Goal: Entertainment & Leisure: Browse casually

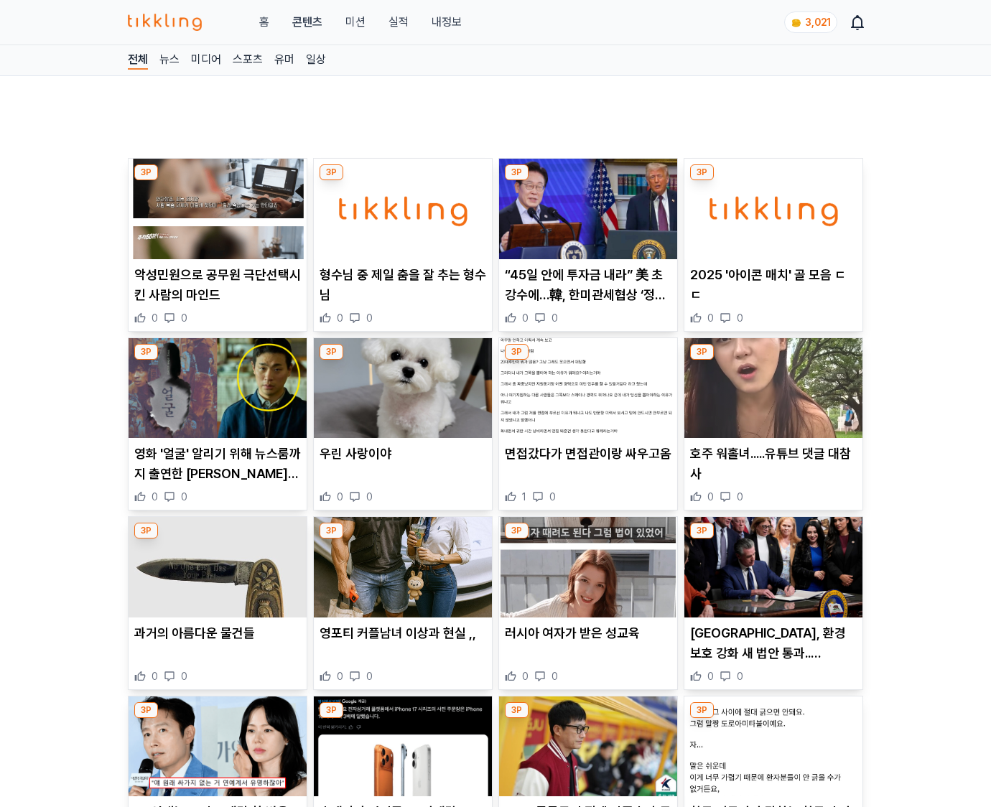
click at [771, 655] on p "캘리포니아주, 환경보호 강화 새 법안 통과.. 트럼프의 환경정책 후퇴에 대항" at bounding box center [773, 644] width 167 height 40
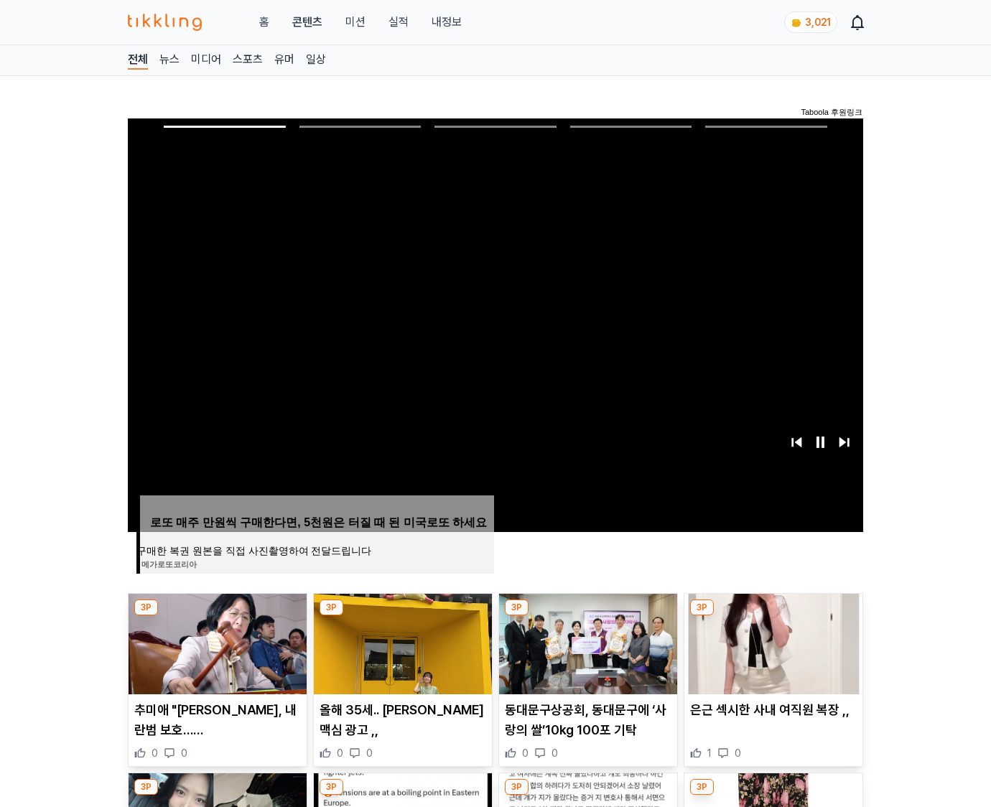
click at [771, 655] on img at bounding box center [774, 644] width 178 height 101
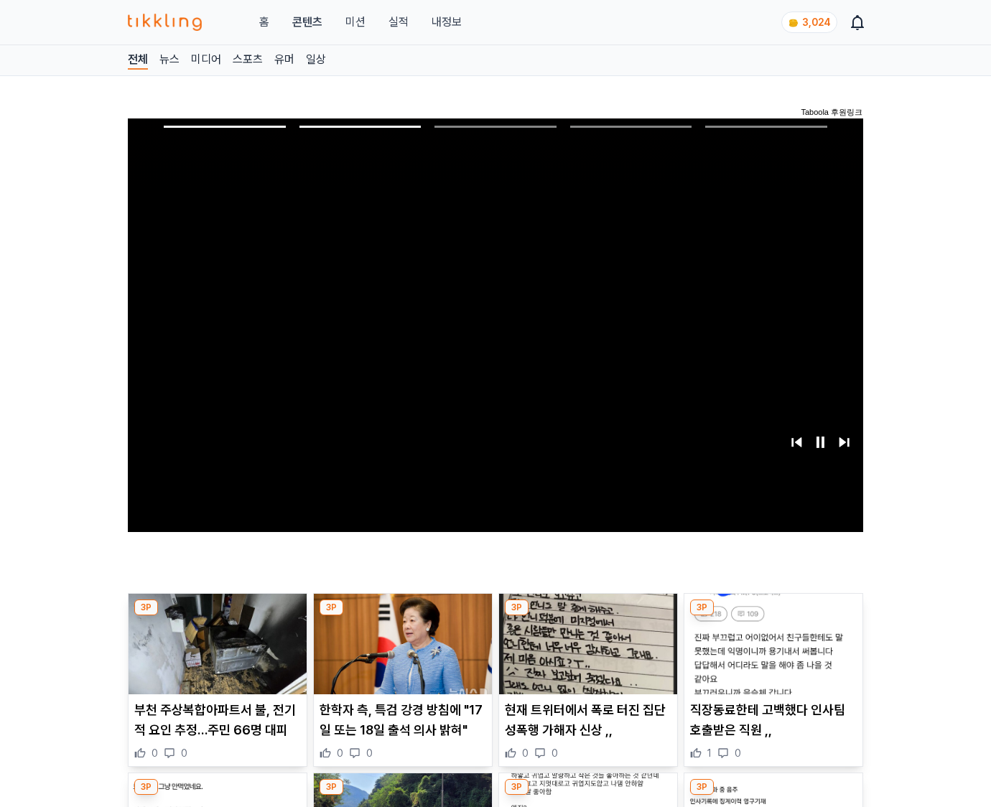
click at [771, 655] on img at bounding box center [774, 644] width 178 height 101
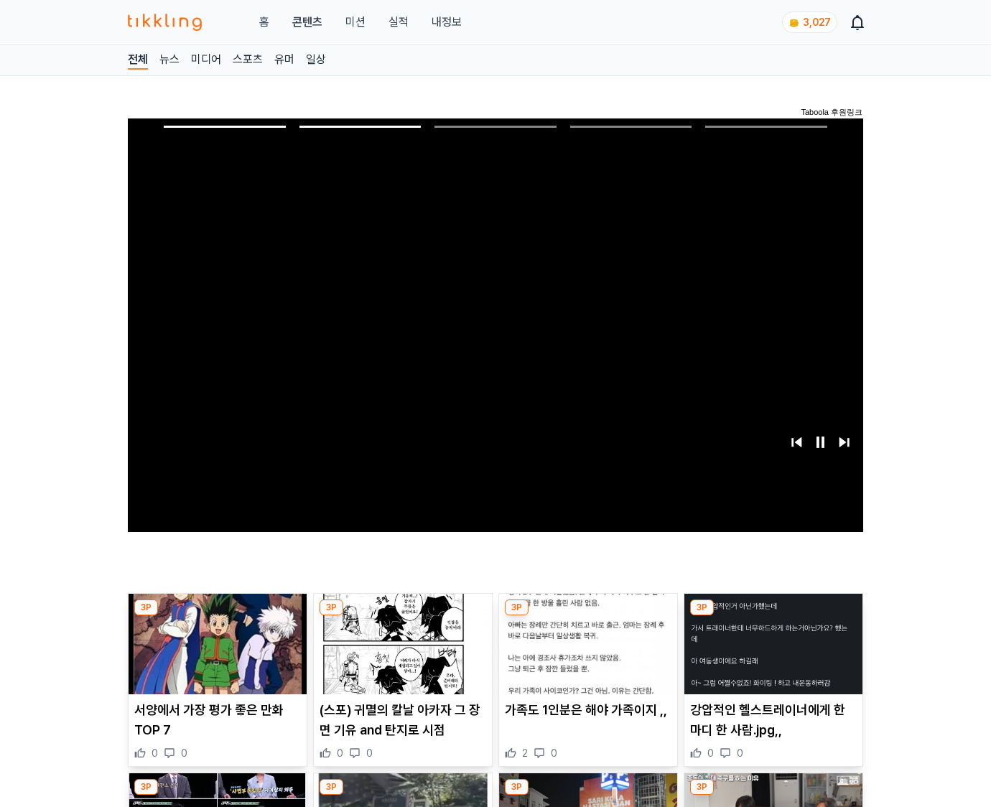
click at [771, 655] on img at bounding box center [774, 644] width 178 height 101
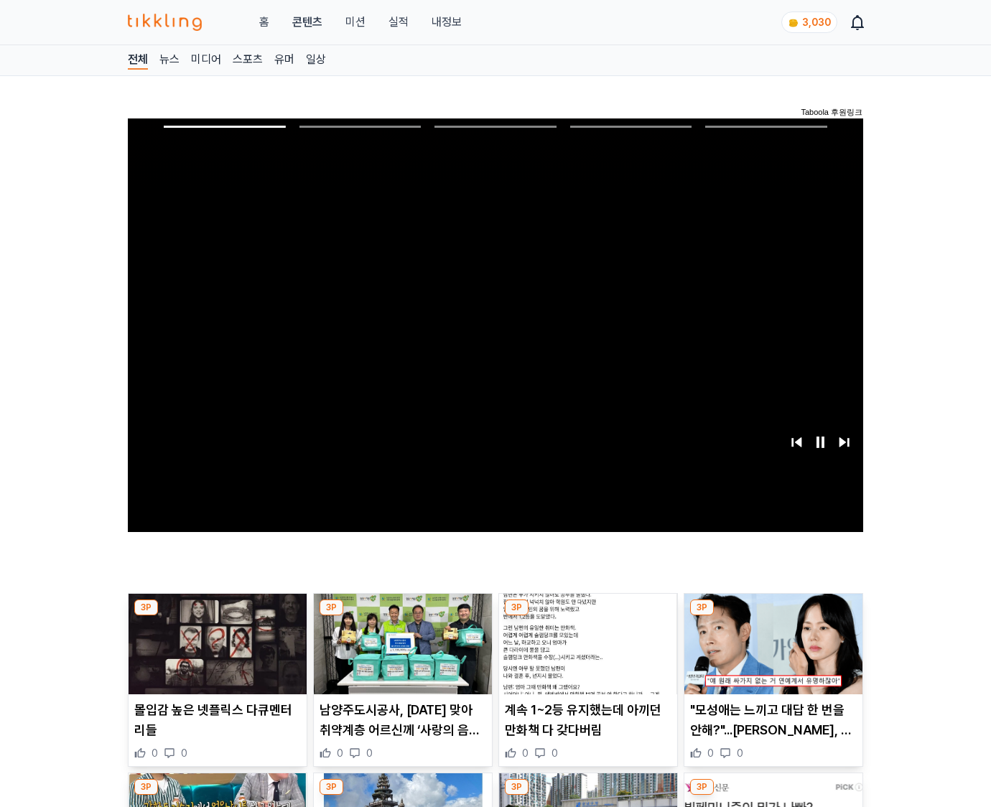
click at [771, 655] on img at bounding box center [774, 644] width 178 height 101
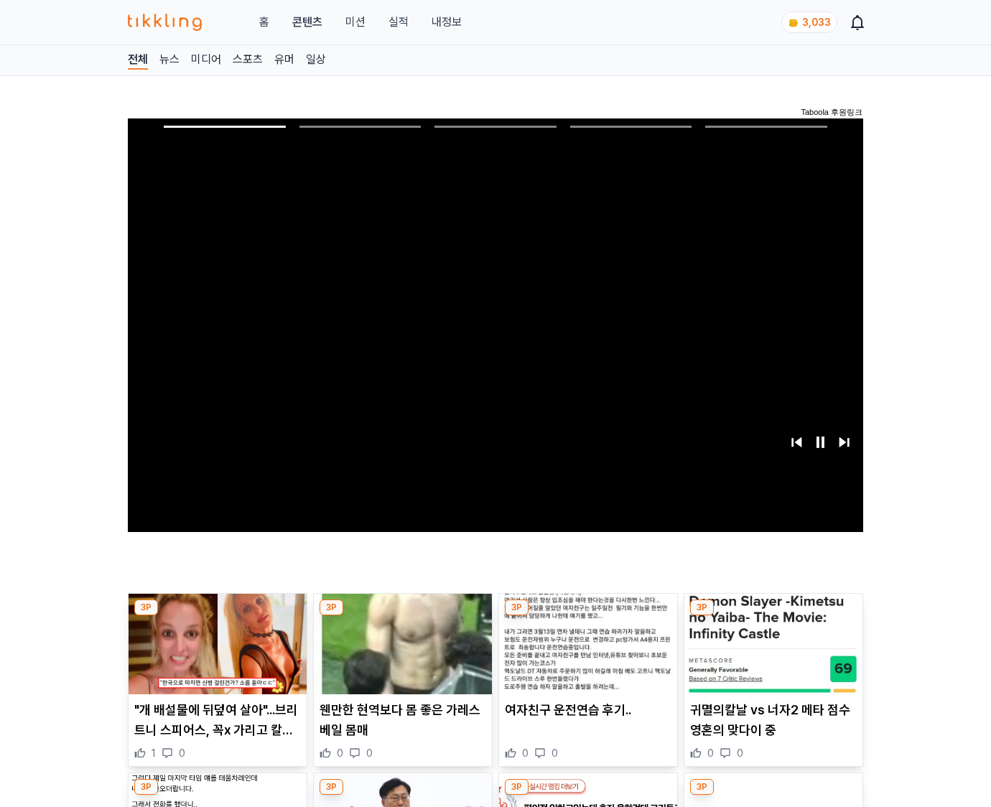
click at [771, 655] on img at bounding box center [774, 644] width 178 height 101
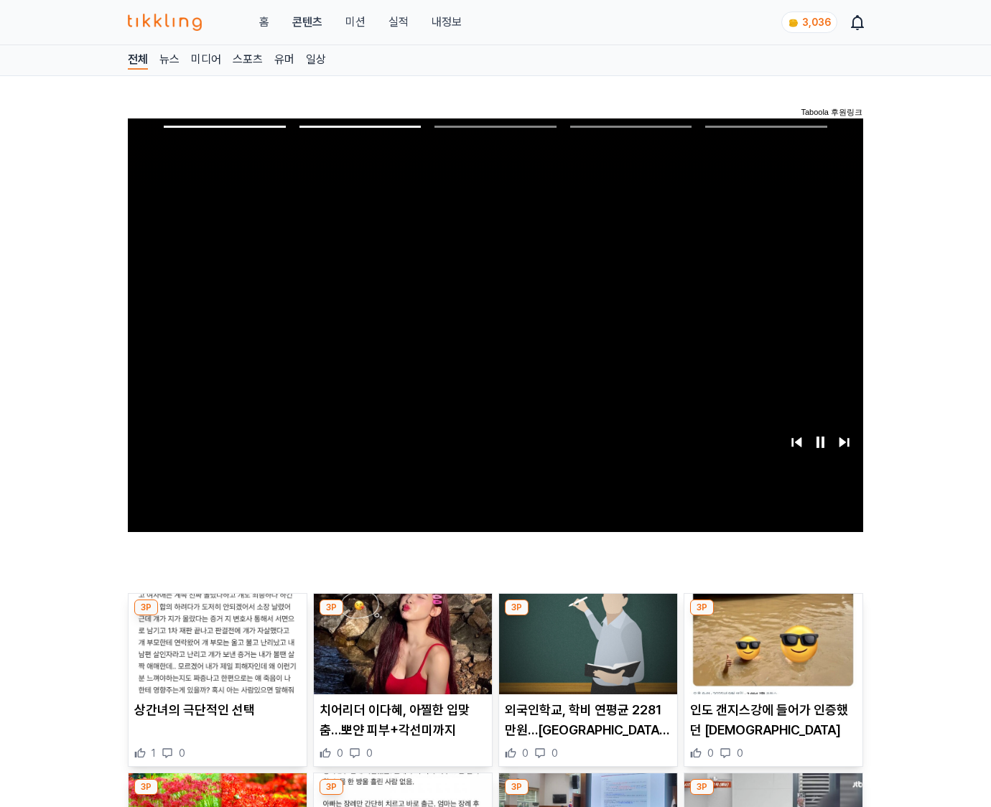
click at [771, 655] on img at bounding box center [774, 644] width 178 height 101
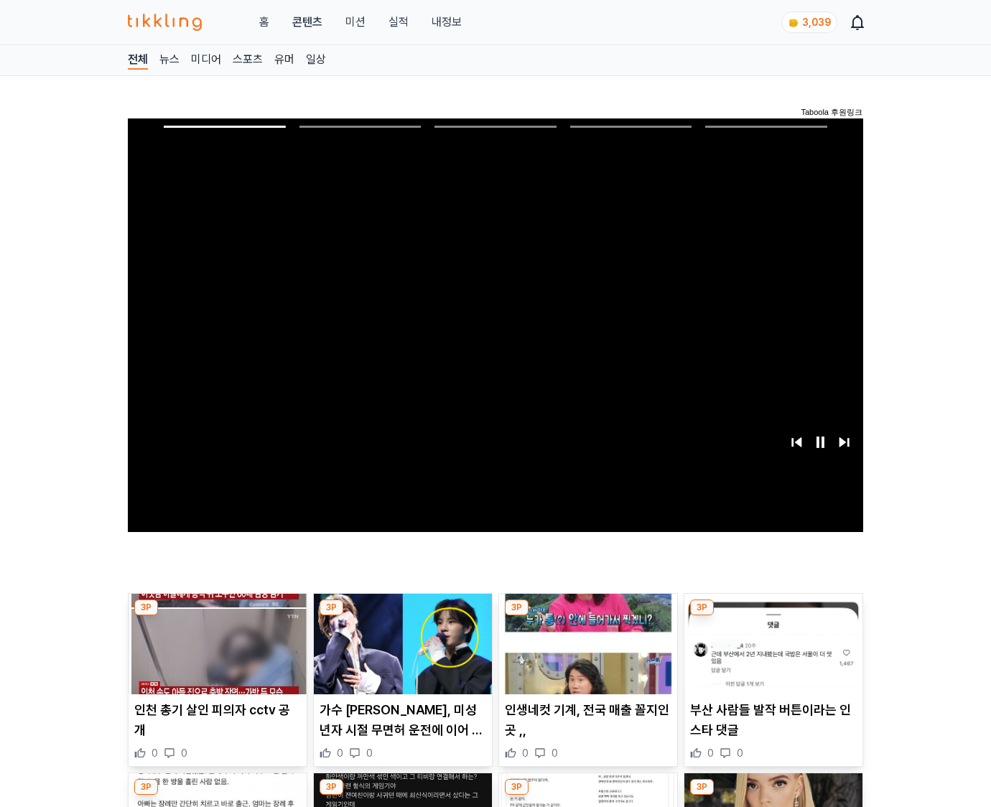
click at [771, 655] on img at bounding box center [774, 644] width 178 height 101
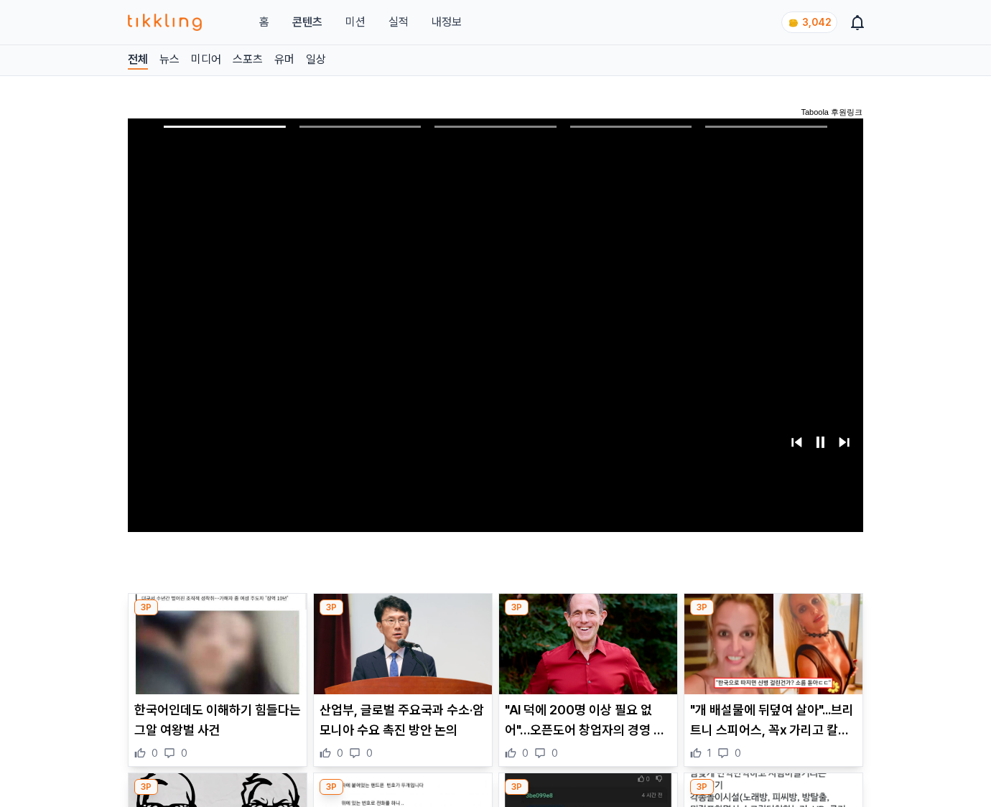
click at [771, 655] on img at bounding box center [774, 644] width 178 height 101
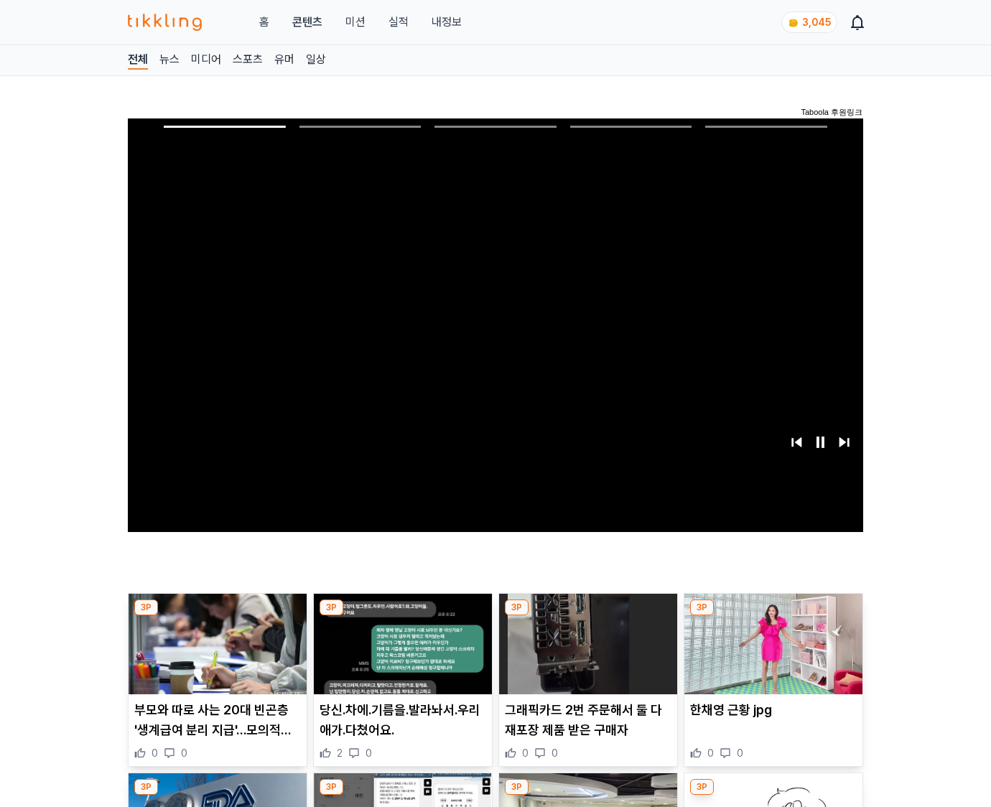
click at [771, 655] on img at bounding box center [774, 644] width 178 height 101
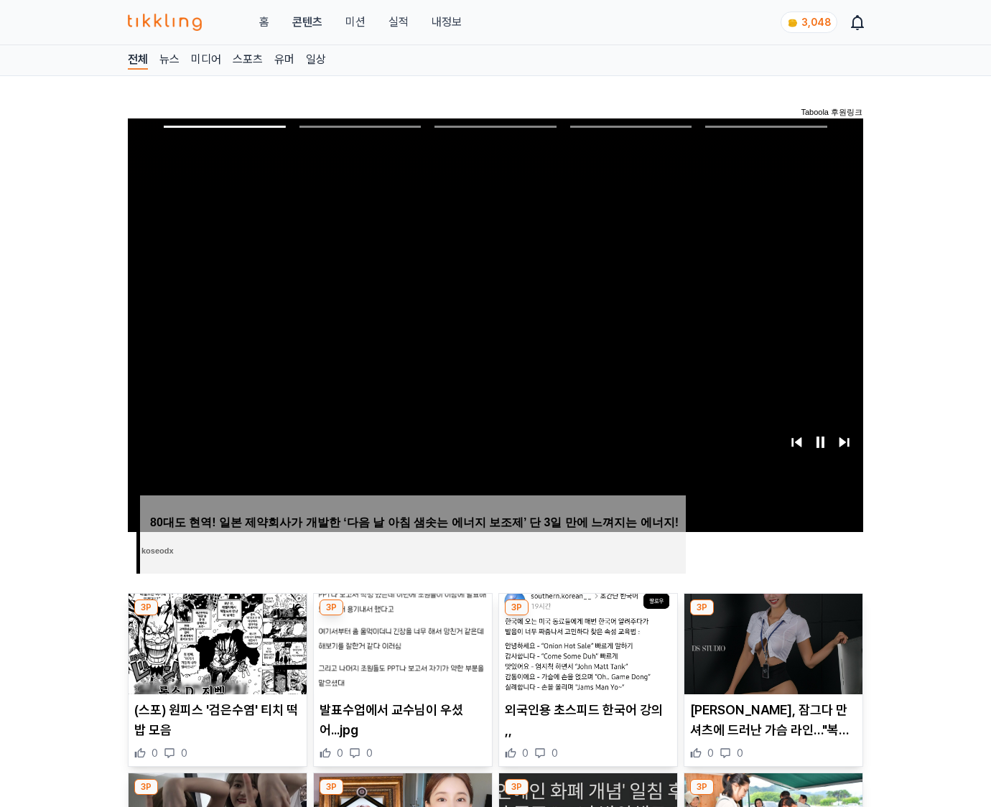
click at [771, 655] on img at bounding box center [774, 644] width 178 height 101
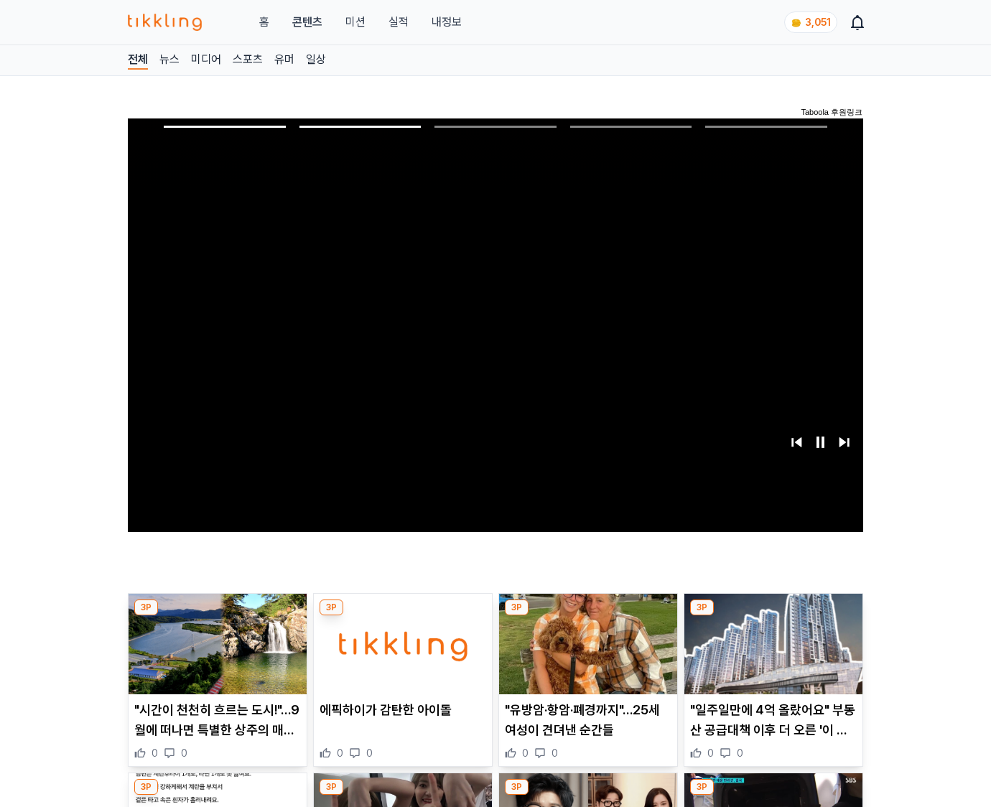
click at [771, 655] on img at bounding box center [774, 644] width 178 height 101
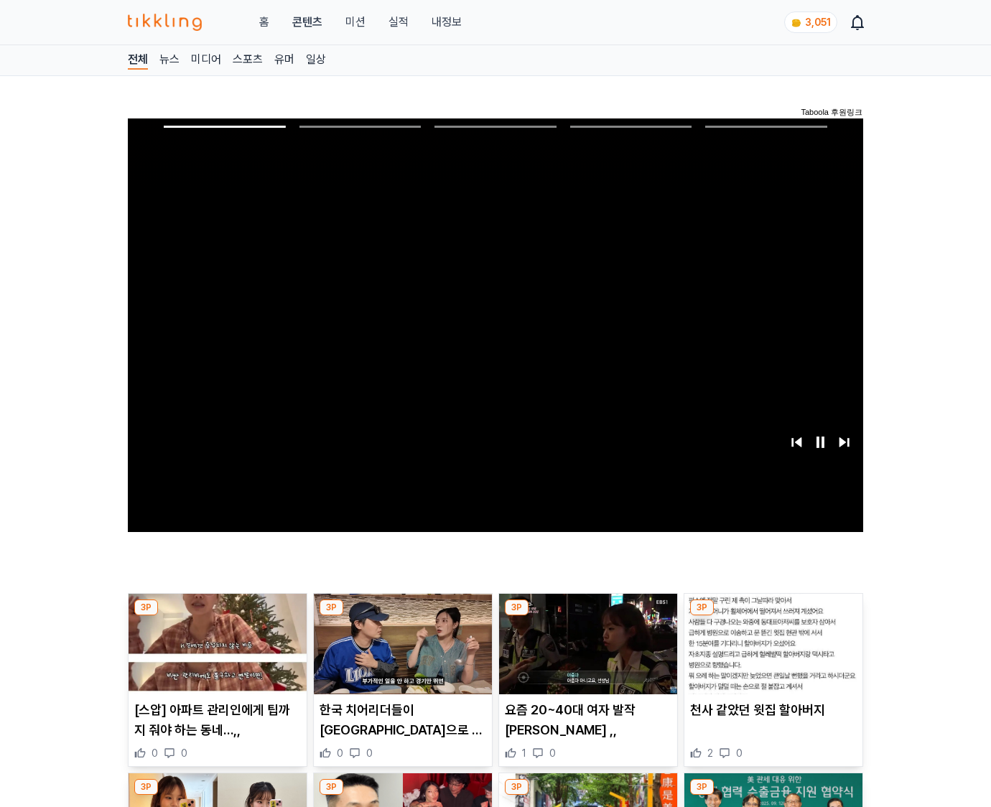
click at [771, 655] on img at bounding box center [774, 644] width 178 height 101
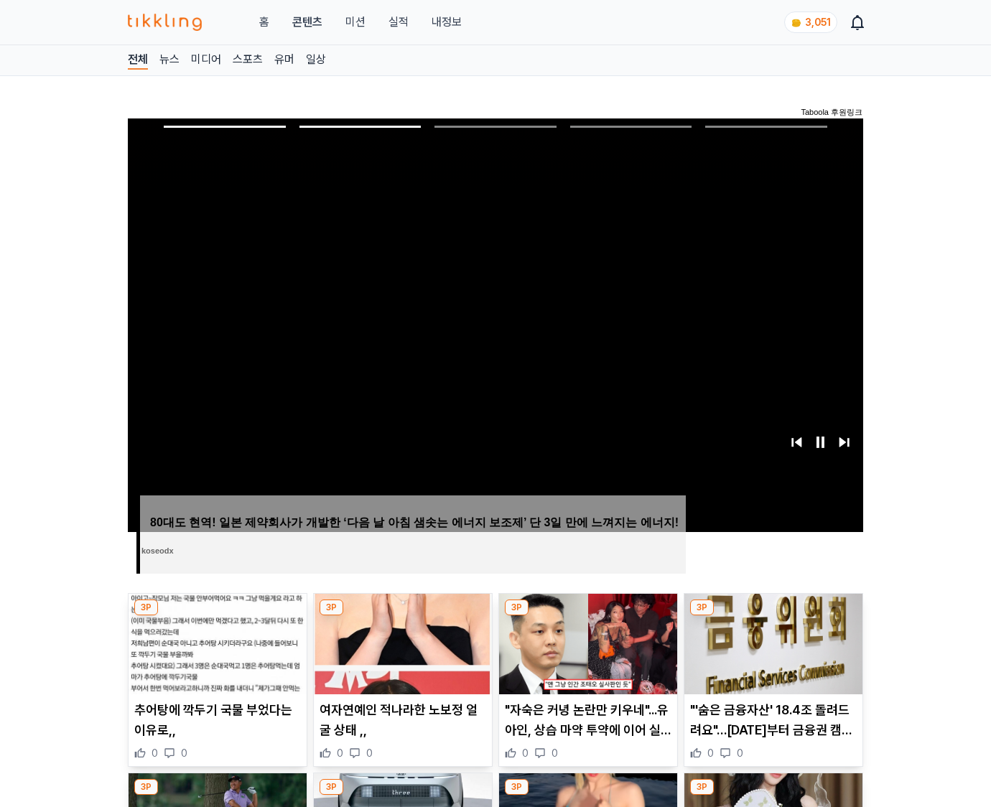
click at [771, 655] on img at bounding box center [774, 644] width 178 height 101
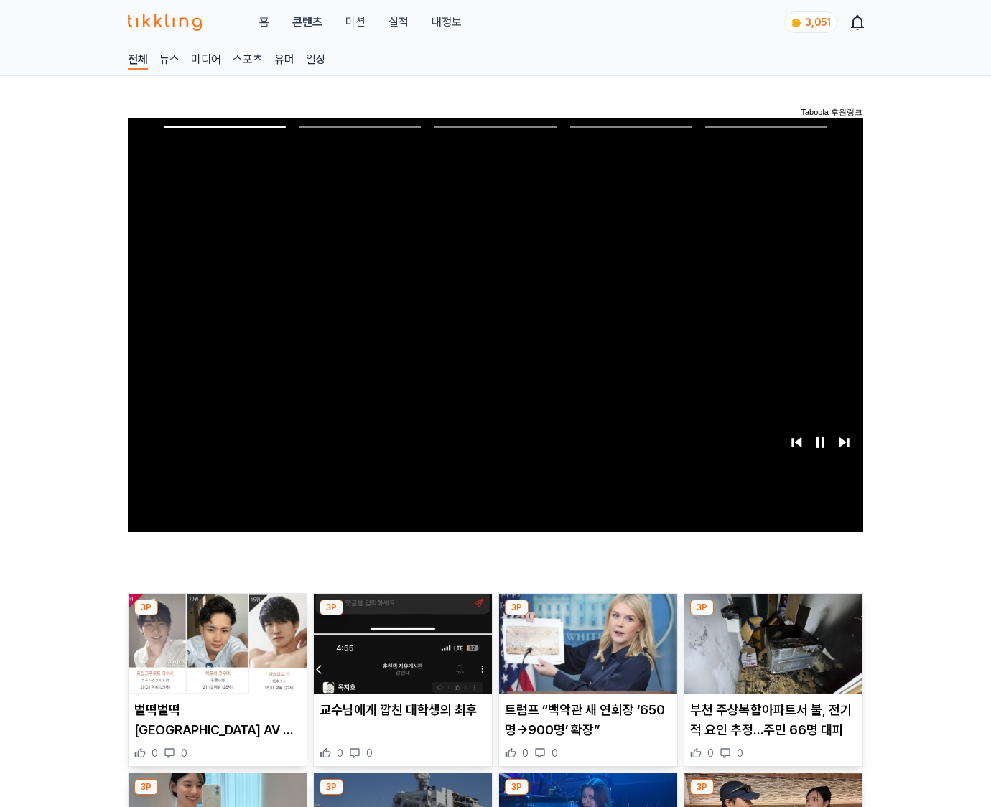
click at [771, 655] on img at bounding box center [774, 644] width 178 height 101
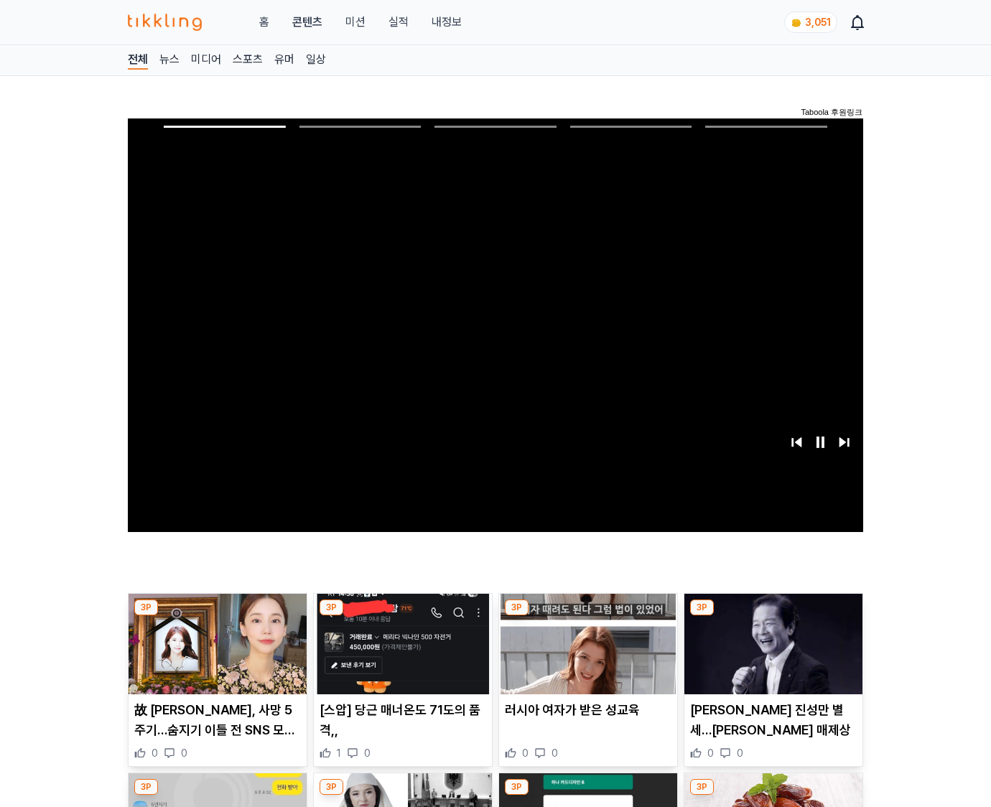
click at [771, 655] on img at bounding box center [774, 644] width 178 height 101
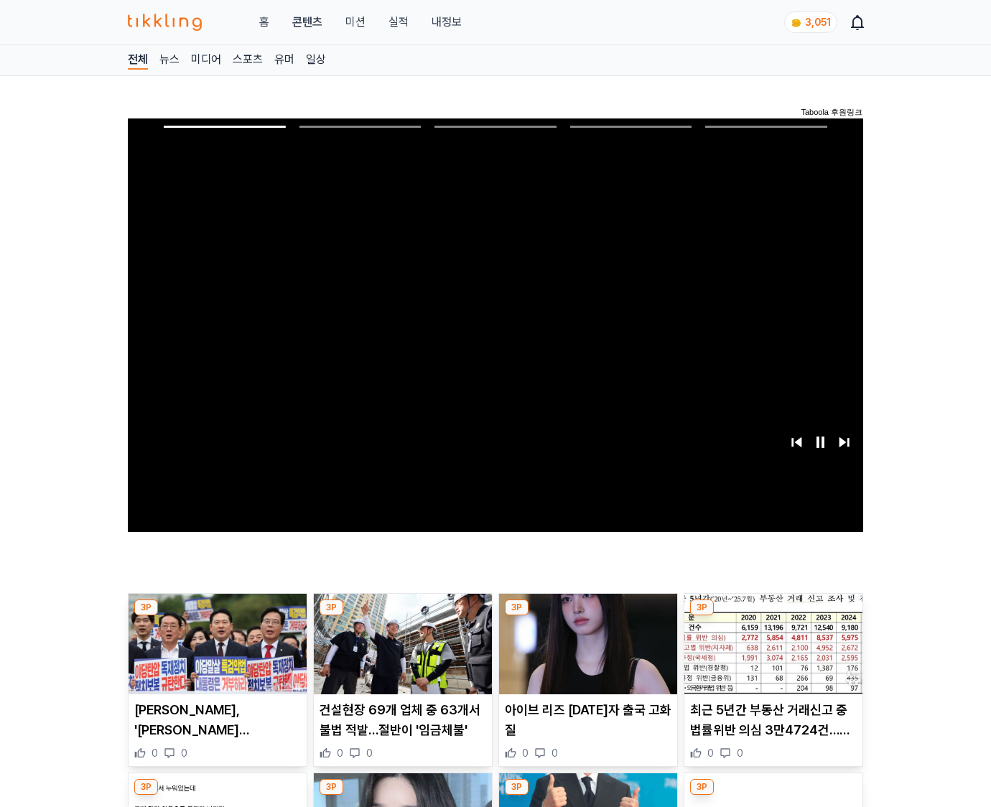
click at [771, 655] on img at bounding box center [774, 644] width 178 height 101
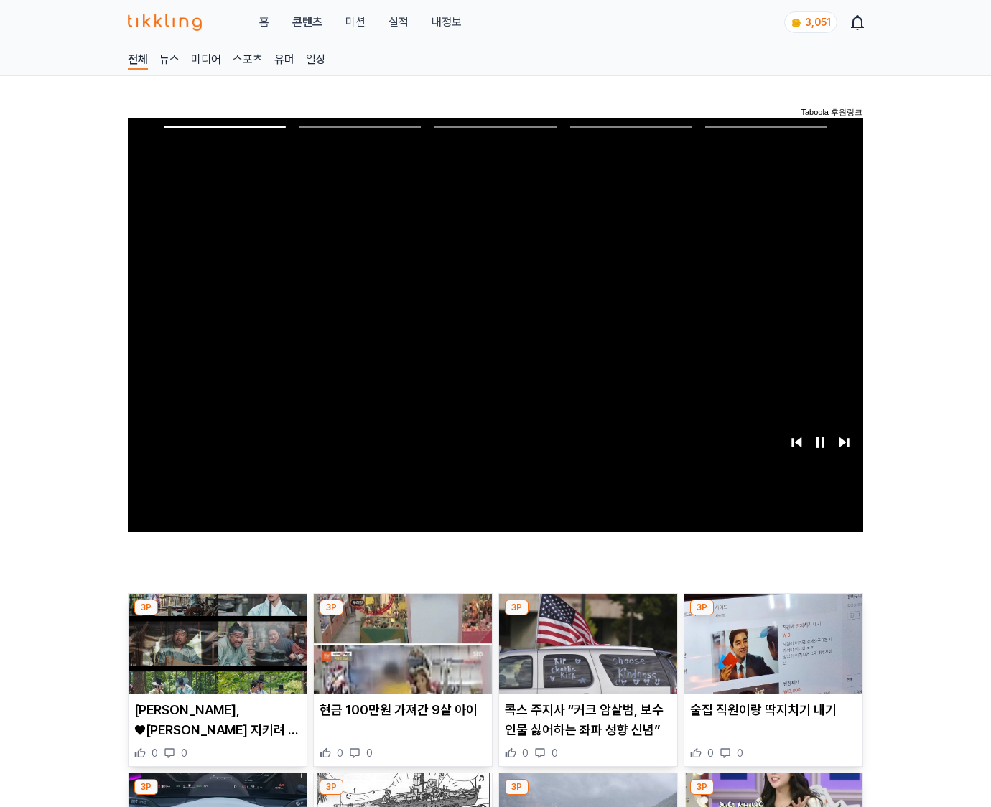
click at [771, 655] on img at bounding box center [774, 644] width 178 height 101
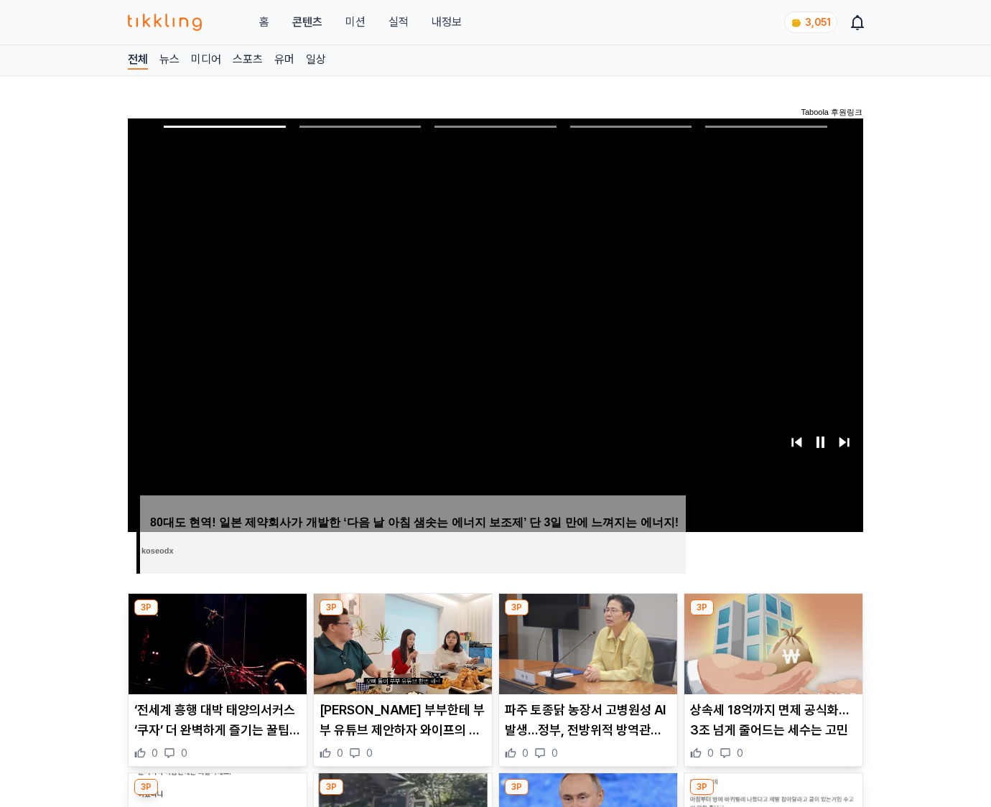
click at [771, 655] on img at bounding box center [774, 644] width 178 height 101
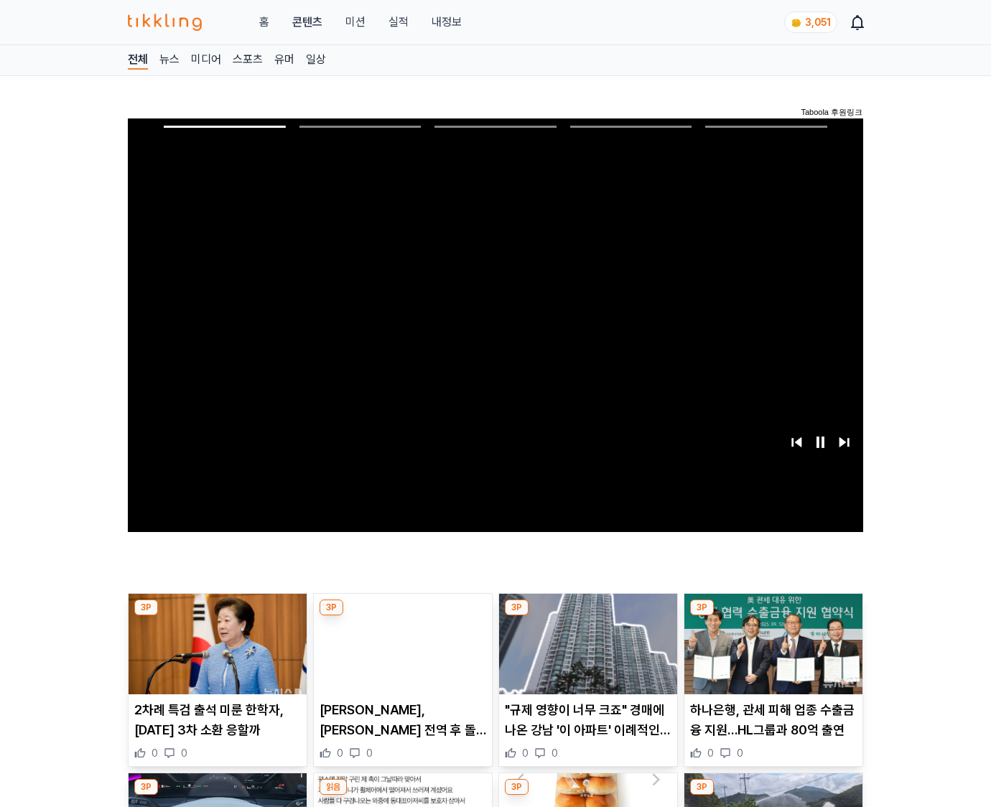
click at [771, 655] on img at bounding box center [774, 644] width 178 height 101
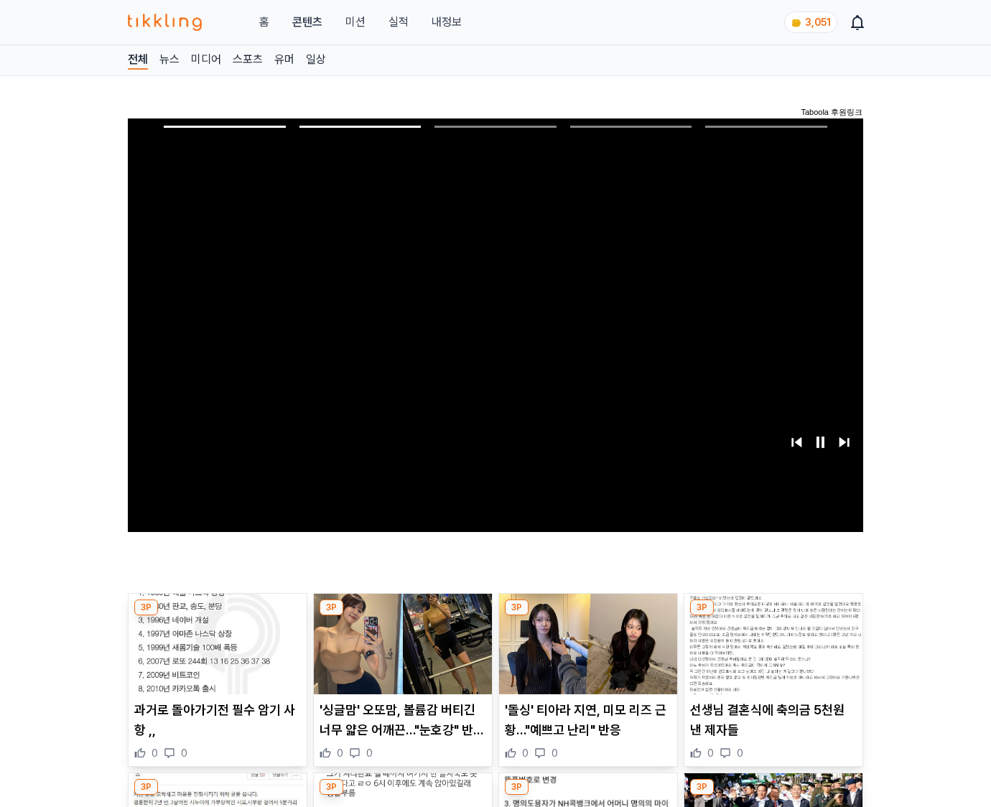
click at [771, 655] on img at bounding box center [774, 644] width 178 height 101
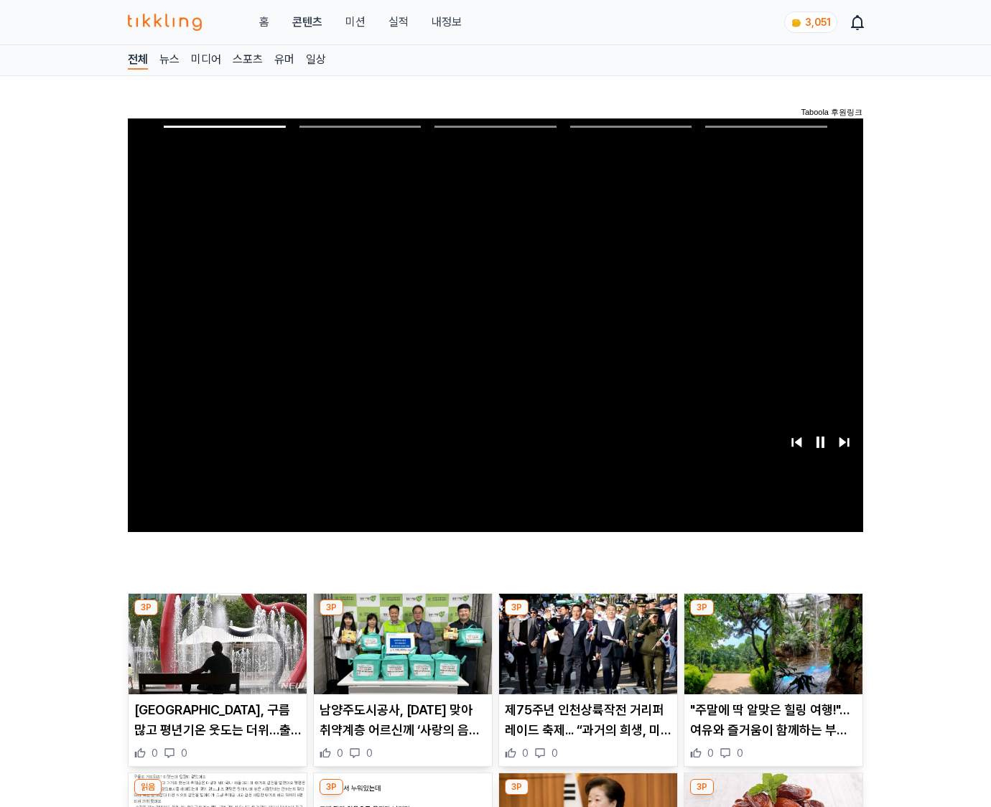
click at [771, 655] on img at bounding box center [774, 644] width 178 height 101
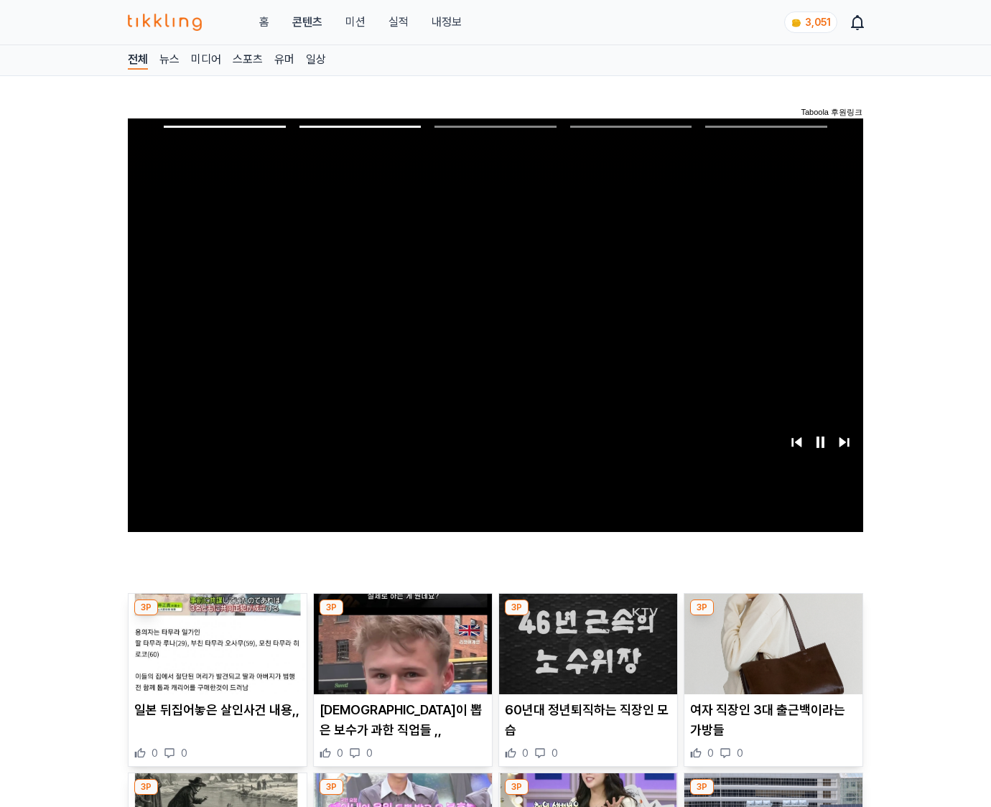
click at [771, 655] on img at bounding box center [774, 644] width 178 height 101
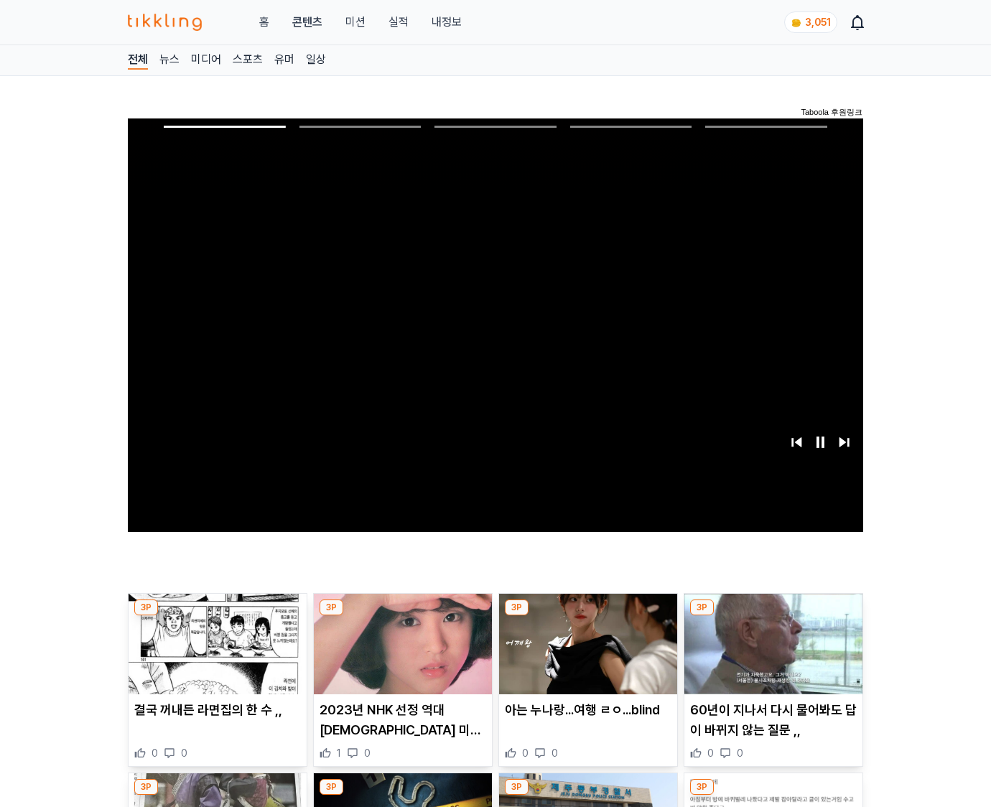
click at [771, 655] on img at bounding box center [774, 644] width 178 height 101
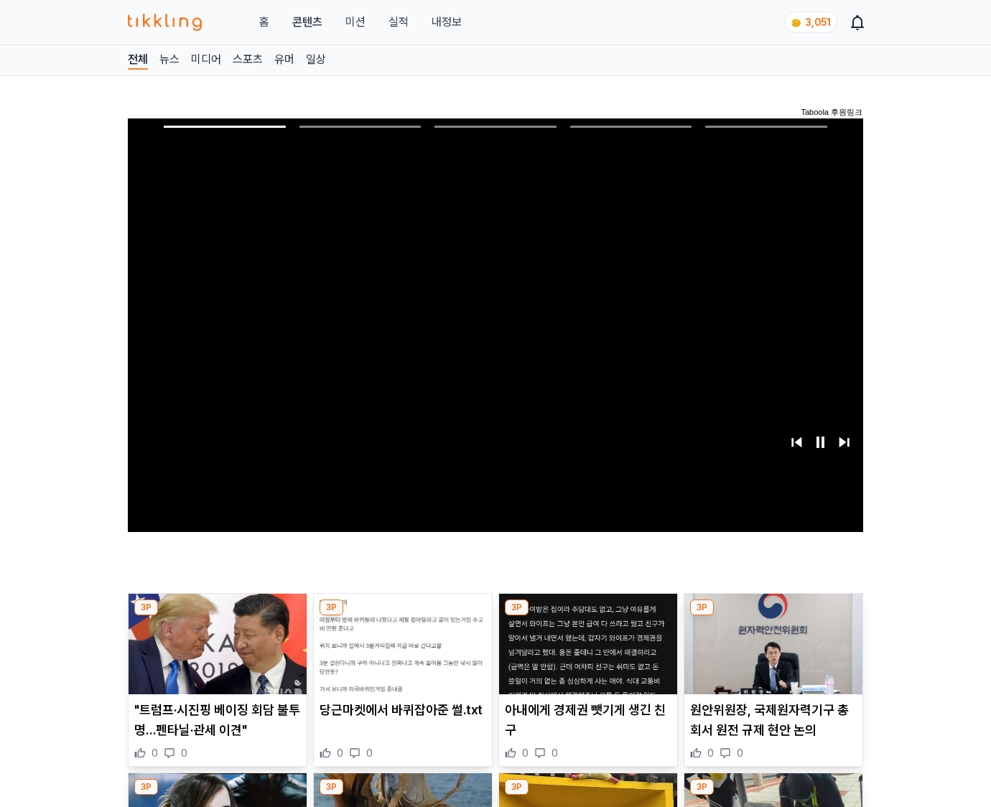
click at [771, 655] on img at bounding box center [774, 644] width 178 height 101
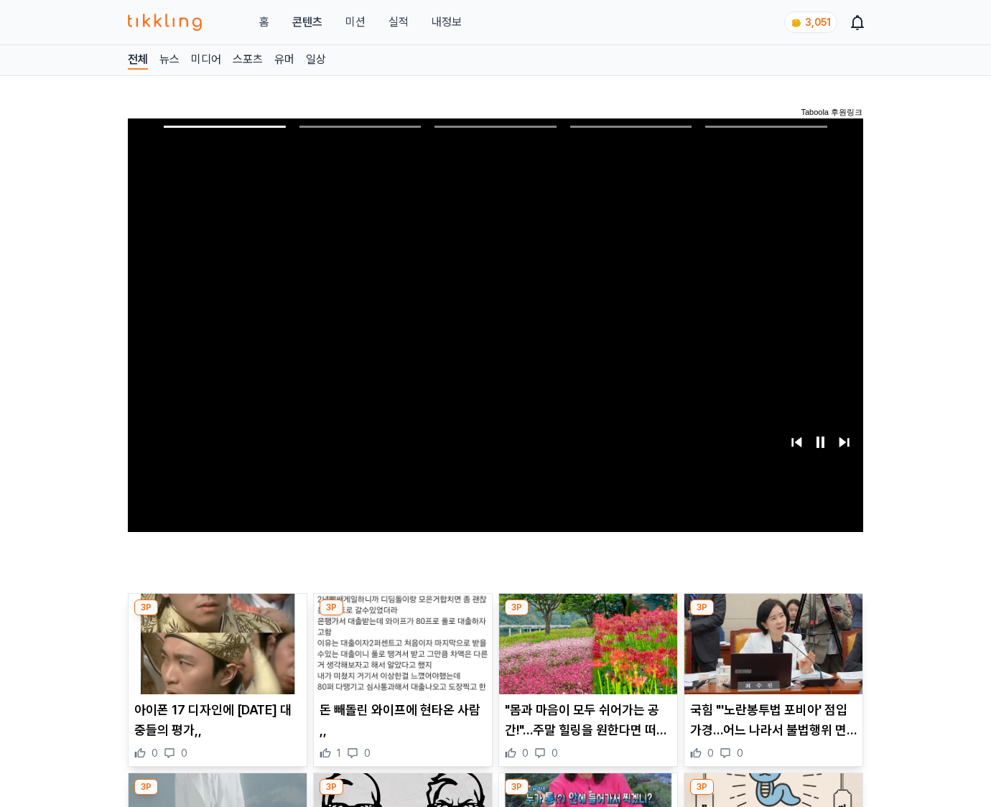
click at [771, 655] on img at bounding box center [774, 644] width 178 height 101
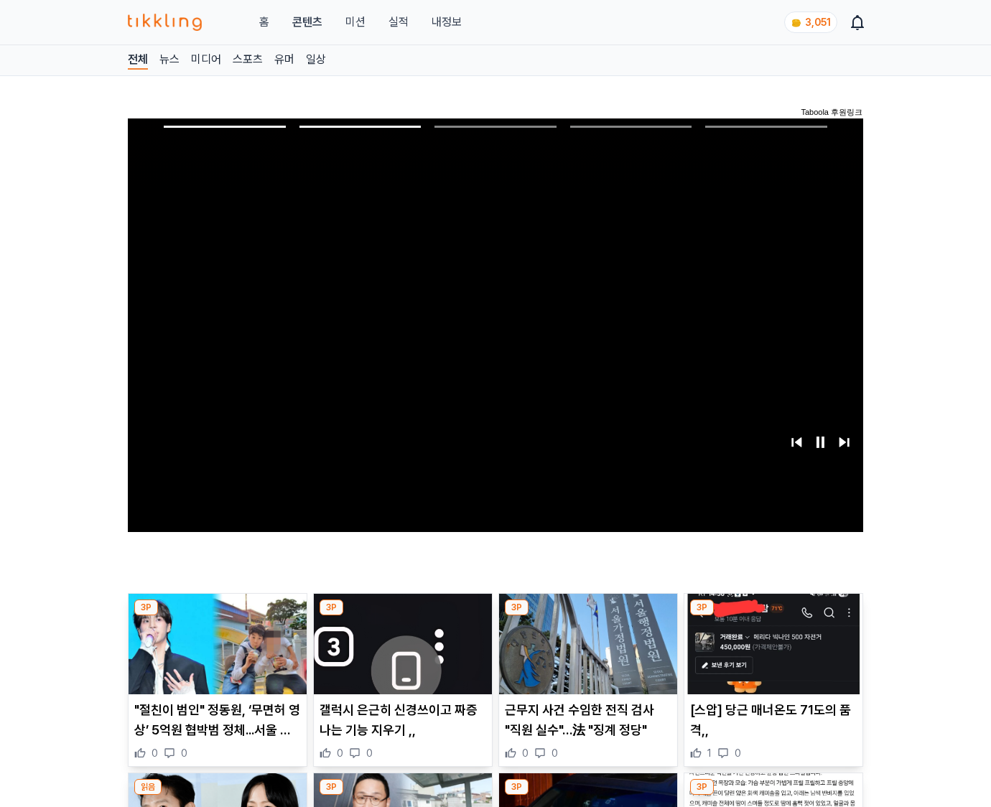
click at [771, 655] on img at bounding box center [774, 644] width 178 height 101
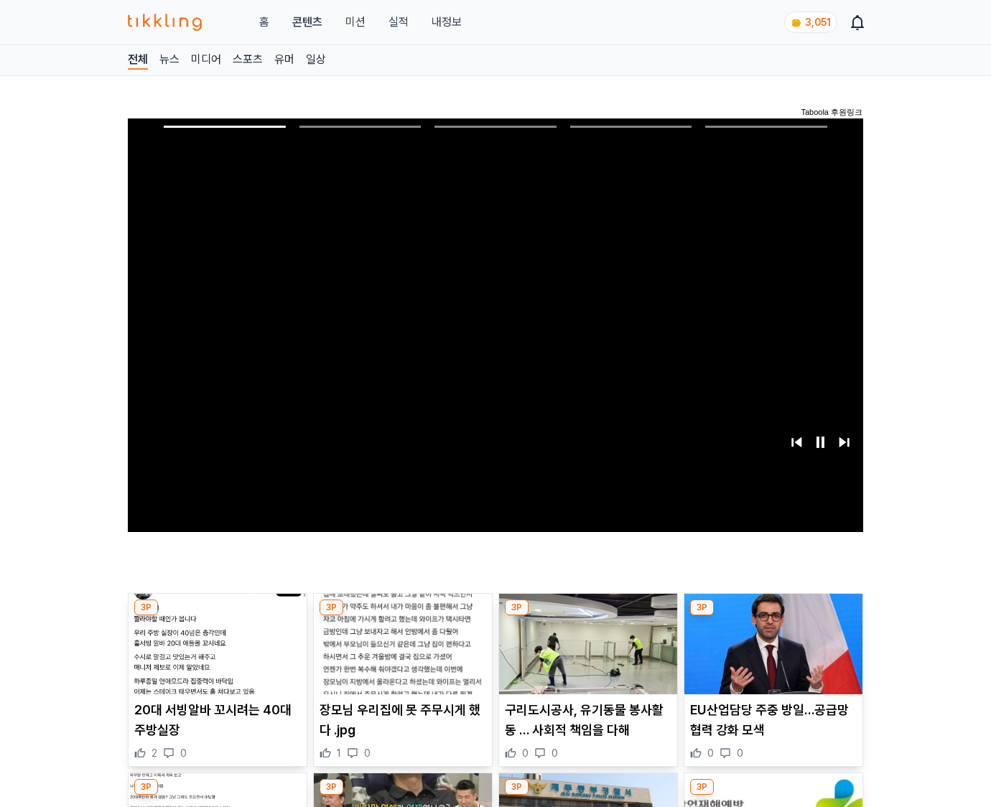
click at [771, 655] on img at bounding box center [774, 644] width 178 height 101
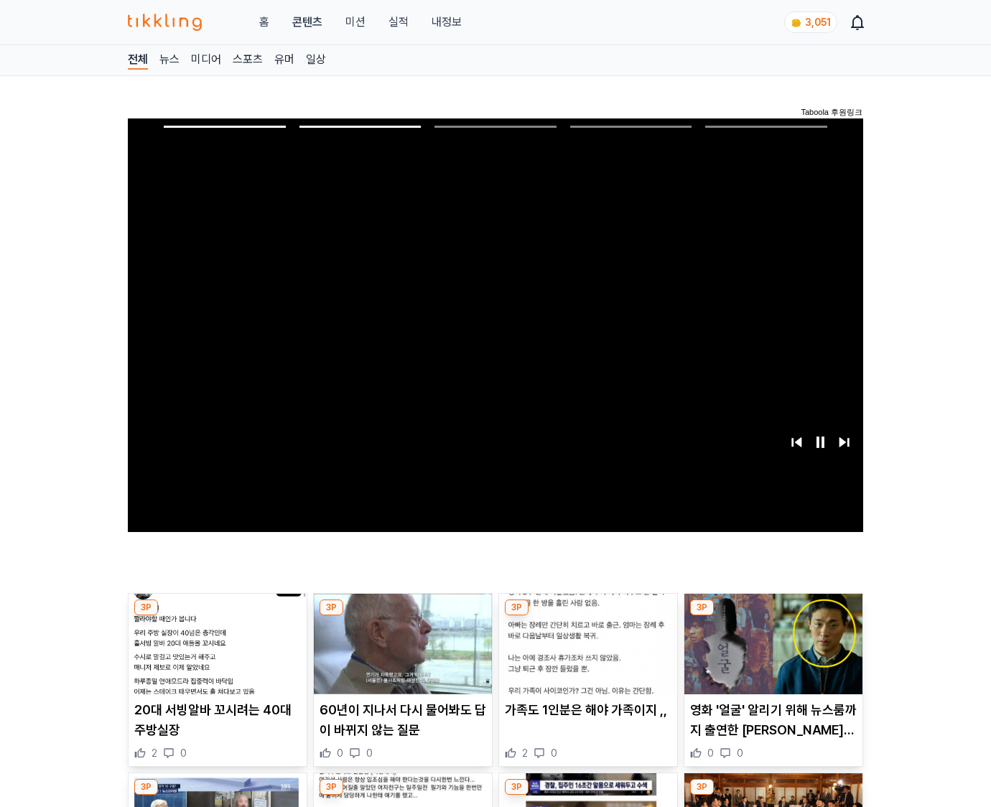
click at [771, 655] on img at bounding box center [774, 644] width 178 height 101
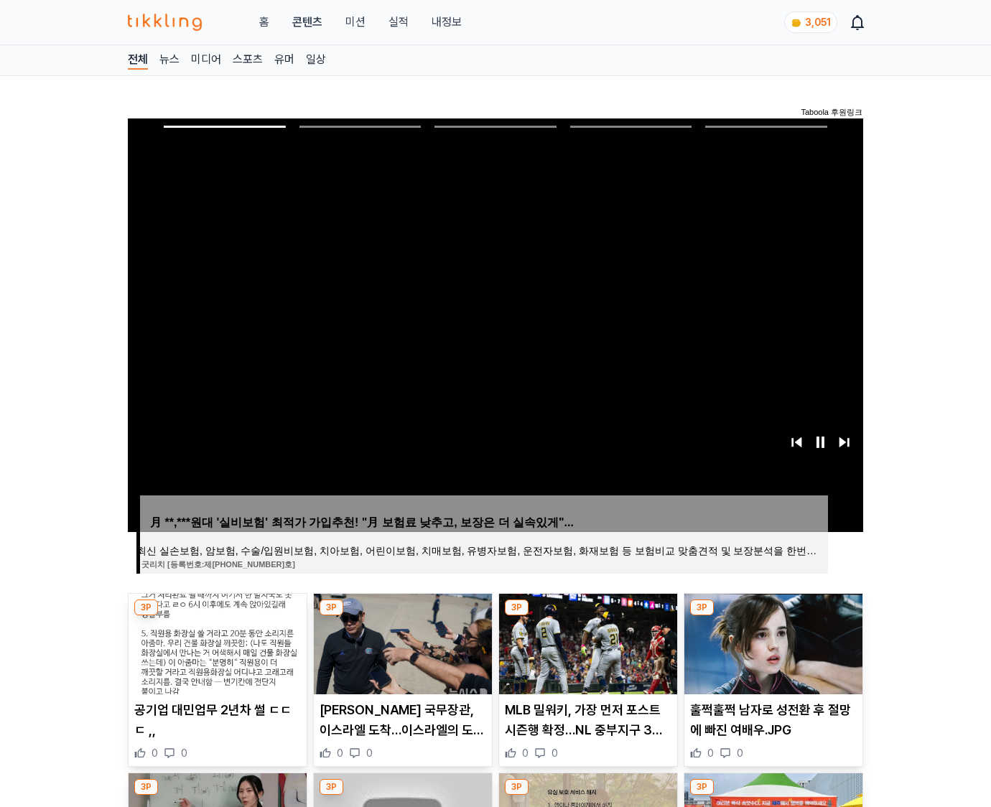
click at [771, 655] on img at bounding box center [774, 644] width 178 height 101
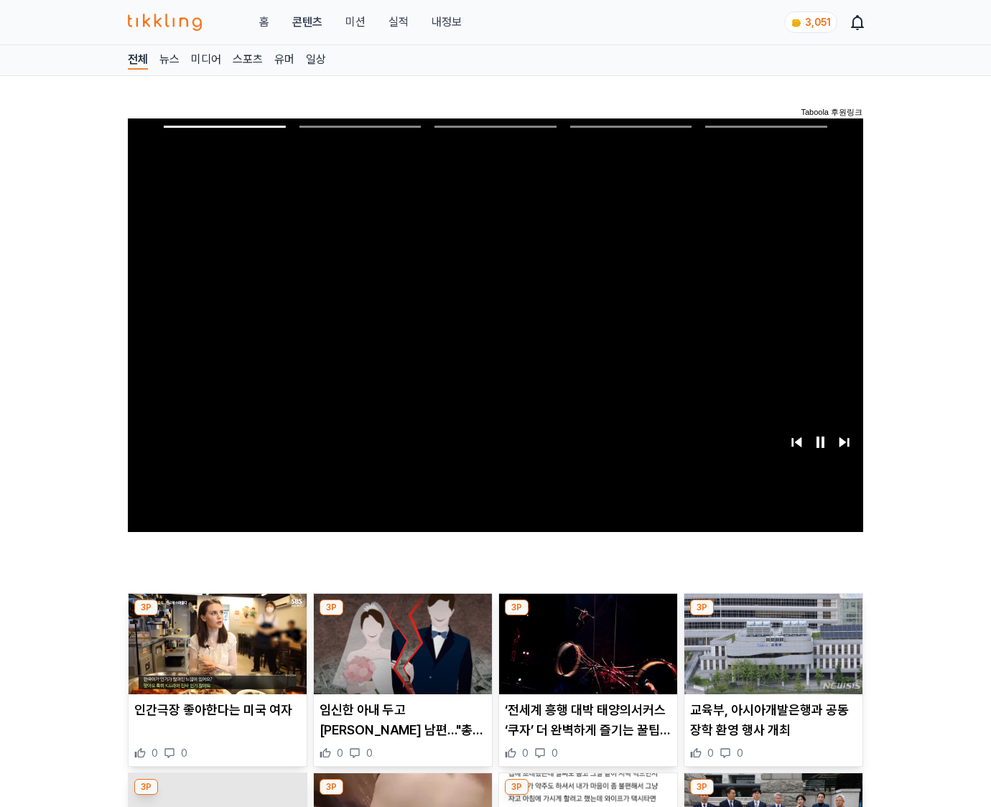
click at [771, 655] on img at bounding box center [774, 644] width 178 height 101
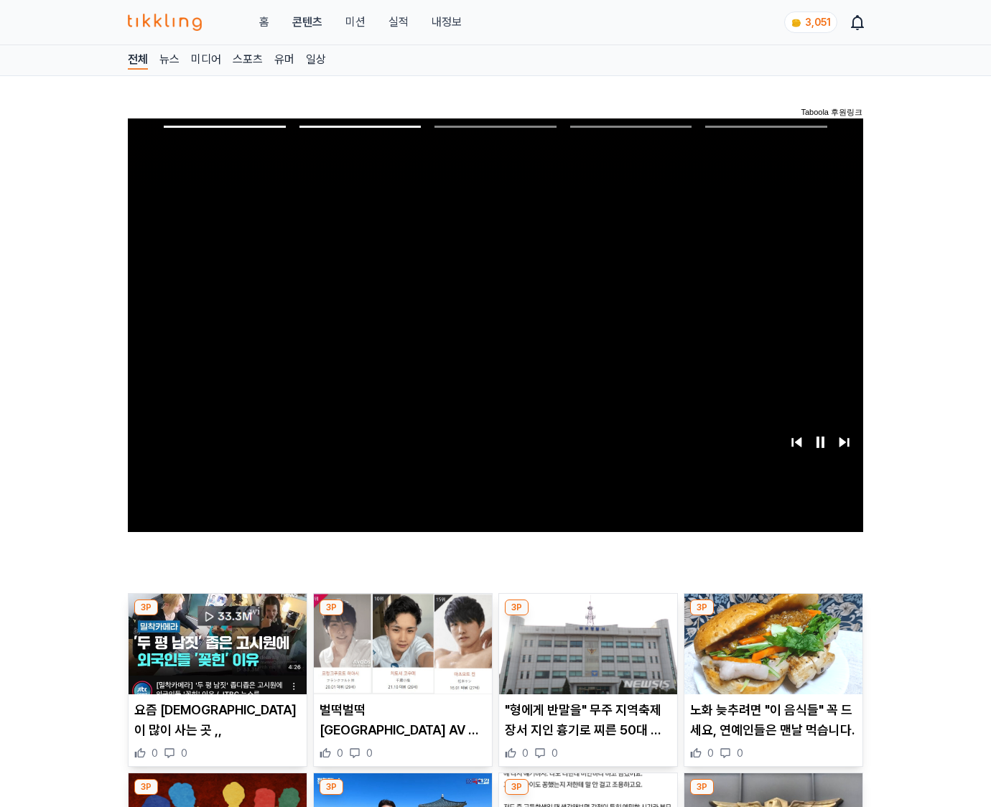
click at [771, 655] on img at bounding box center [774, 644] width 178 height 101
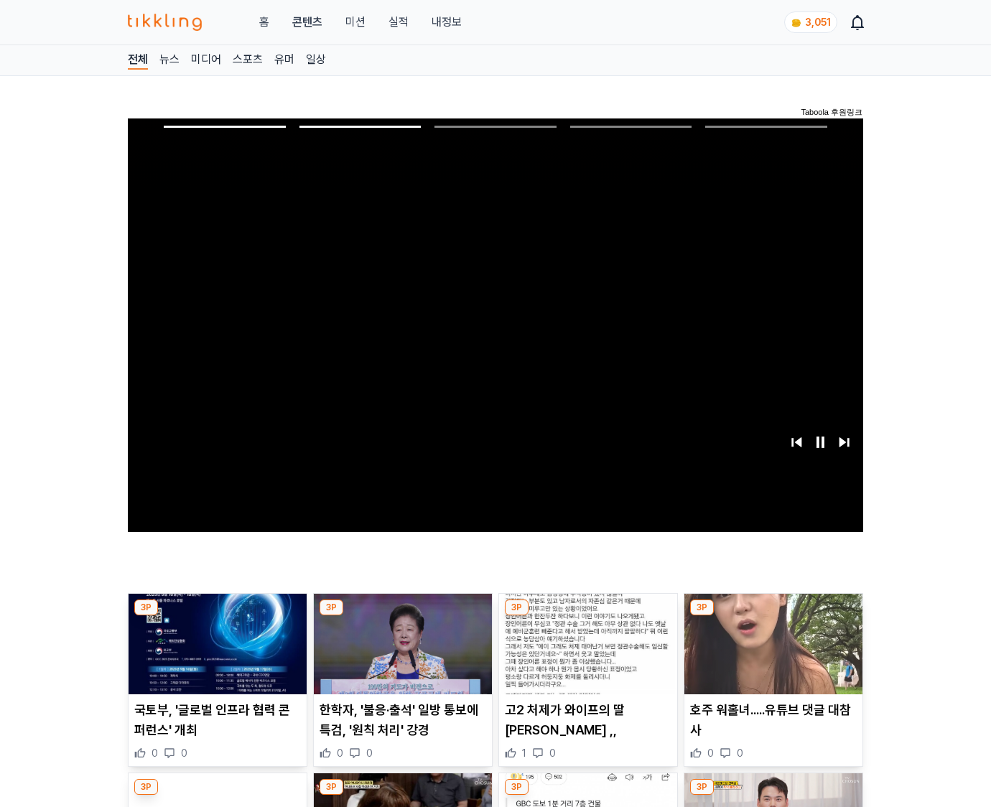
click at [771, 655] on img at bounding box center [774, 644] width 178 height 101
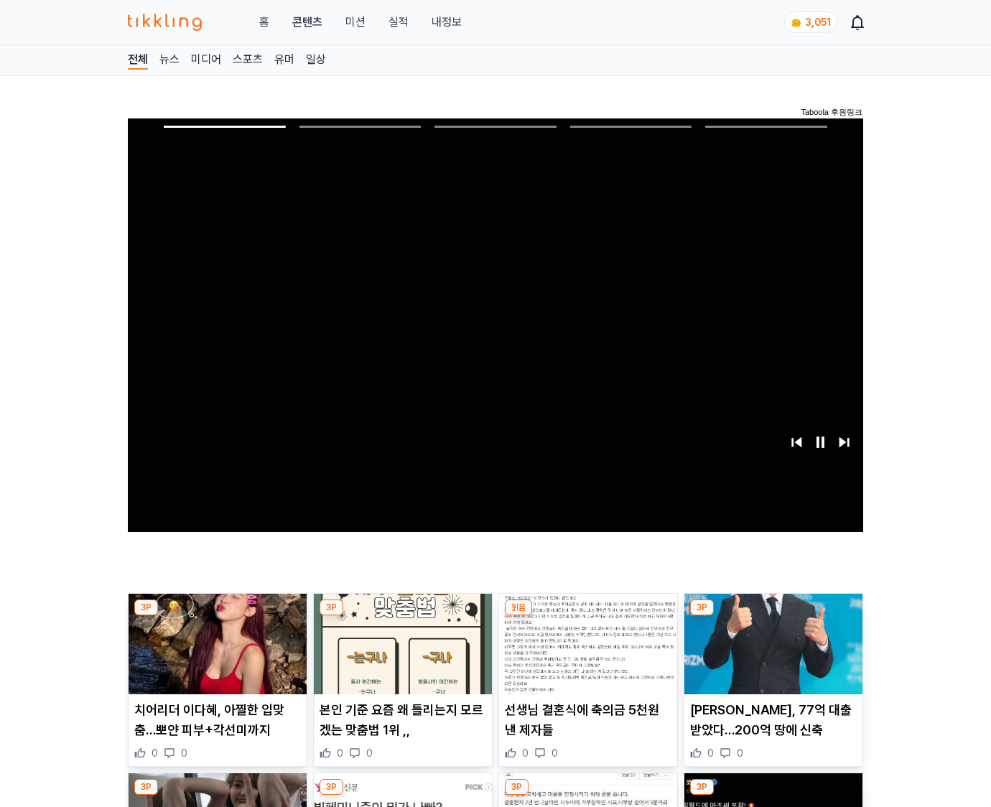
click at [771, 655] on img at bounding box center [774, 644] width 178 height 101
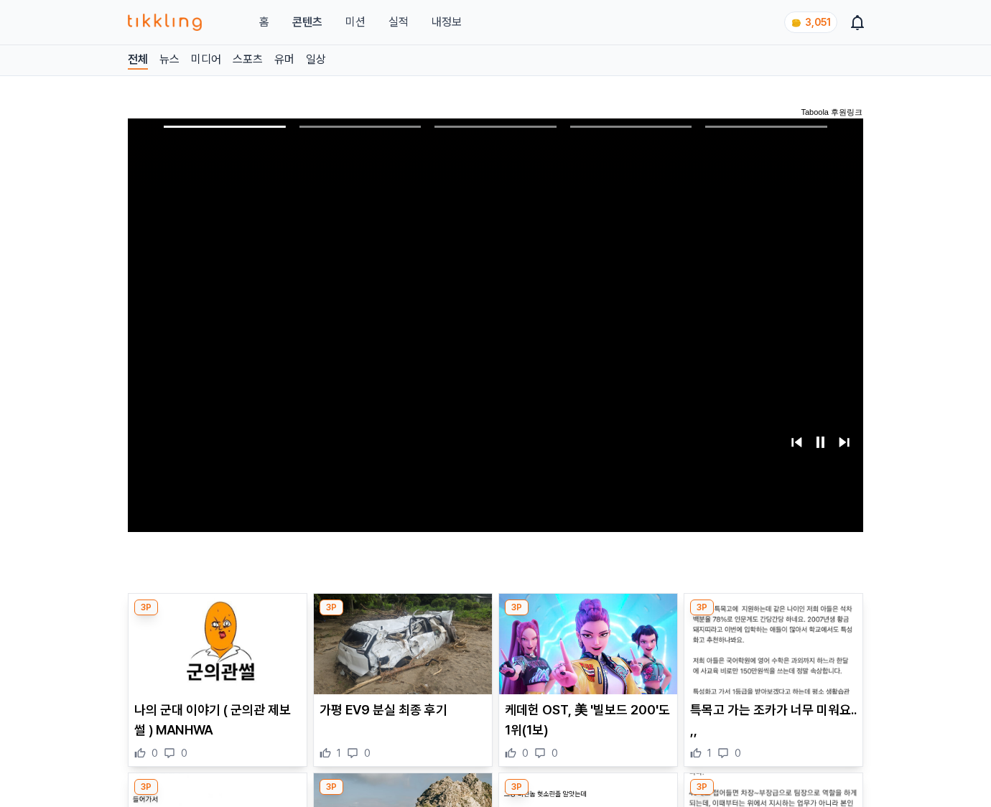
click at [771, 655] on img at bounding box center [774, 644] width 178 height 101
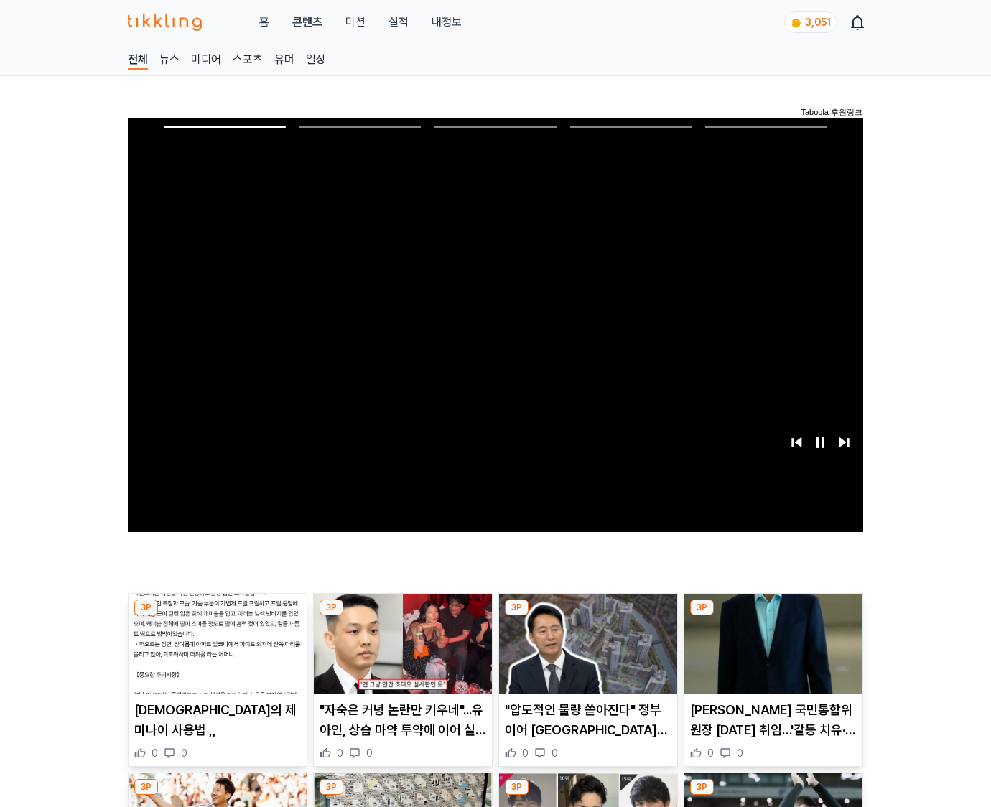
click at [771, 655] on img at bounding box center [774, 644] width 178 height 101
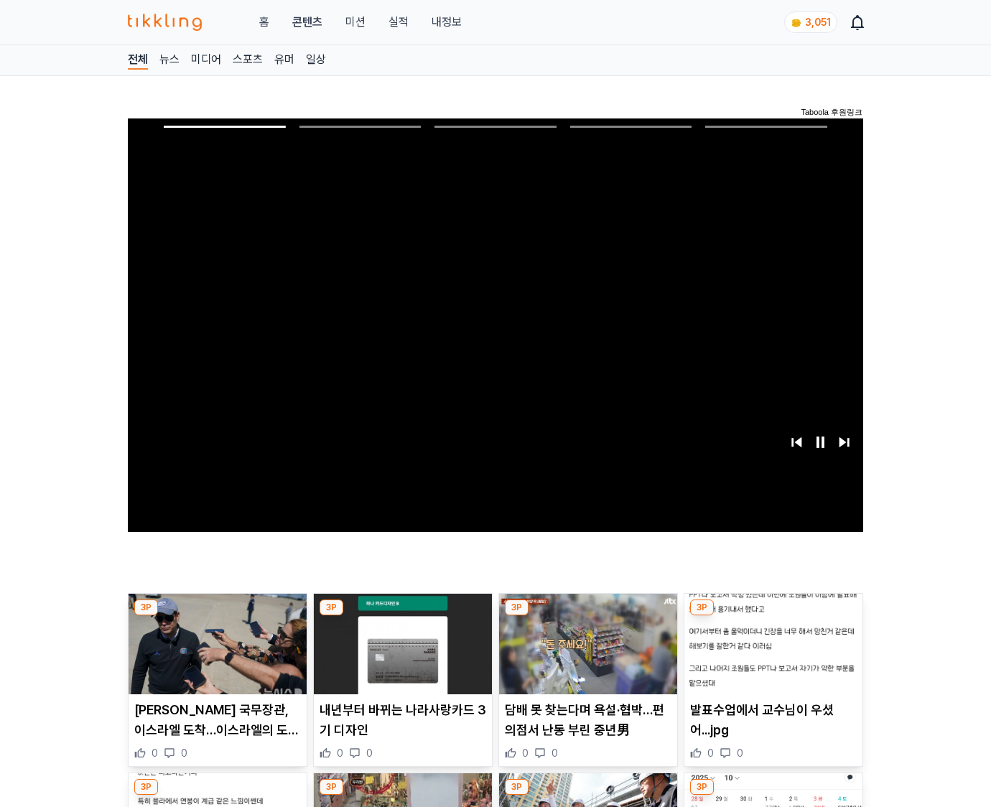
click at [771, 655] on img at bounding box center [774, 644] width 178 height 101
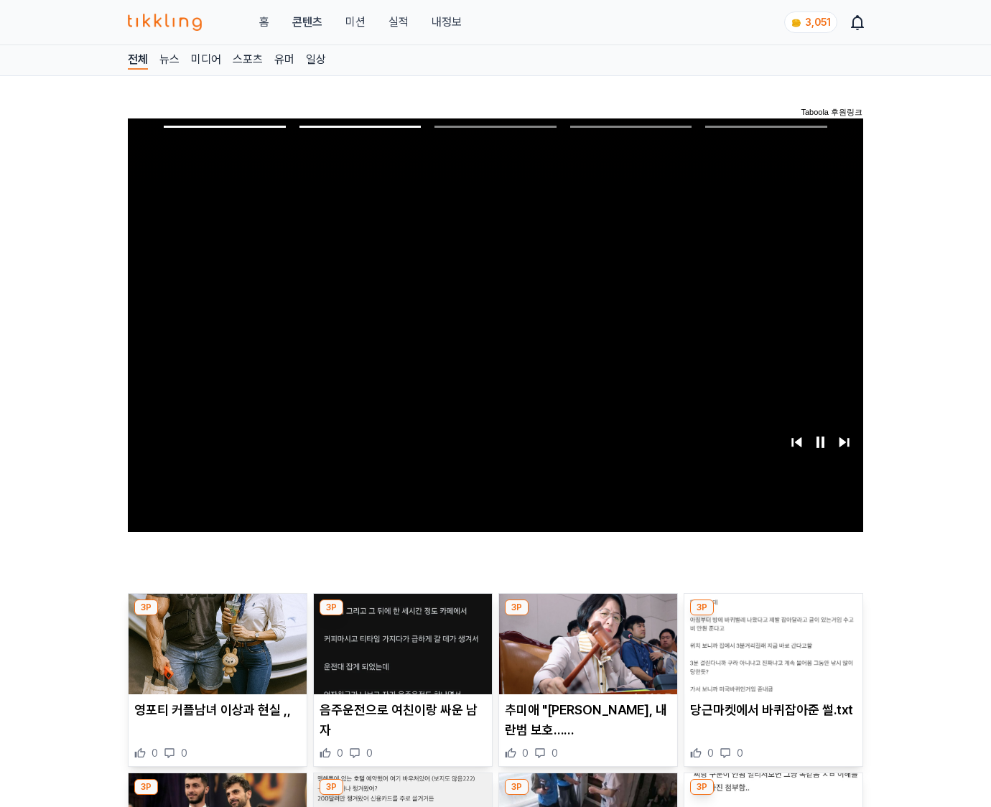
click at [771, 655] on img at bounding box center [774, 644] width 178 height 101
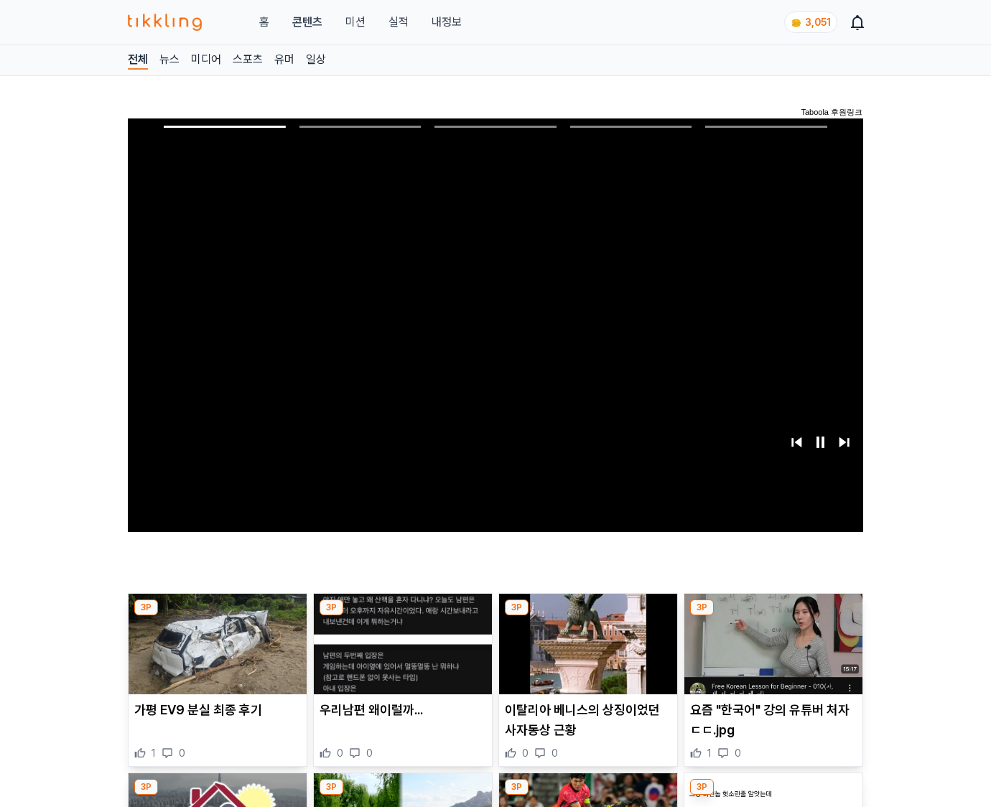
click at [771, 655] on img at bounding box center [774, 644] width 178 height 101
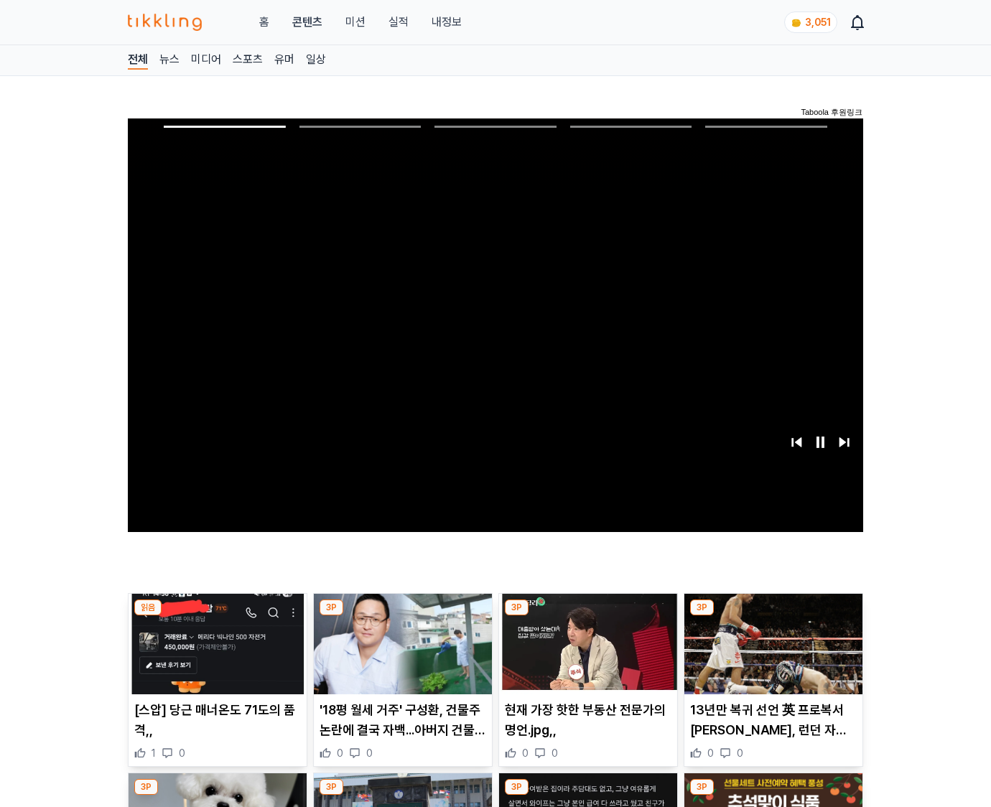
click at [771, 655] on img at bounding box center [774, 644] width 178 height 101
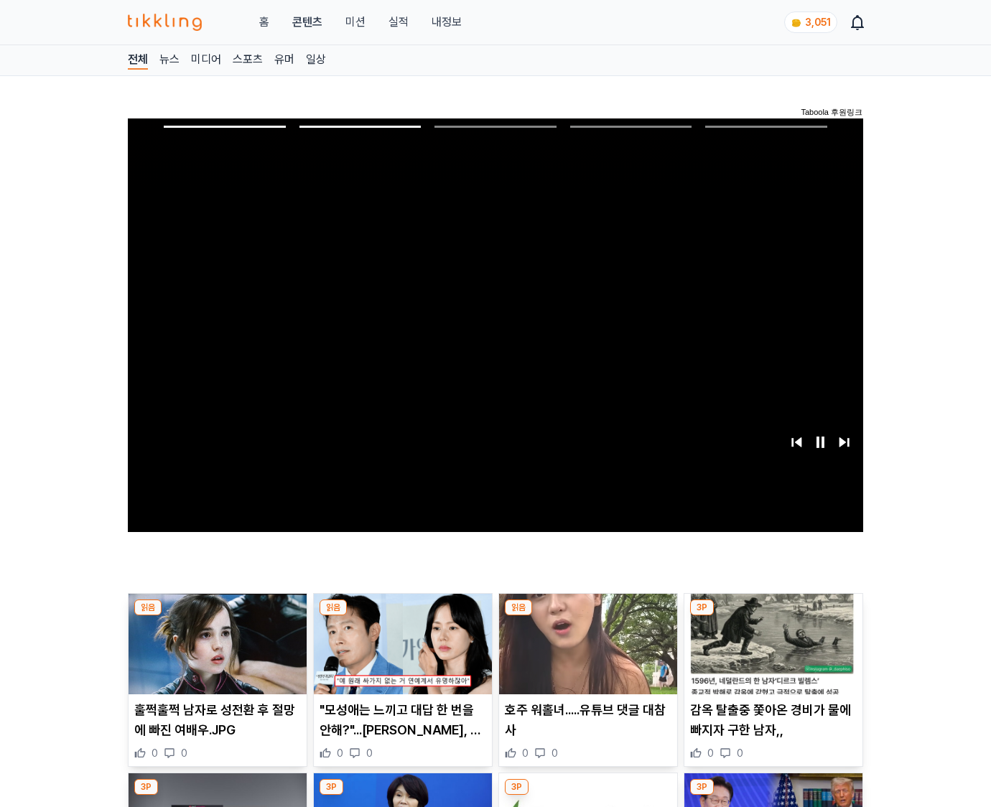
click at [771, 655] on img at bounding box center [774, 644] width 178 height 101
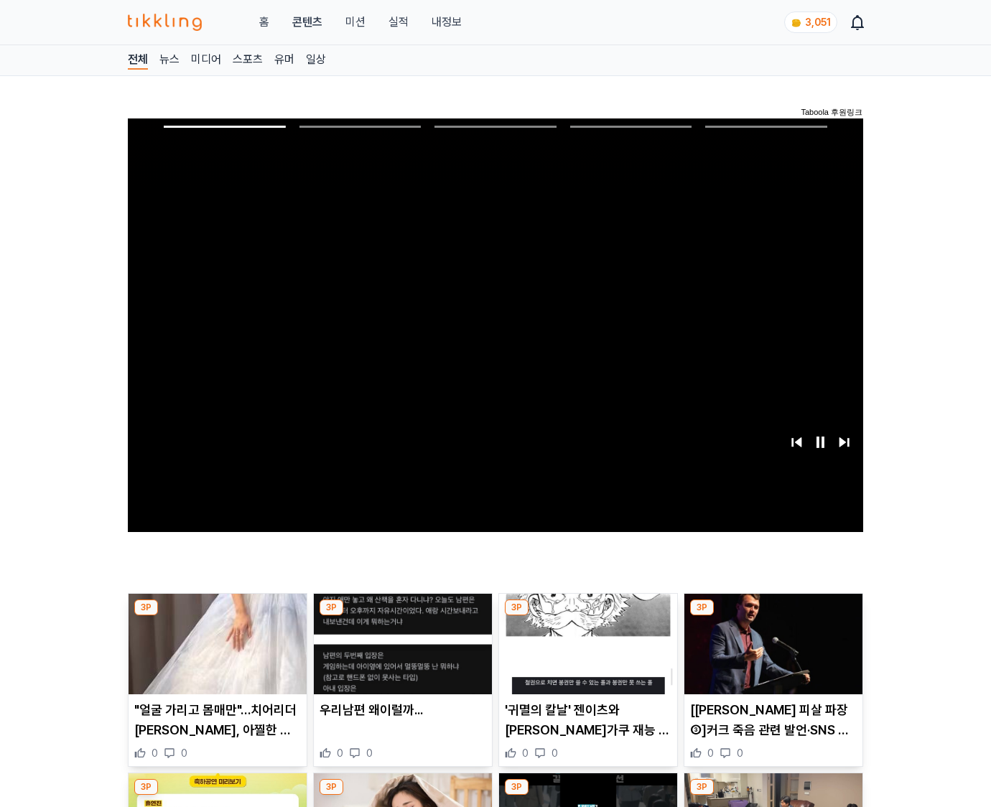
click at [771, 655] on img at bounding box center [774, 644] width 178 height 101
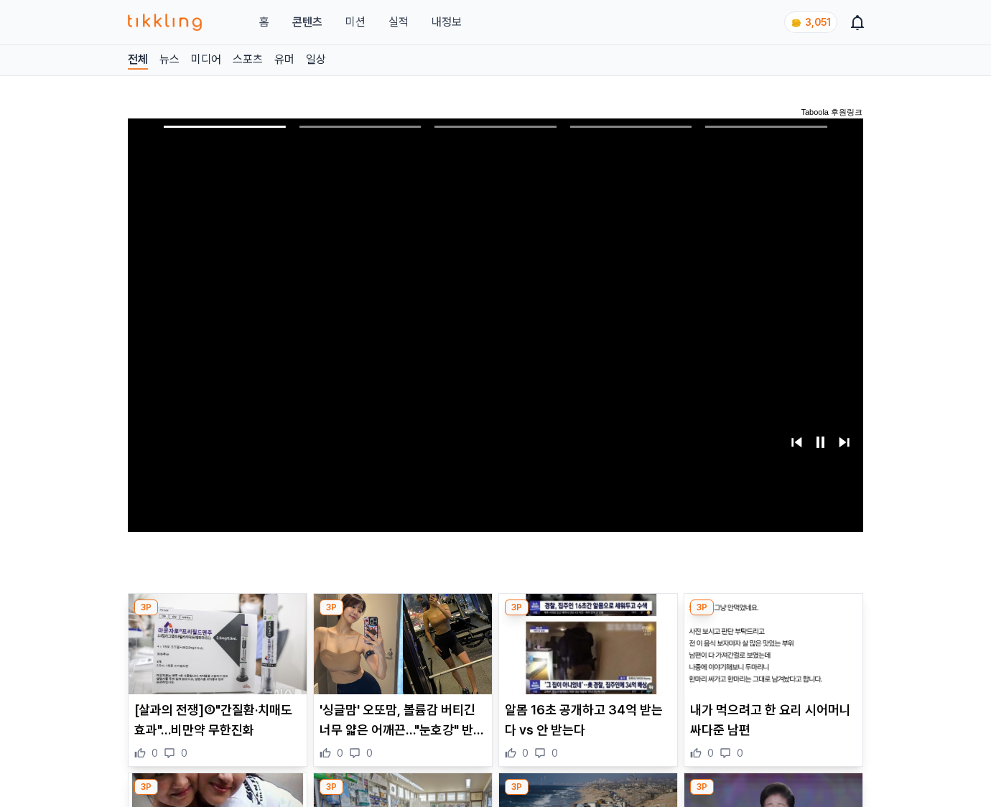
click at [771, 655] on img at bounding box center [774, 644] width 178 height 101
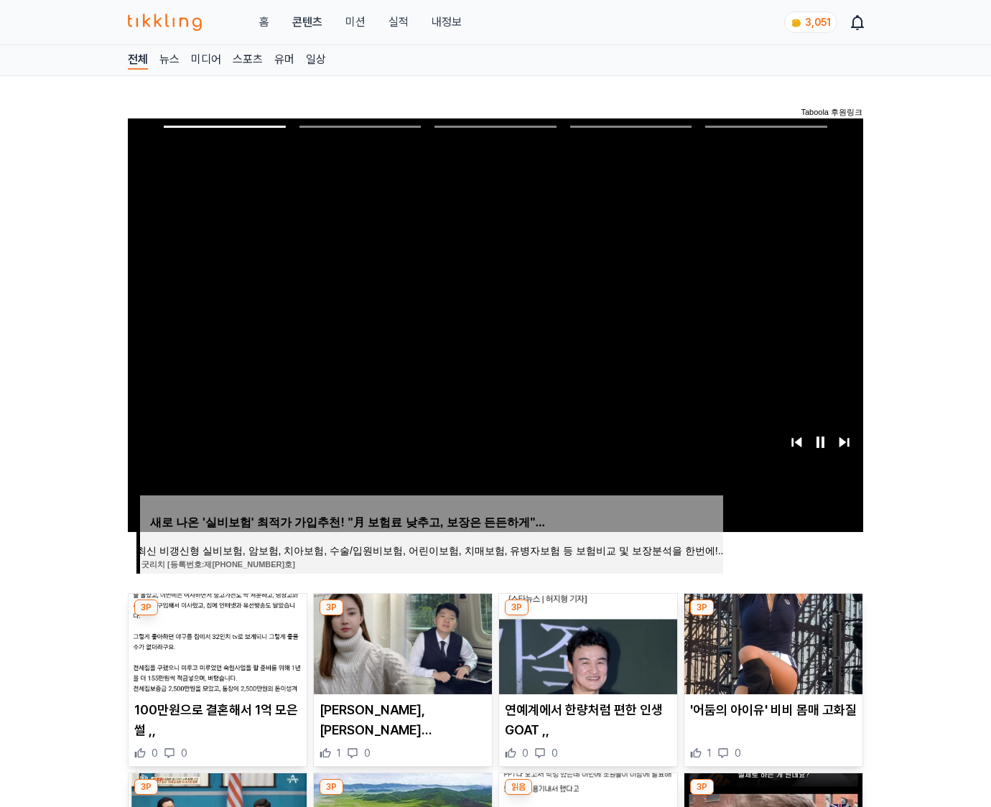
click at [771, 655] on img at bounding box center [774, 644] width 178 height 101
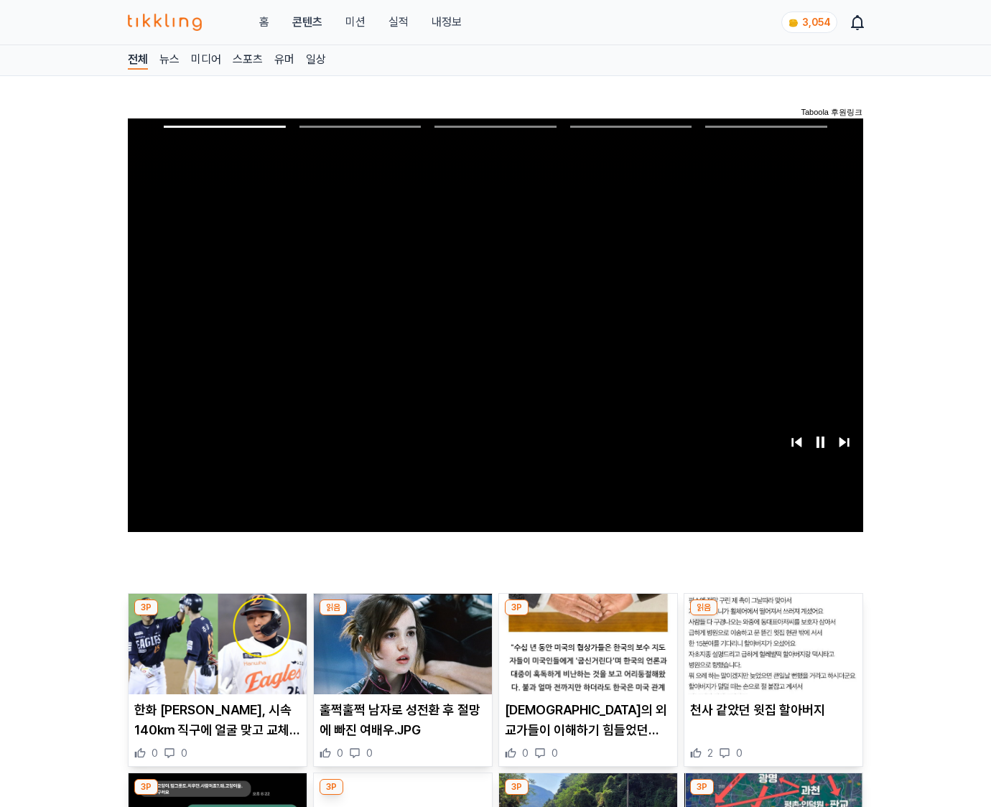
click at [771, 655] on img at bounding box center [774, 644] width 178 height 101
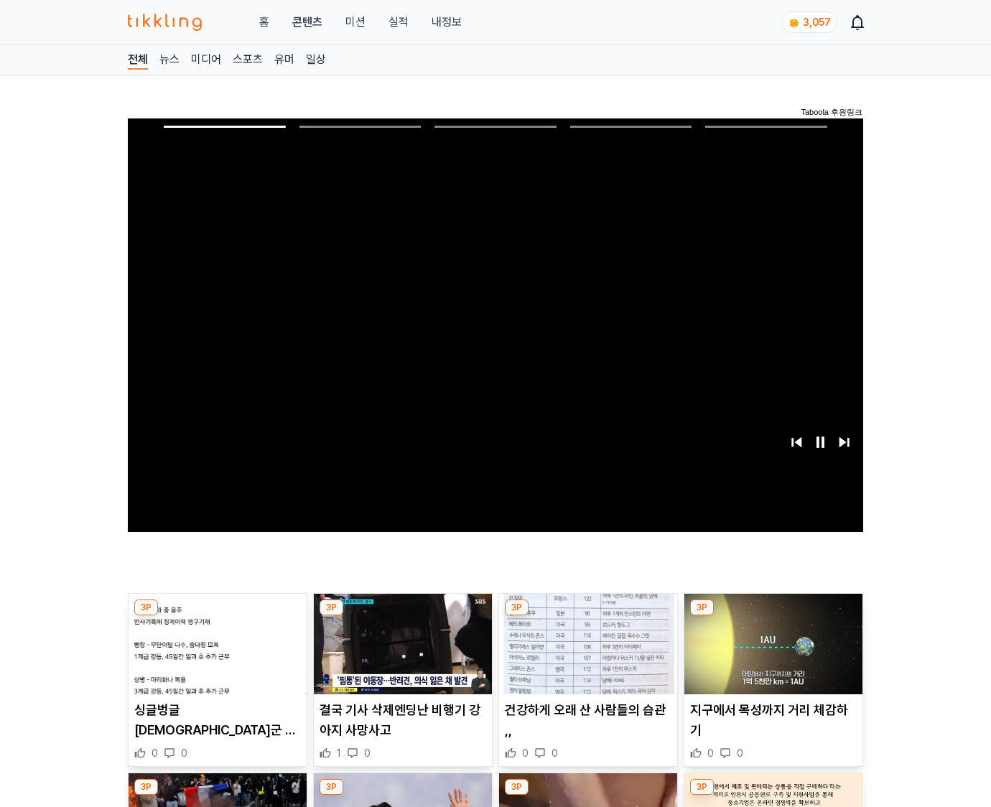
click at [771, 655] on img at bounding box center [774, 644] width 178 height 101
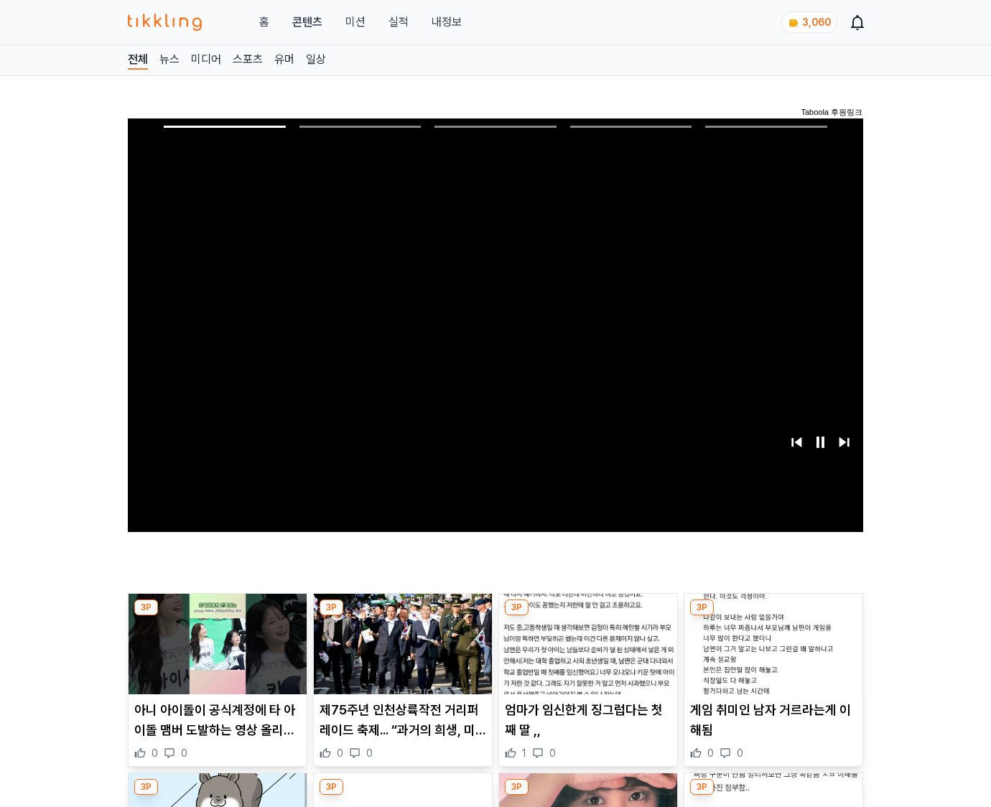
click at [771, 655] on img at bounding box center [774, 644] width 178 height 101
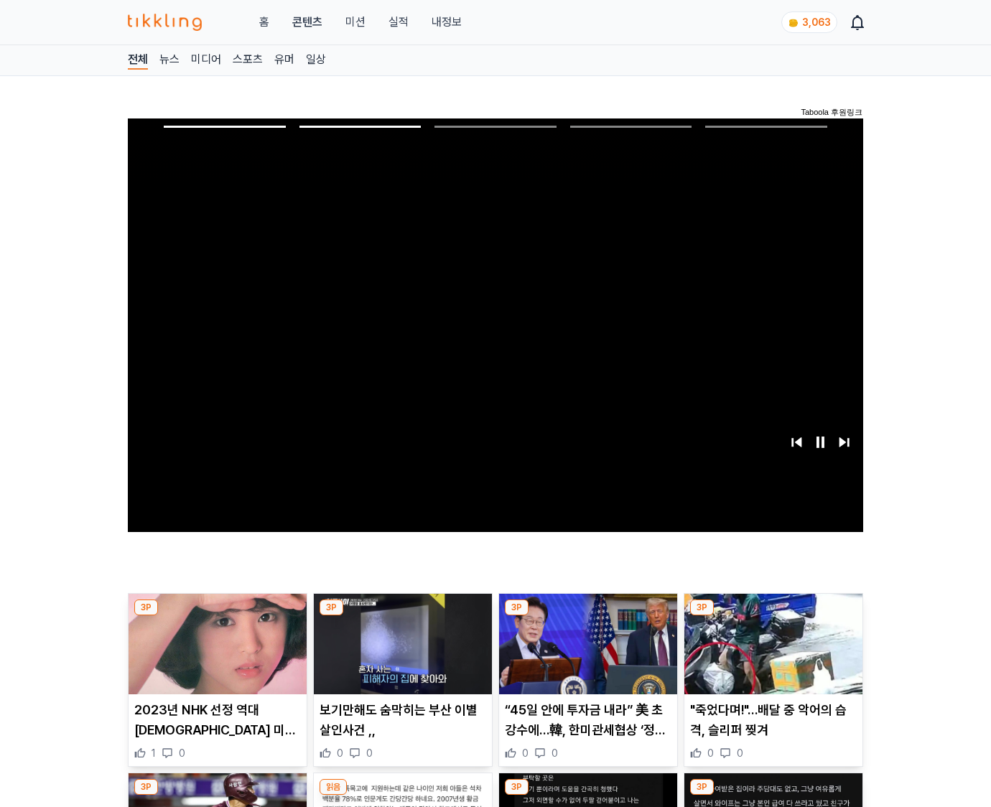
click at [771, 655] on img at bounding box center [774, 644] width 178 height 101
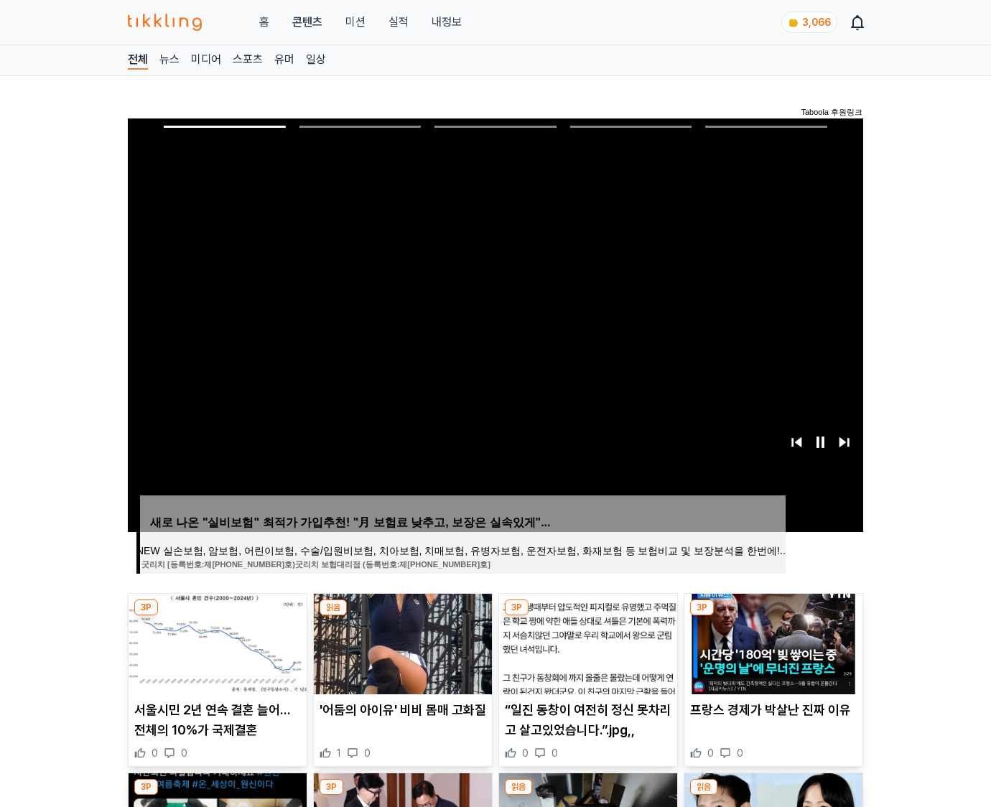
click at [771, 655] on img at bounding box center [774, 644] width 178 height 101
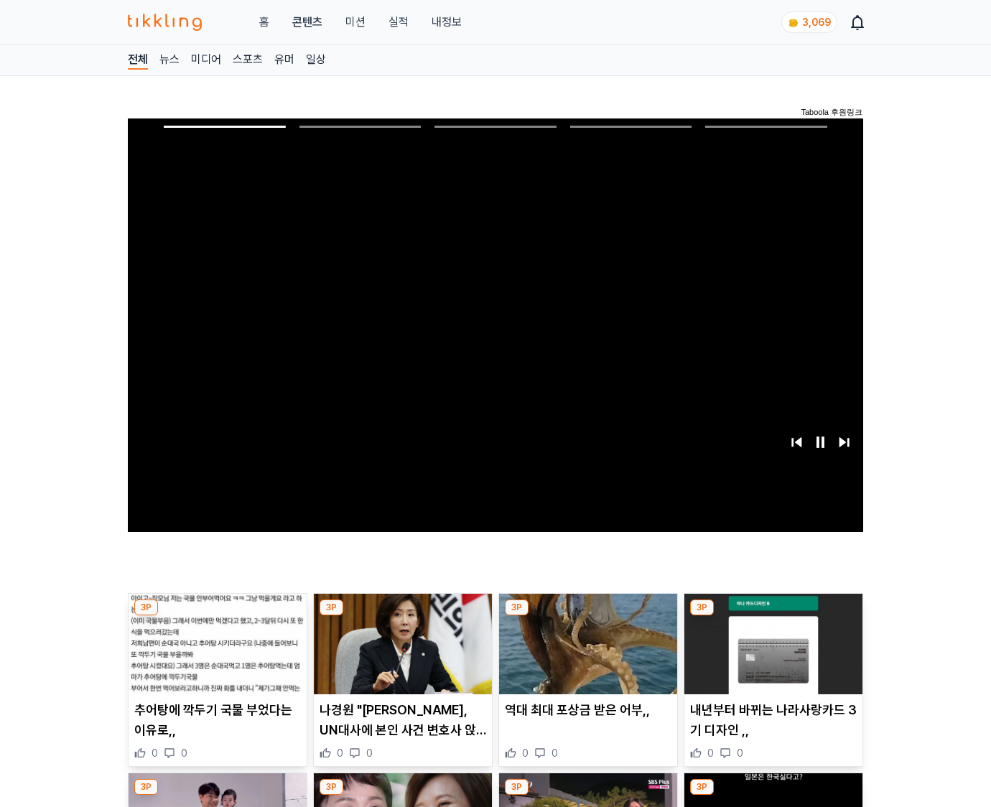
click at [771, 655] on img at bounding box center [774, 644] width 178 height 101
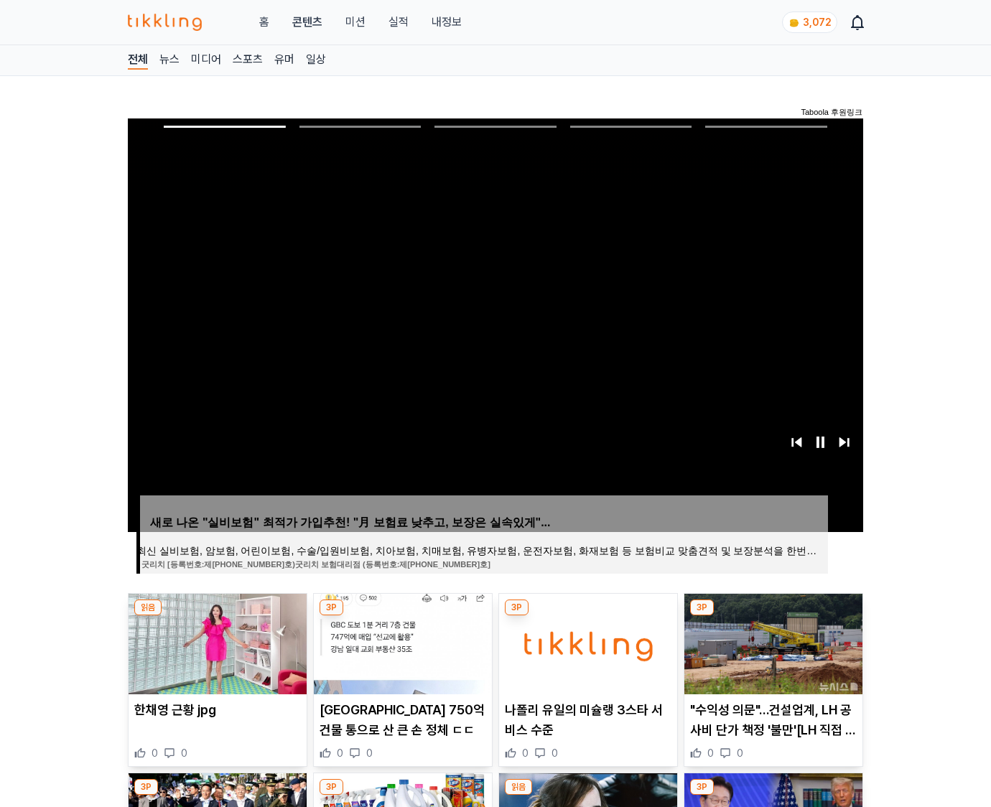
click at [771, 655] on img at bounding box center [774, 644] width 178 height 101
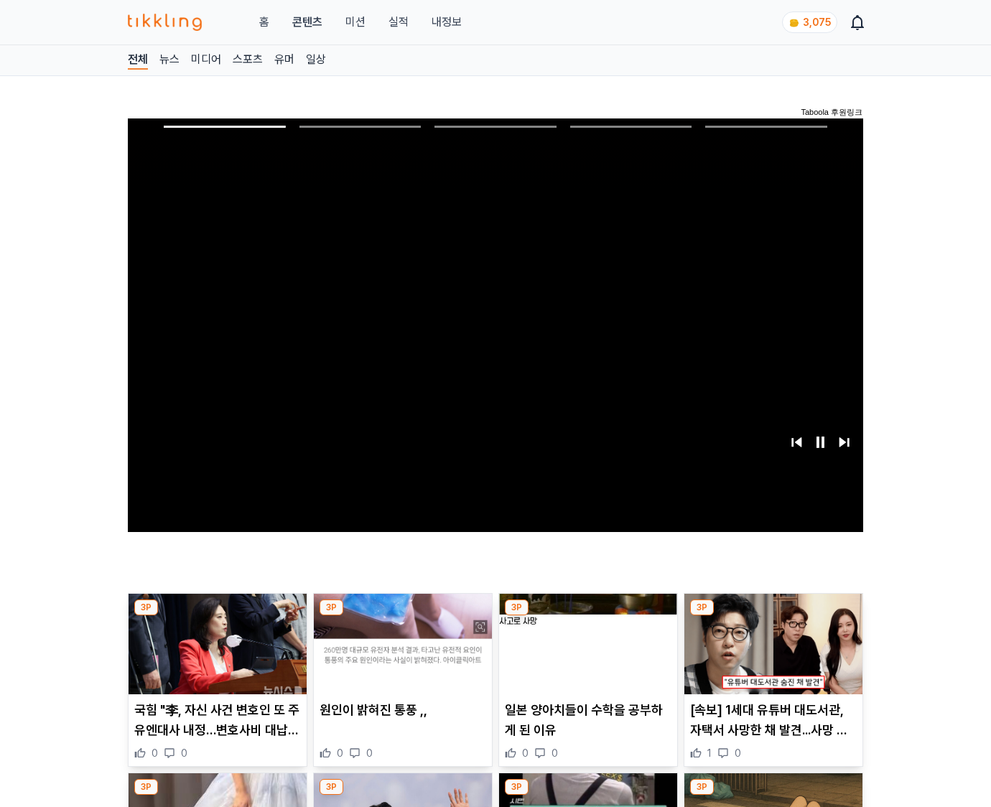
click at [771, 655] on img at bounding box center [774, 644] width 178 height 101
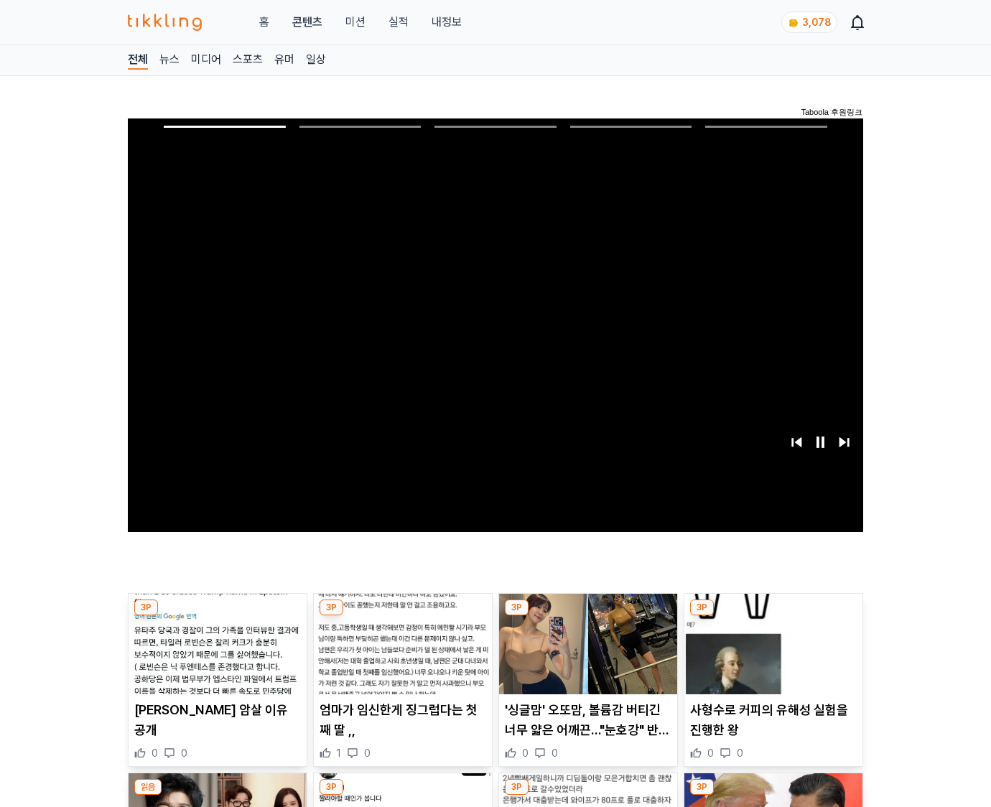
click at [771, 655] on img at bounding box center [774, 644] width 178 height 101
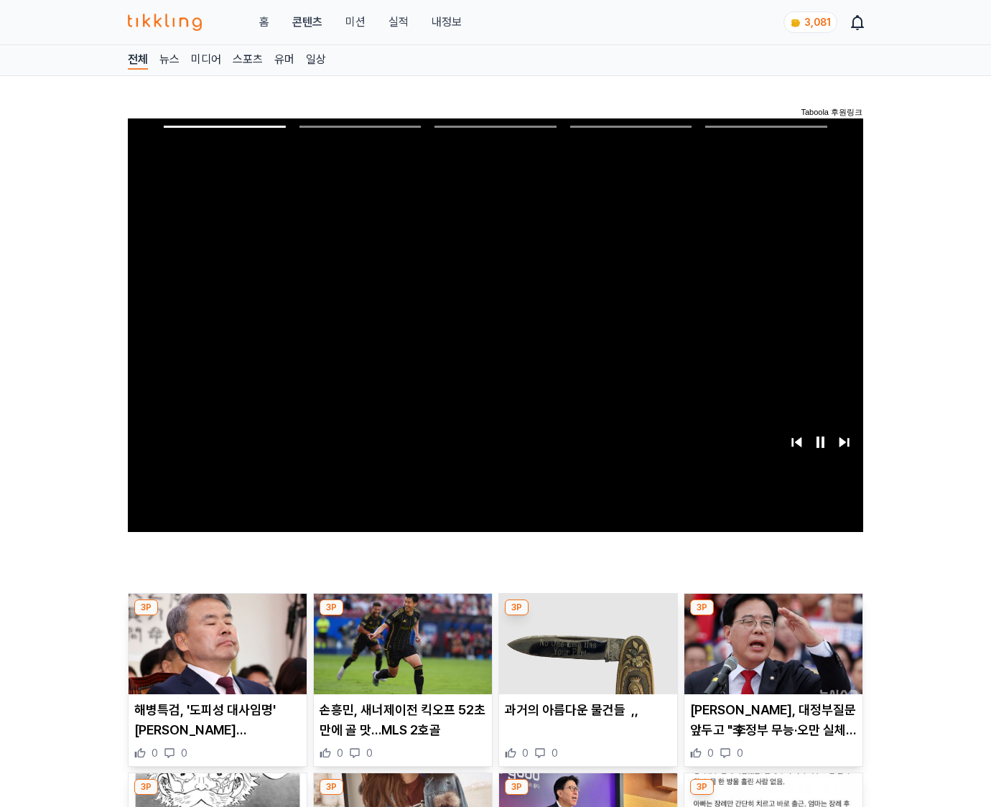
click at [771, 655] on img at bounding box center [774, 644] width 178 height 101
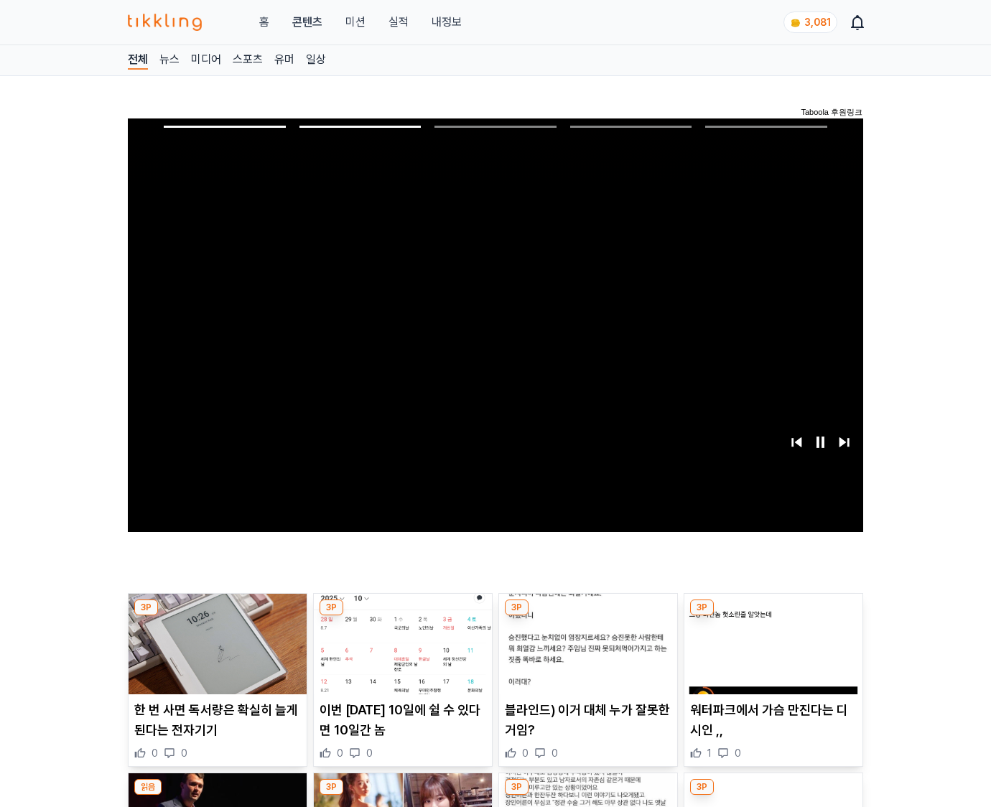
click at [771, 655] on img at bounding box center [774, 644] width 178 height 101
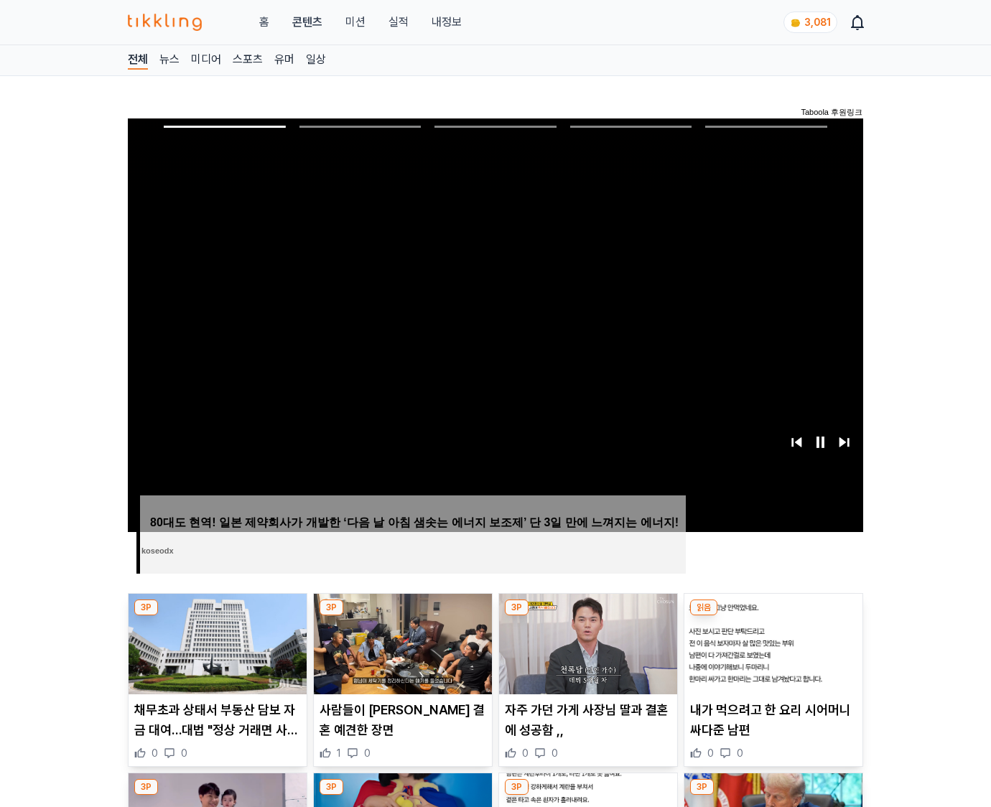
click at [771, 655] on img at bounding box center [774, 644] width 178 height 101
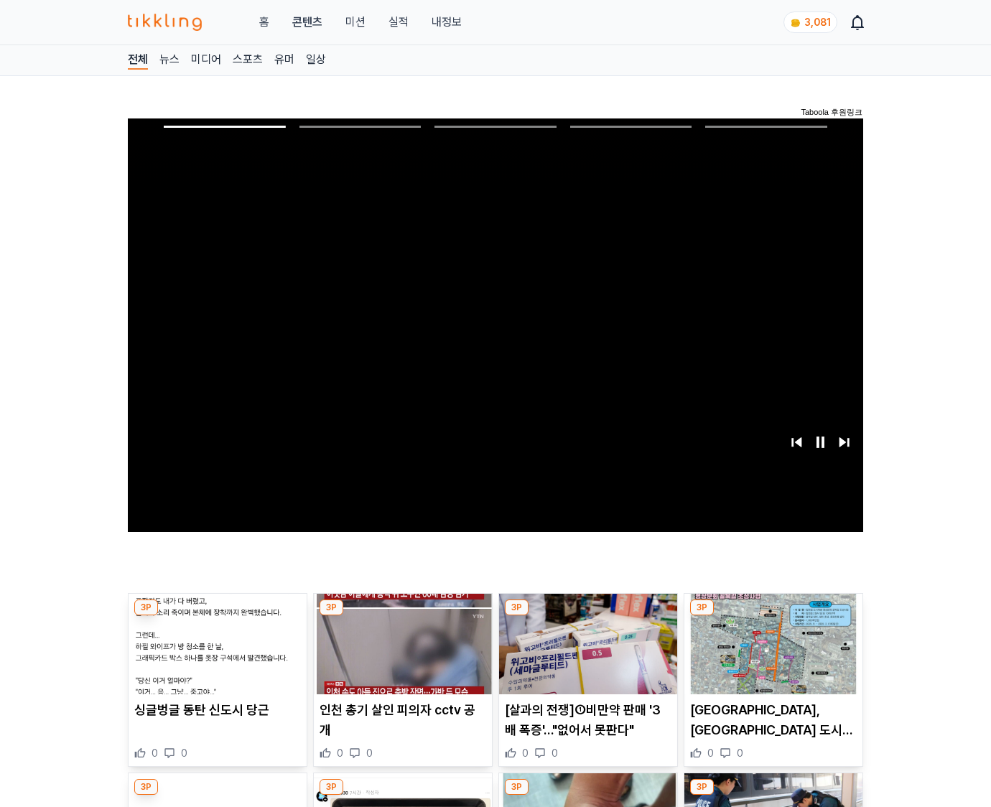
click at [771, 655] on img at bounding box center [774, 644] width 178 height 101
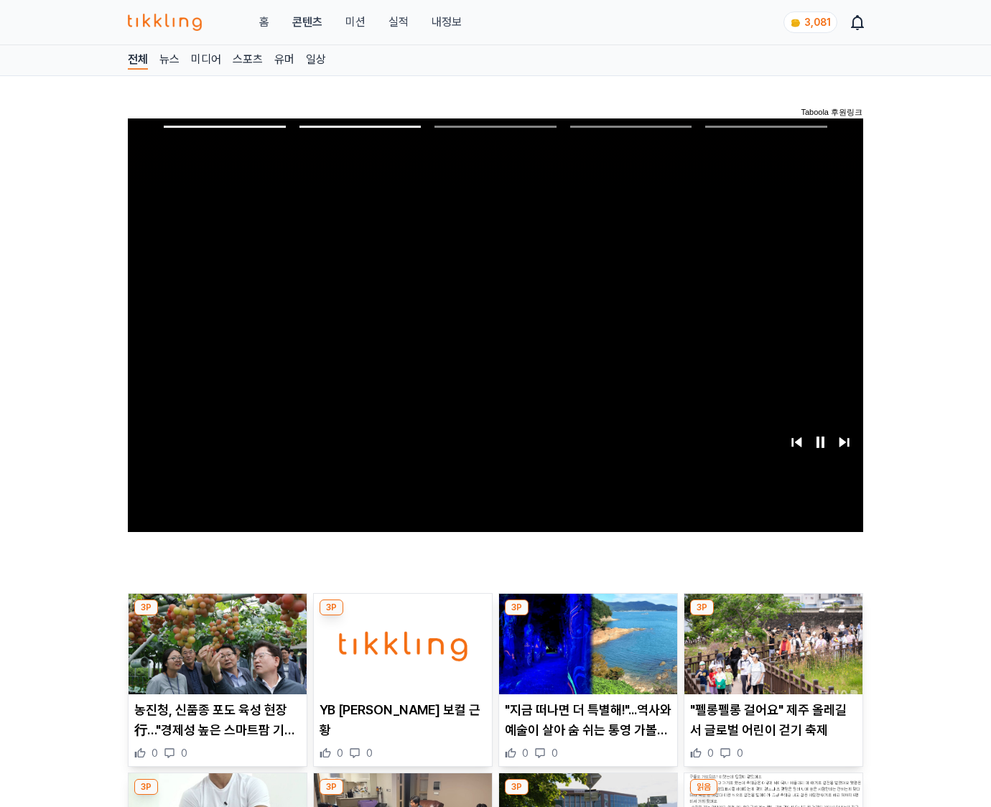
click at [771, 655] on img at bounding box center [774, 644] width 178 height 101
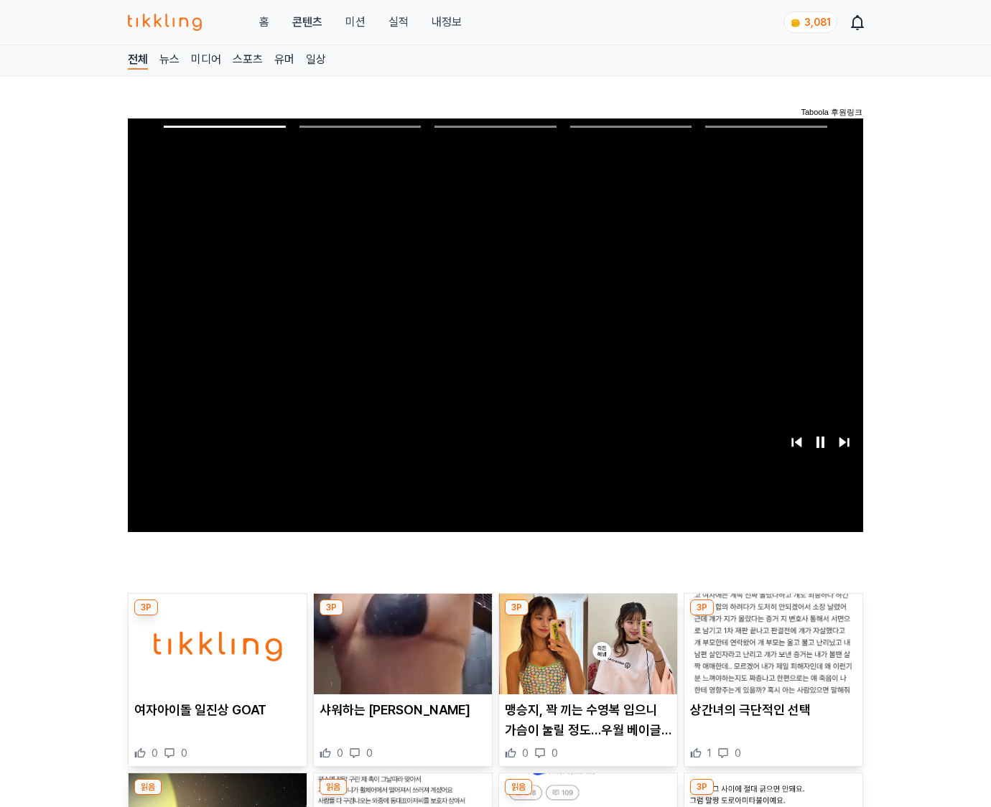
click at [771, 655] on img at bounding box center [774, 644] width 178 height 101
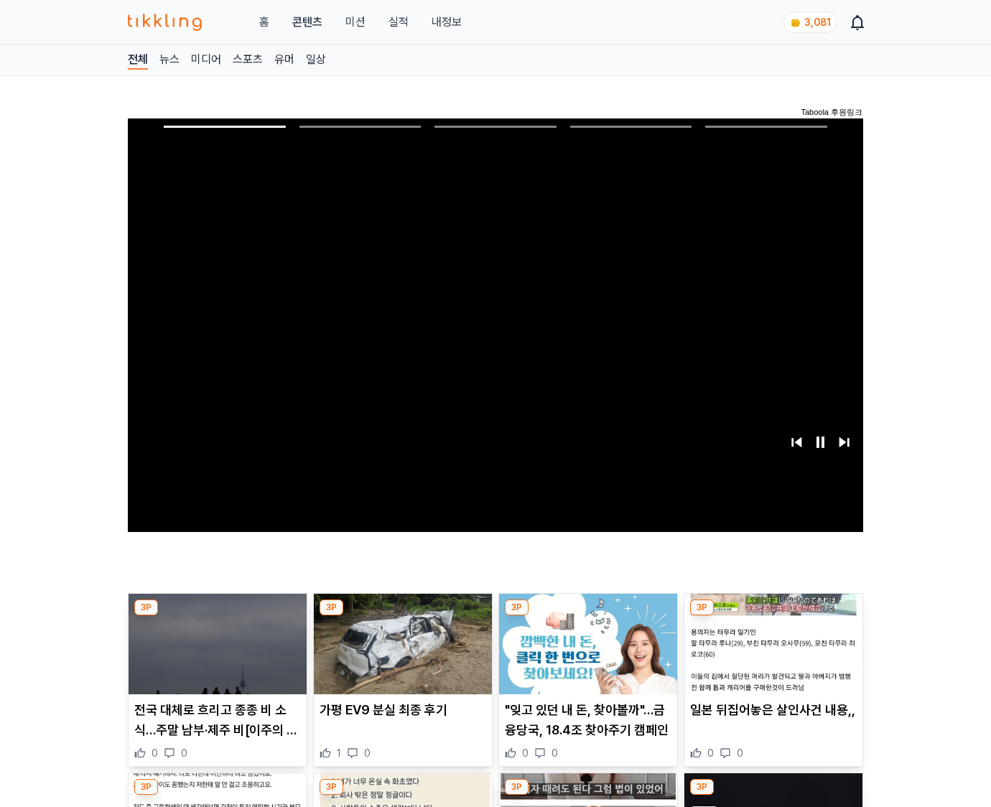
click at [771, 655] on img at bounding box center [774, 644] width 178 height 101
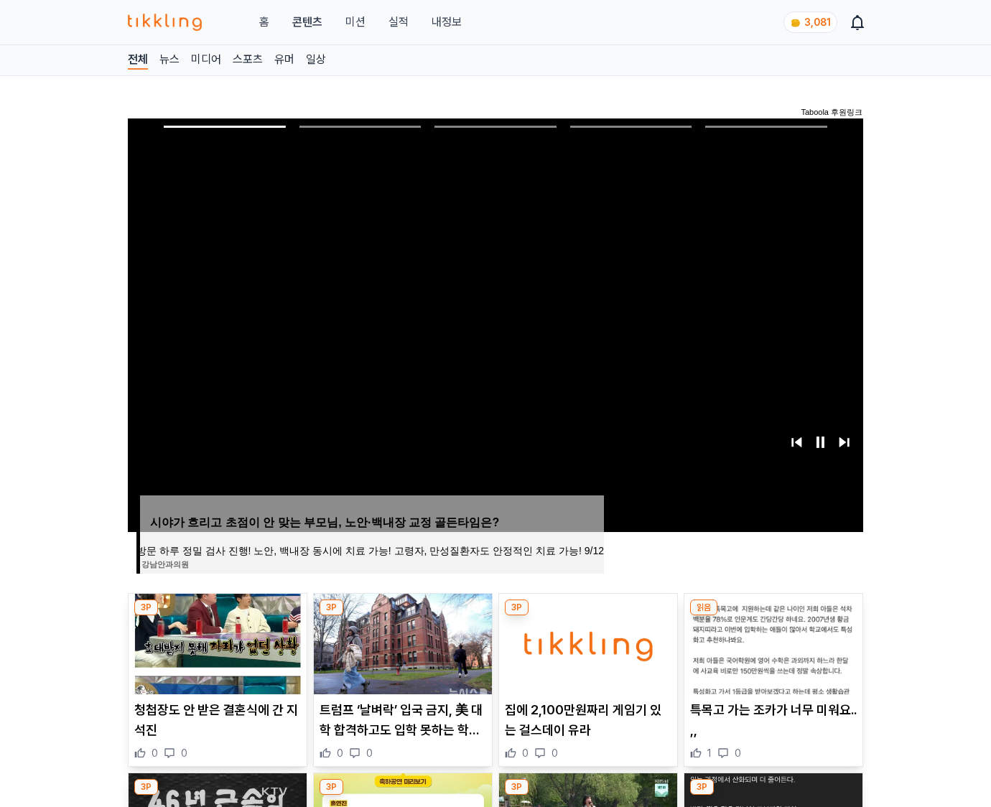
click at [771, 655] on img at bounding box center [774, 644] width 178 height 101
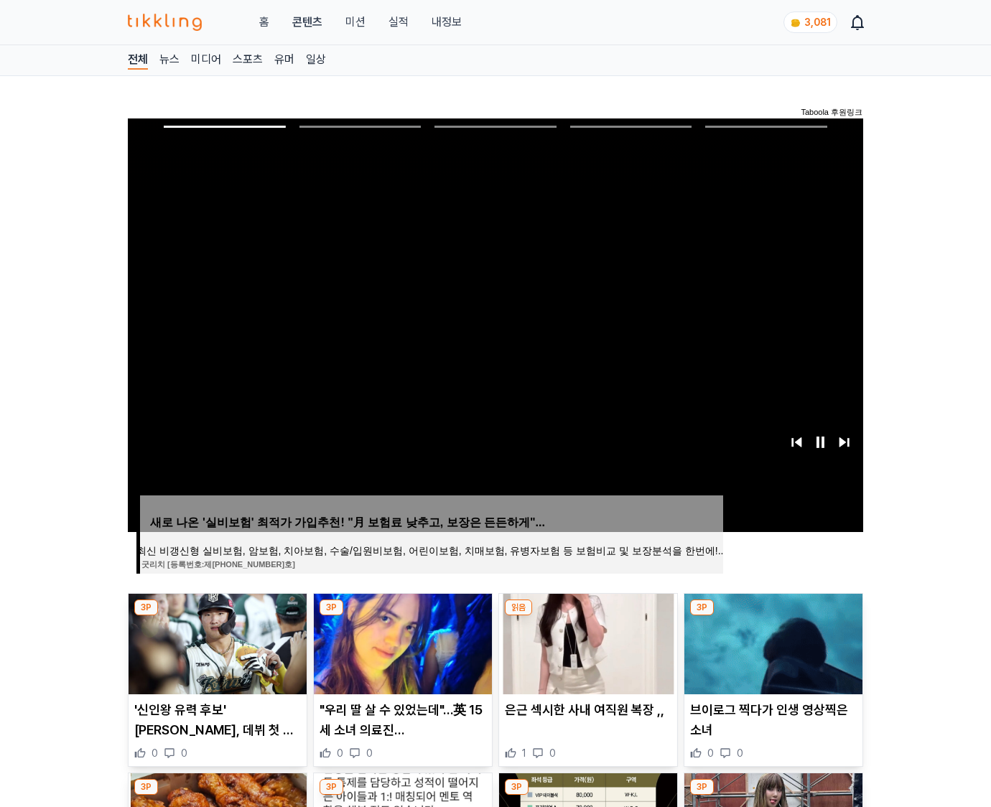
click at [771, 655] on img at bounding box center [774, 644] width 178 height 101
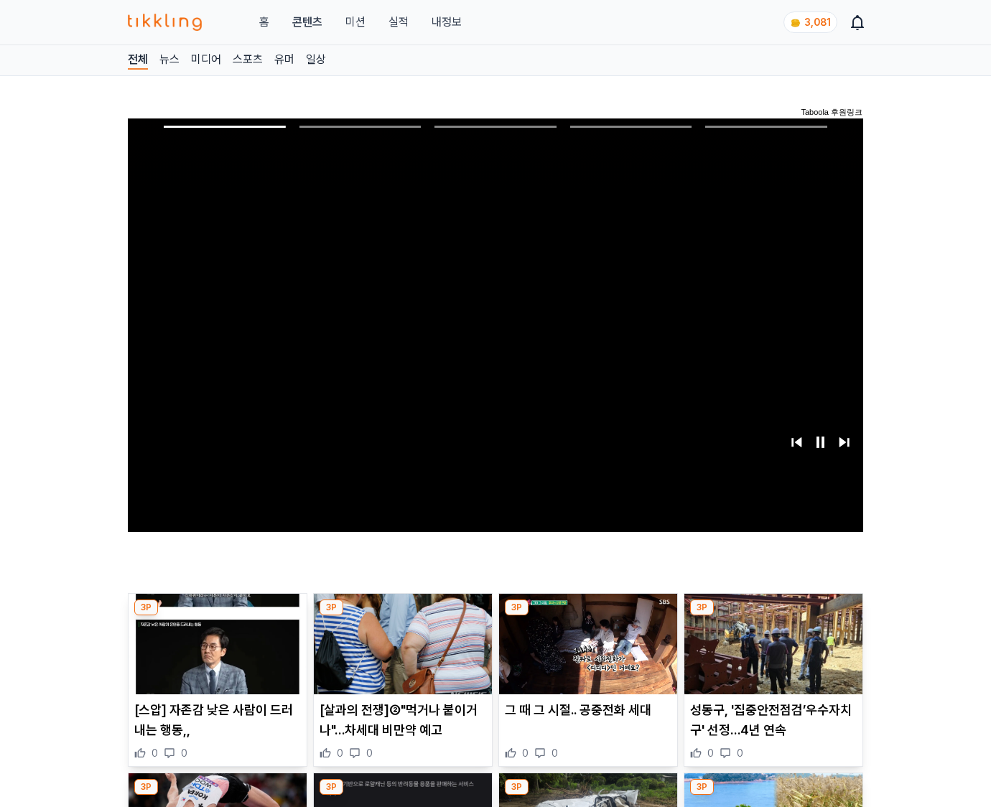
click at [771, 655] on img at bounding box center [774, 644] width 178 height 101
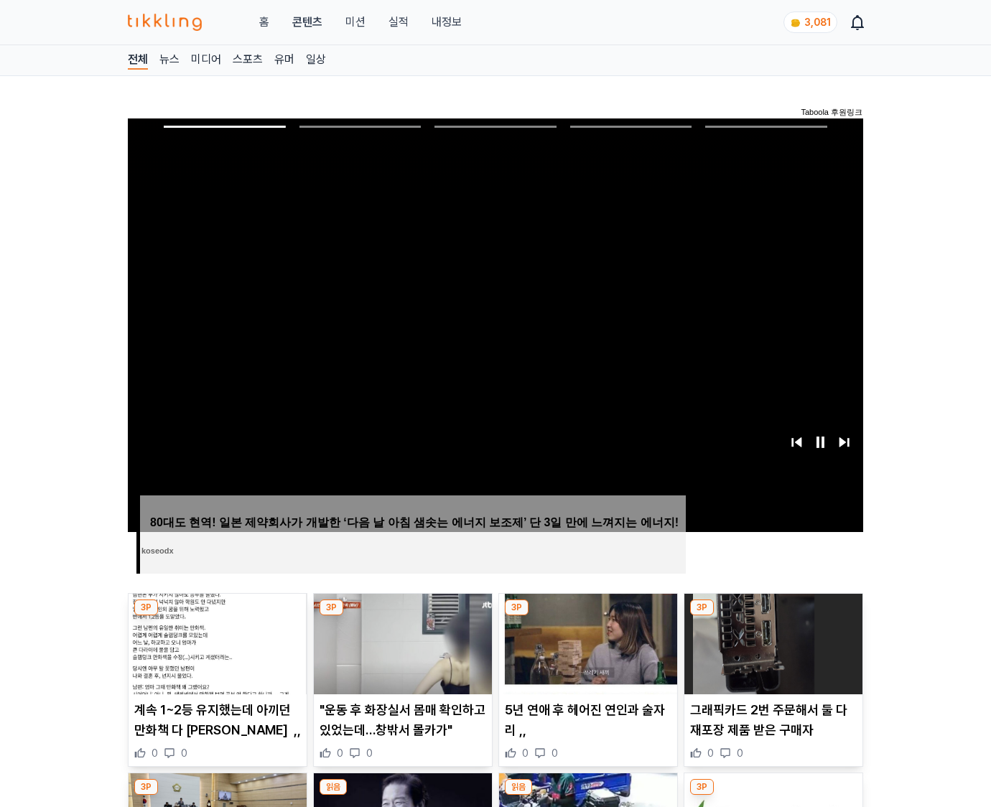
click at [771, 655] on img at bounding box center [774, 644] width 178 height 101
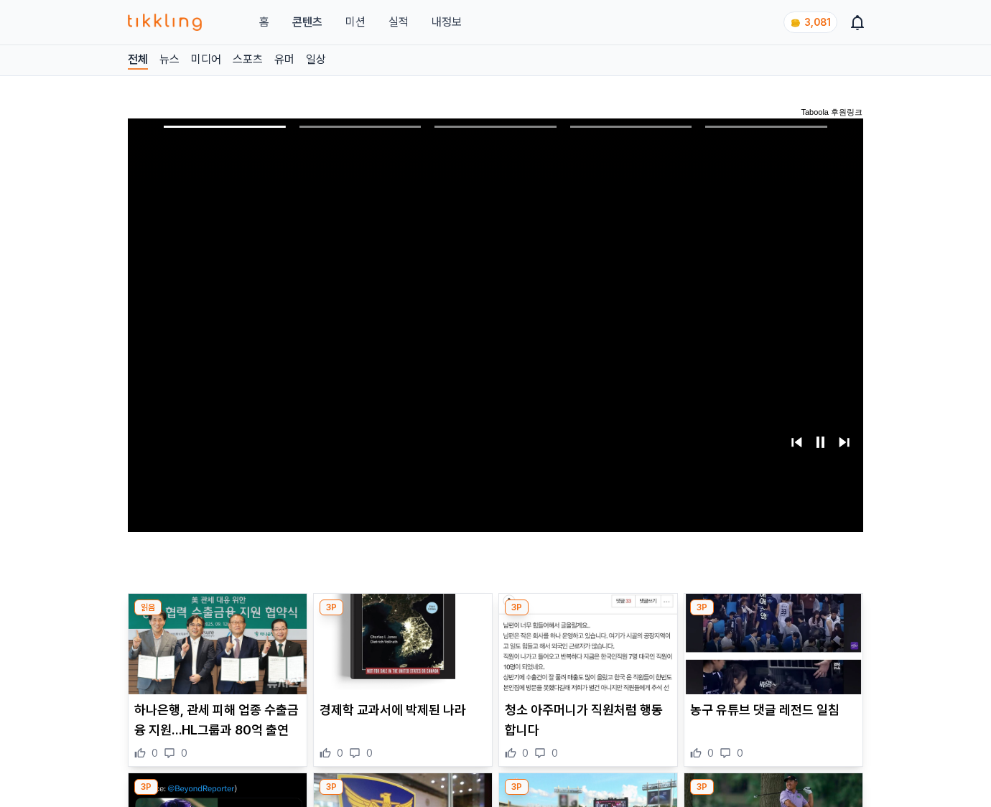
click at [771, 655] on img at bounding box center [774, 644] width 178 height 101
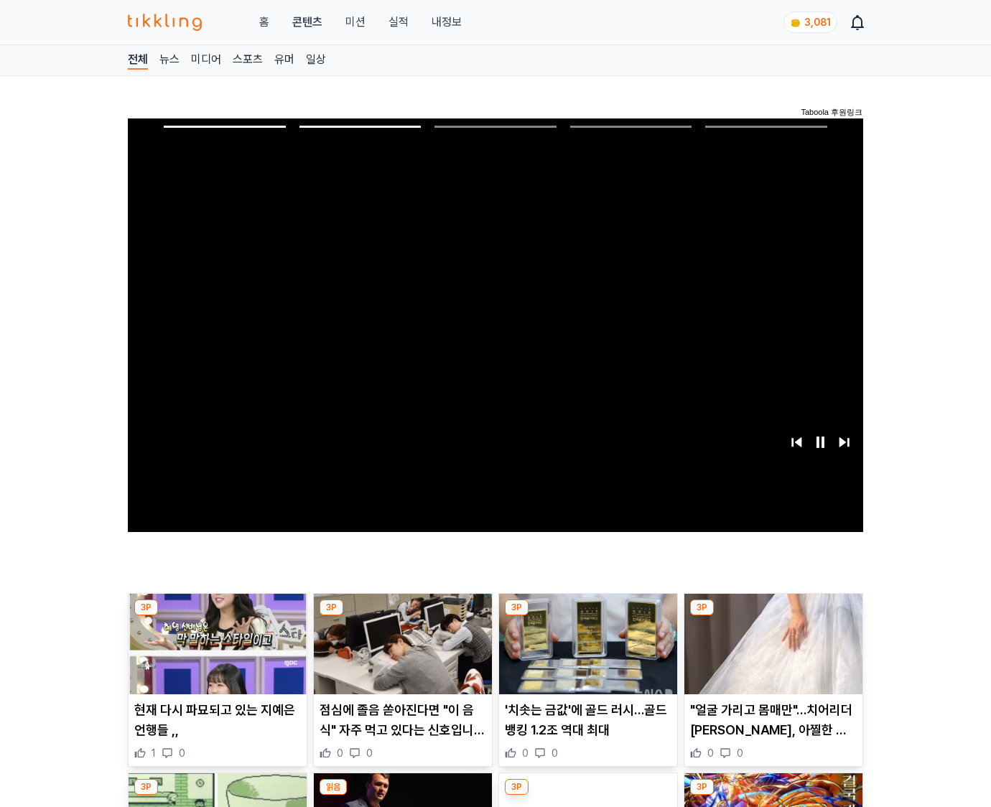
click at [771, 655] on img at bounding box center [774, 644] width 178 height 101
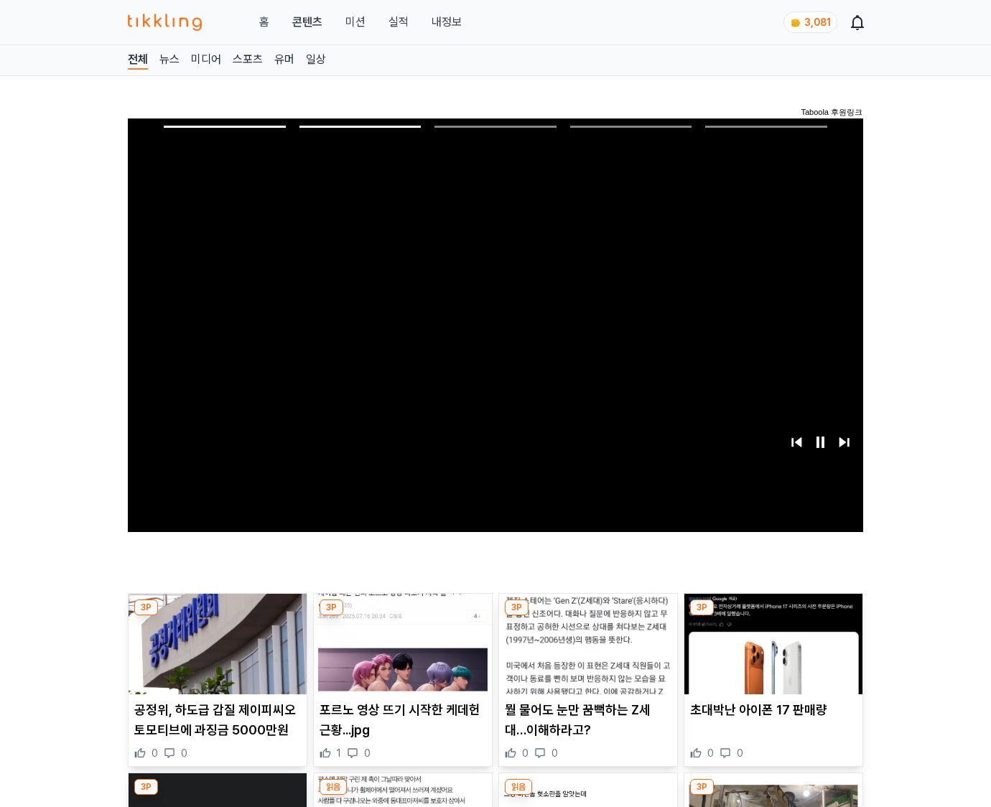
click at [771, 655] on img at bounding box center [774, 644] width 178 height 101
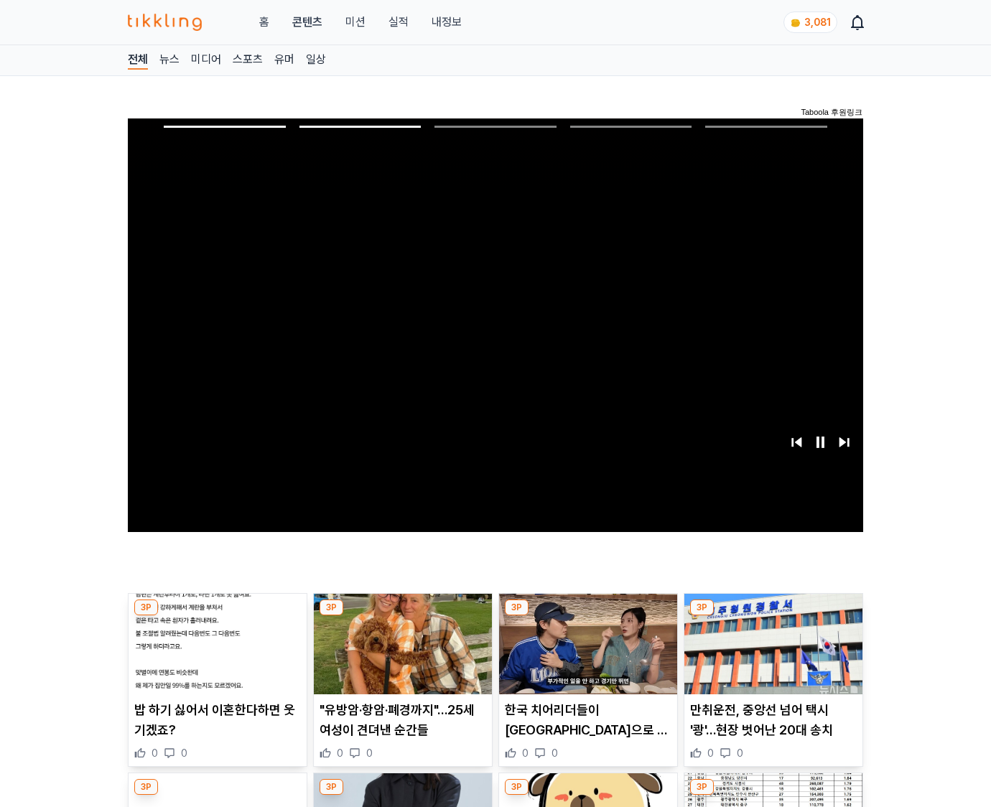
click at [771, 655] on img at bounding box center [774, 644] width 178 height 101
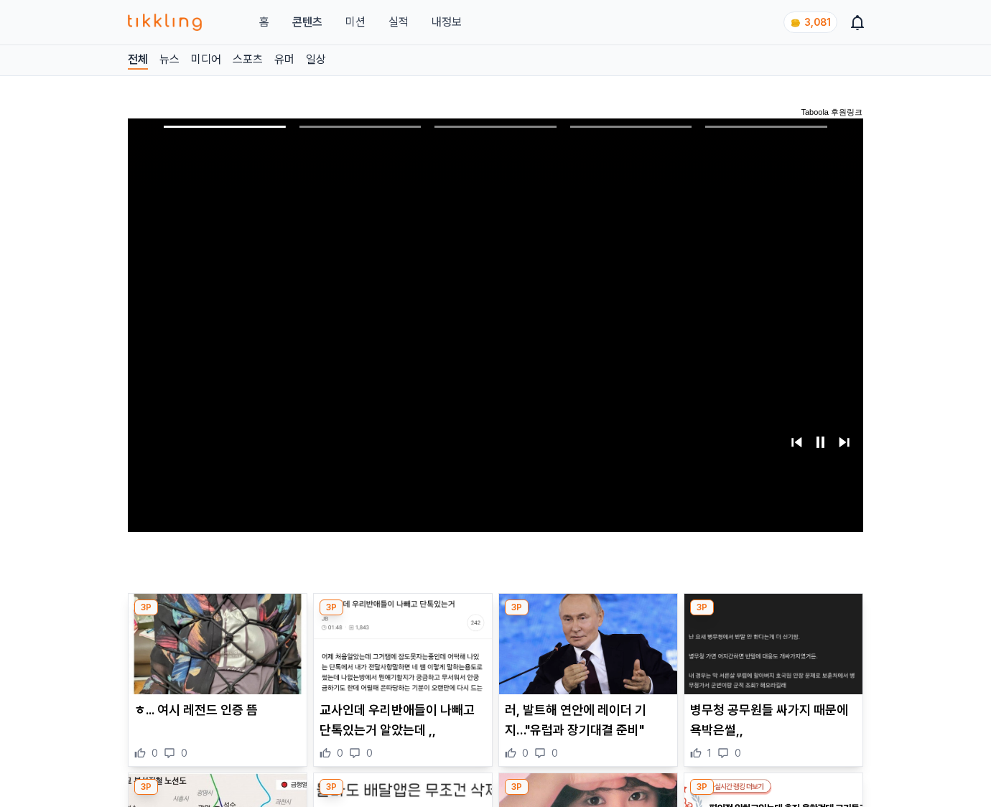
click at [771, 655] on img at bounding box center [774, 644] width 178 height 101
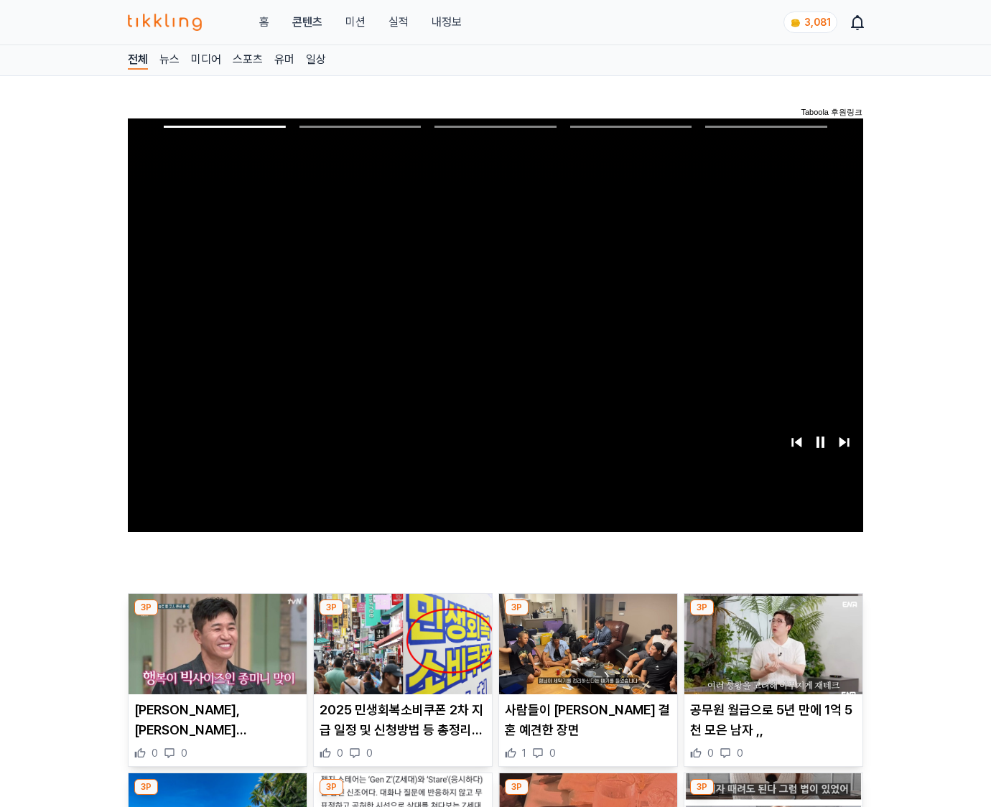
click at [771, 655] on img at bounding box center [774, 644] width 178 height 101
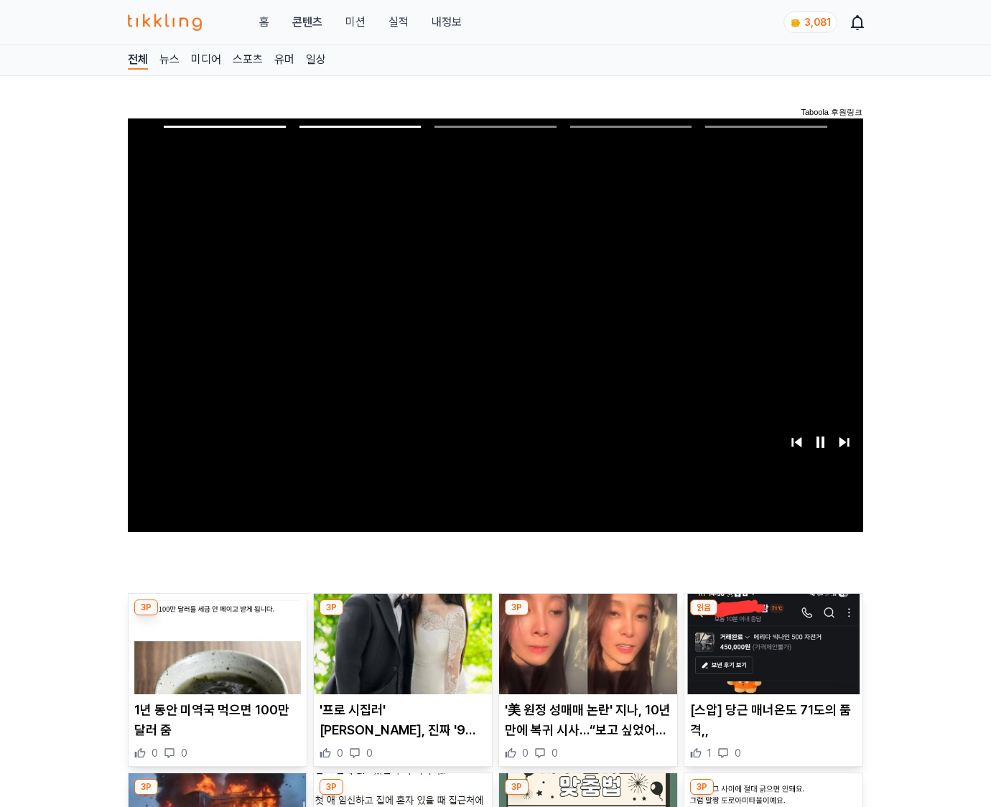
click at [771, 655] on img at bounding box center [774, 644] width 178 height 101
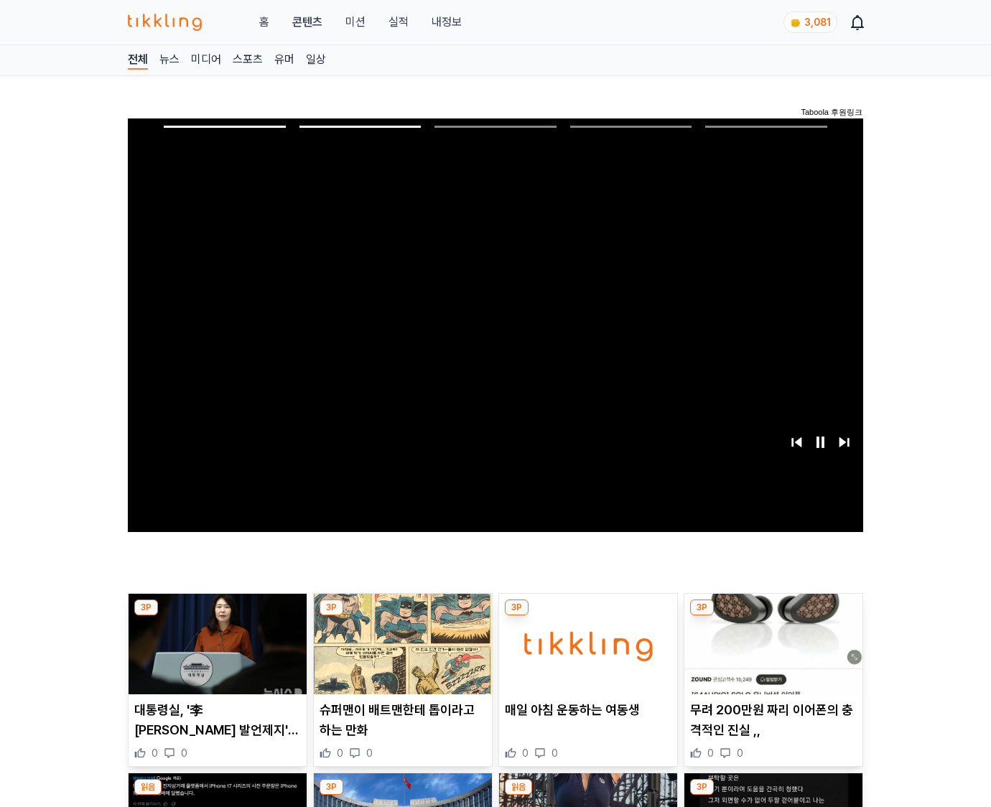
click at [771, 655] on img at bounding box center [774, 644] width 178 height 101
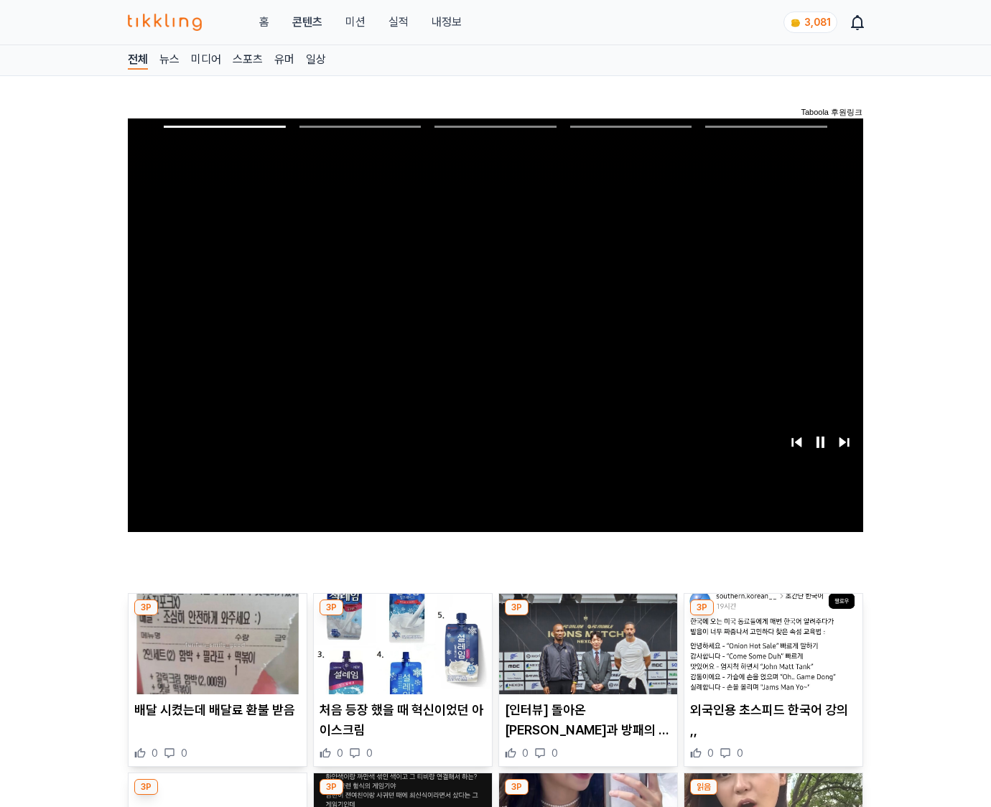
click at [771, 655] on img at bounding box center [774, 644] width 178 height 101
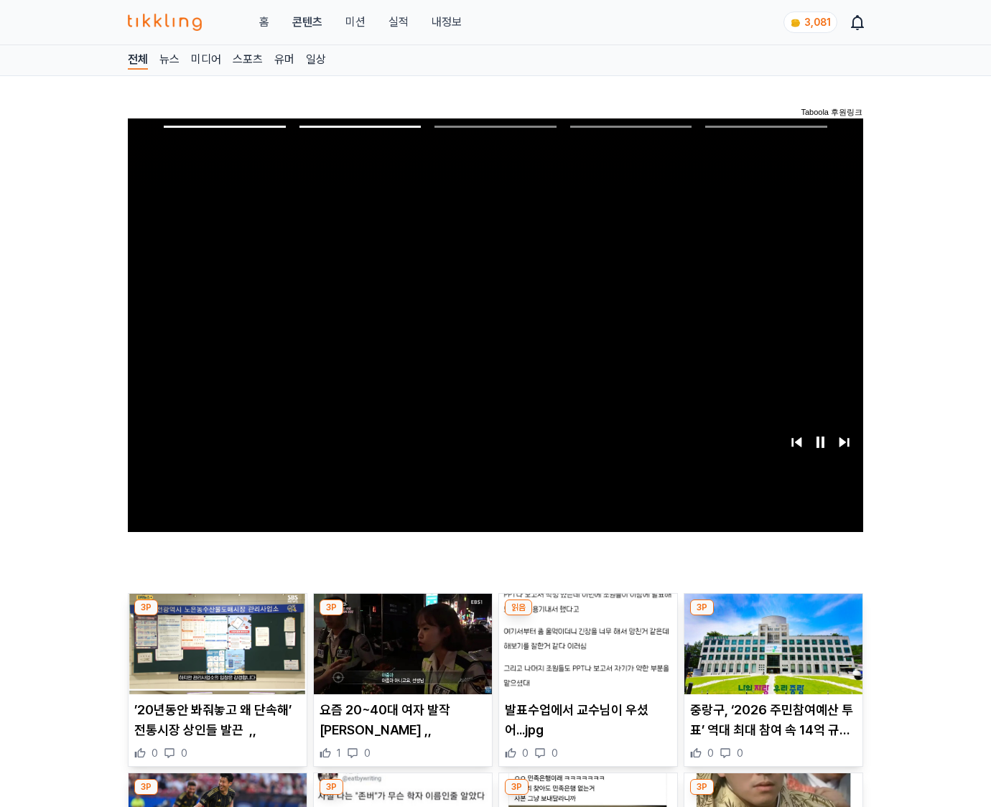
click at [771, 655] on img at bounding box center [774, 644] width 178 height 101
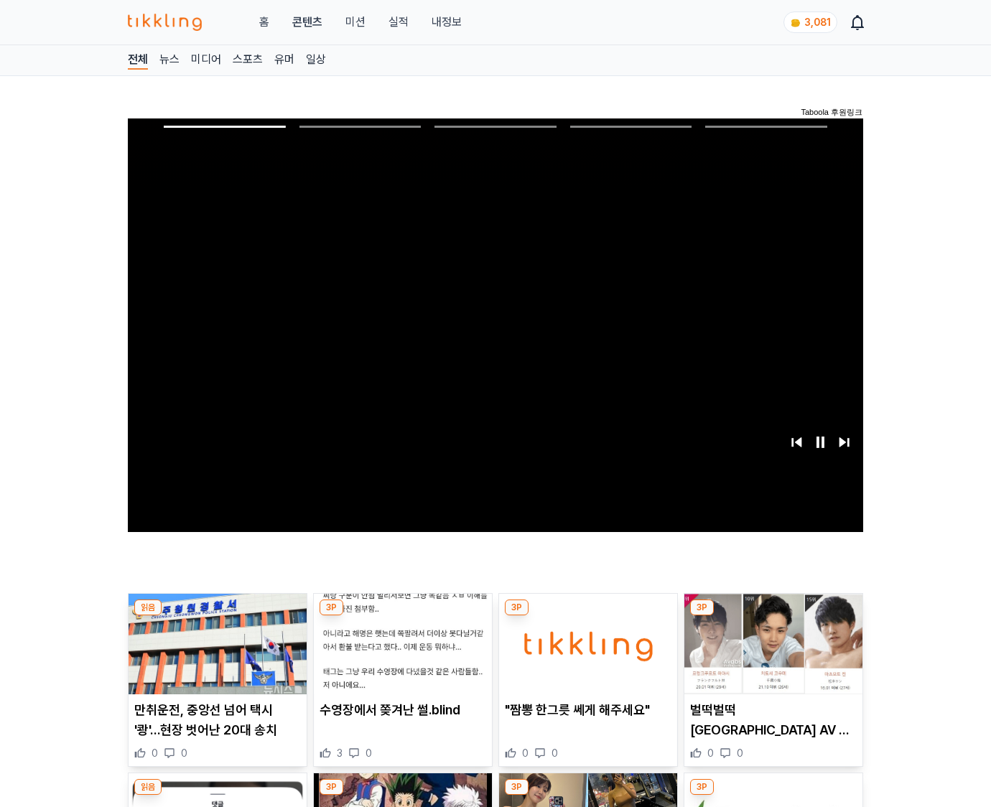
click at [771, 655] on img at bounding box center [774, 644] width 178 height 101
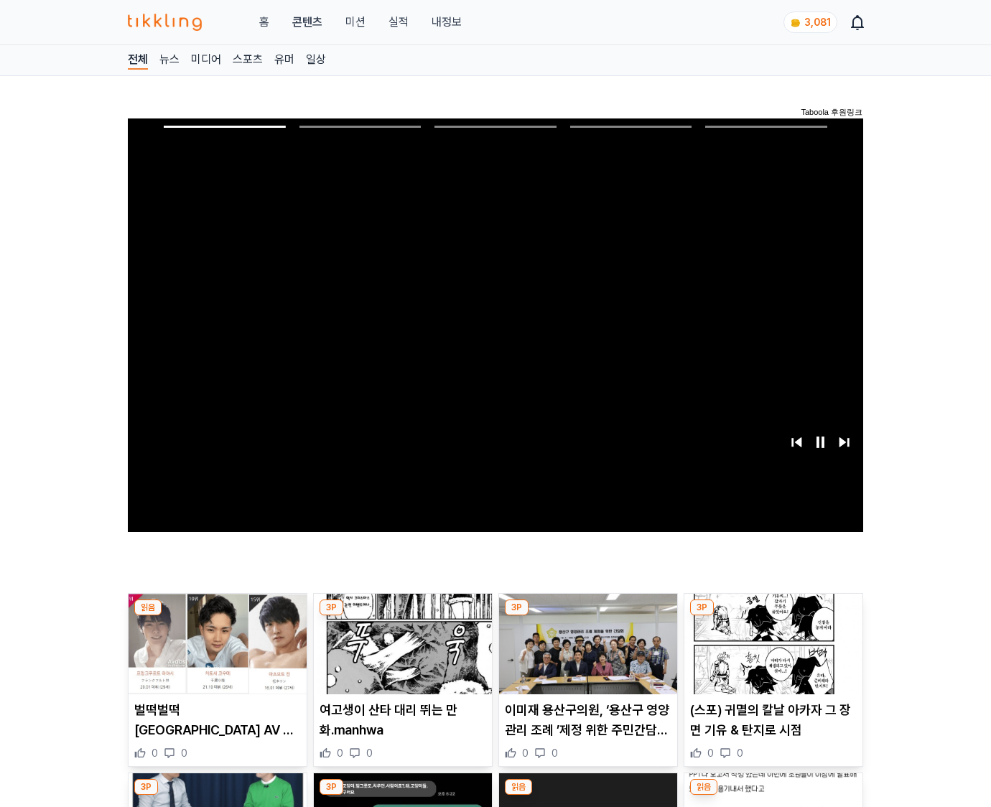
click at [771, 655] on img at bounding box center [774, 644] width 178 height 101
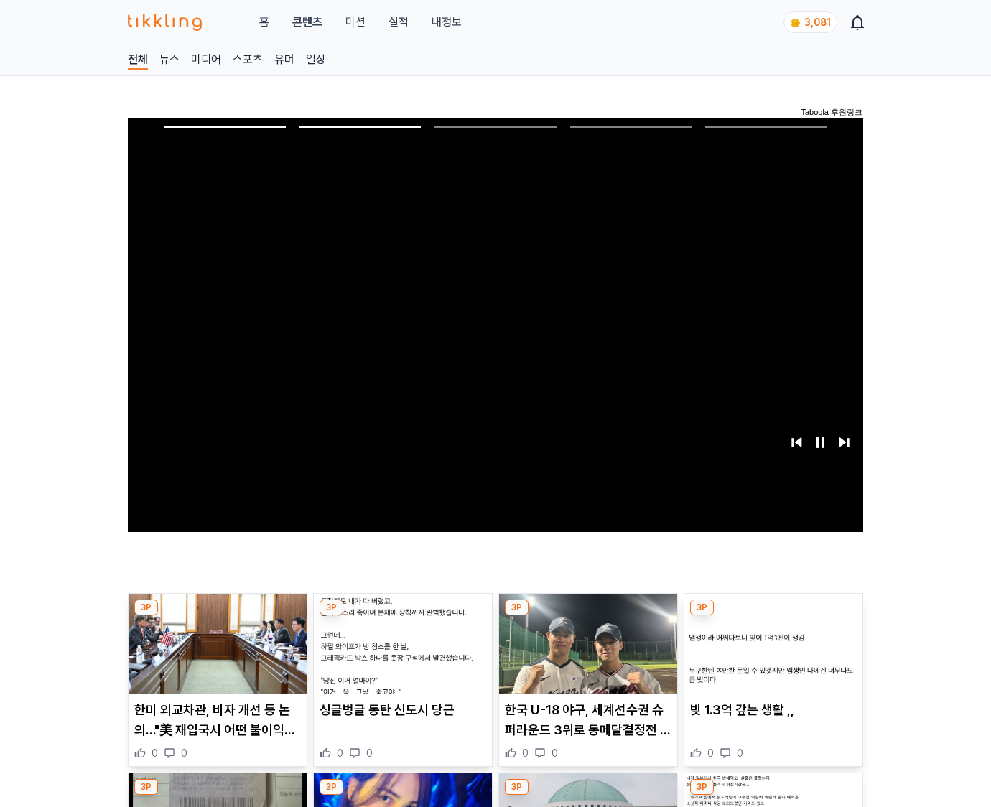
click at [771, 655] on img at bounding box center [774, 644] width 178 height 101
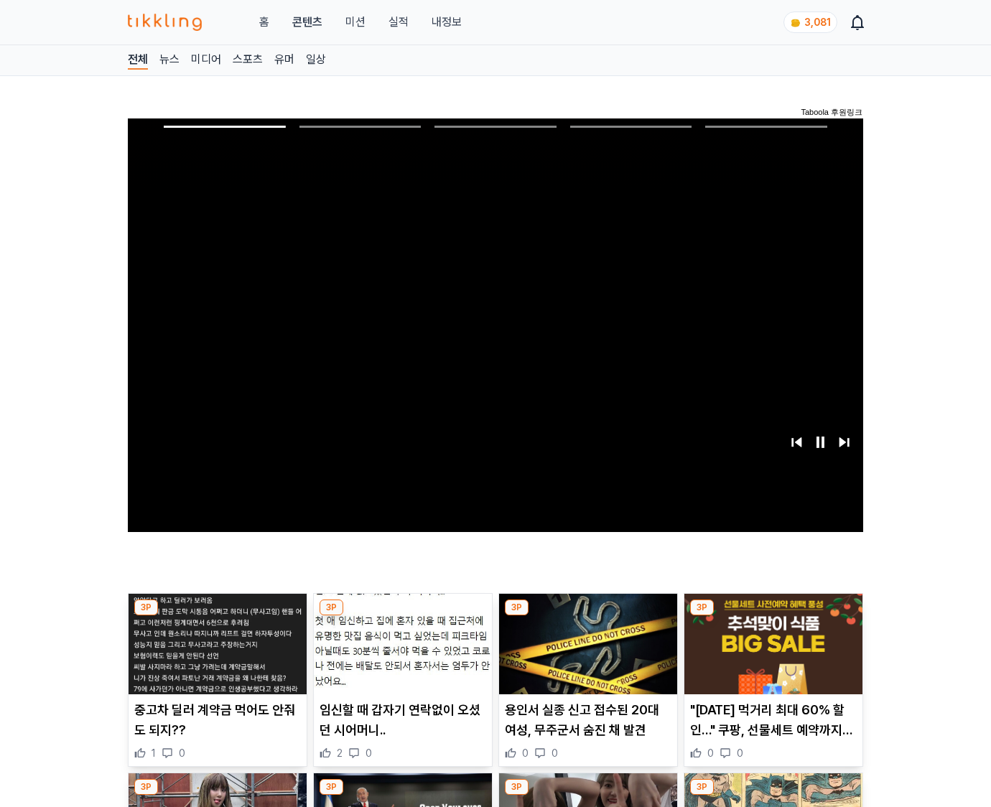
click at [771, 655] on img at bounding box center [774, 644] width 178 height 101
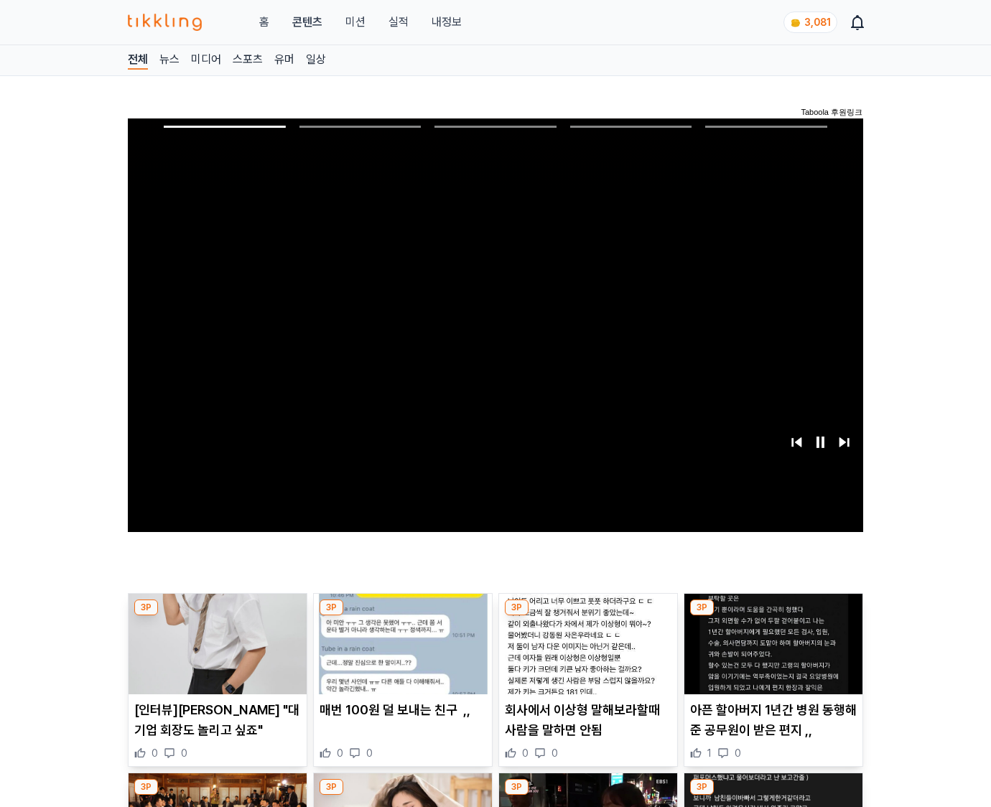
click at [771, 655] on img at bounding box center [774, 644] width 178 height 101
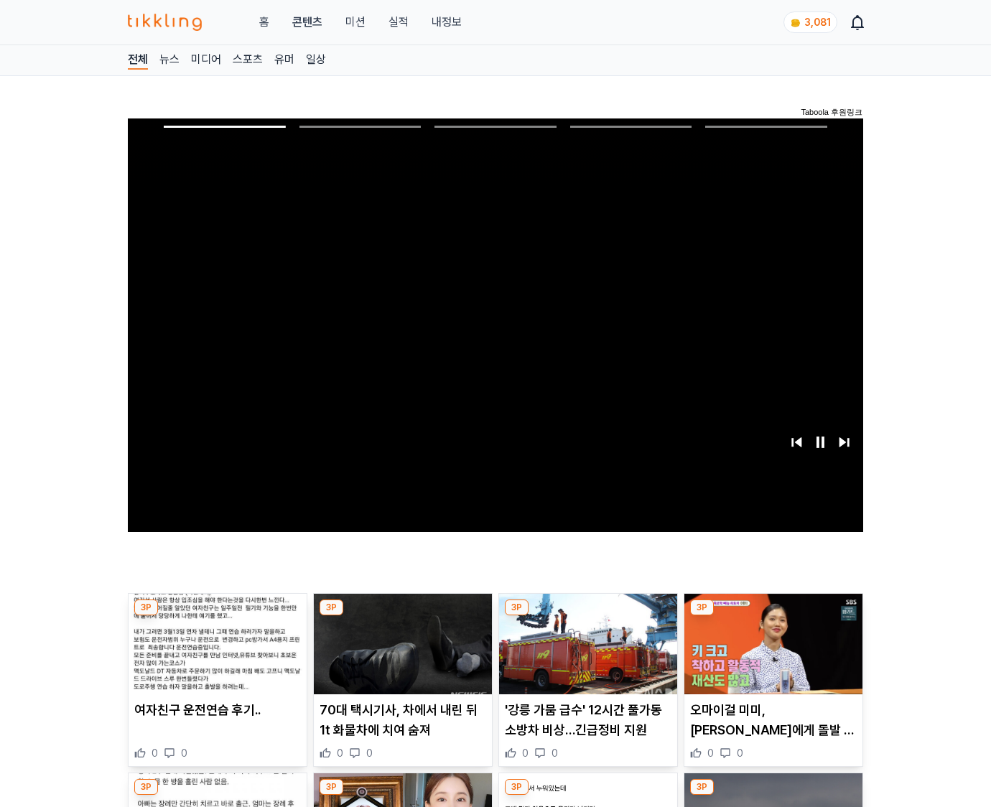
click at [771, 655] on img at bounding box center [774, 644] width 178 height 101
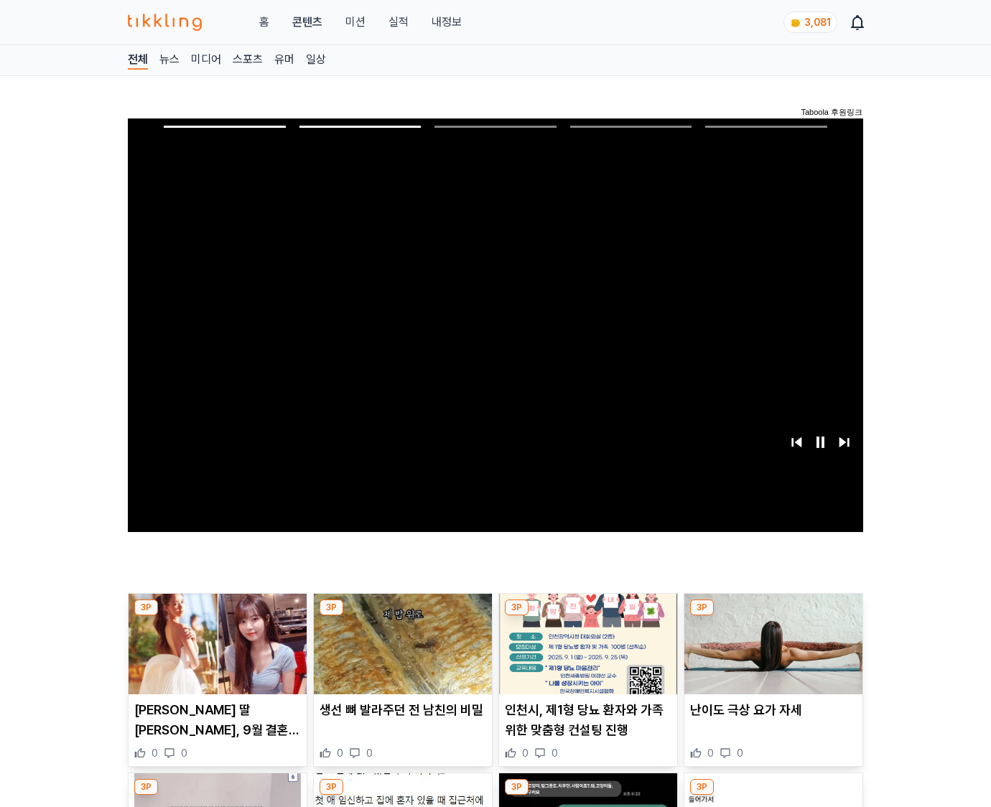
click at [771, 655] on img at bounding box center [774, 644] width 178 height 101
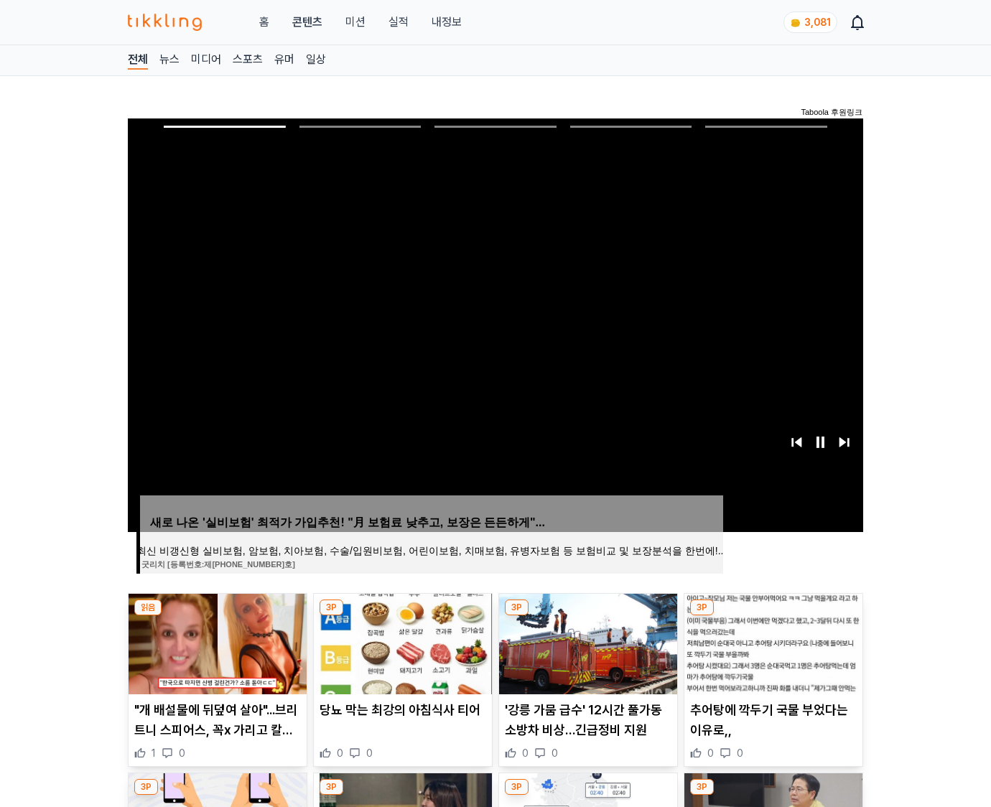
click at [771, 655] on img at bounding box center [774, 644] width 178 height 101
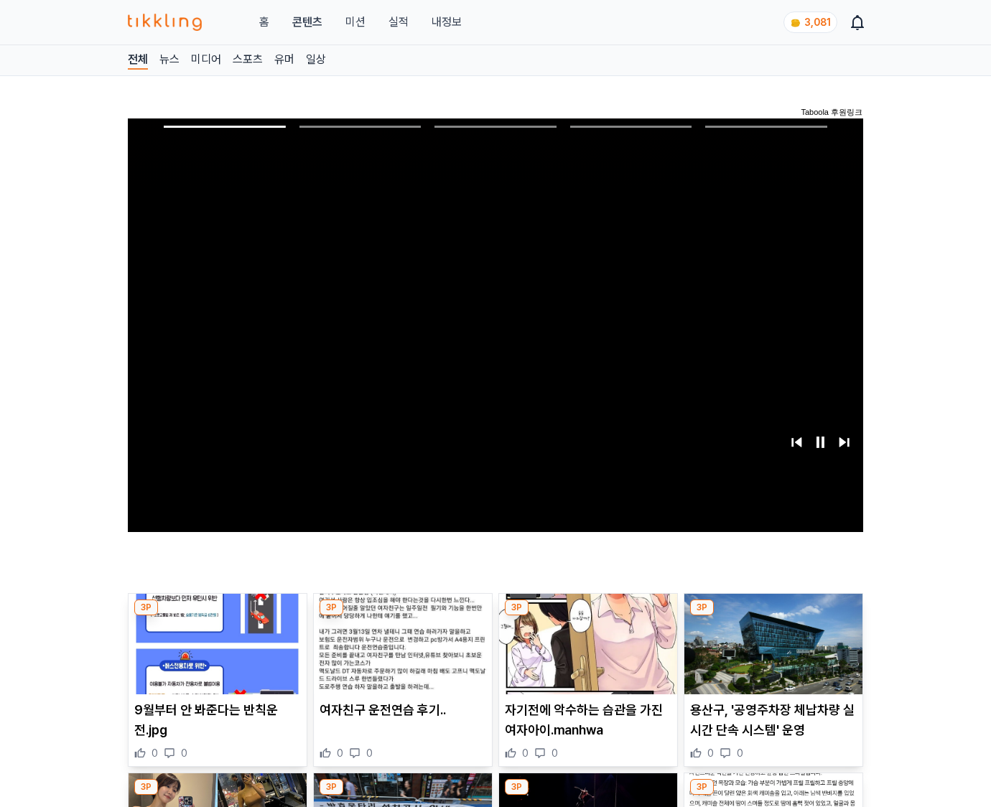
click at [771, 655] on img at bounding box center [774, 644] width 178 height 101
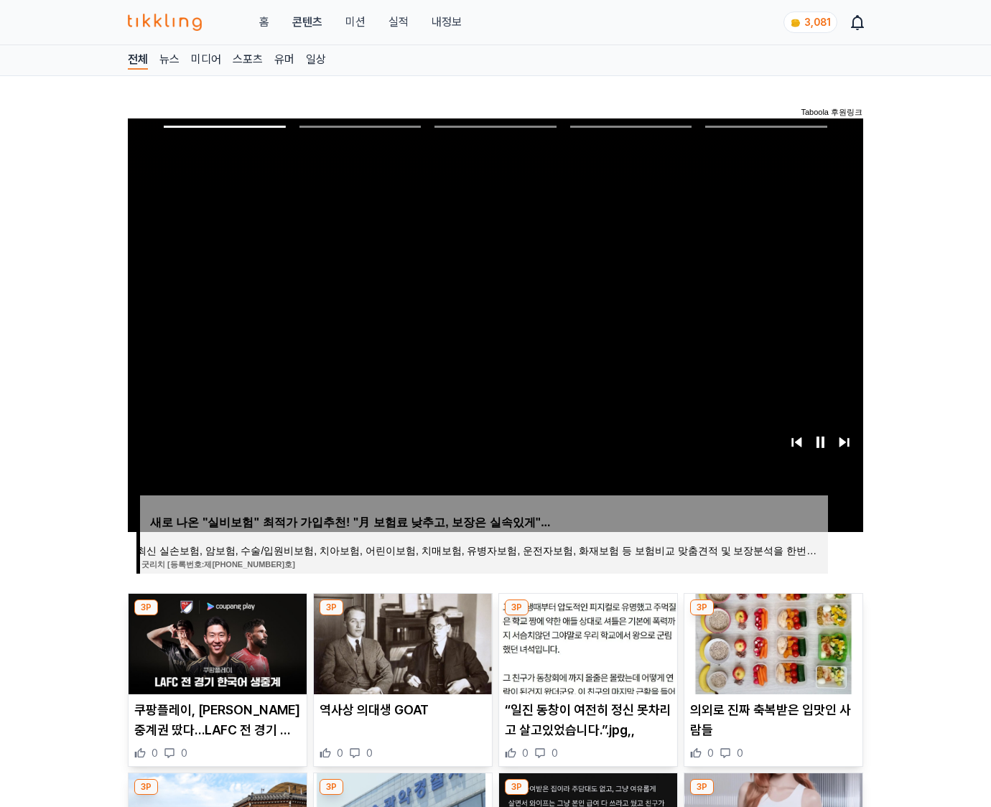
click at [771, 655] on img at bounding box center [774, 644] width 178 height 101
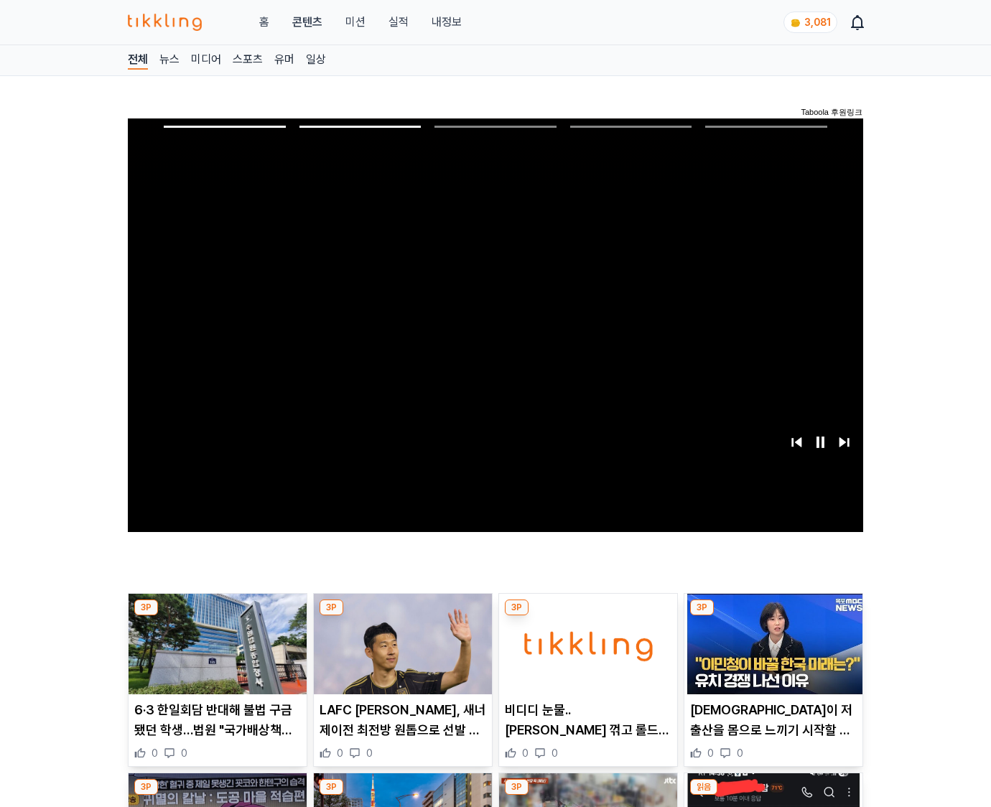
click at [771, 655] on img at bounding box center [774, 644] width 178 height 101
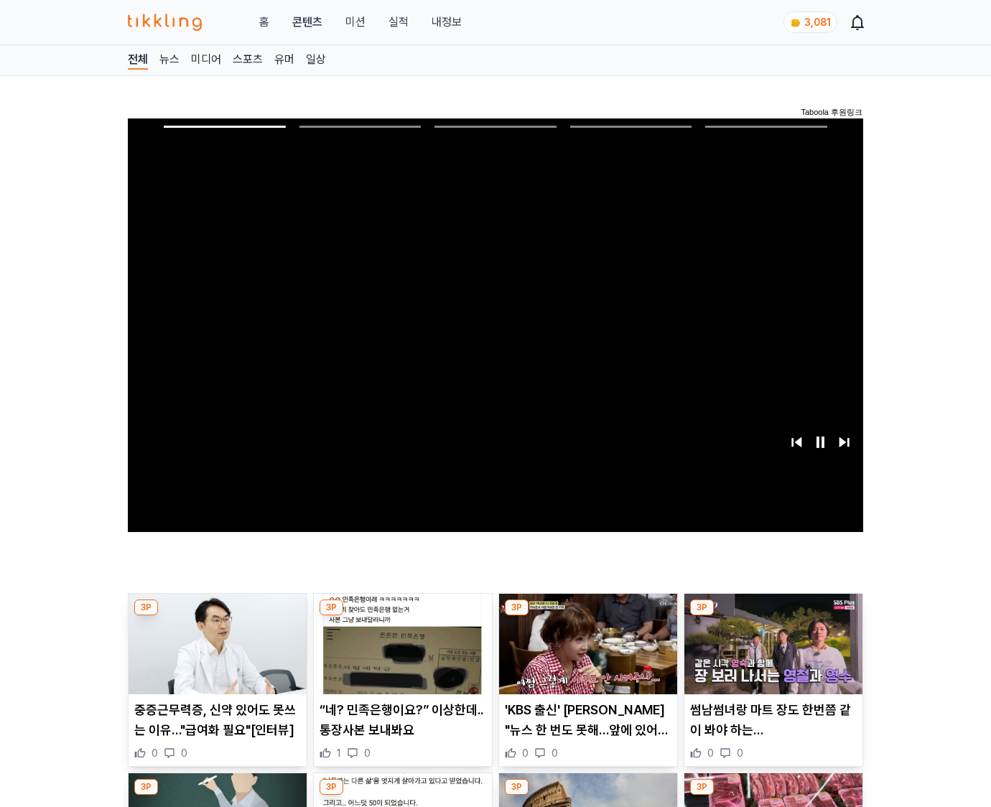
click at [771, 655] on img at bounding box center [774, 644] width 178 height 101
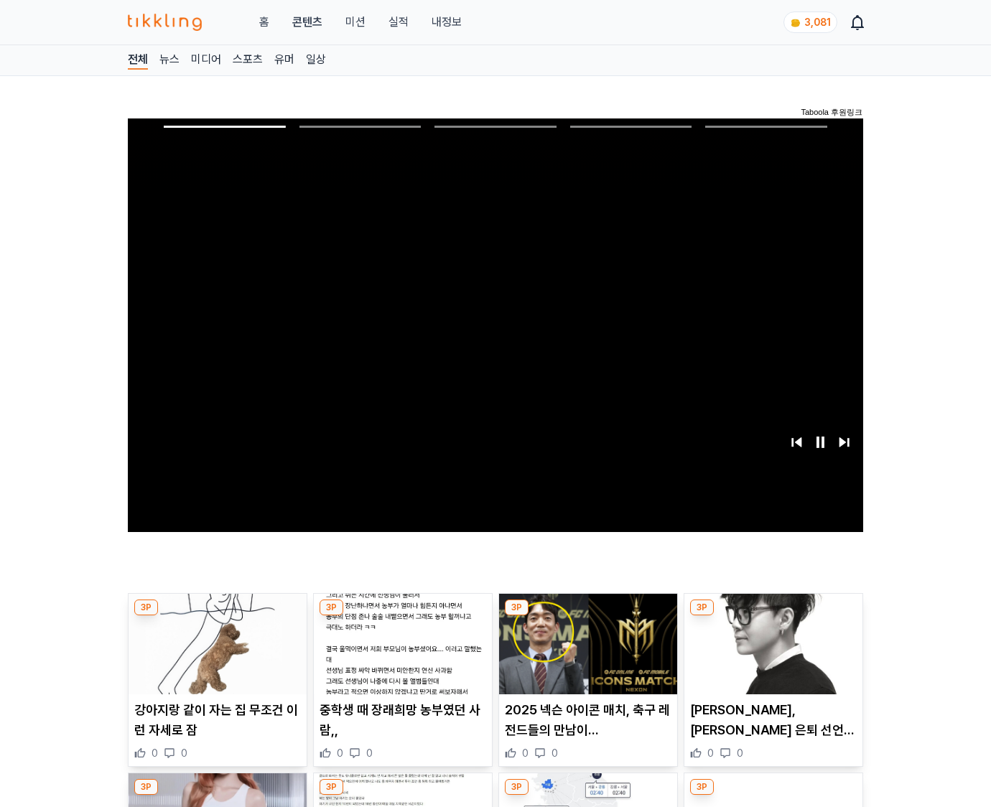
click at [771, 655] on img at bounding box center [774, 644] width 178 height 101
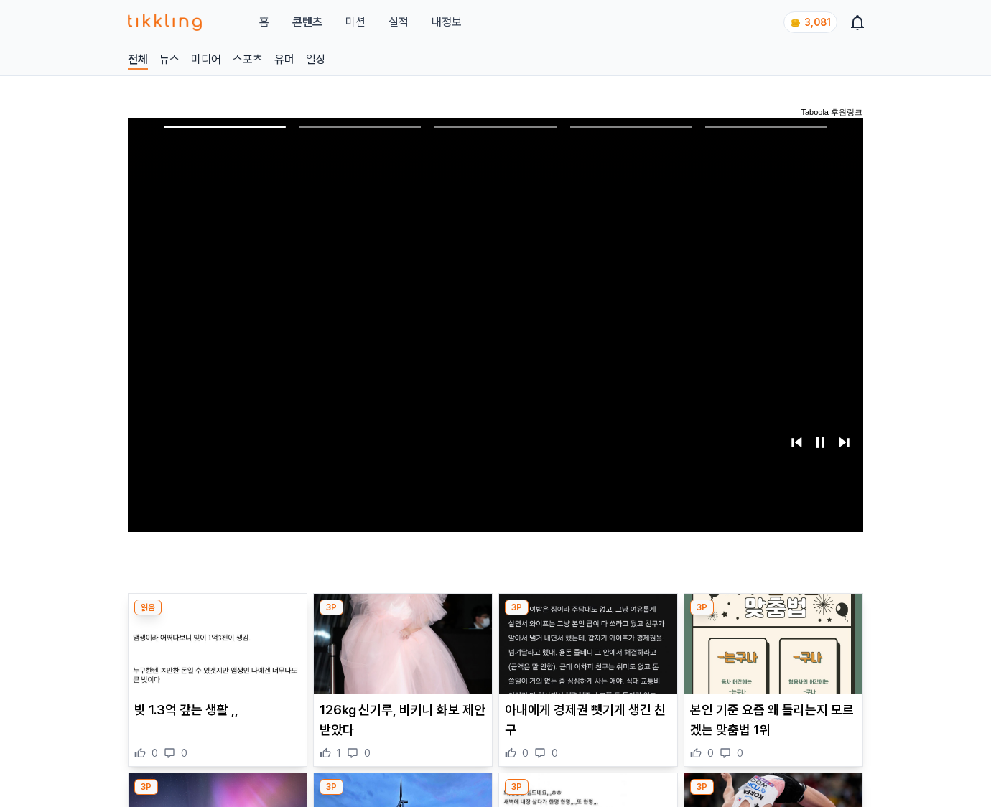
click at [771, 655] on img at bounding box center [774, 644] width 178 height 101
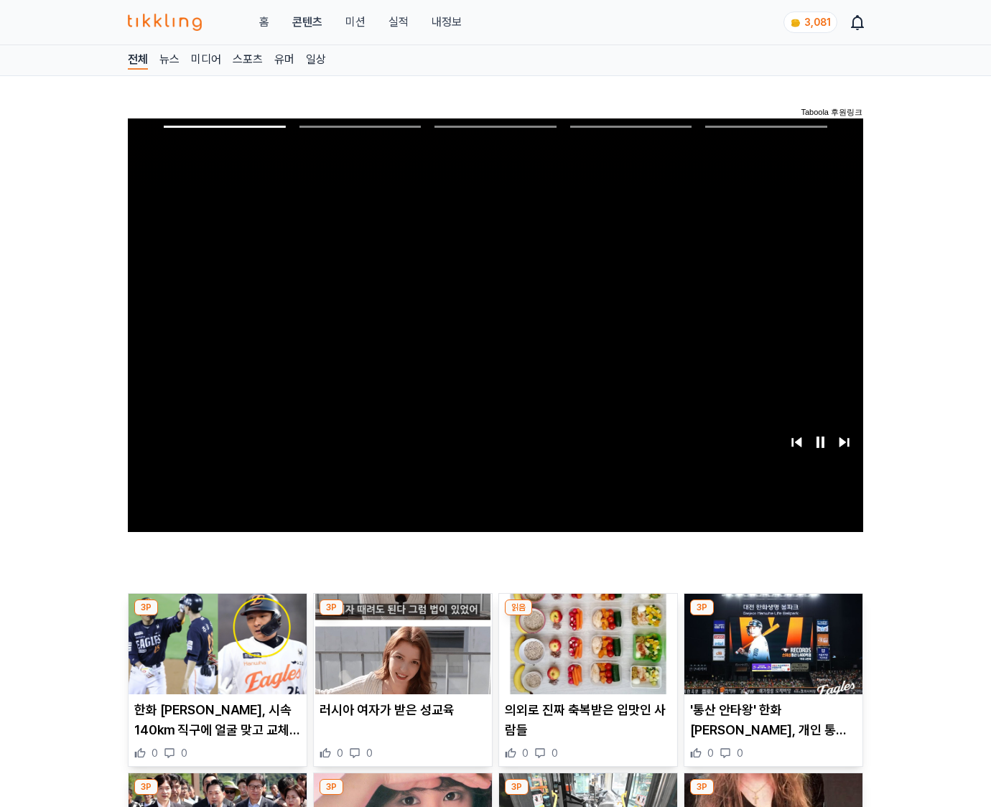
click at [771, 655] on img at bounding box center [774, 644] width 178 height 101
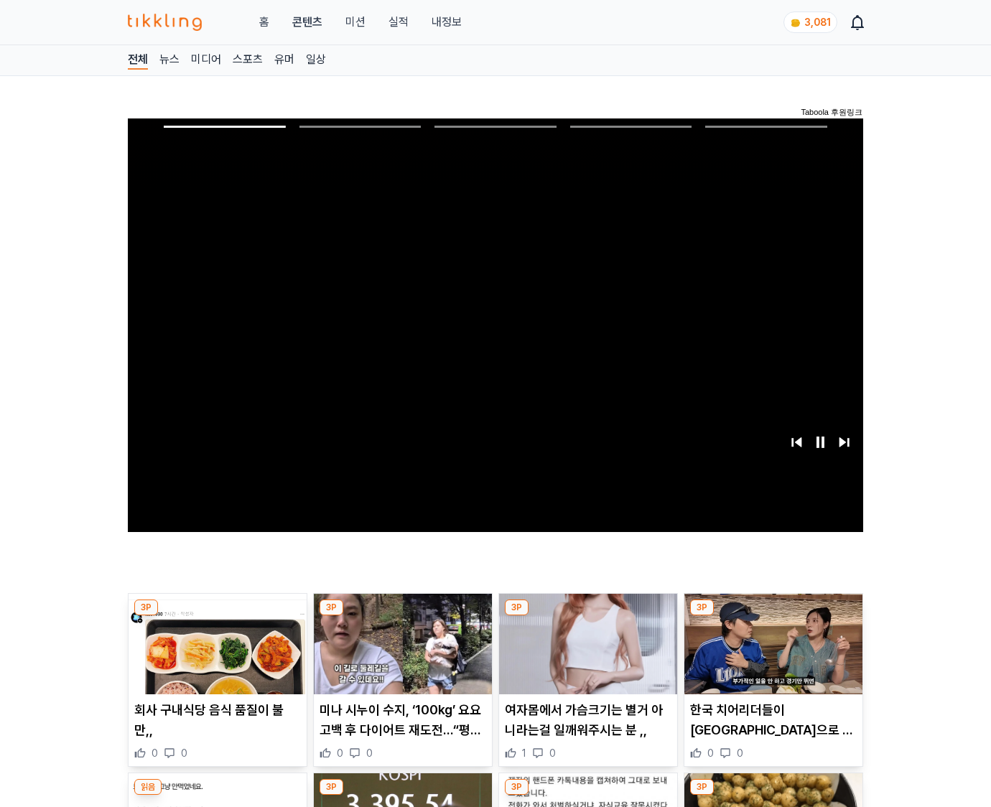
click at [771, 655] on img at bounding box center [774, 644] width 178 height 101
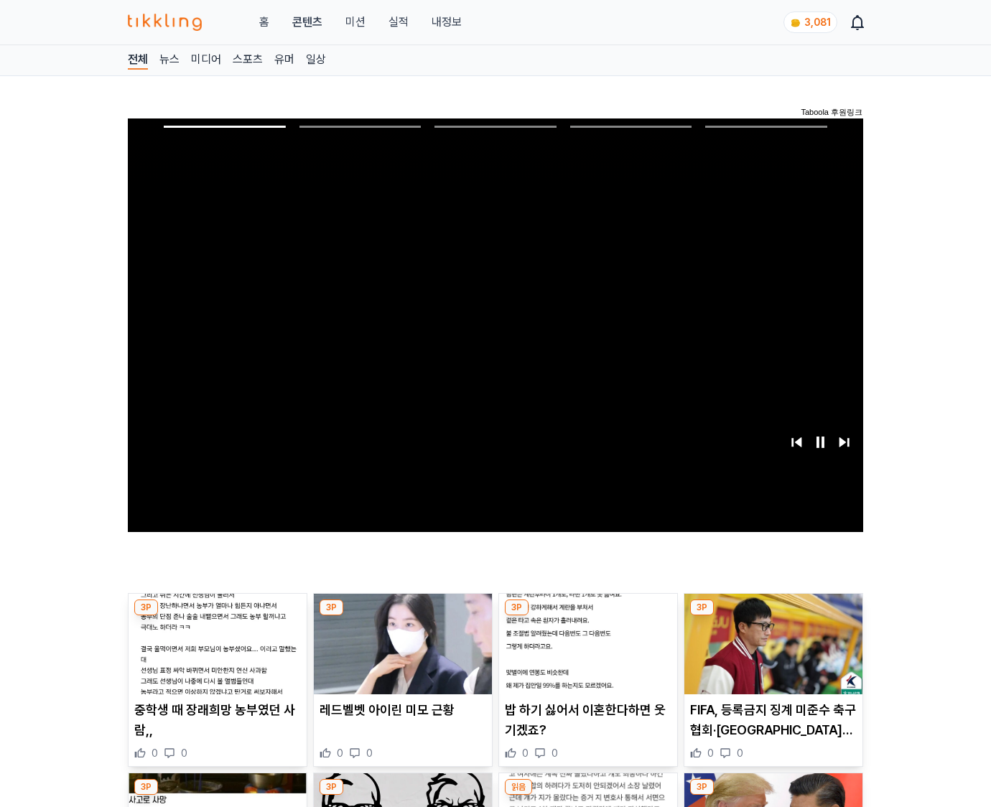
click at [771, 655] on img at bounding box center [774, 644] width 178 height 101
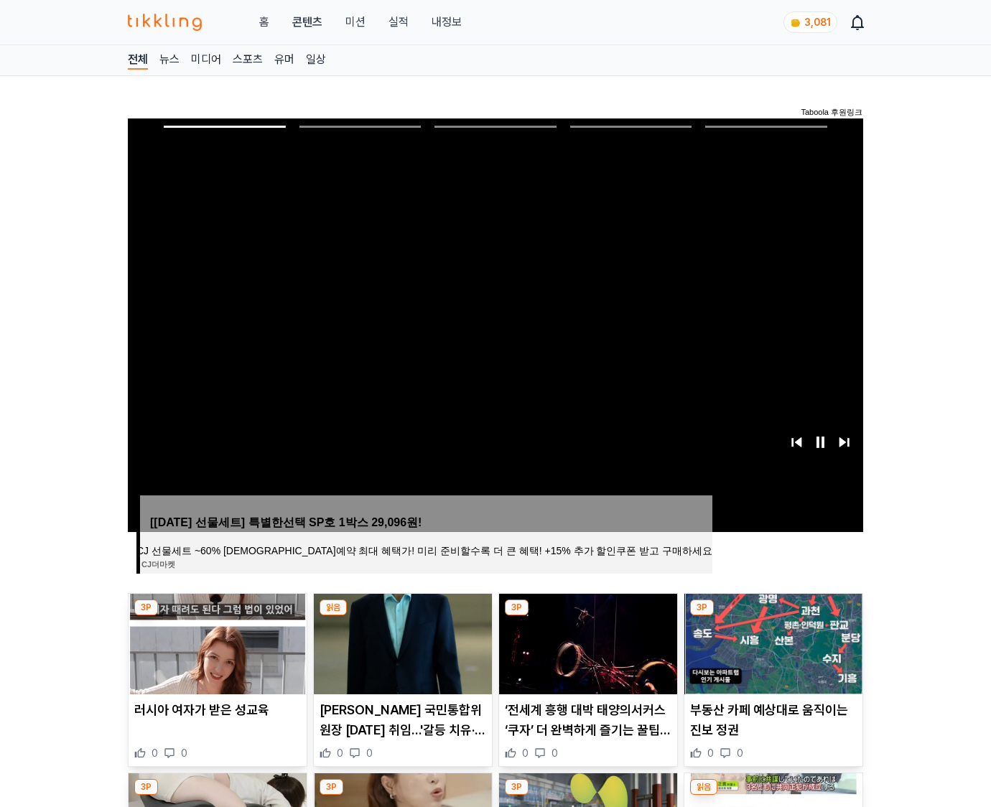
click at [771, 655] on img at bounding box center [774, 644] width 178 height 101
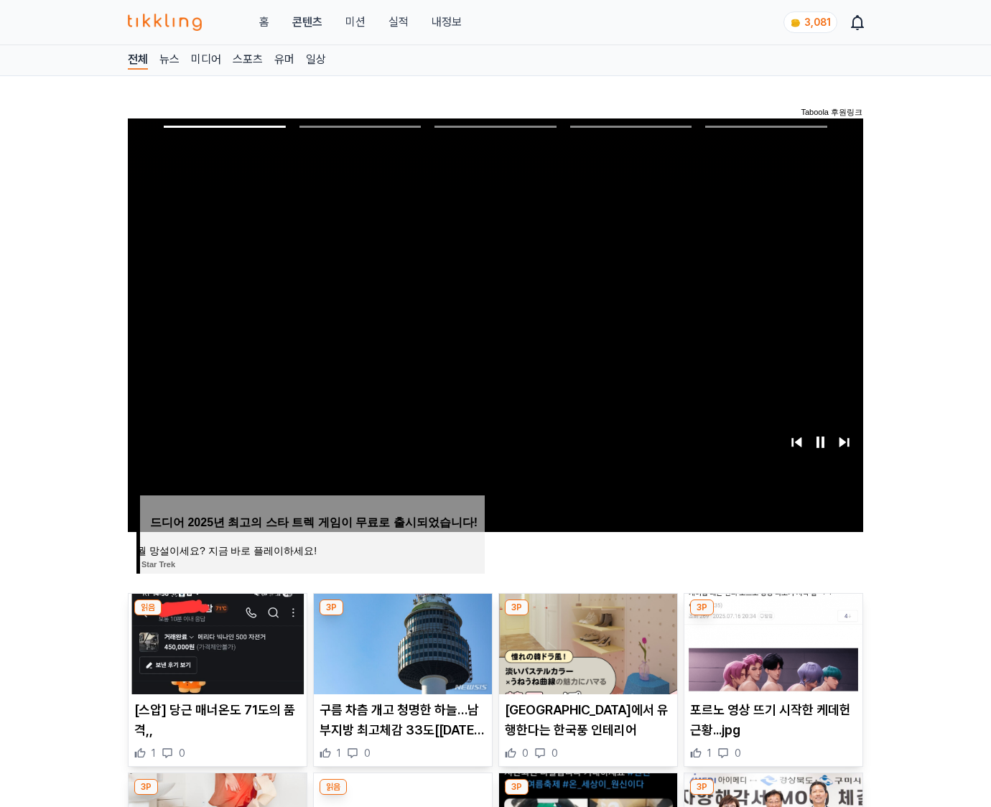
click at [771, 655] on img at bounding box center [774, 644] width 178 height 101
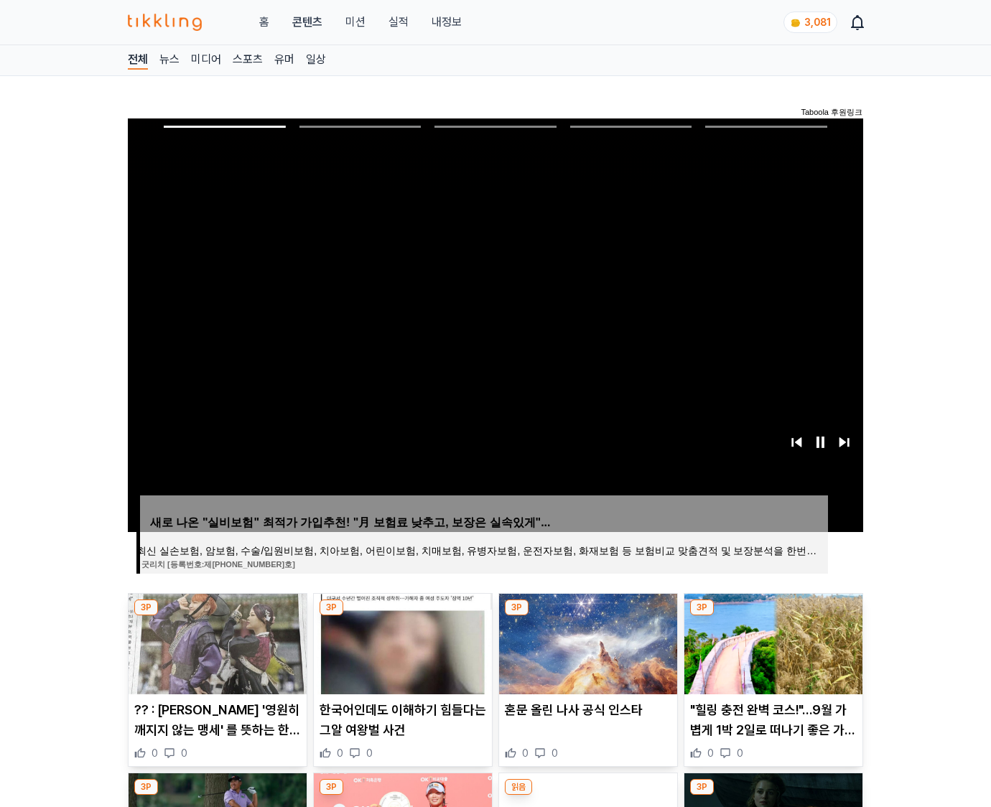
click at [771, 655] on img at bounding box center [774, 644] width 178 height 101
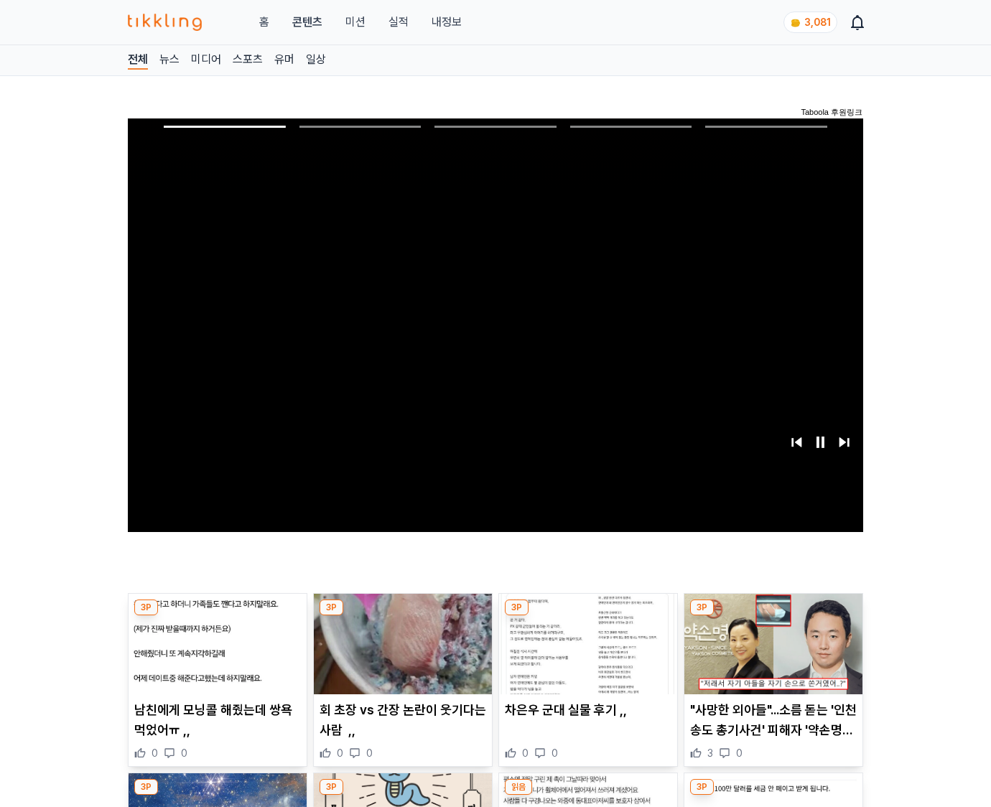
click at [771, 655] on img at bounding box center [774, 644] width 178 height 101
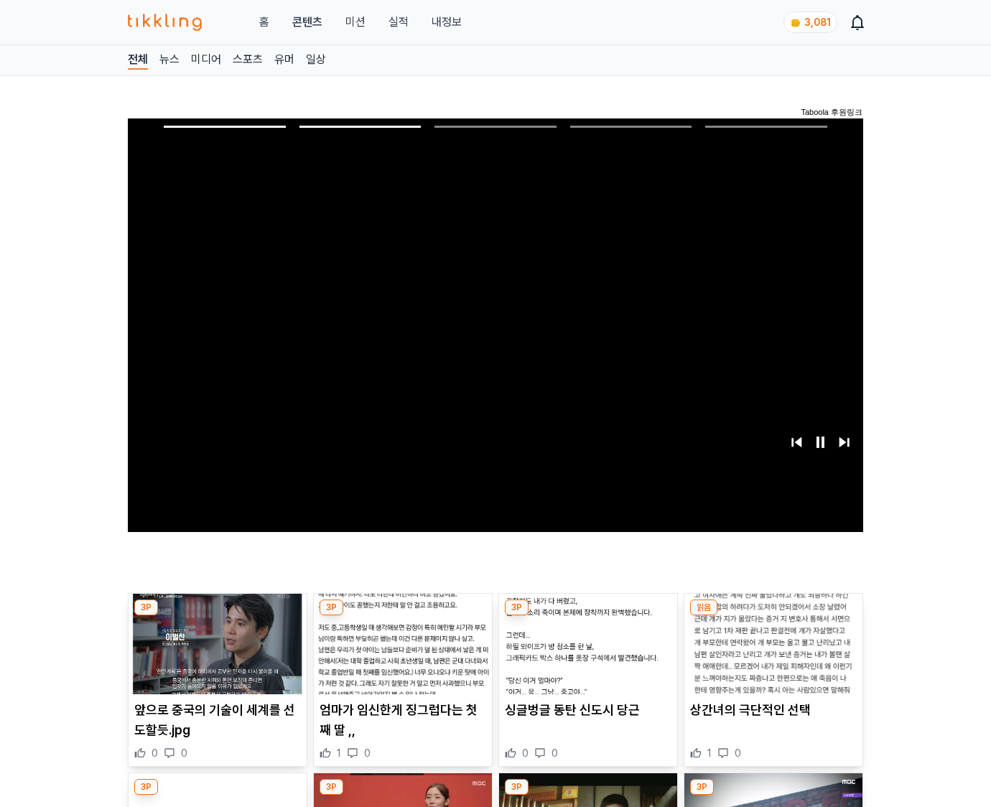
click at [771, 655] on img at bounding box center [774, 644] width 178 height 101
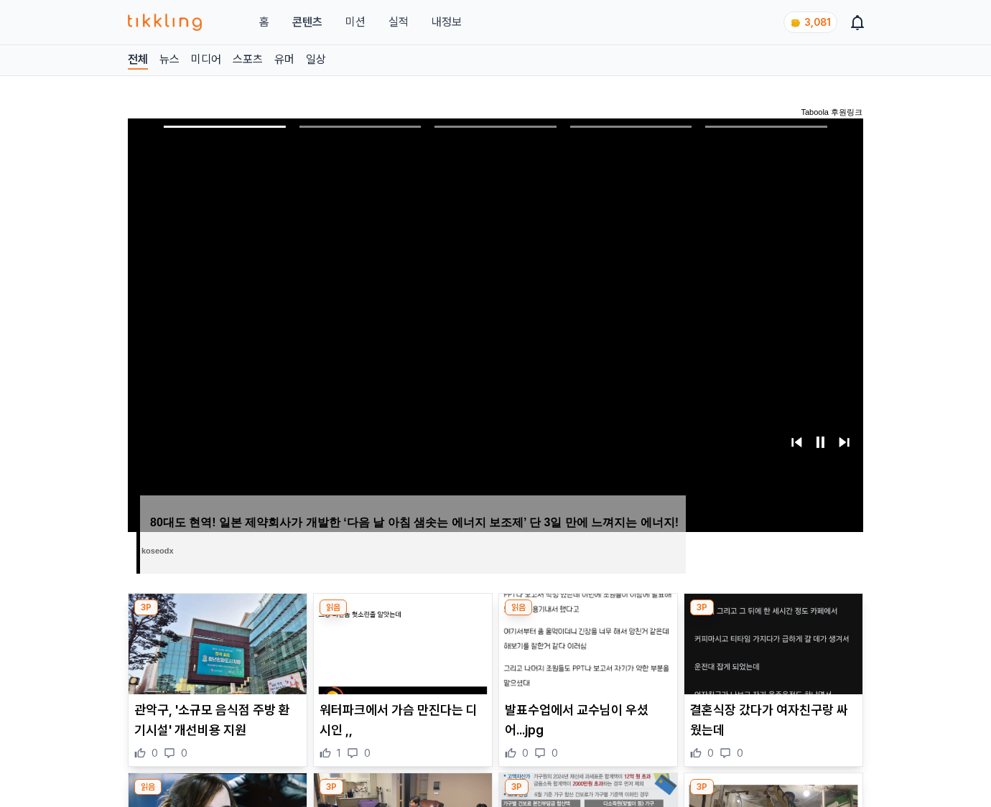
click at [771, 655] on img at bounding box center [774, 644] width 178 height 101
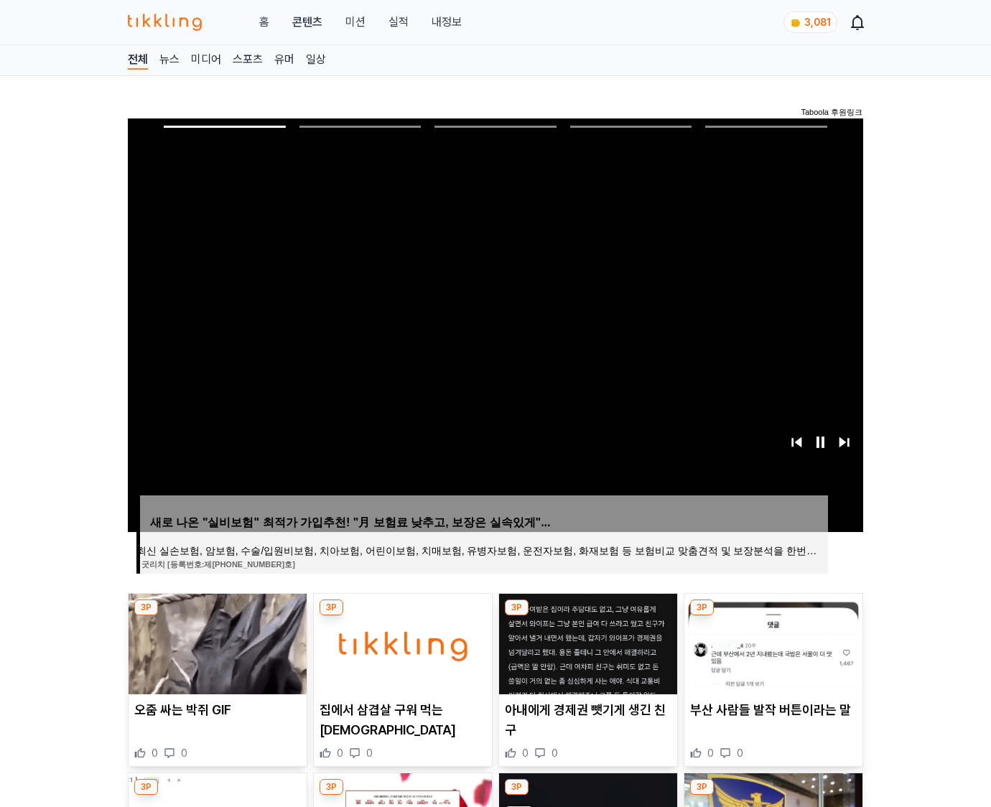
click at [771, 655] on img at bounding box center [774, 644] width 178 height 101
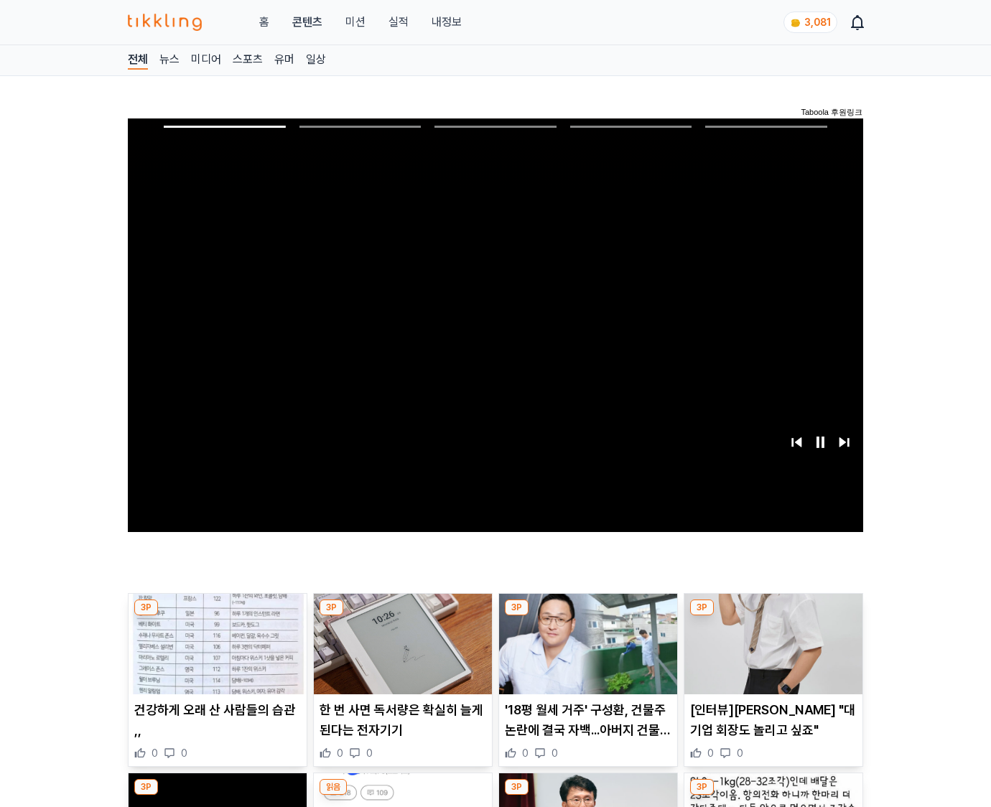
click at [771, 655] on img at bounding box center [774, 644] width 178 height 101
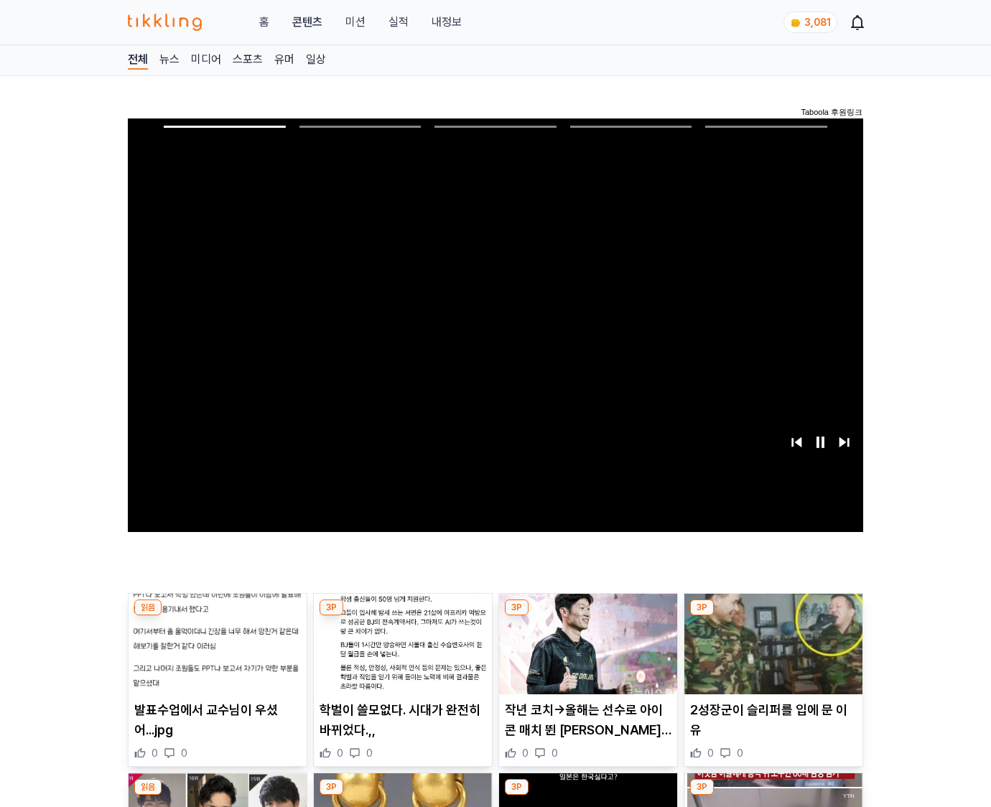
click at [771, 655] on img at bounding box center [774, 644] width 178 height 101
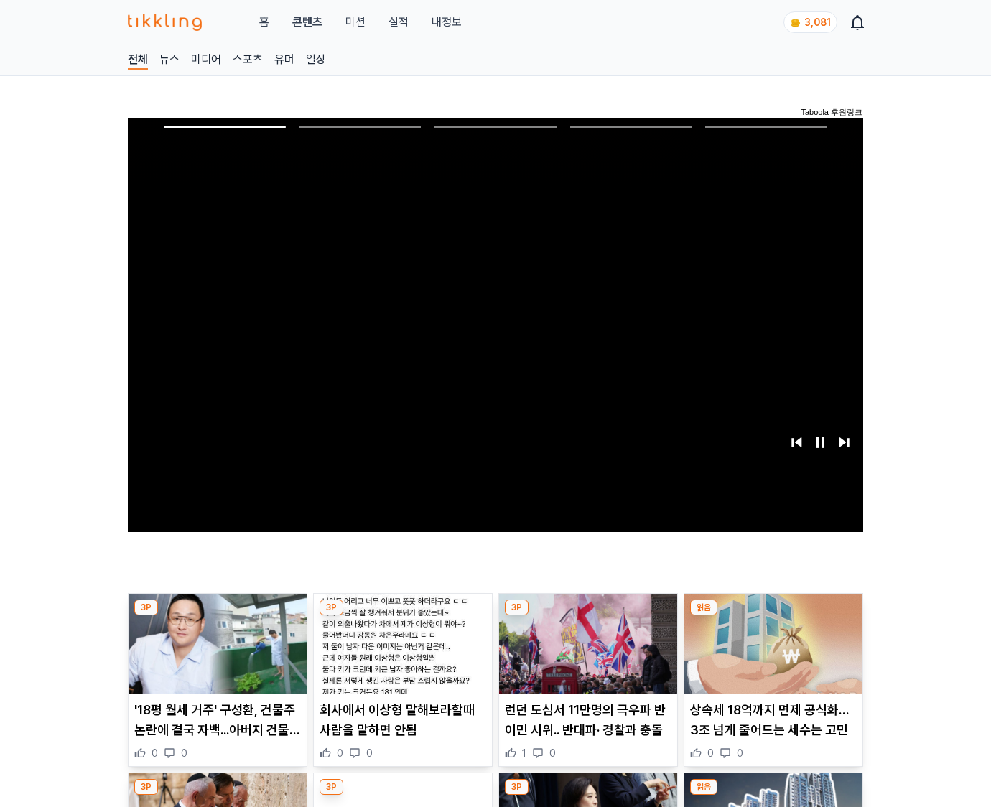
click at [771, 655] on img at bounding box center [774, 644] width 178 height 101
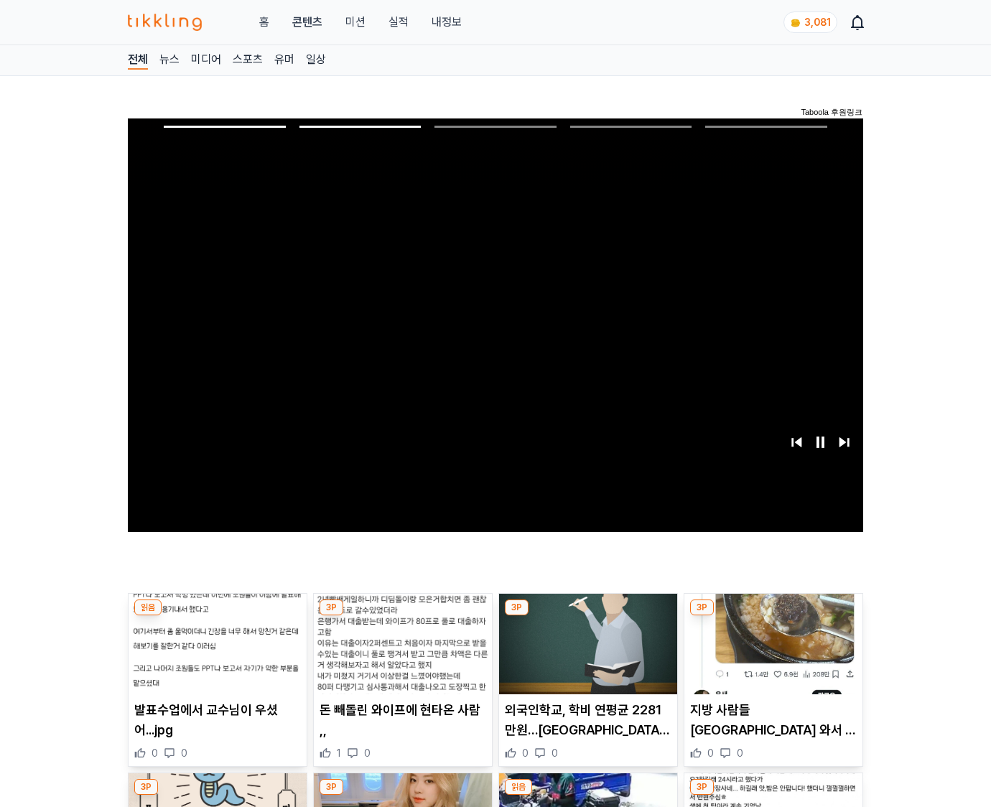
click at [771, 655] on img at bounding box center [774, 644] width 178 height 101
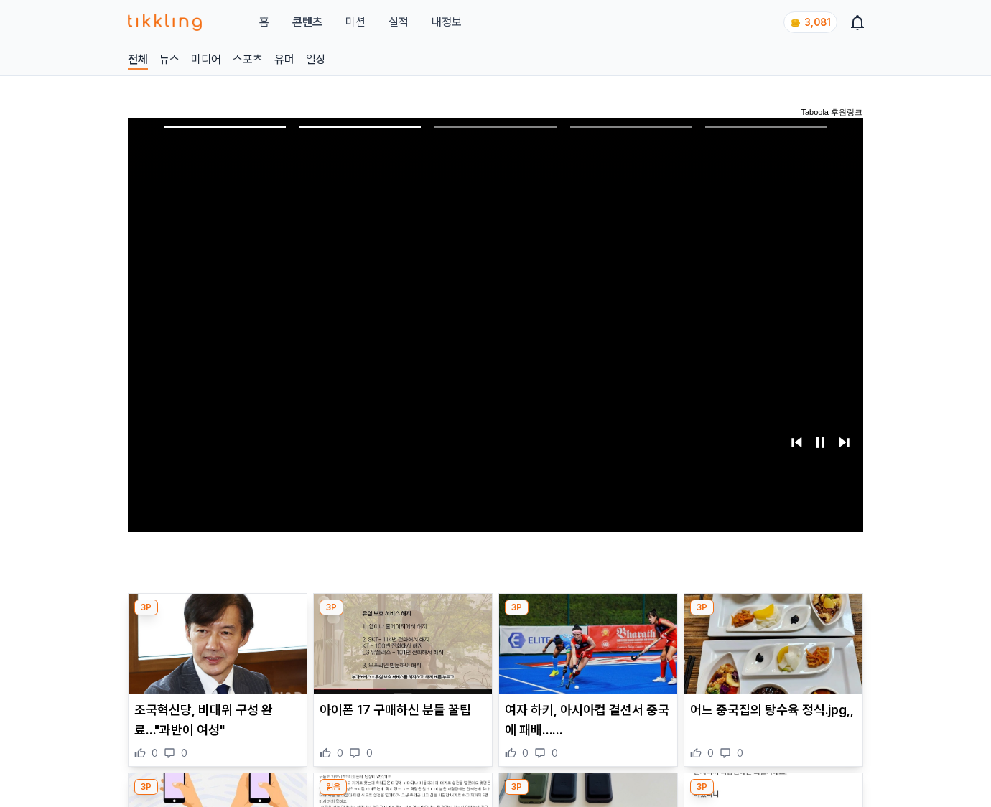
click at [771, 655] on img at bounding box center [774, 644] width 178 height 101
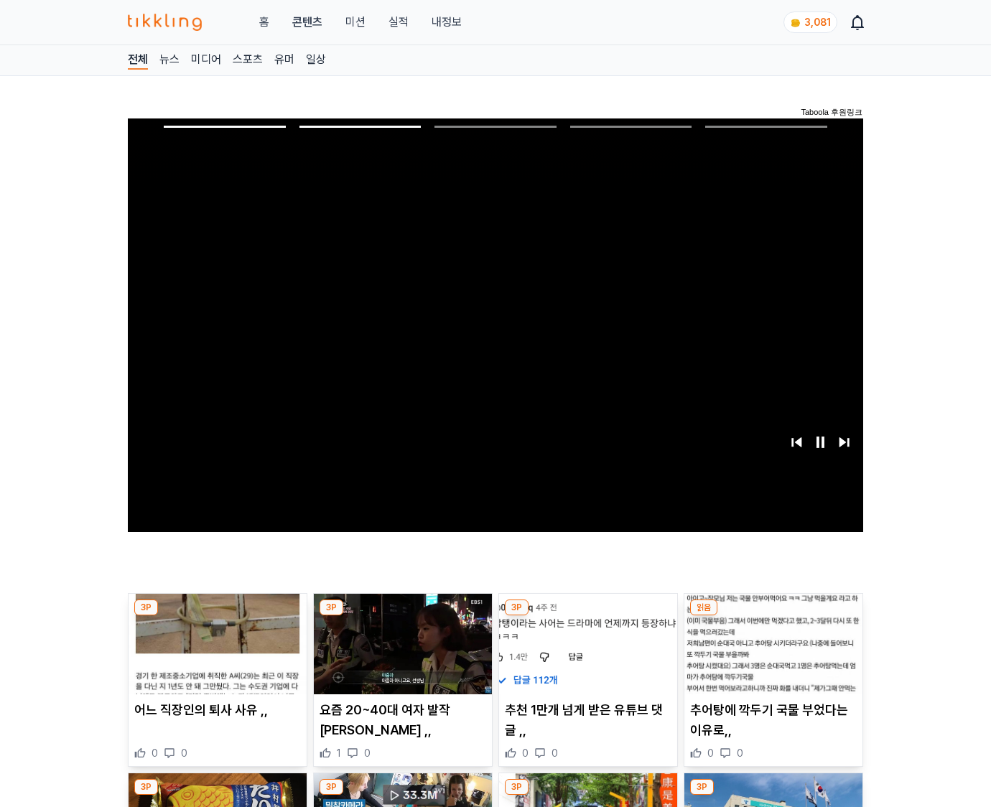
click at [771, 655] on img at bounding box center [774, 644] width 178 height 101
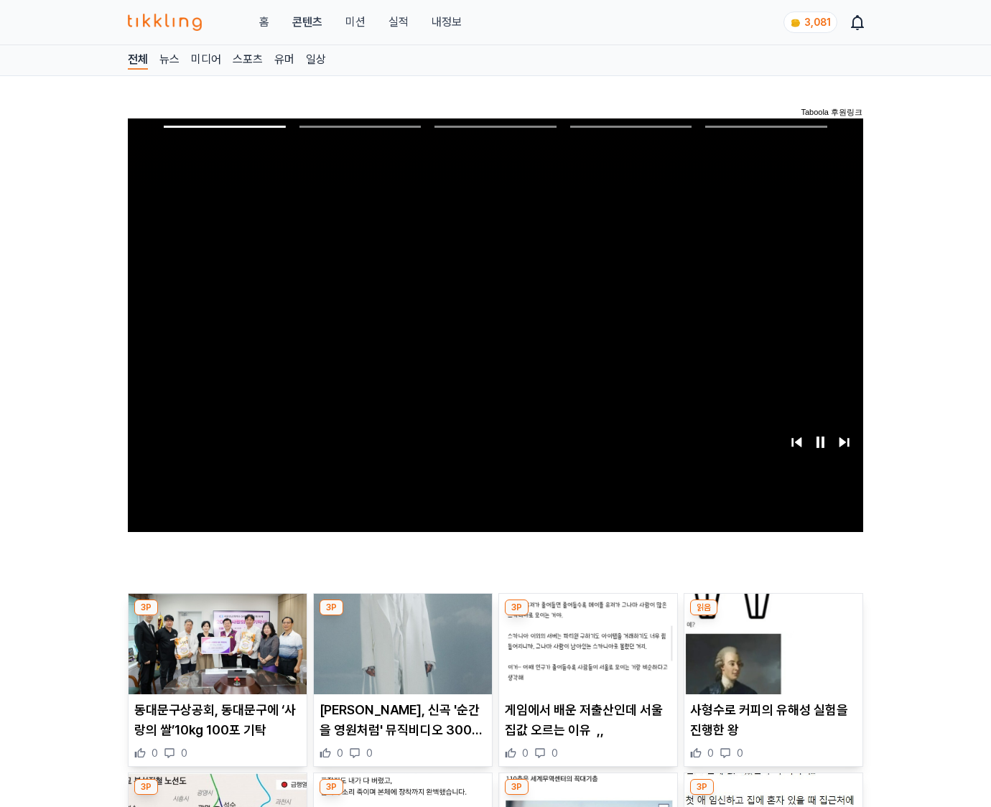
click at [771, 655] on img at bounding box center [774, 644] width 178 height 101
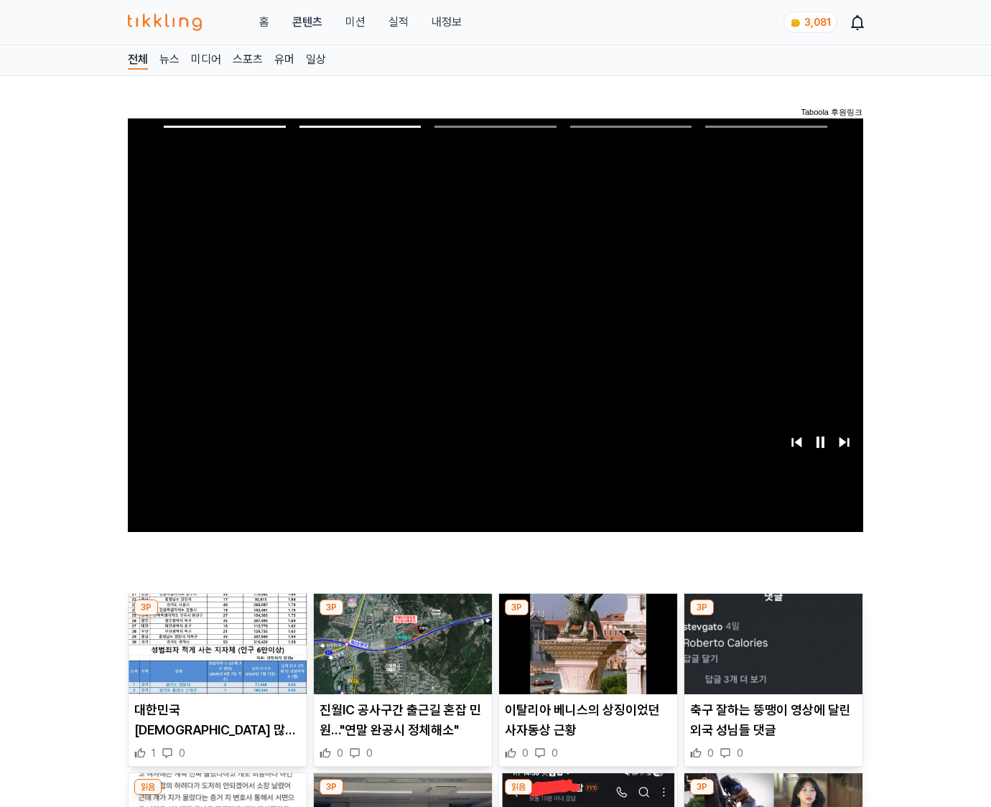
click at [771, 655] on img at bounding box center [774, 644] width 178 height 101
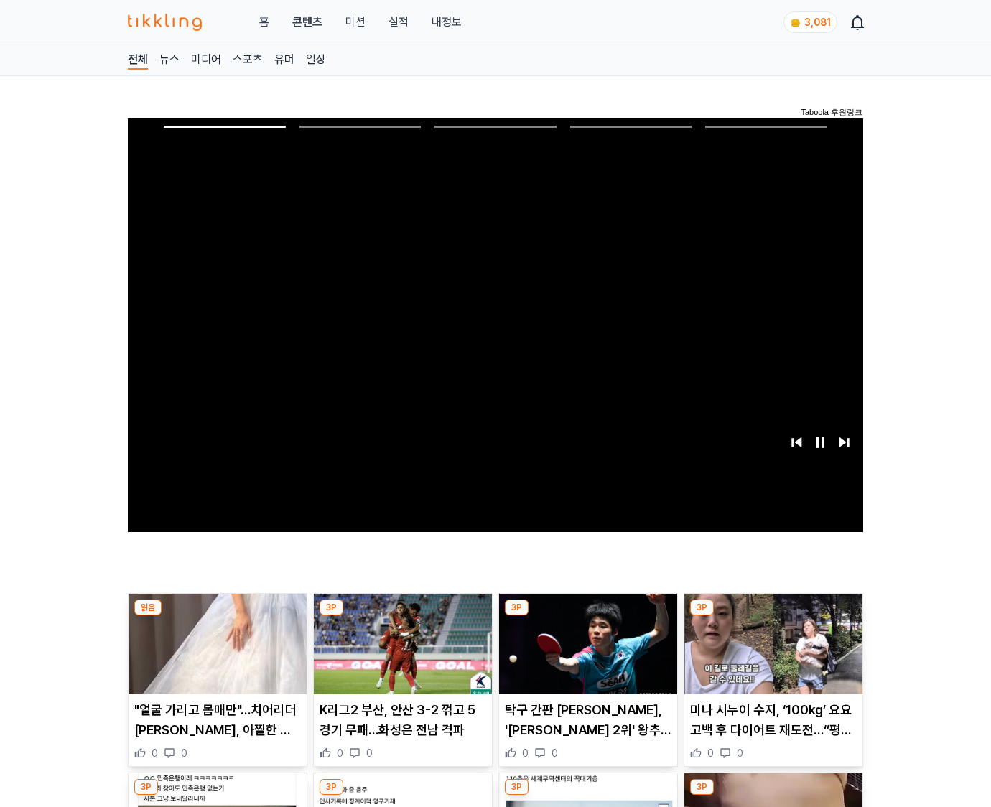
click at [771, 655] on img at bounding box center [774, 644] width 178 height 101
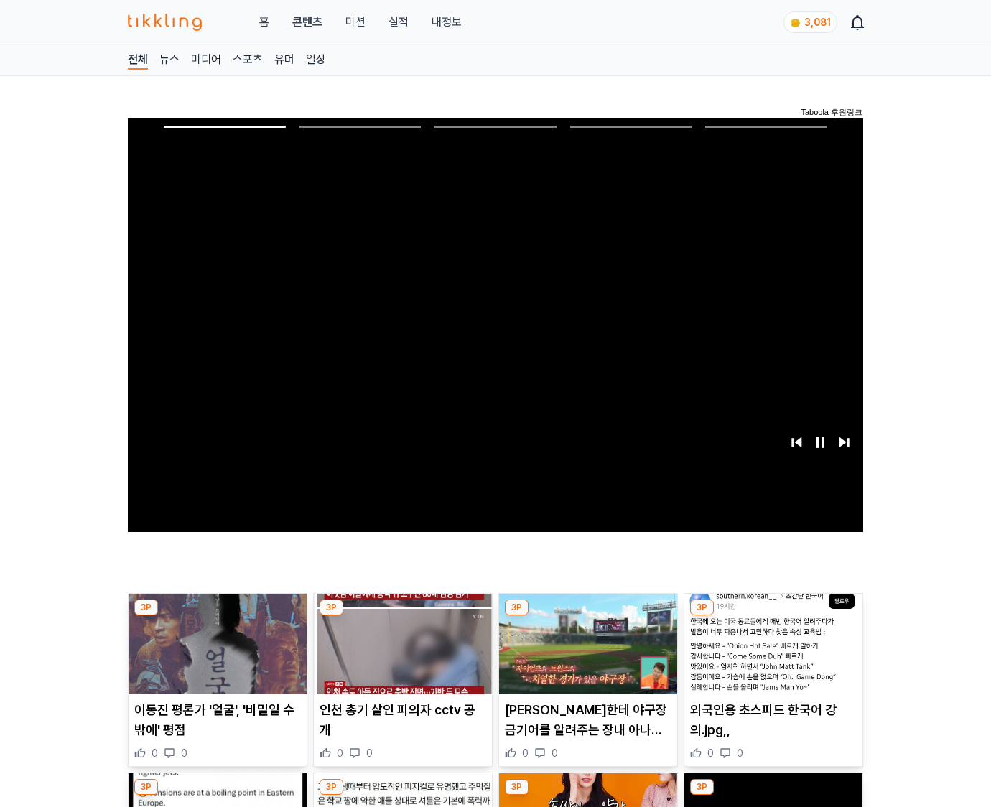
click at [771, 655] on img at bounding box center [774, 644] width 178 height 101
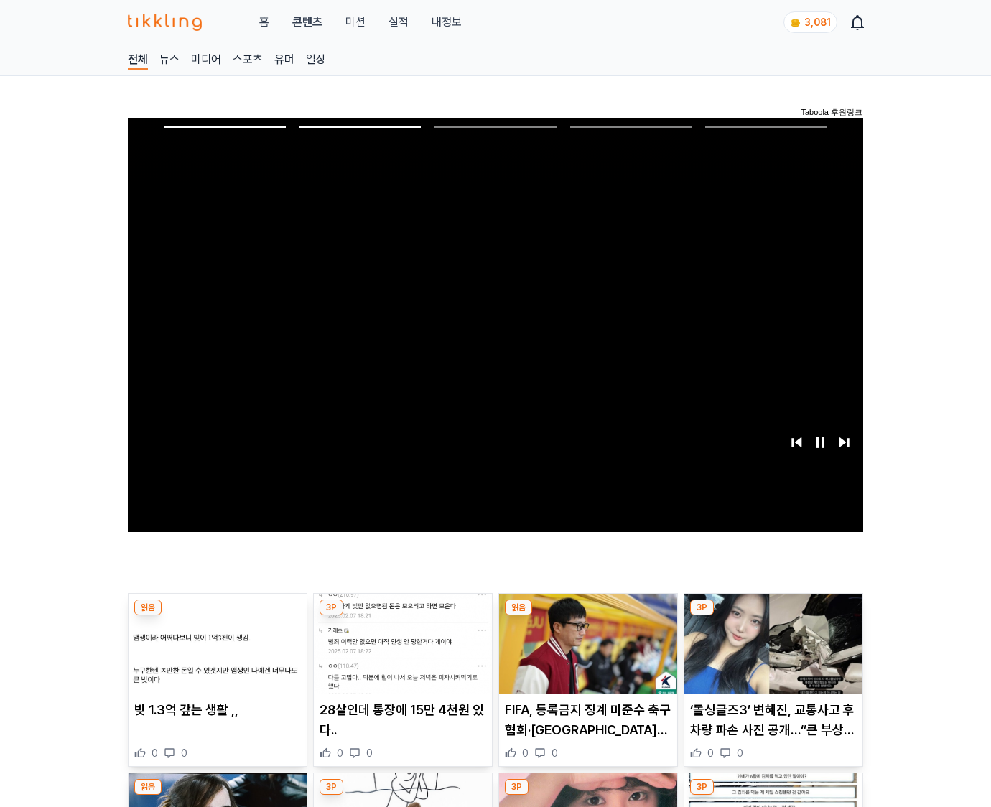
click at [771, 655] on img at bounding box center [774, 644] width 178 height 101
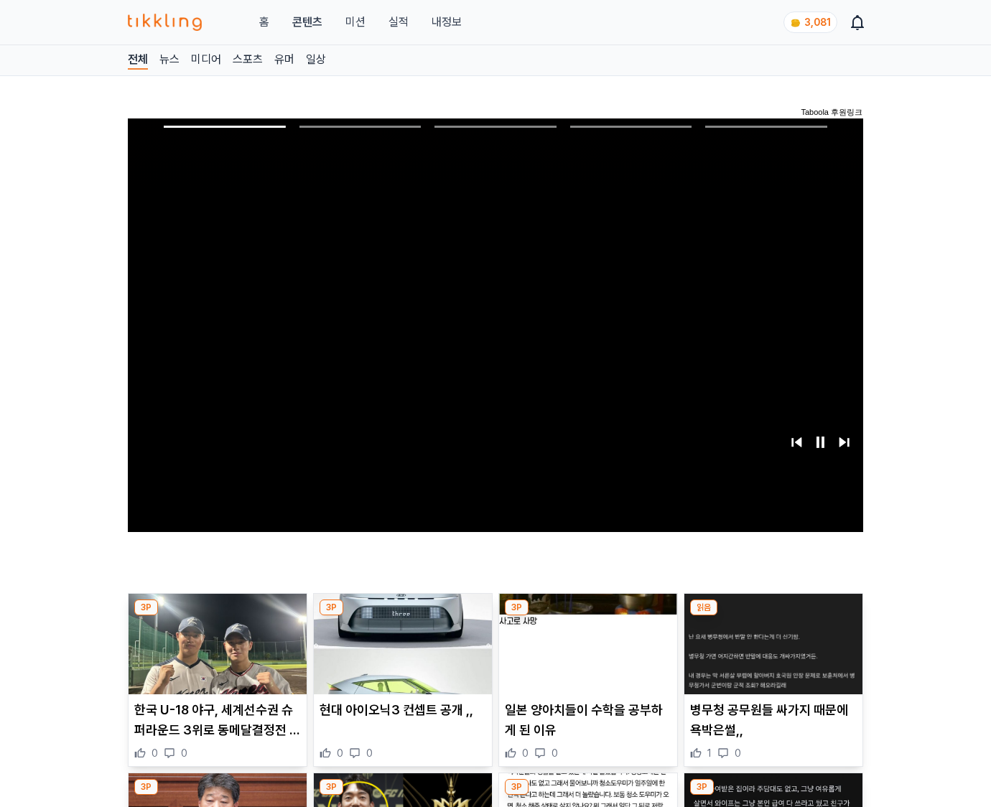
click at [771, 655] on img at bounding box center [774, 644] width 178 height 101
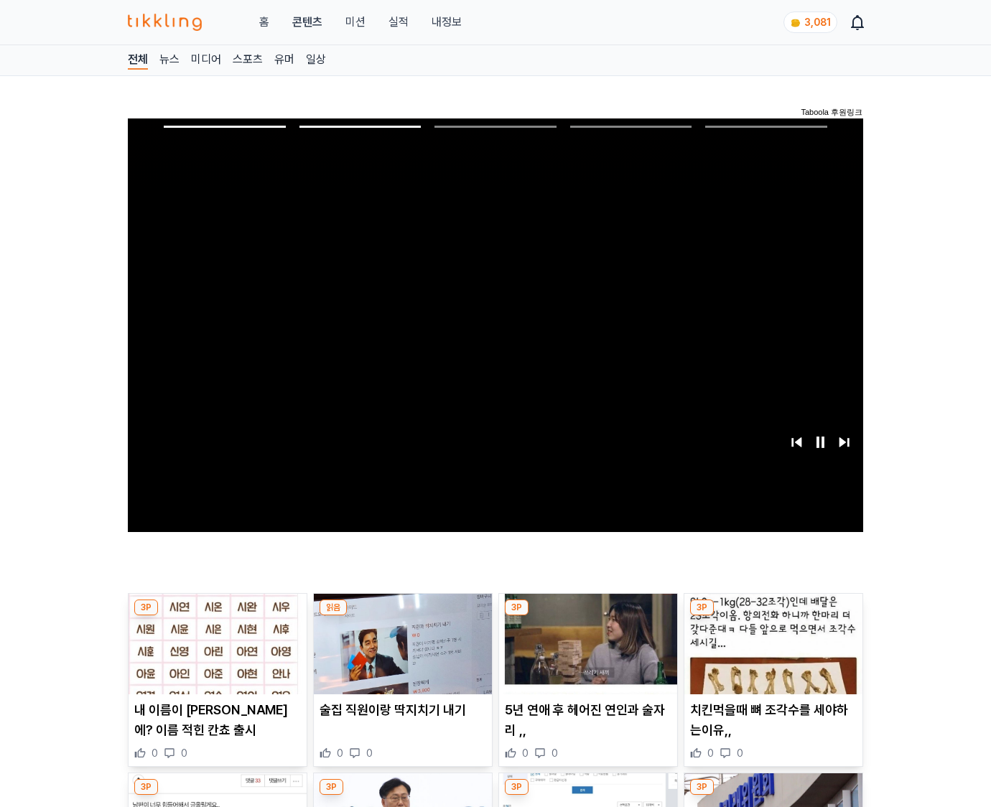
click at [771, 655] on img at bounding box center [774, 644] width 178 height 101
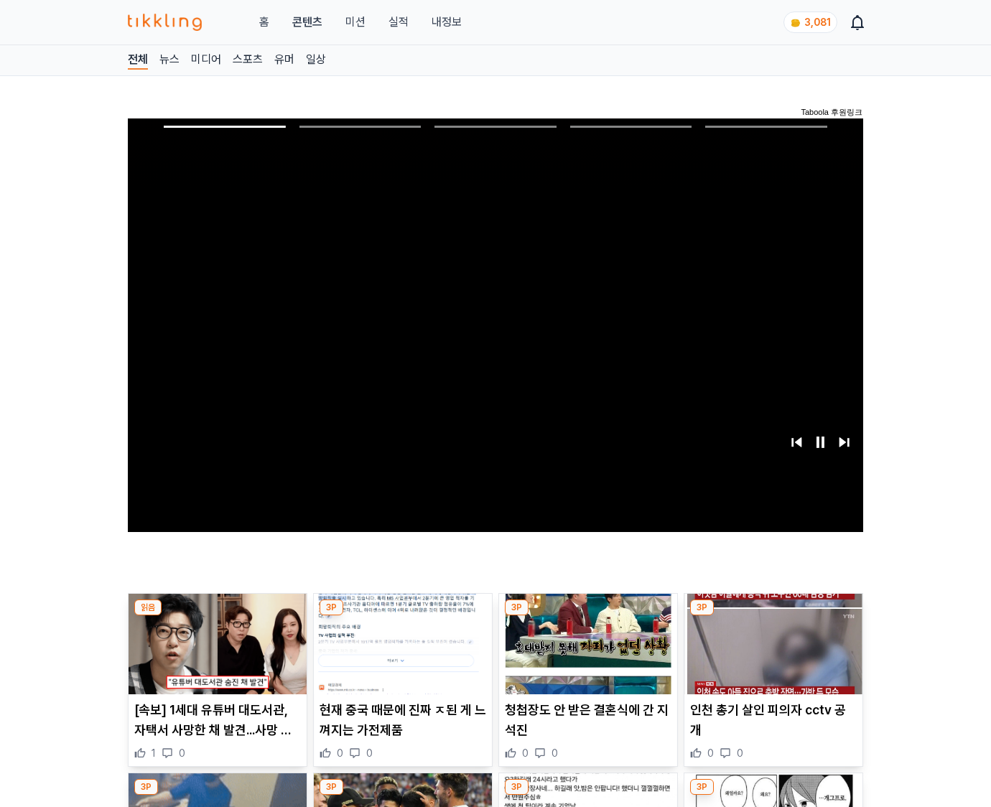
click at [771, 655] on img at bounding box center [774, 644] width 178 height 101
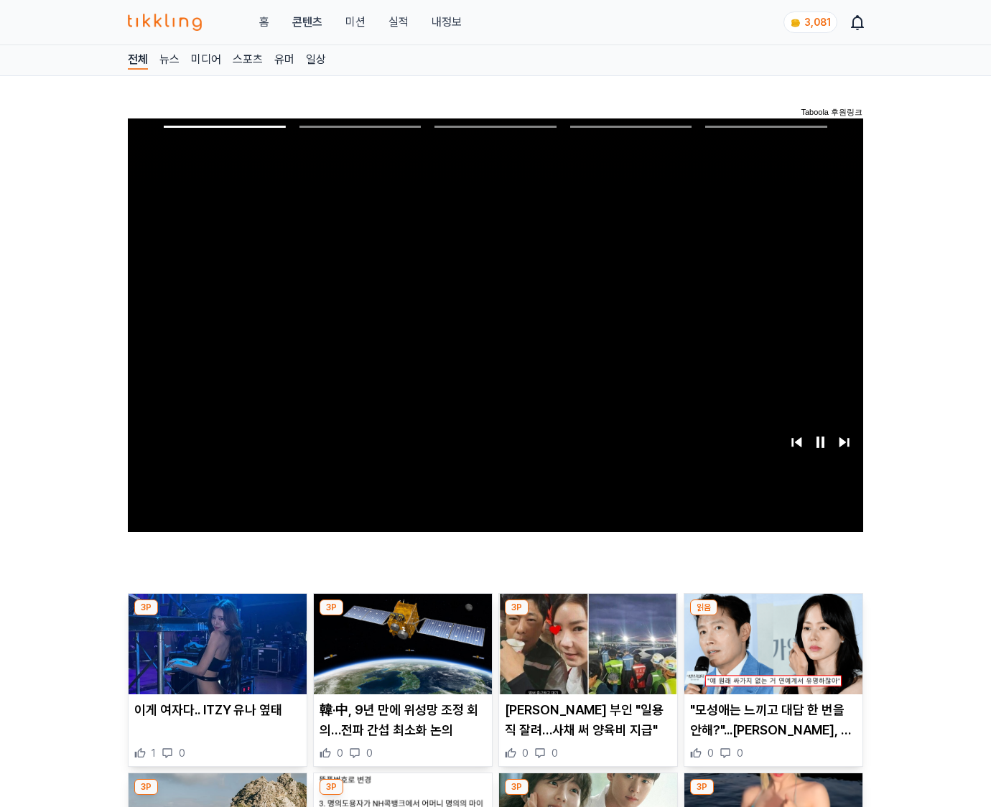
click at [771, 655] on img at bounding box center [774, 644] width 178 height 101
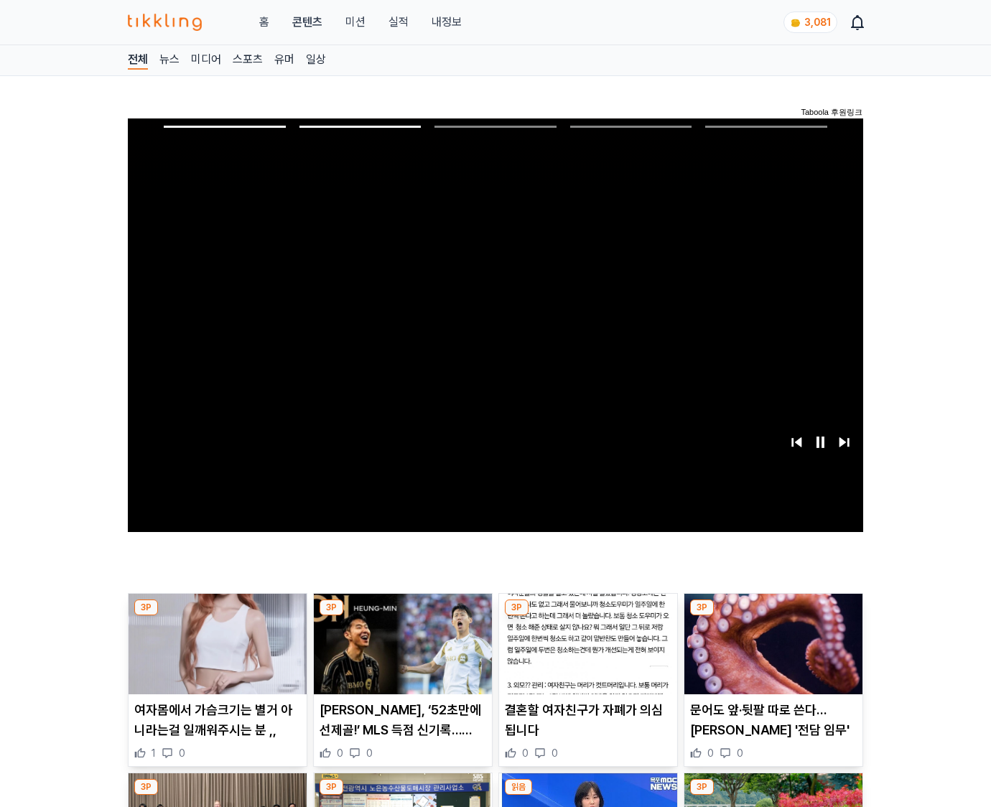
click at [771, 655] on img at bounding box center [774, 644] width 178 height 101
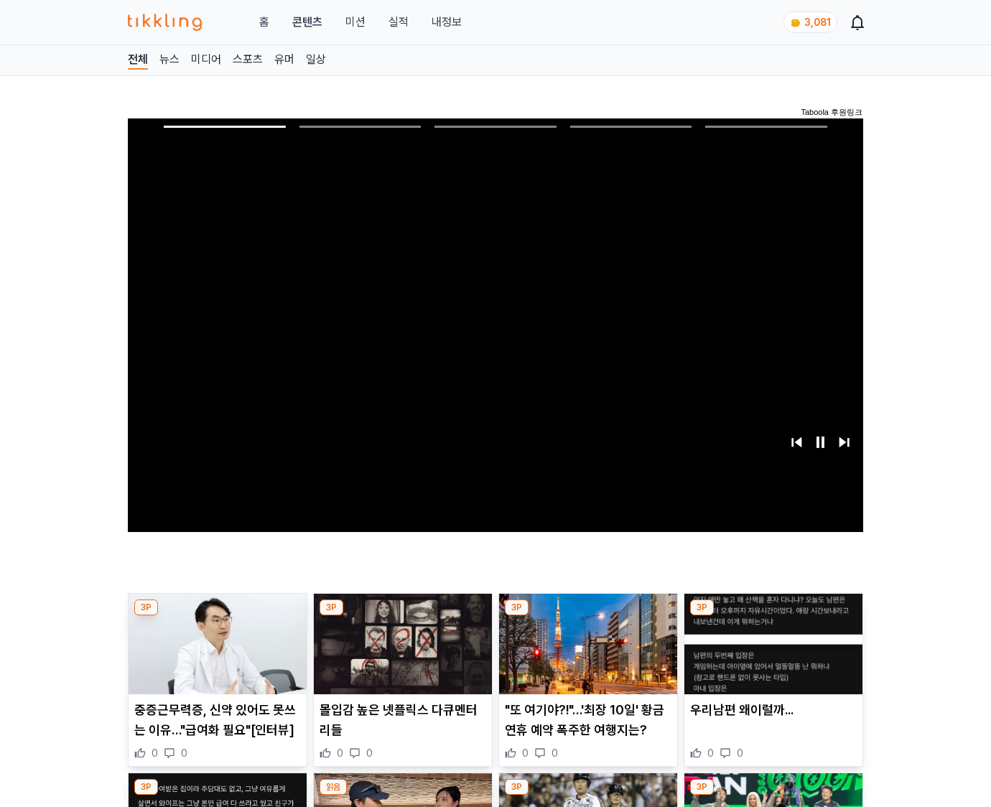
click at [771, 655] on img at bounding box center [774, 644] width 178 height 101
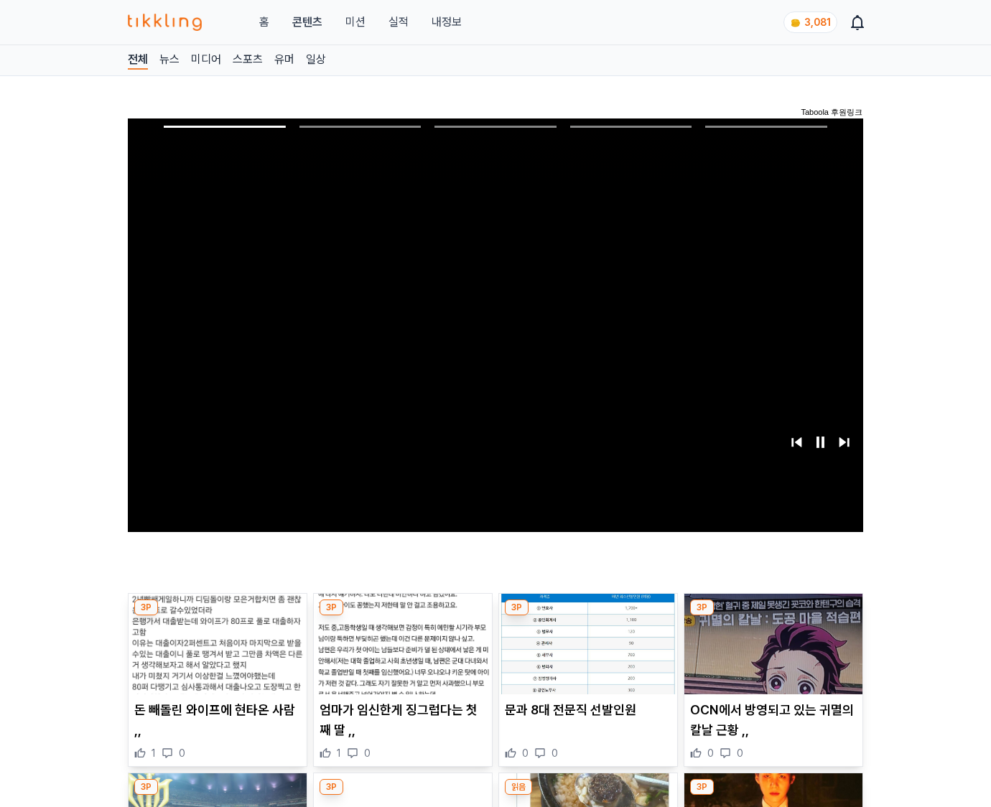
click at [771, 655] on img at bounding box center [774, 644] width 178 height 101
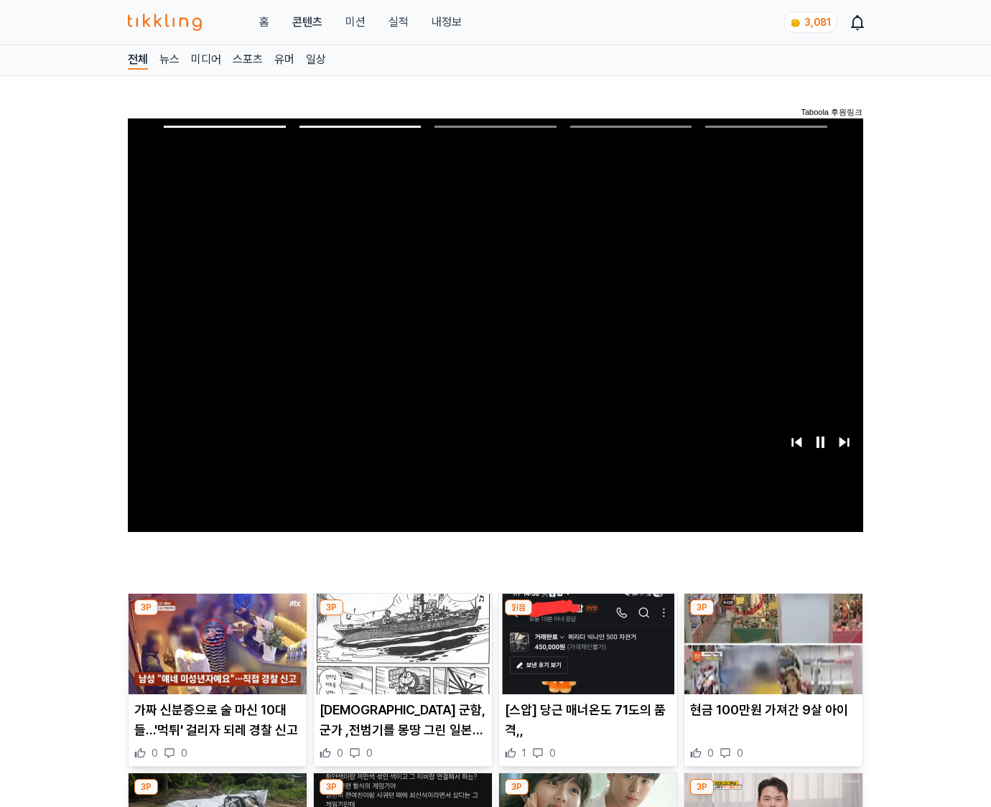
click at [771, 655] on img at bounding box center [774, 644] width 178 height 101
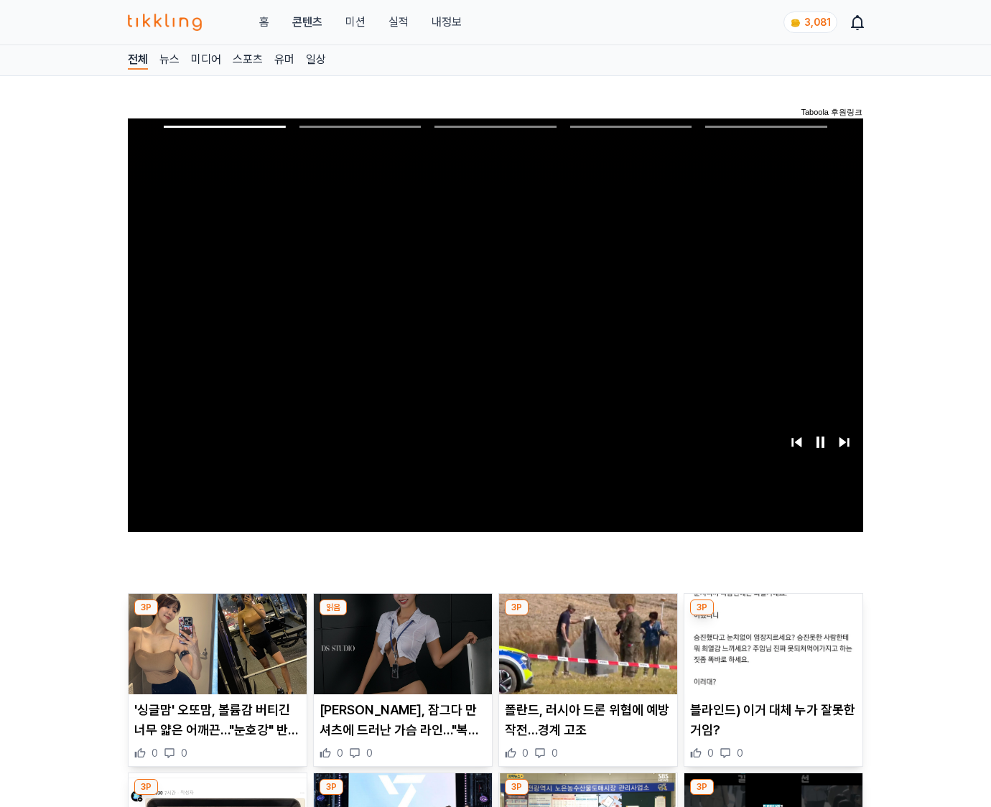
click at [771, 655] on img at bounding box center [774, 644] width 178 height 101
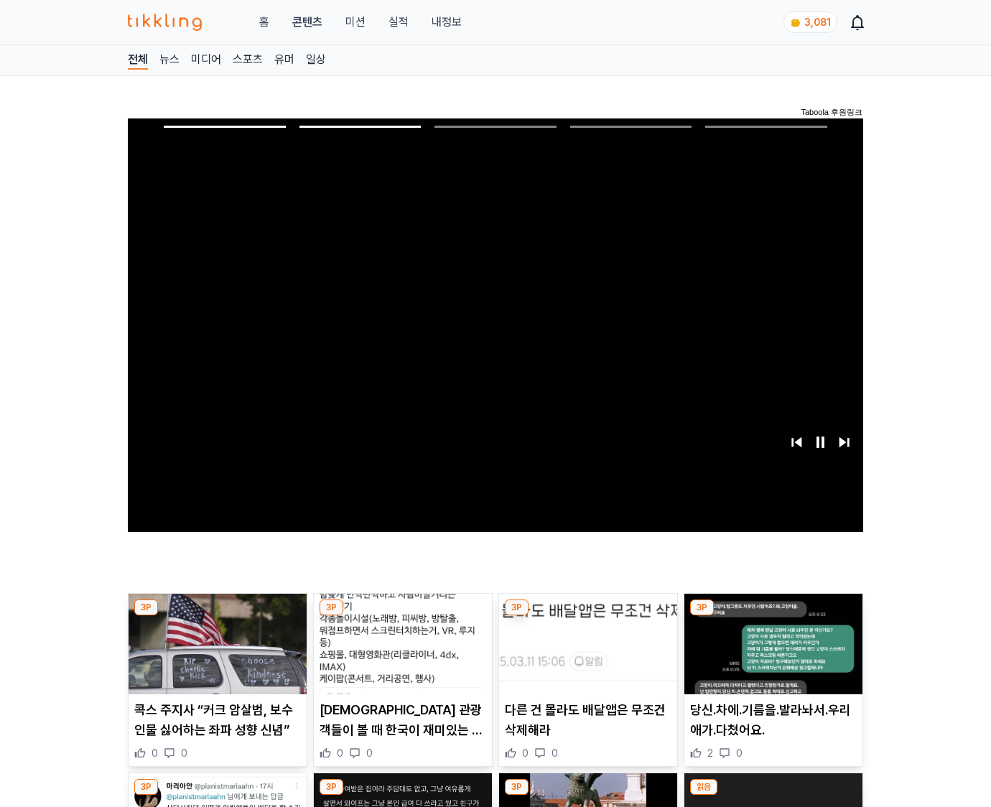
click at [771, 655] on img at bounding box center [774, 644] width 178 height 101
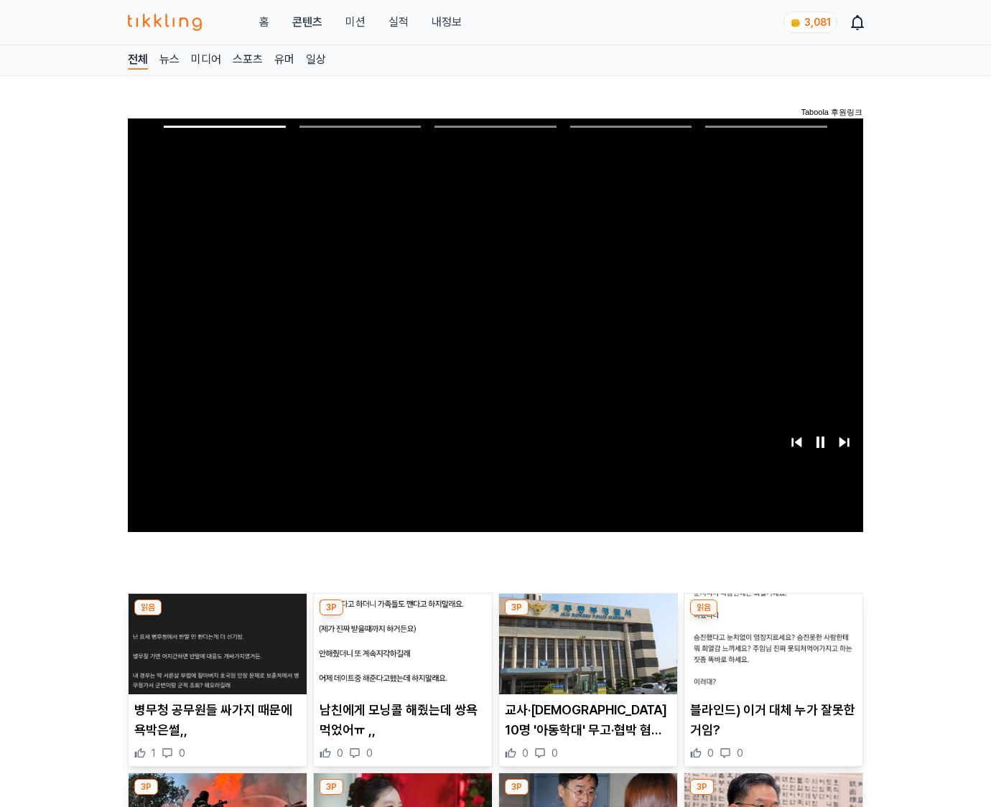
click at [771, 655] on img at bounding box center [774, 644] width 178 height 101
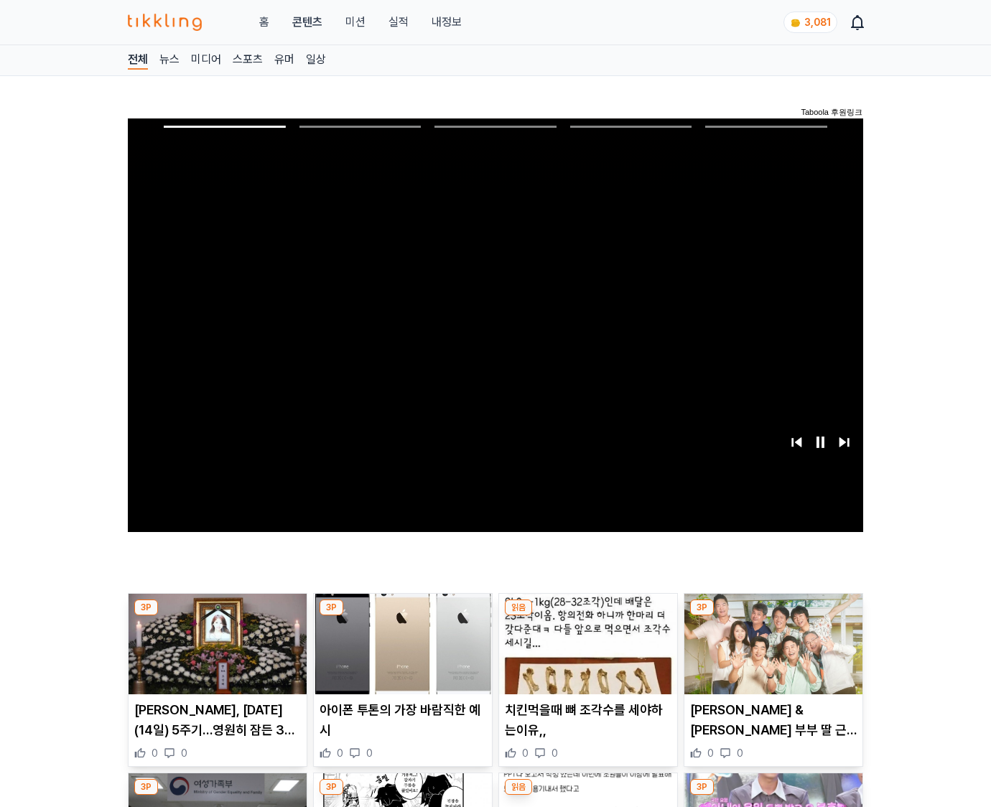
click at [771, 655] on img at bounding box center [774, 644] width 178 height 101
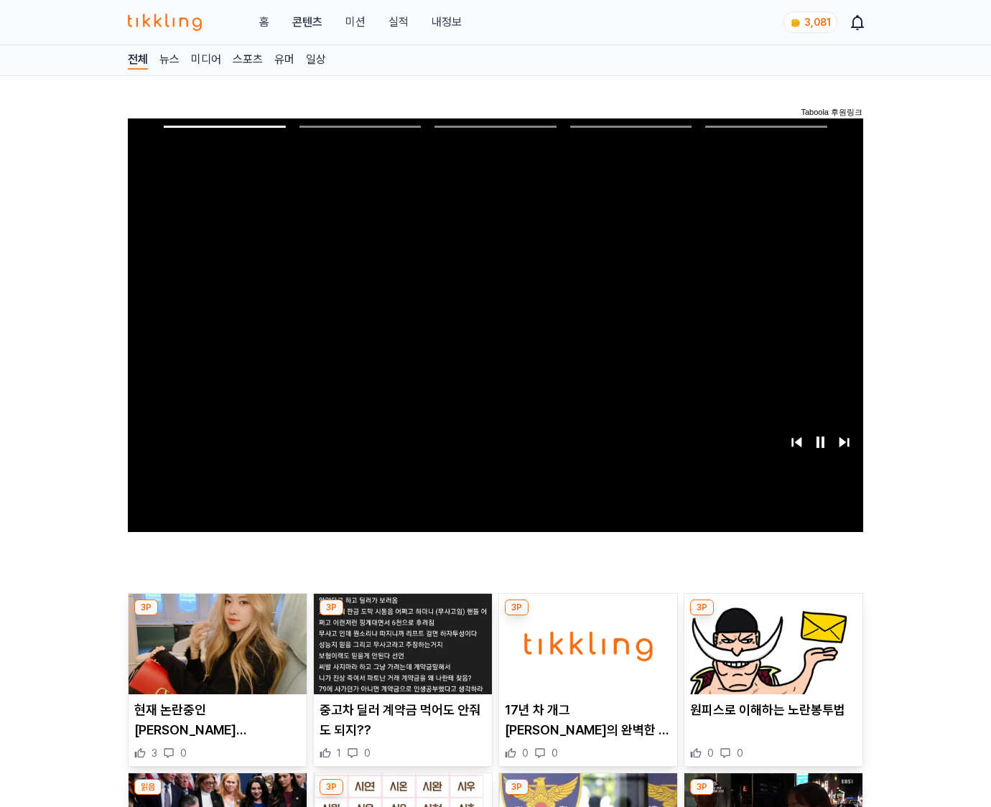
click at [771, 655] on img at bounding box center [774, 644] width 178 height 101
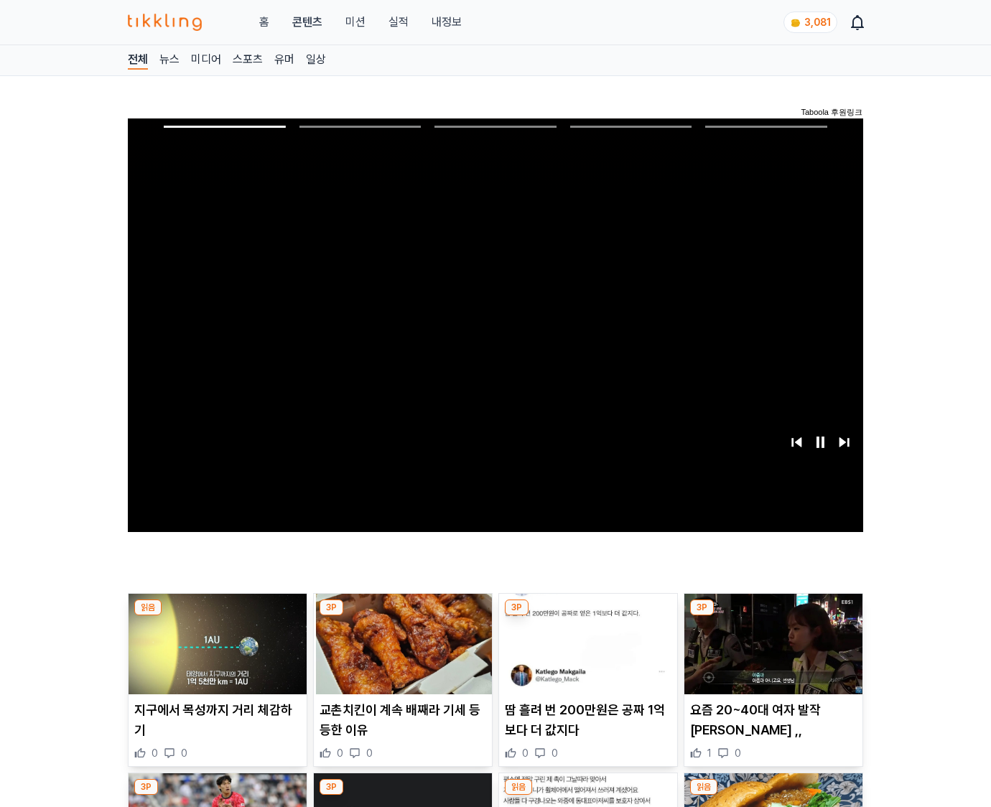
click at [771, 655] on img at bounding box center [774, 644] width 178 height 101
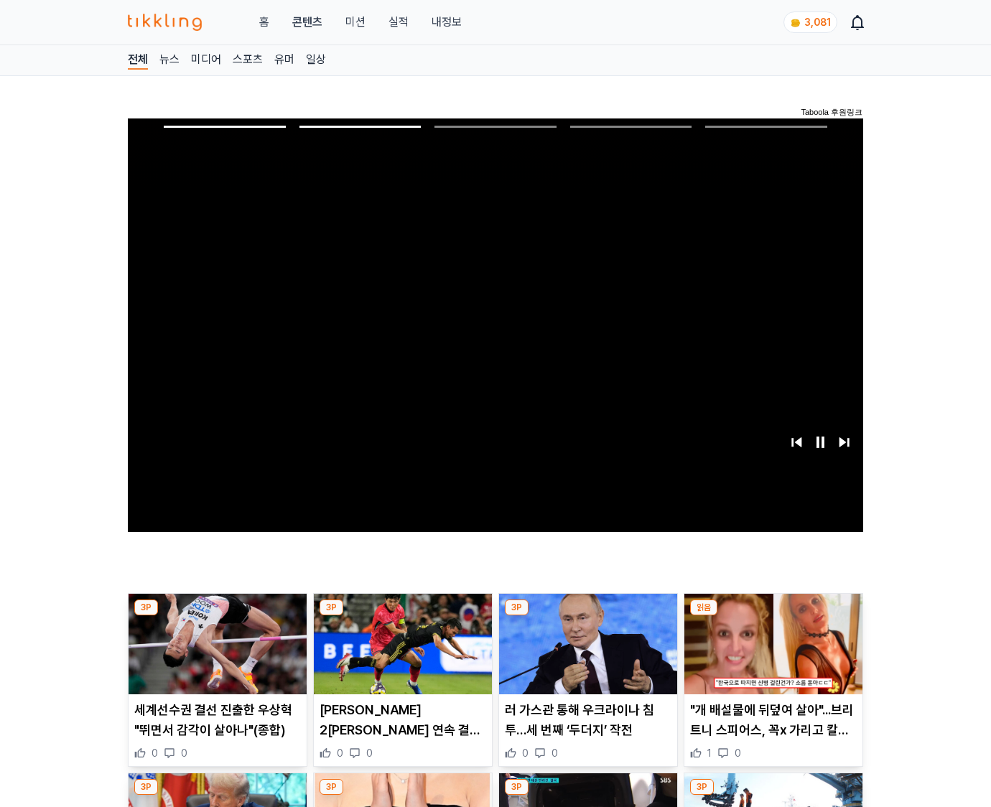
click at [771, 655] on img at bounding box center [774, 644] width 178 height 101
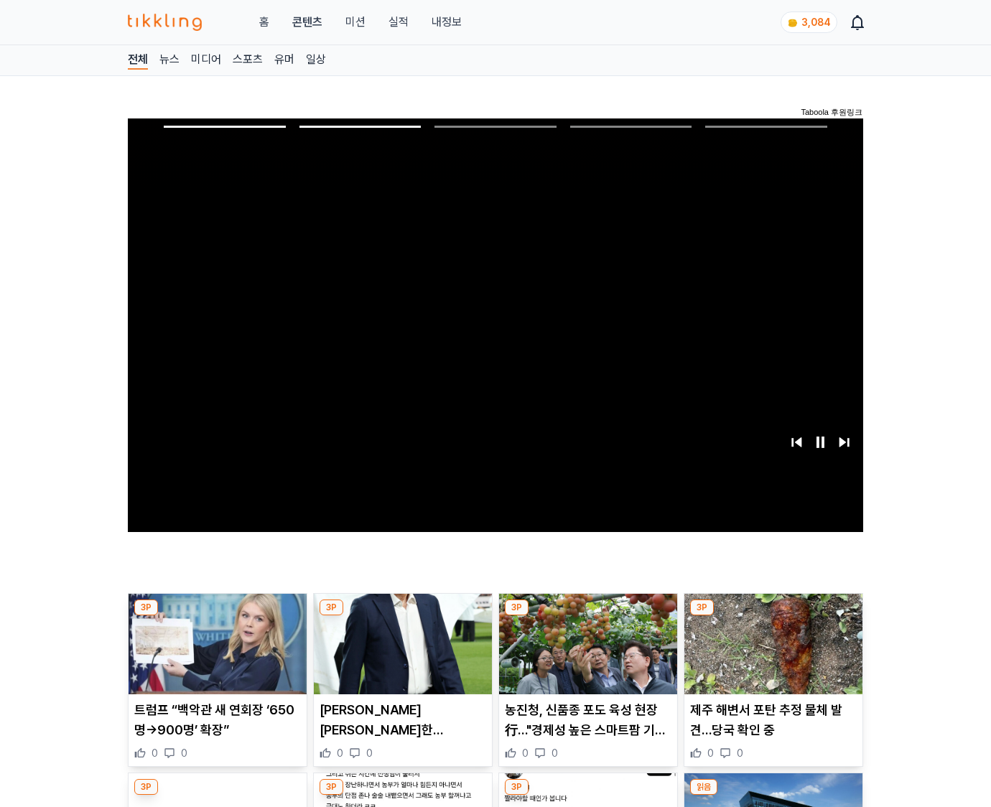
click at [771, 655] on img at bounding box center [774, 644] width 178 height 101
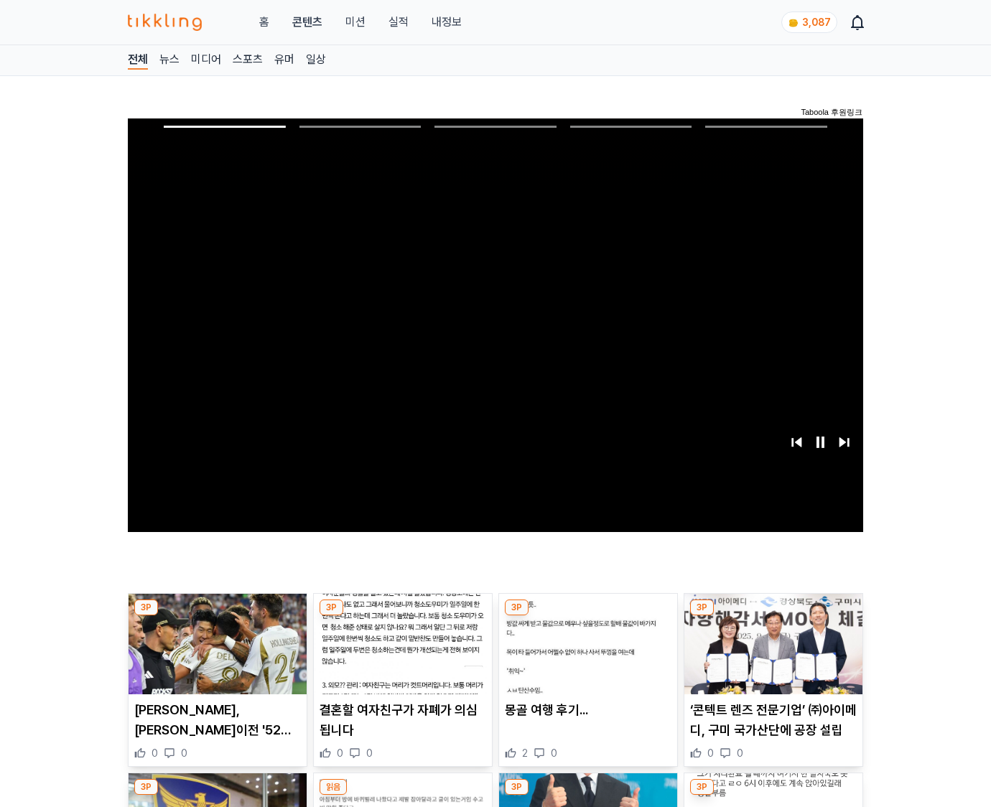
click at [771, 655] on img at bounding box center [774, 644] width 178 height 101
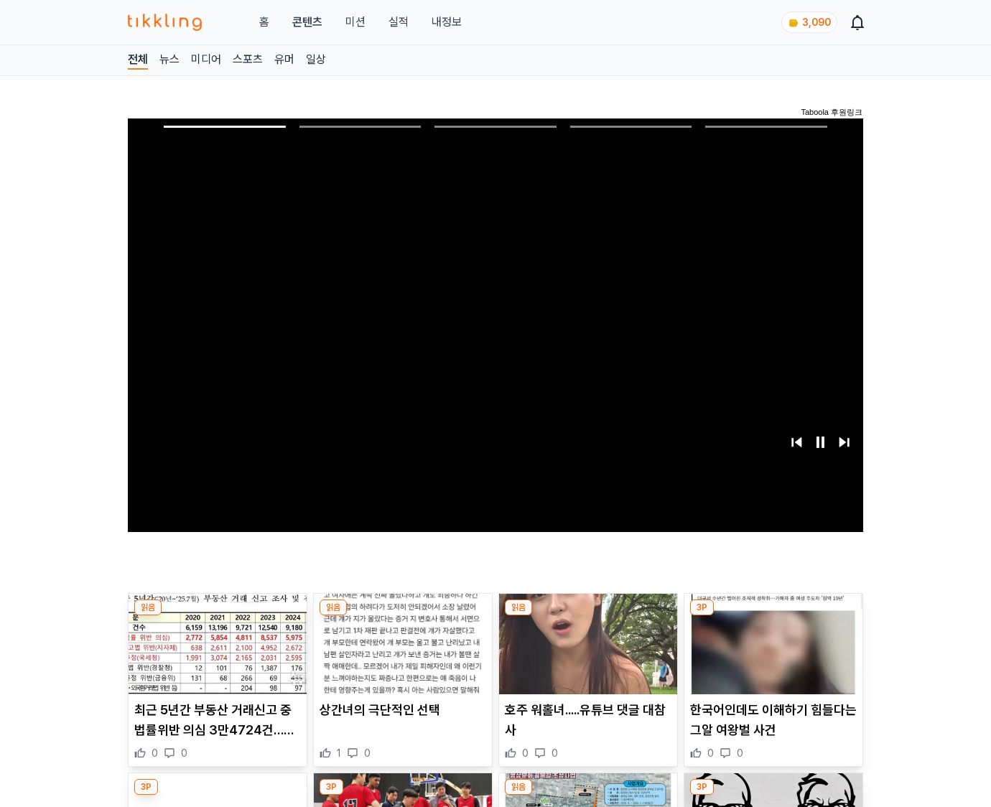
click at [771, 655] on img at bounding box center [774, 644] width 178 height 101
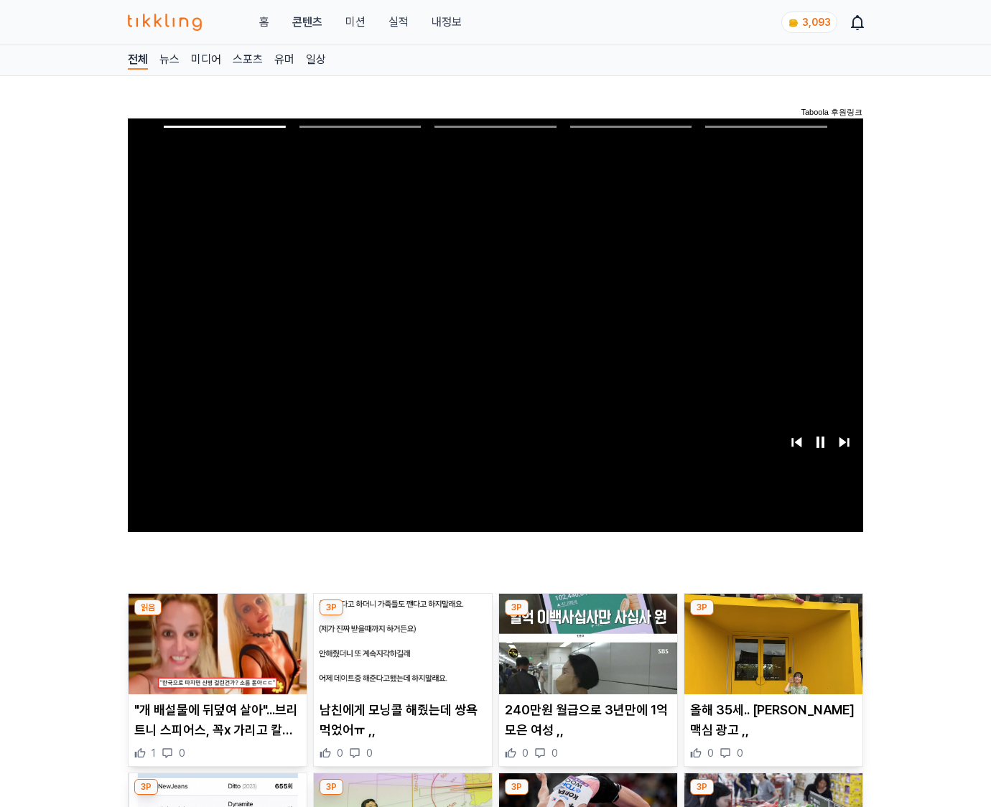
click at [771, 655] on img at bounding box center [774, 644] width 178 height 101
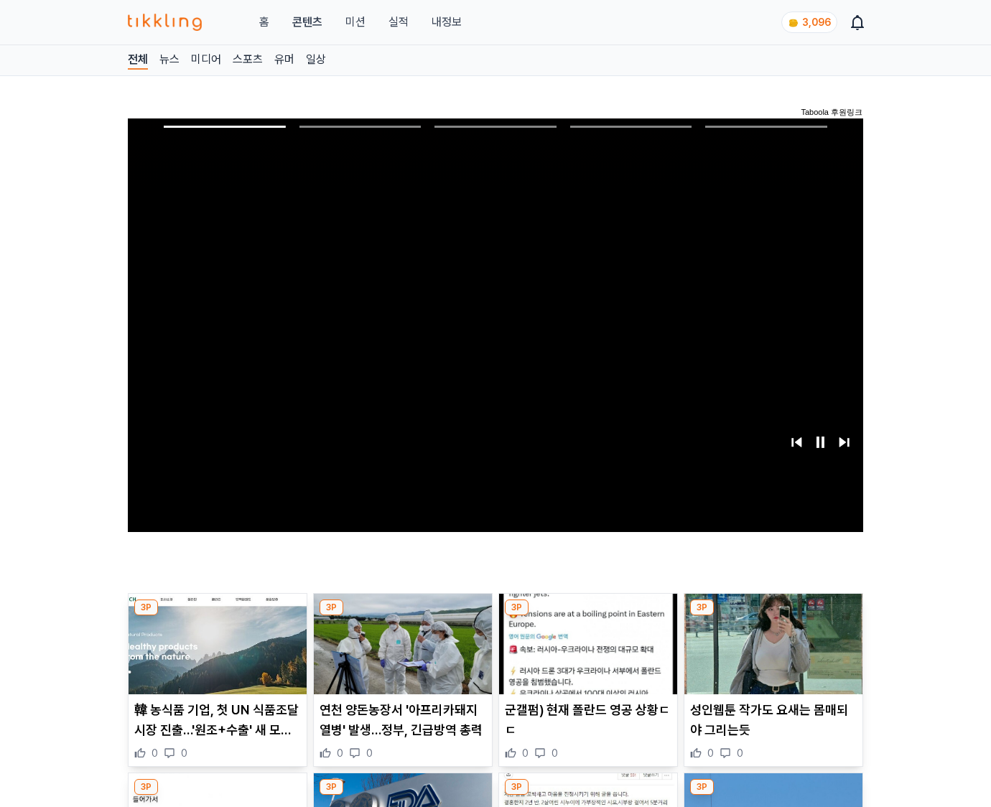
click at [771, 655] on img at bounding box center [774, 644] width 178 height 101
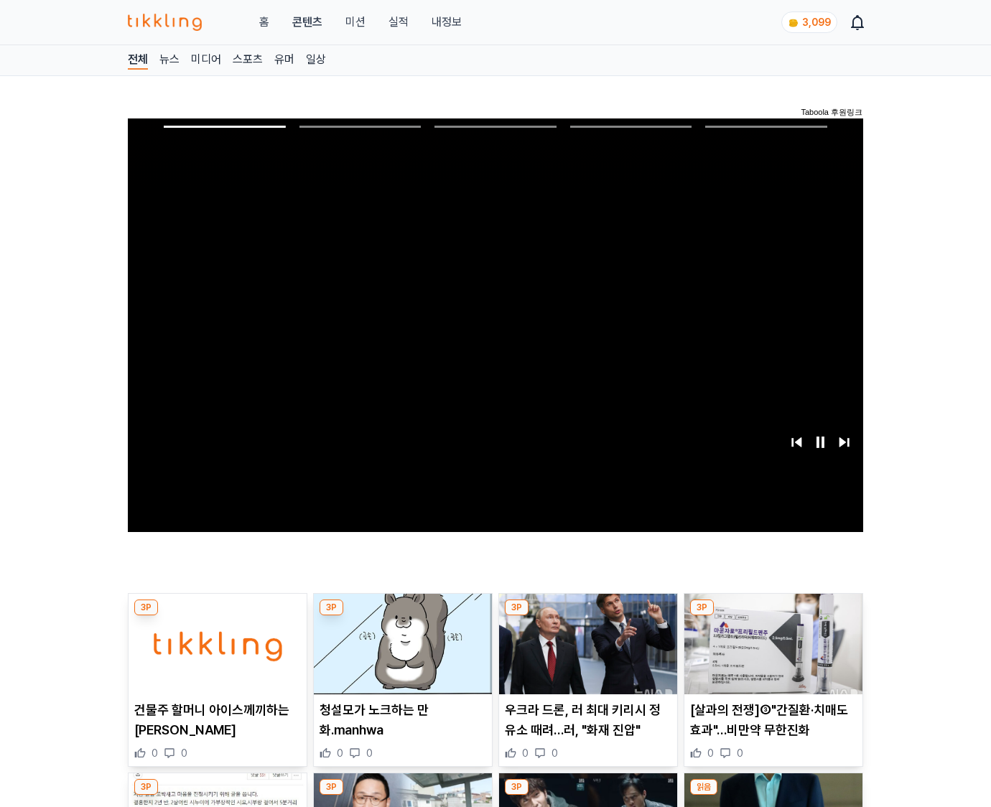
click at [771, 655] on img at bounding box center [774, 644] width 178 height 101
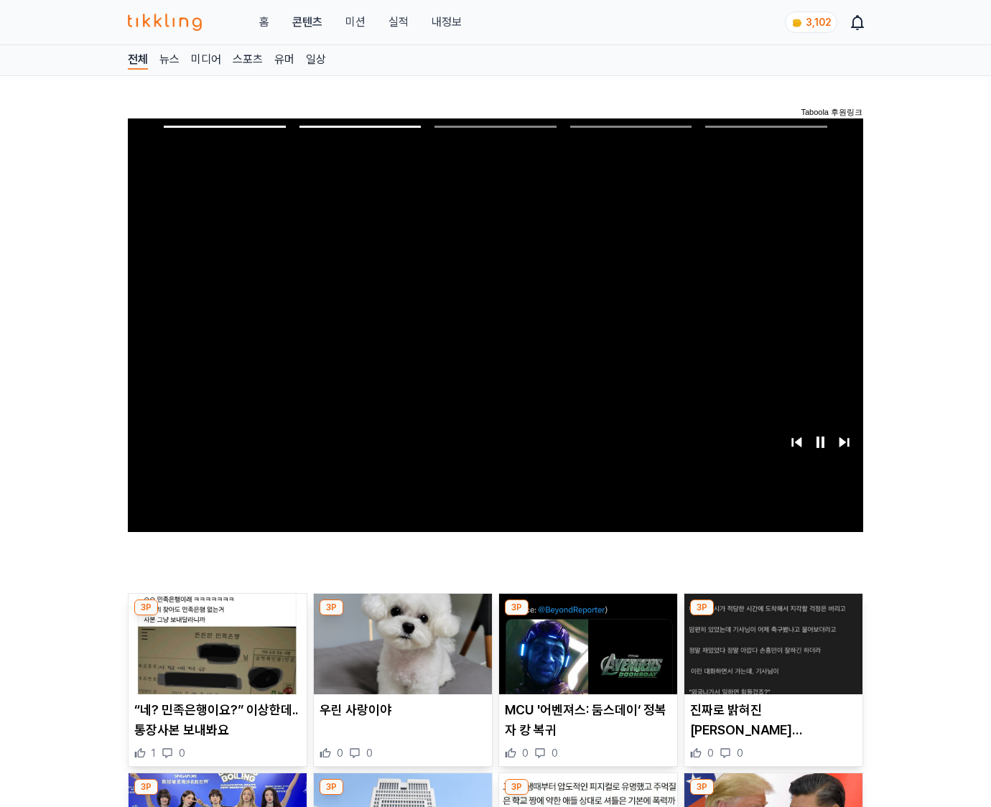
click at [771, 655] on img at bounding box center [774, 644] width 178 height 101
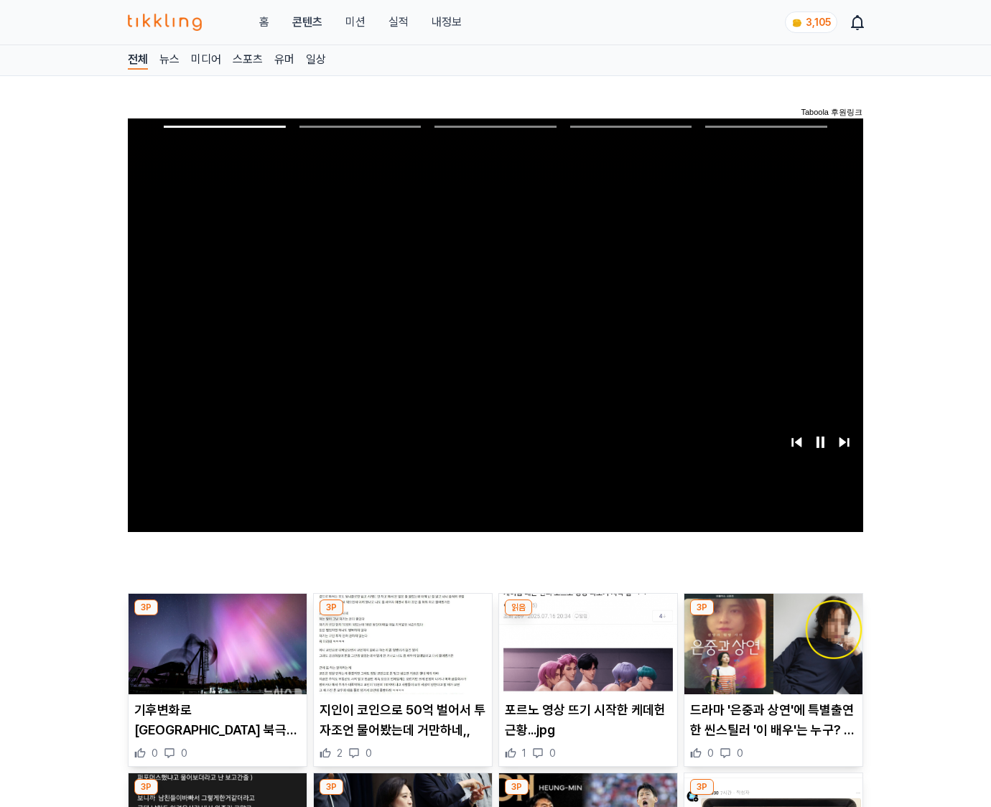
click at [771, 655] on img at bounding box center [774, 644] width 178 height 101
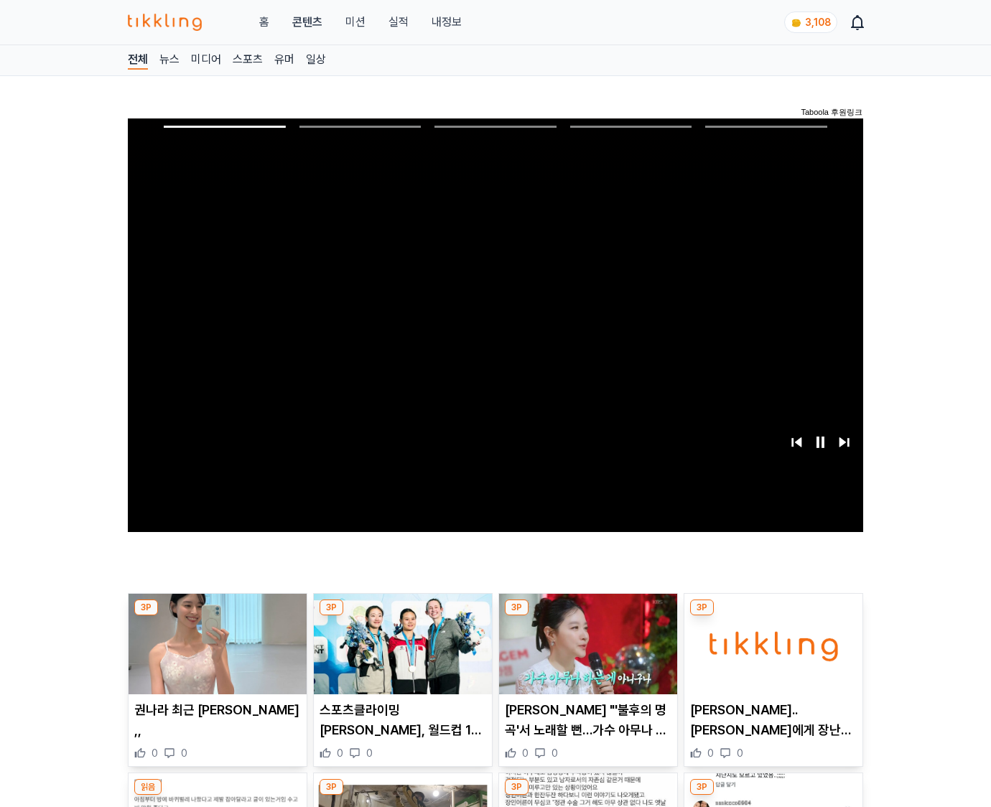
click at [771, 655] on img at bounding box center [774, 644] width 178 height 101
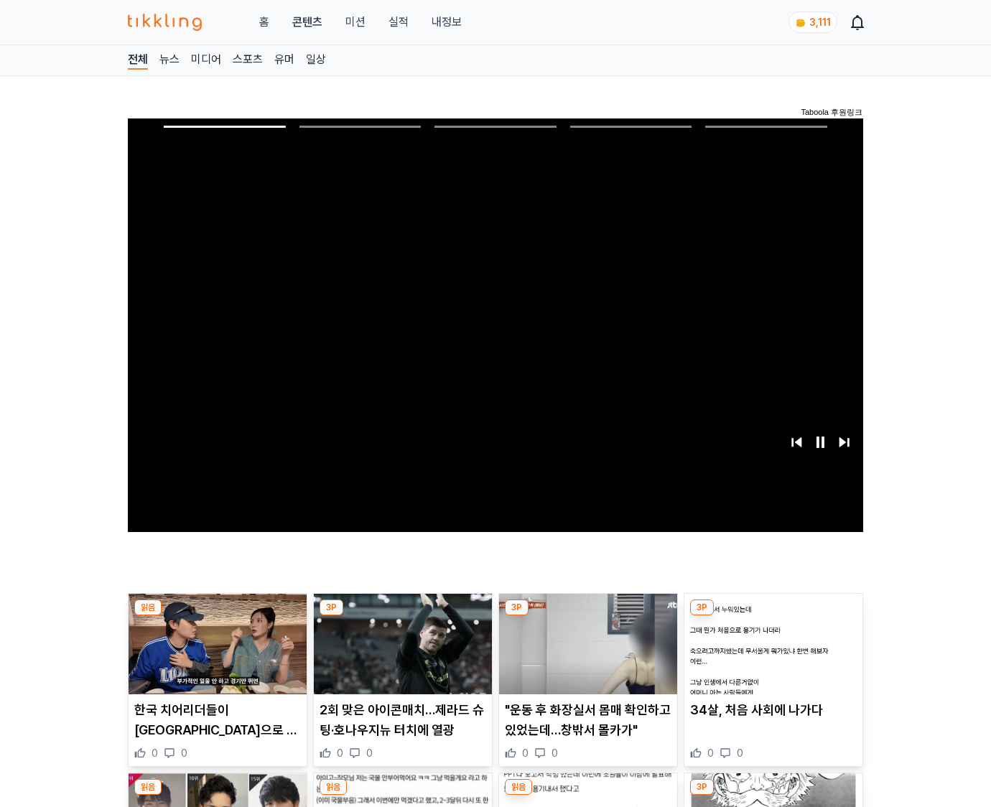
click at [771, 655] on img at bounding box center [774, 644] width 178 height 101
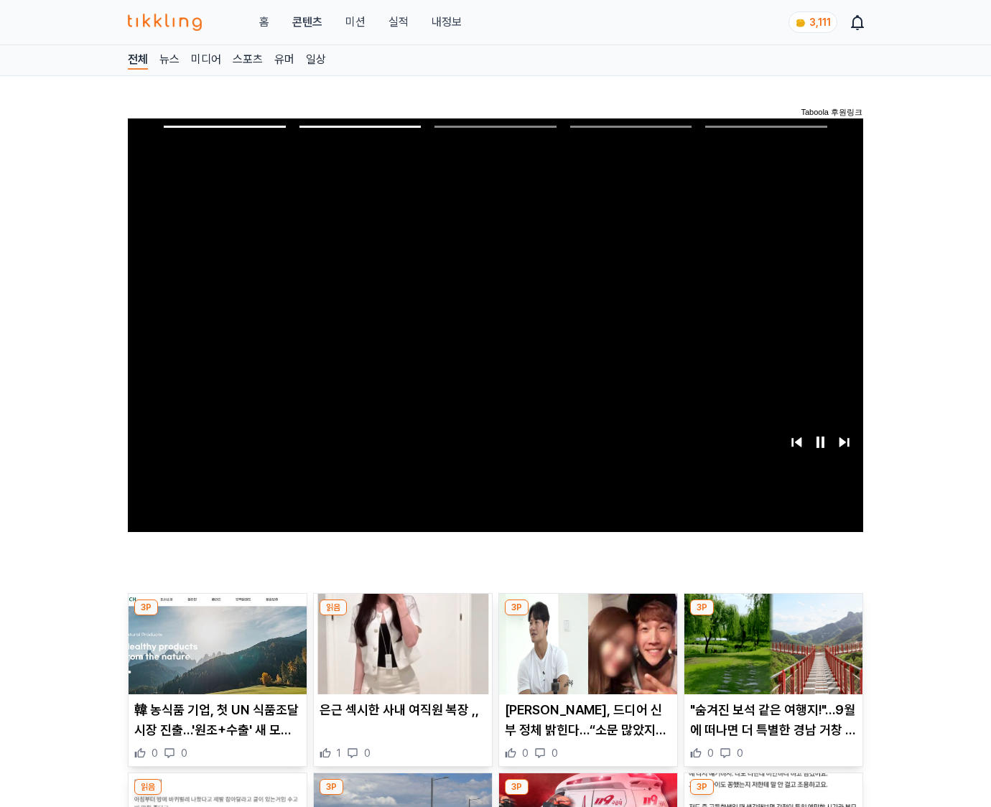
click at [771, 655] on img at bounding box center [774, 644] width 178 height 101
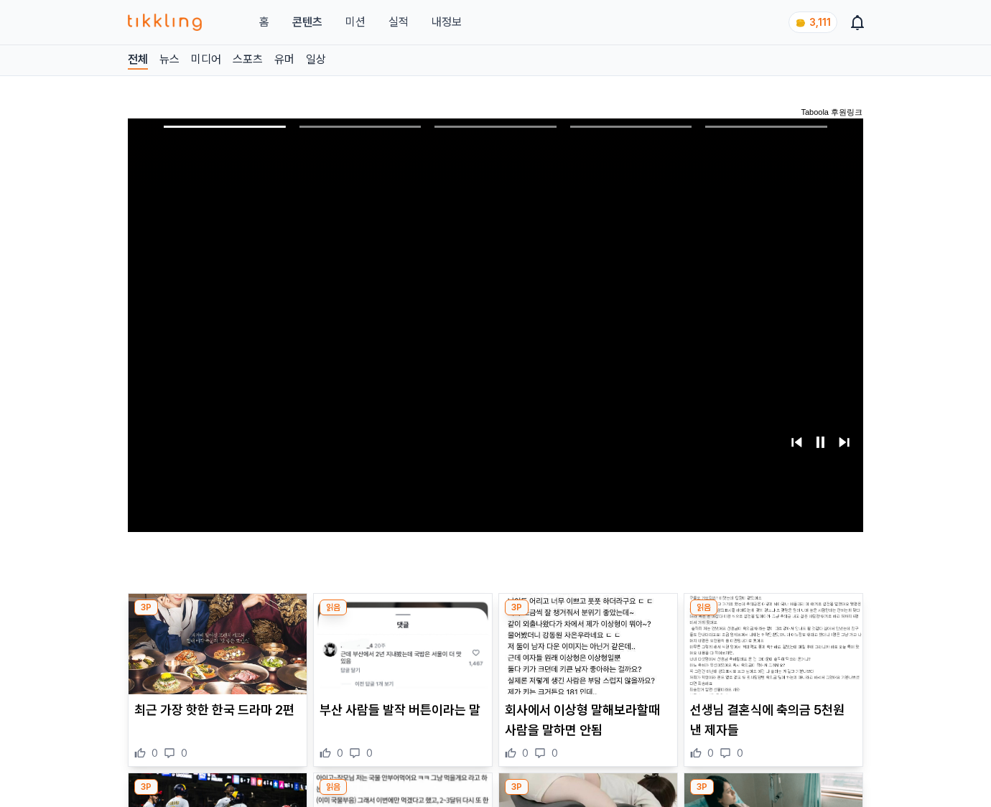
click at [771, 655] on img at bounding box center [774, 644] width 178 height 101
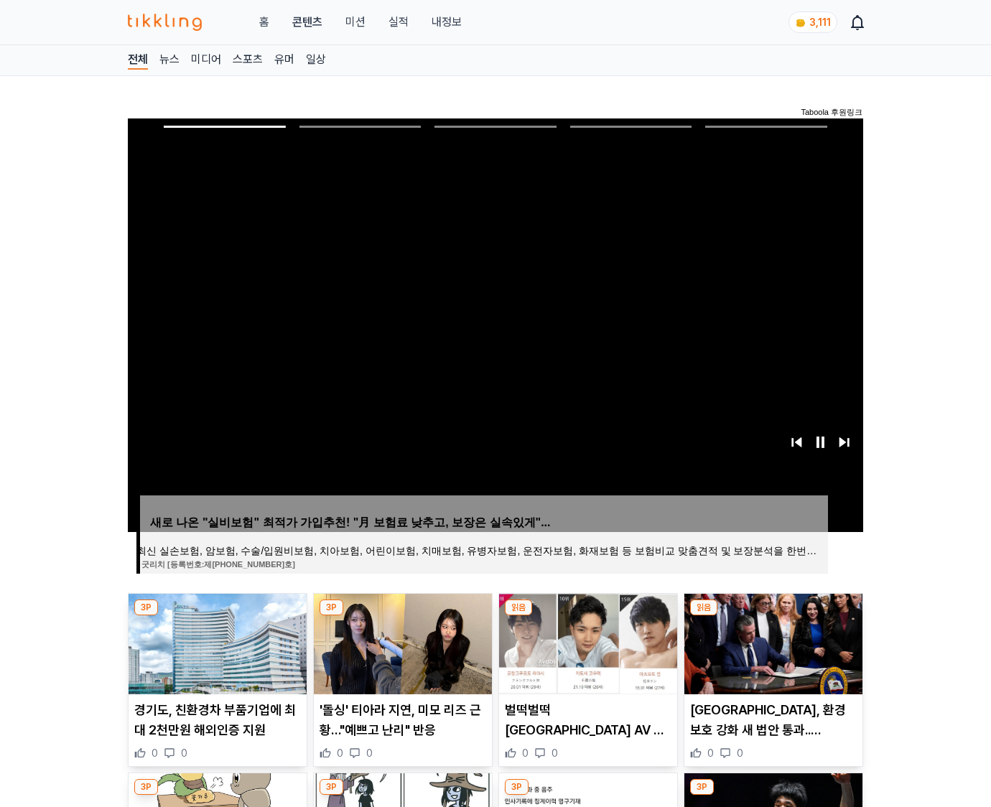
click at [771, 655] on img at bounding box center [774, 644] width 178 height 101
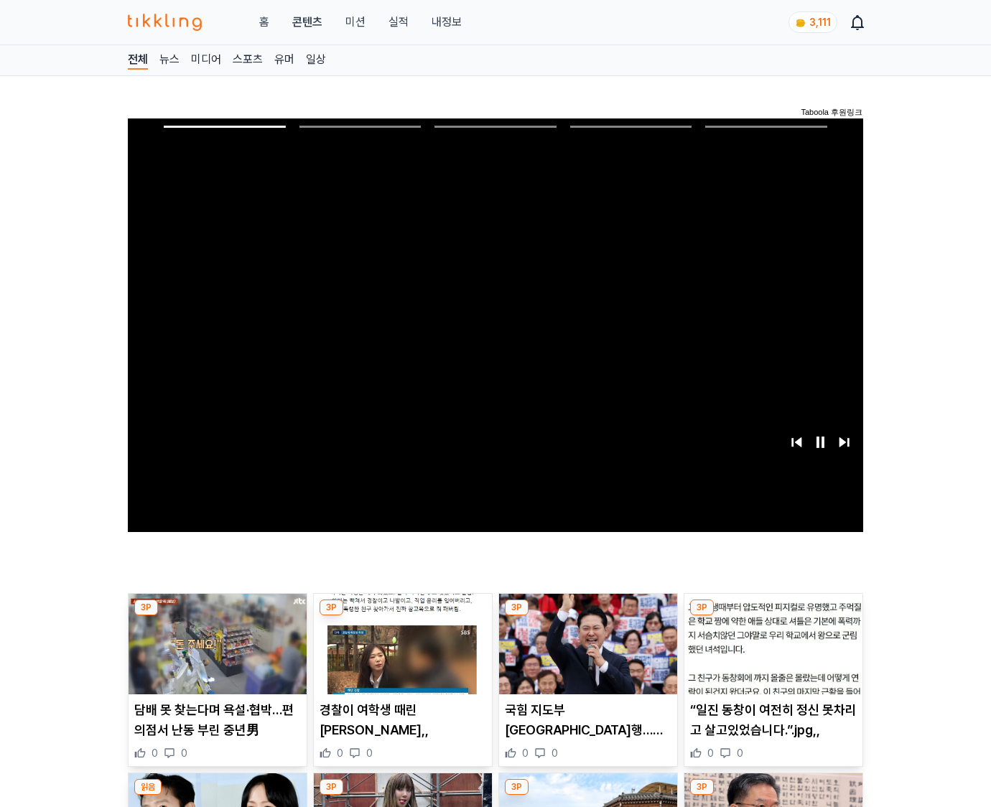
click at [771, 655] on img at bounding box center [774, 644] width 178 height 101
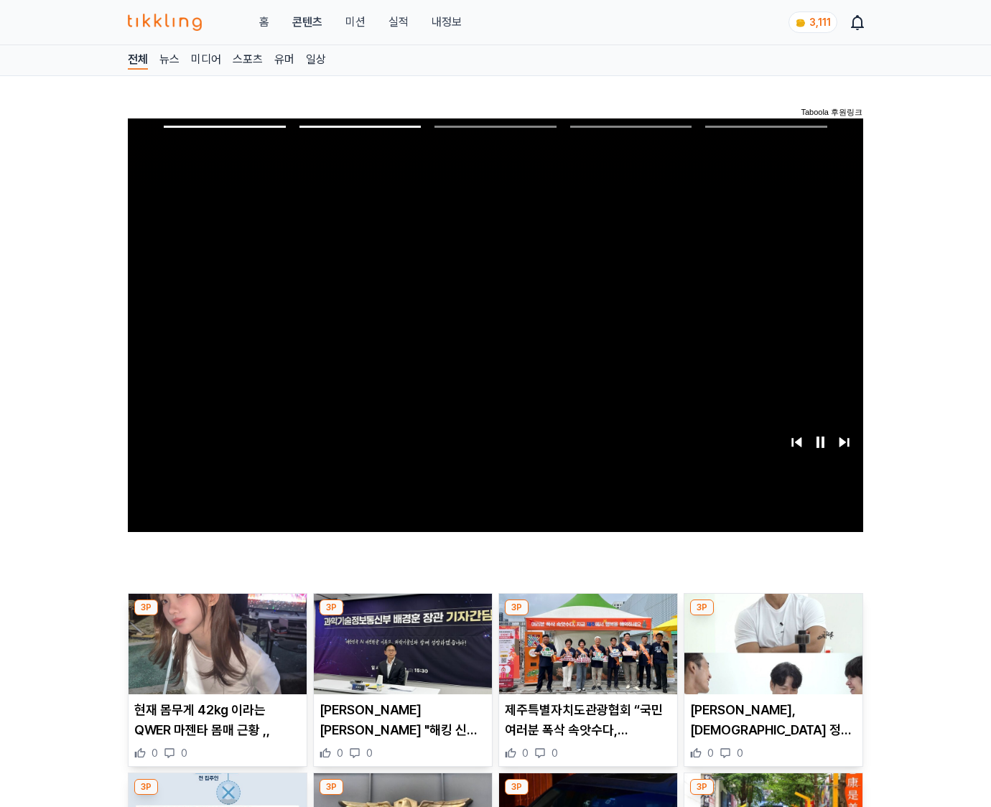
click at [771, 655] on img at bounding box center [774, 644] width 178 height 101
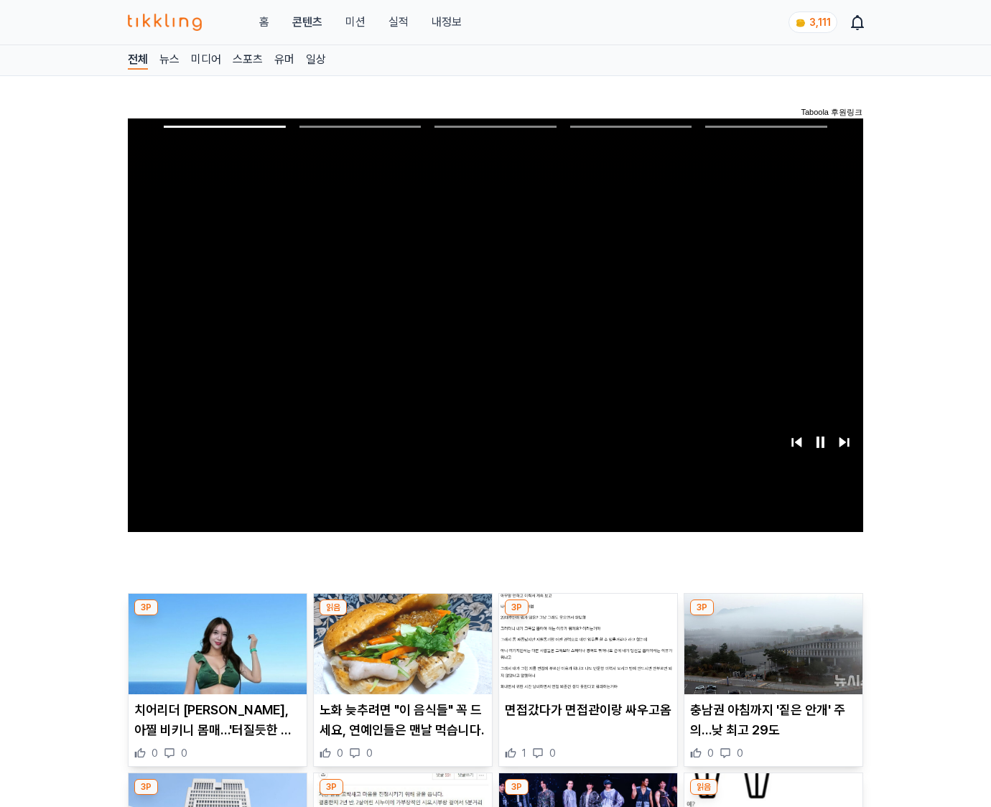
click at [771, 655] on img at bounding box center [774, 644] width 178 height 101
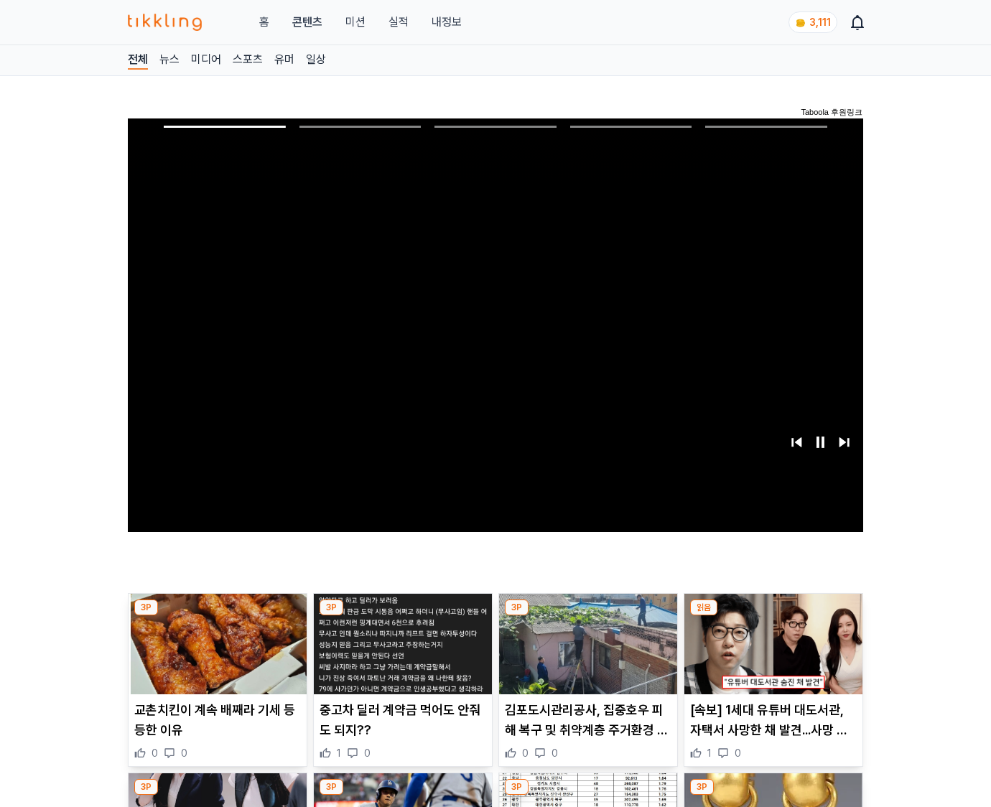
click at [771, 655] on img at bounding box center [774, 644] width 178 height 101
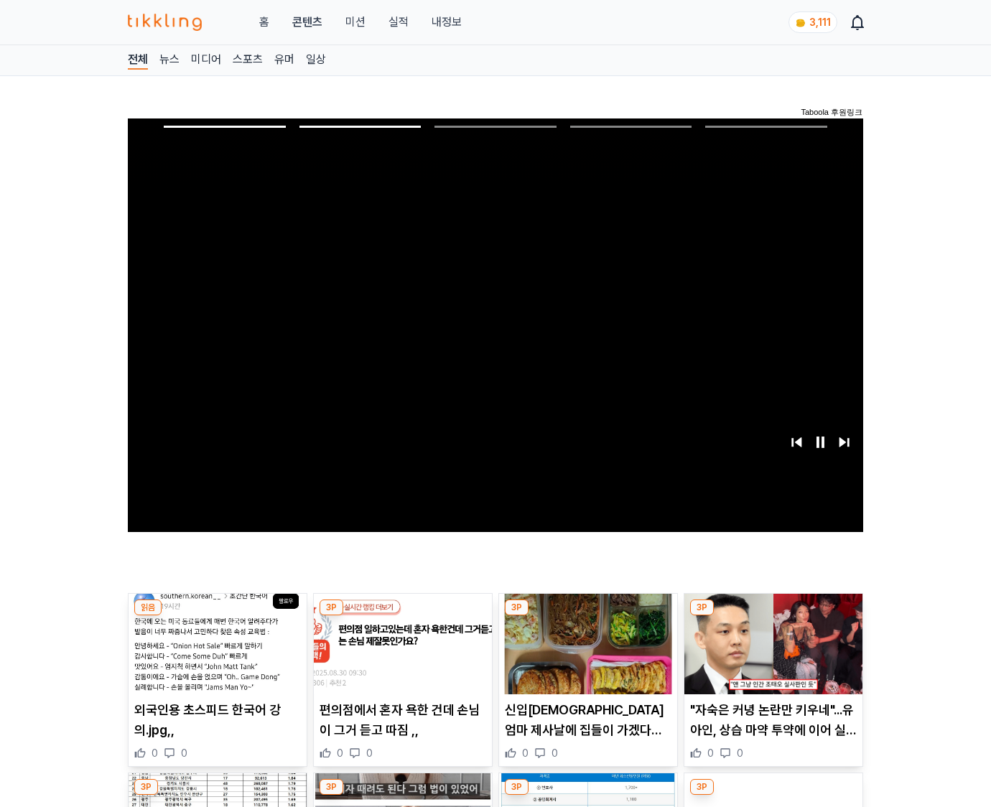
click at [771, 655] on img at bounding box center [774, 644] width 178 height 101
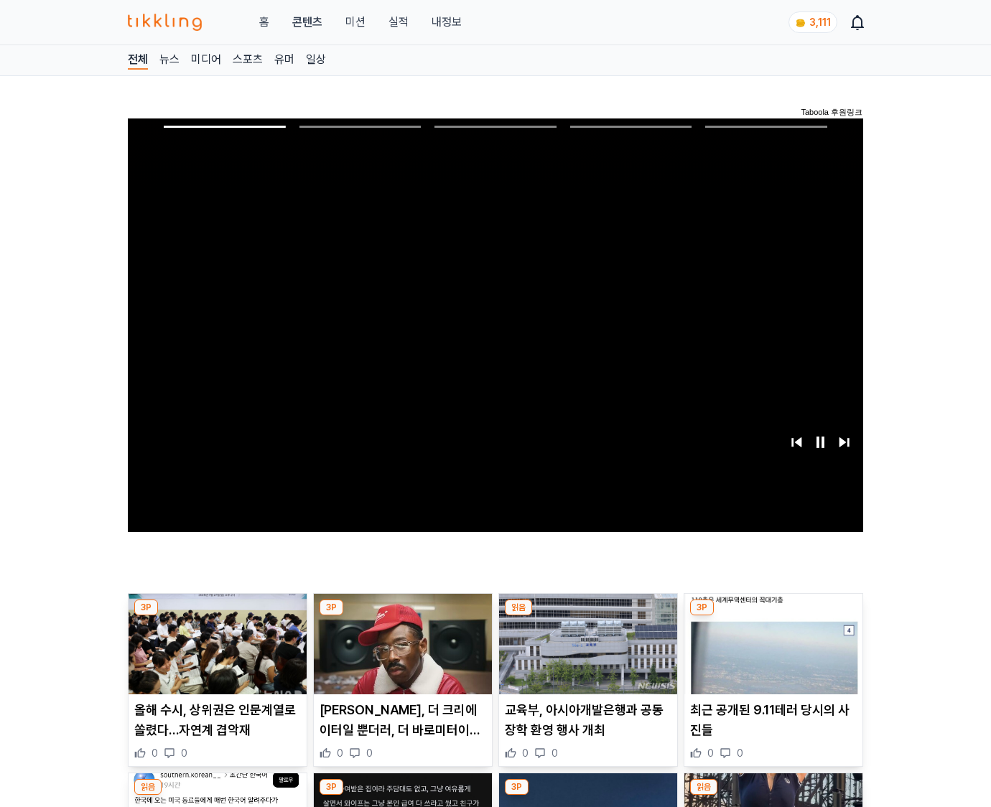
click at [771, 655] on img at bounding box center [774, 644] width 178 height 101
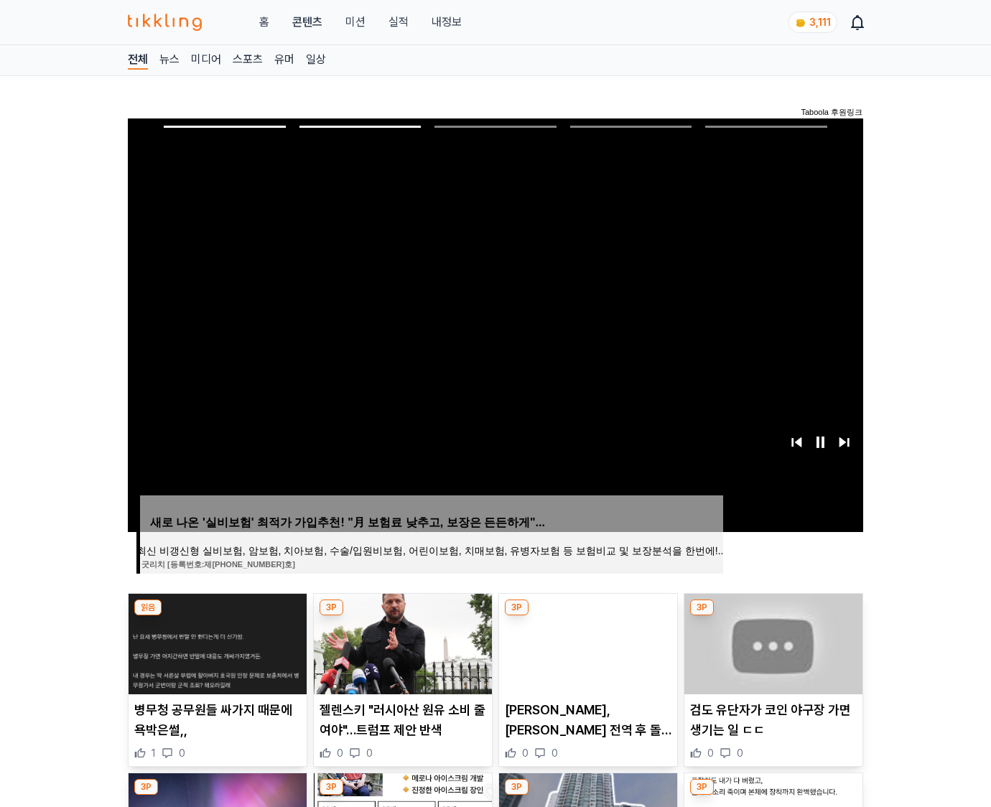
click at [771, 655] on img at bounding box center [774, 644] width 178 height 101
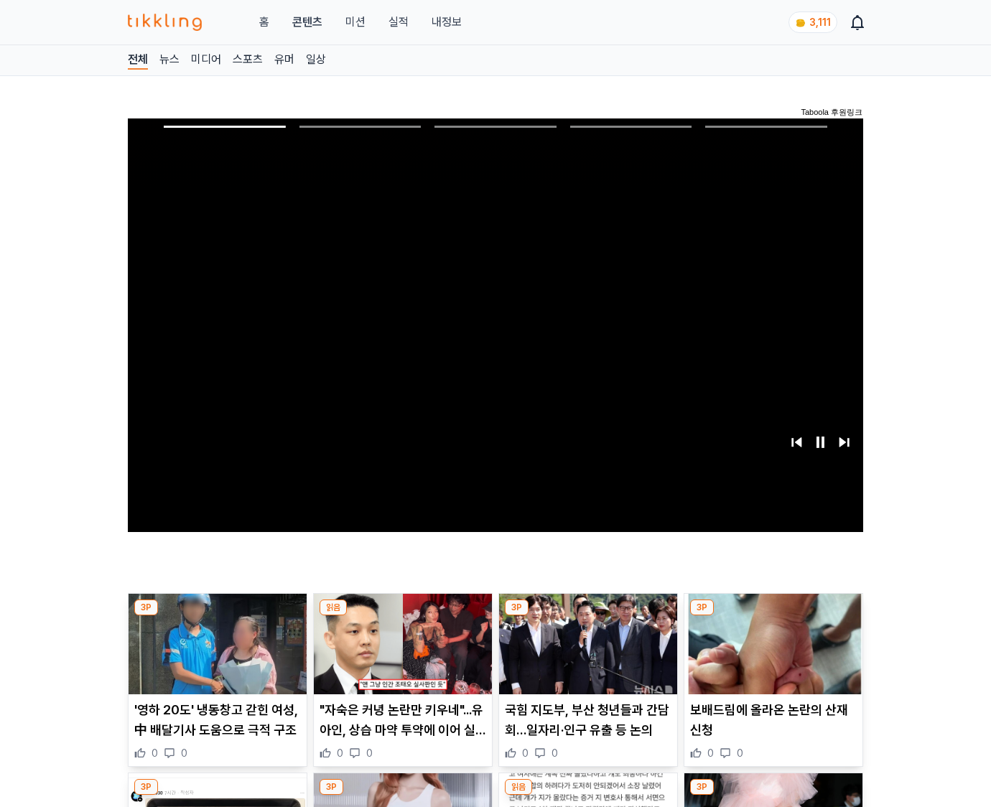
click at [771, 655] on img at bounding box center [774, 644] width 178 height 101
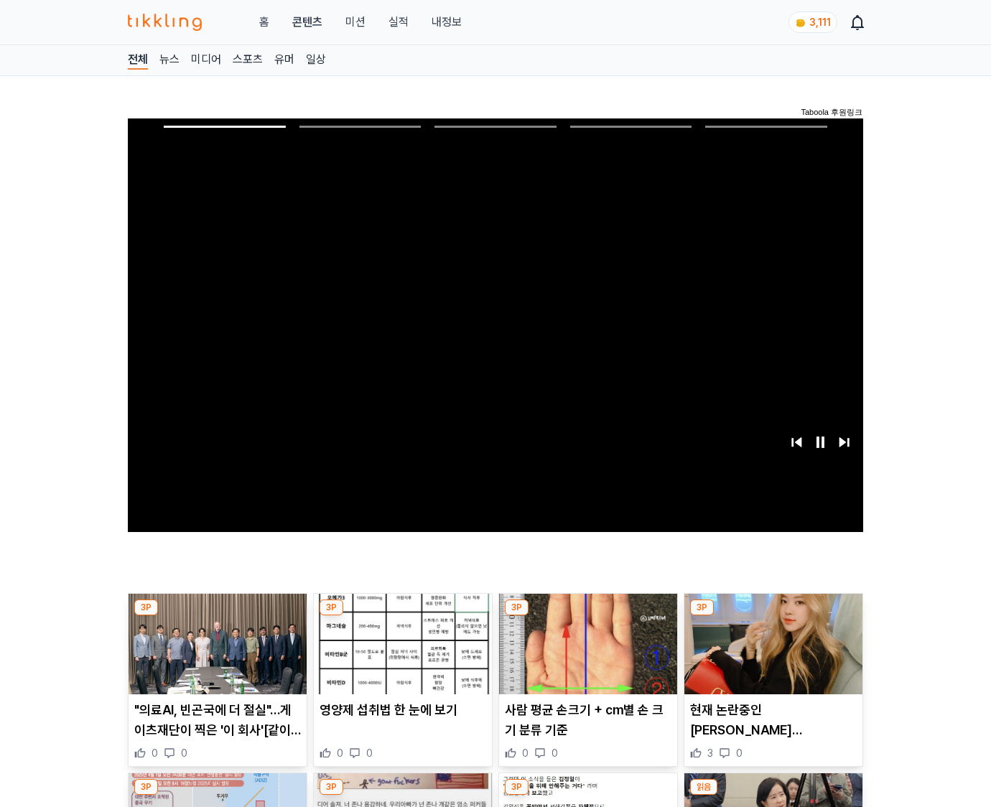
click at [771, 655] on img at bounding box center [774, 644] width 178 height 101
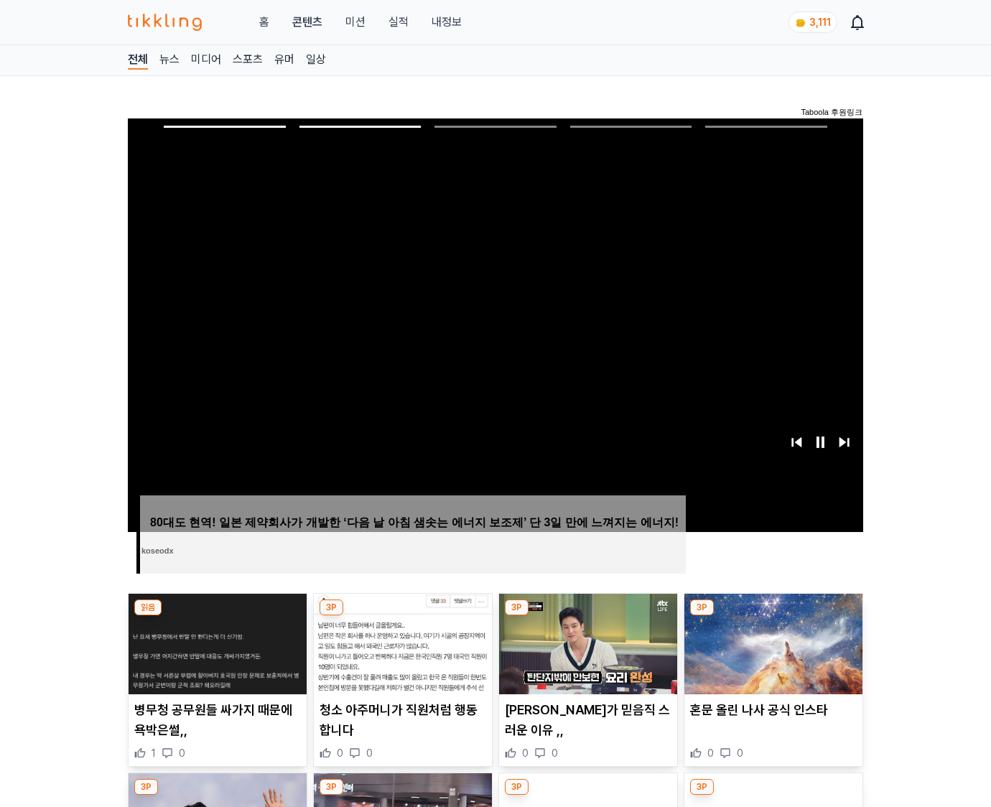
click at [771, 655] on img at bounding box center [774, 644] width 178 height 101
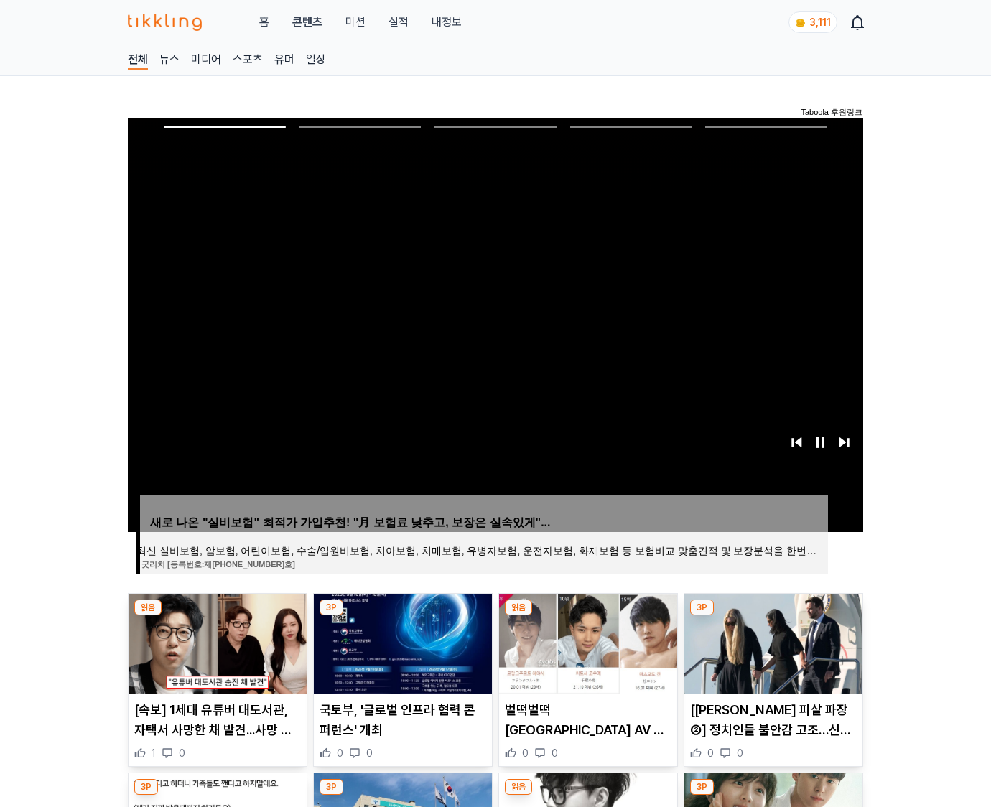
click at [771, 655] on img at bounding box center [774, 644] width 178 height 101
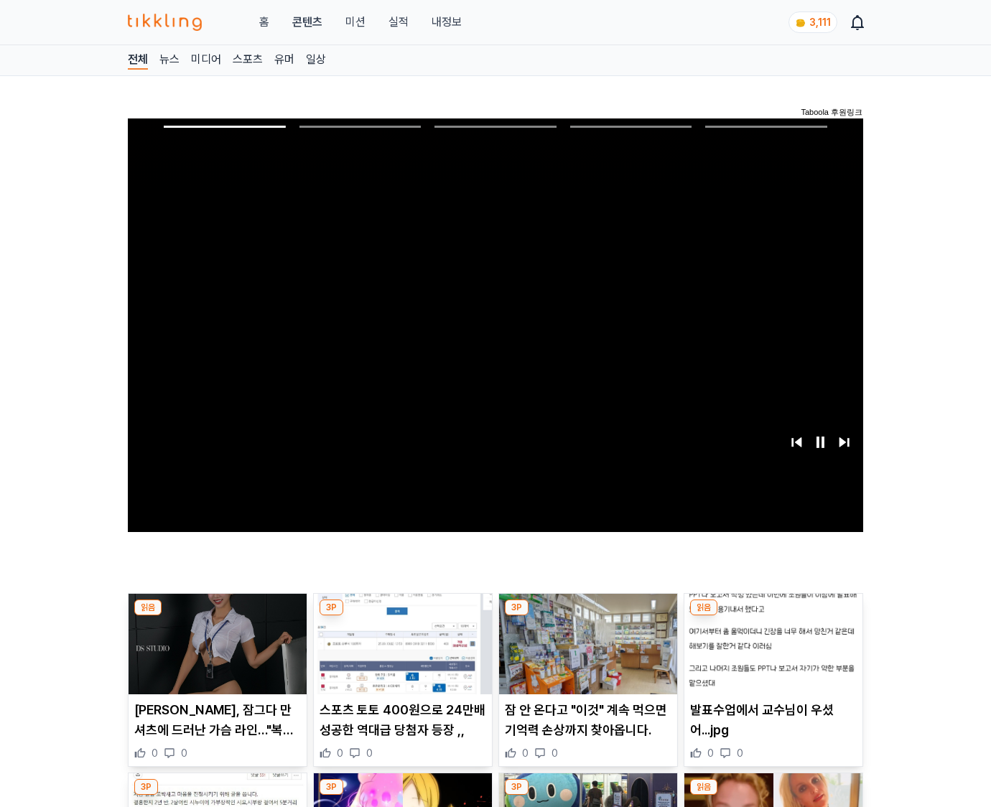
click at [771, 655] on img at bounding box center [774, 644] width 178 height 101
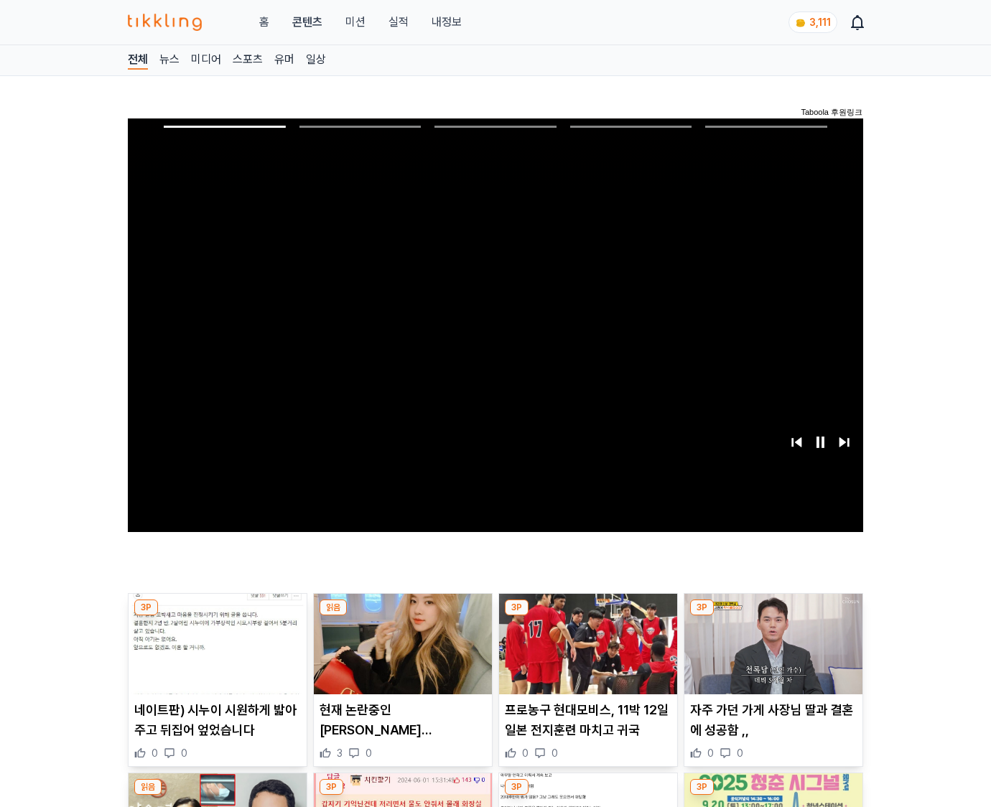
click at [771, 655] on img at bounding box center [774, 644] width 178 height 101
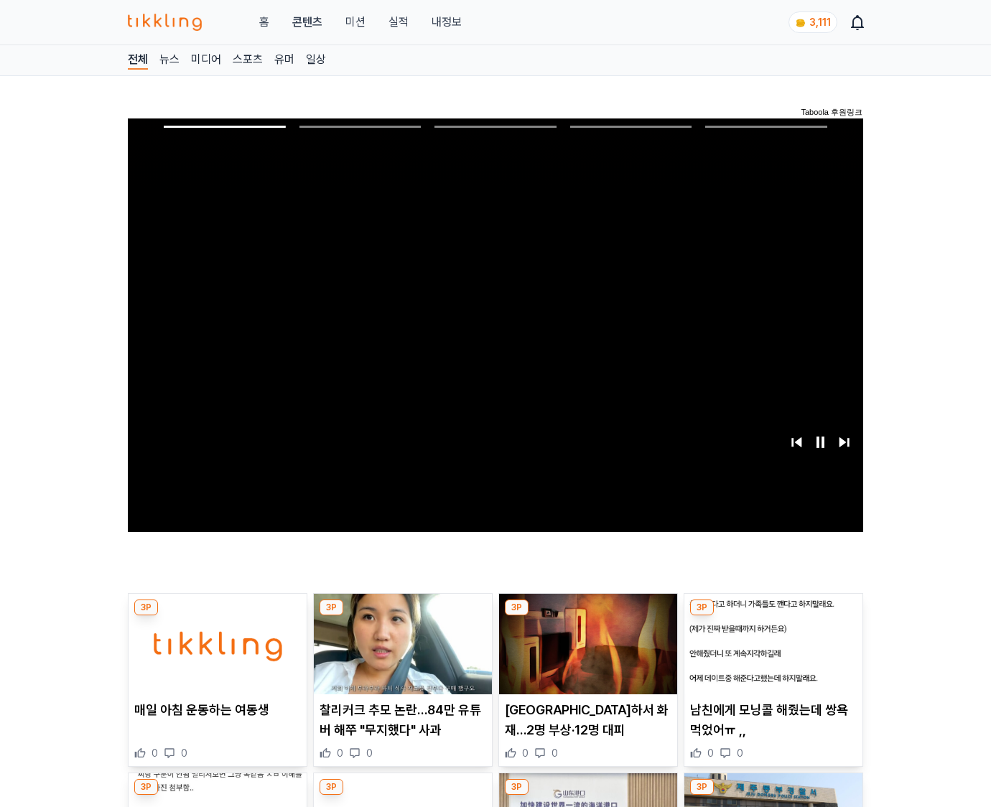
click at [771, 655] on img at bounding box center [774, 644] width 178 height 101
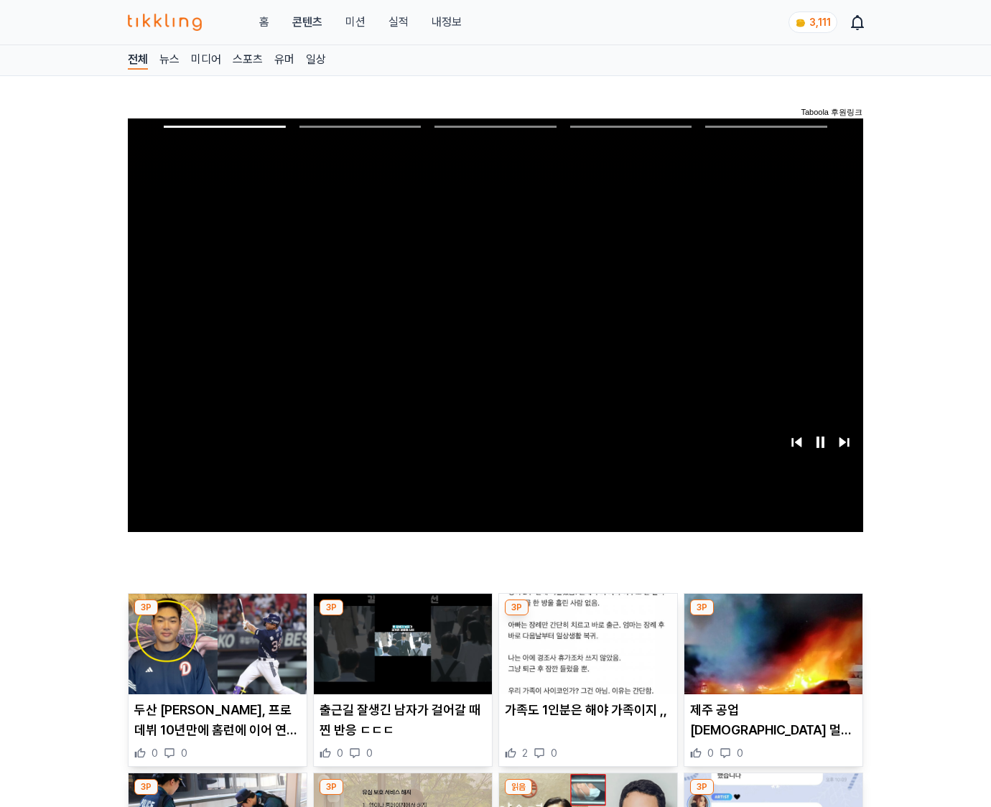
click at [771, 655] on img at bounding box center [774, 644] width 178 height 101
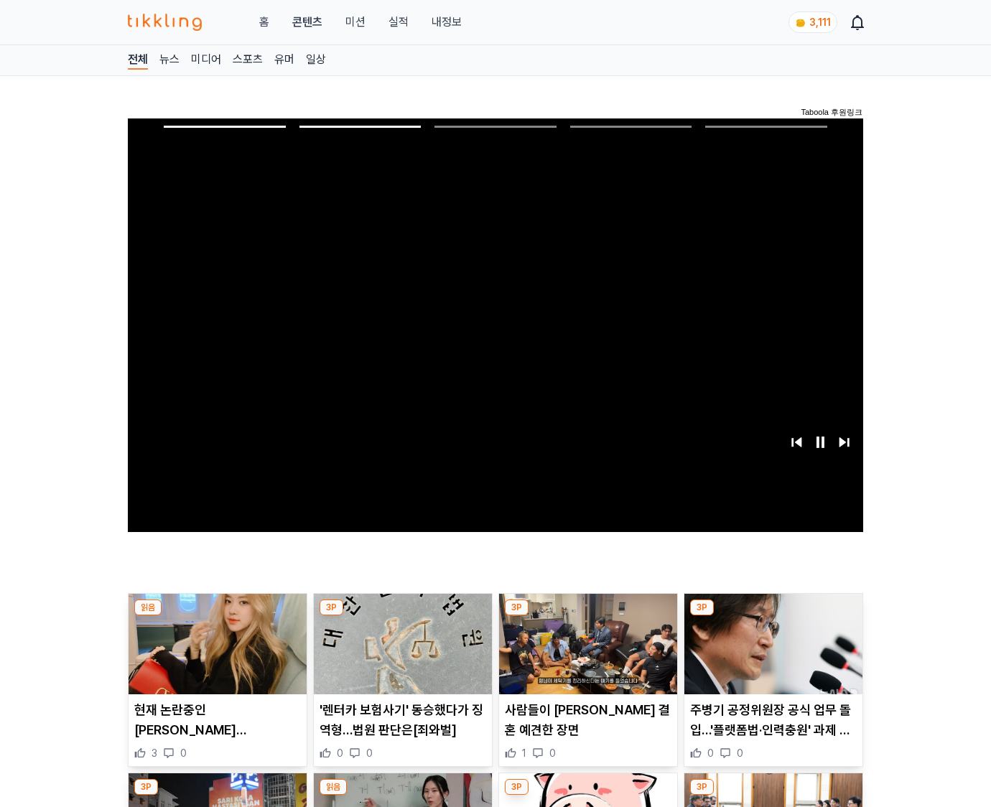
click at [771, 655] on img at bounding box center [774, 644] width 178 height 101
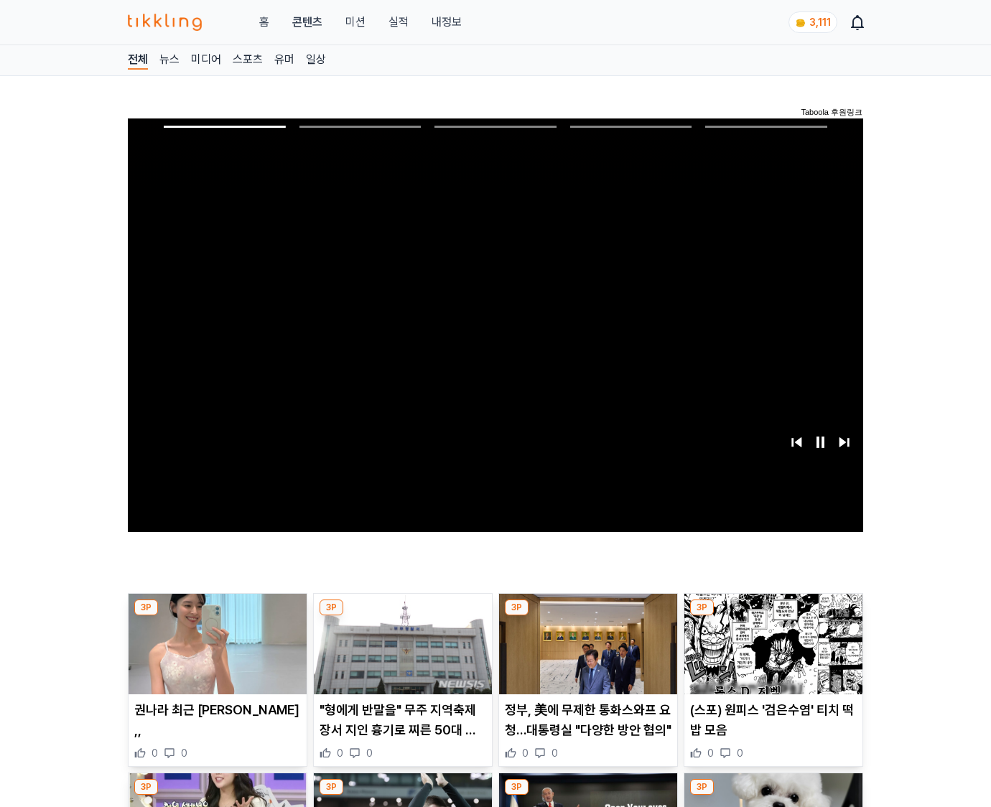
click at [771, 655] on img at bounding box center [774, 644] width 178 height 101
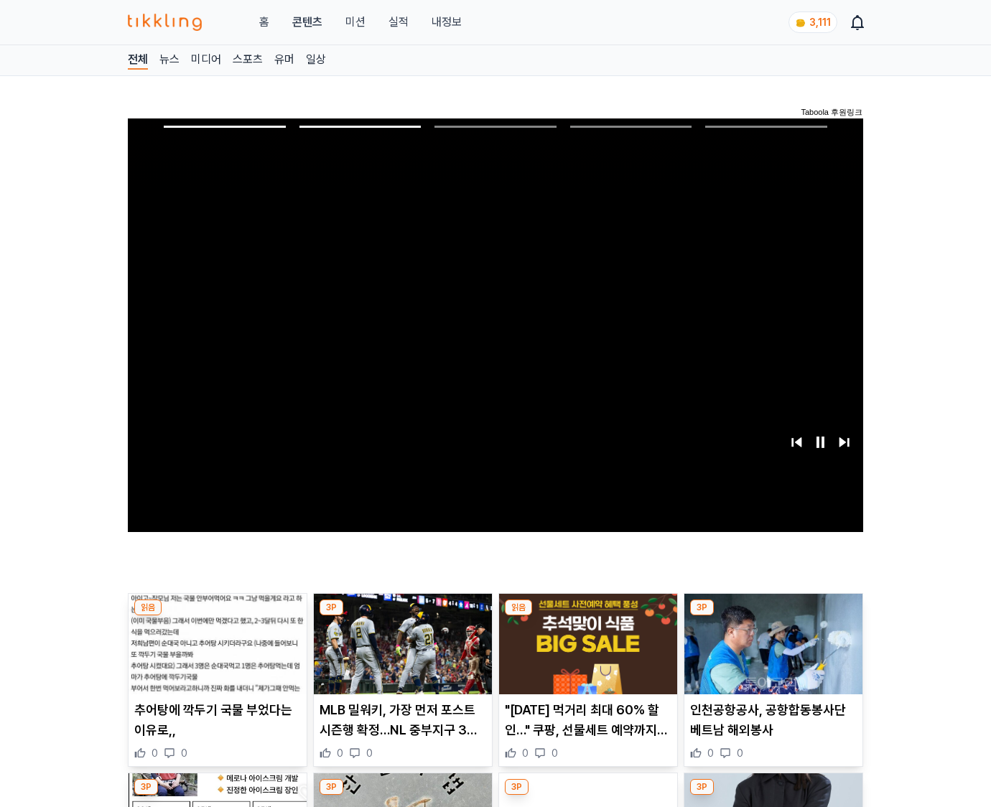
click at [771, 655] on img at bounding box center [774, 644] width 178 height 101
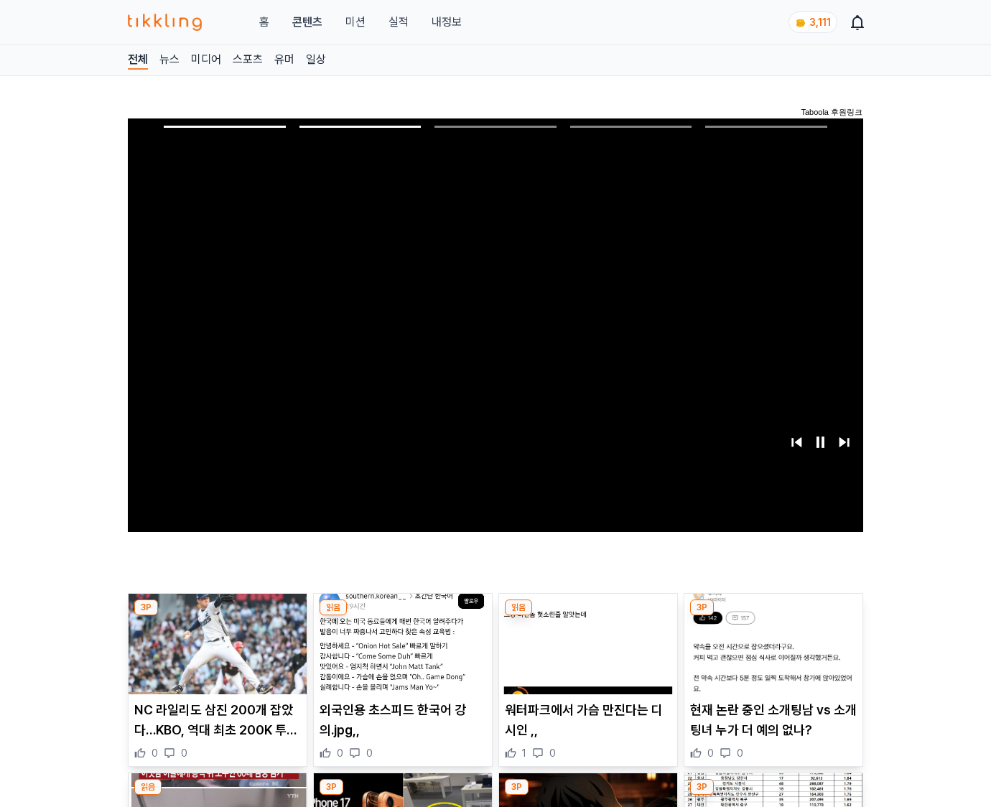
click at [771, 655] on img at bounding box center [774, 644] width 178 height 101
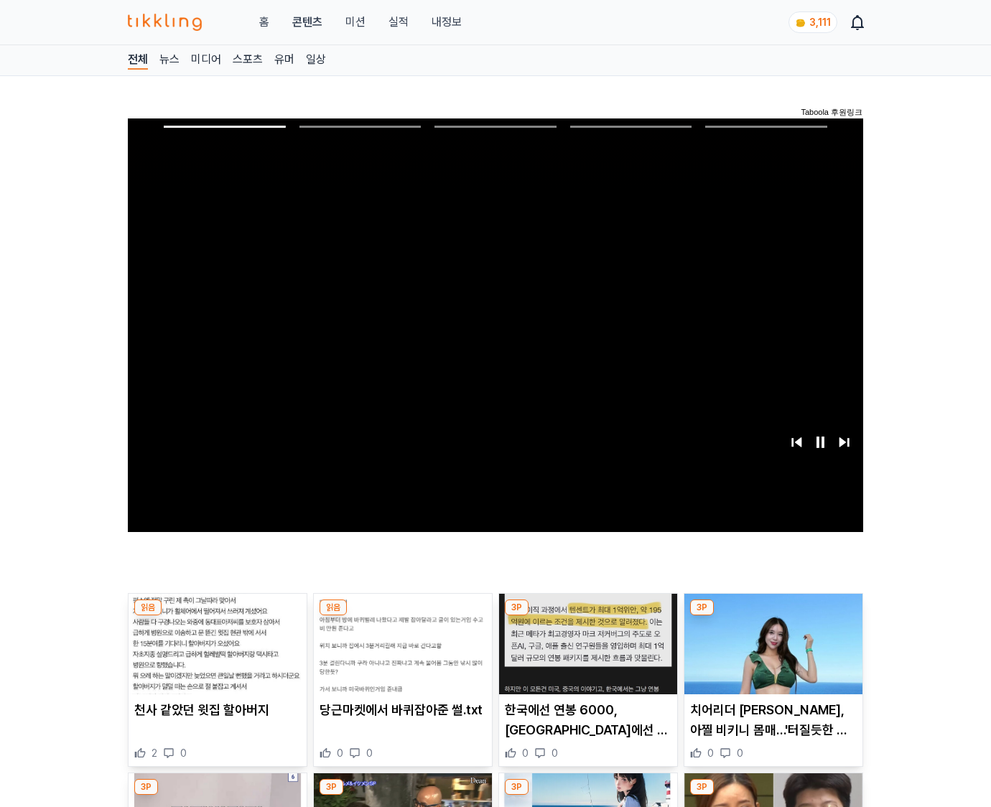
click at [771, 655] on img at bounding box center [774, 644] width 178 height 101
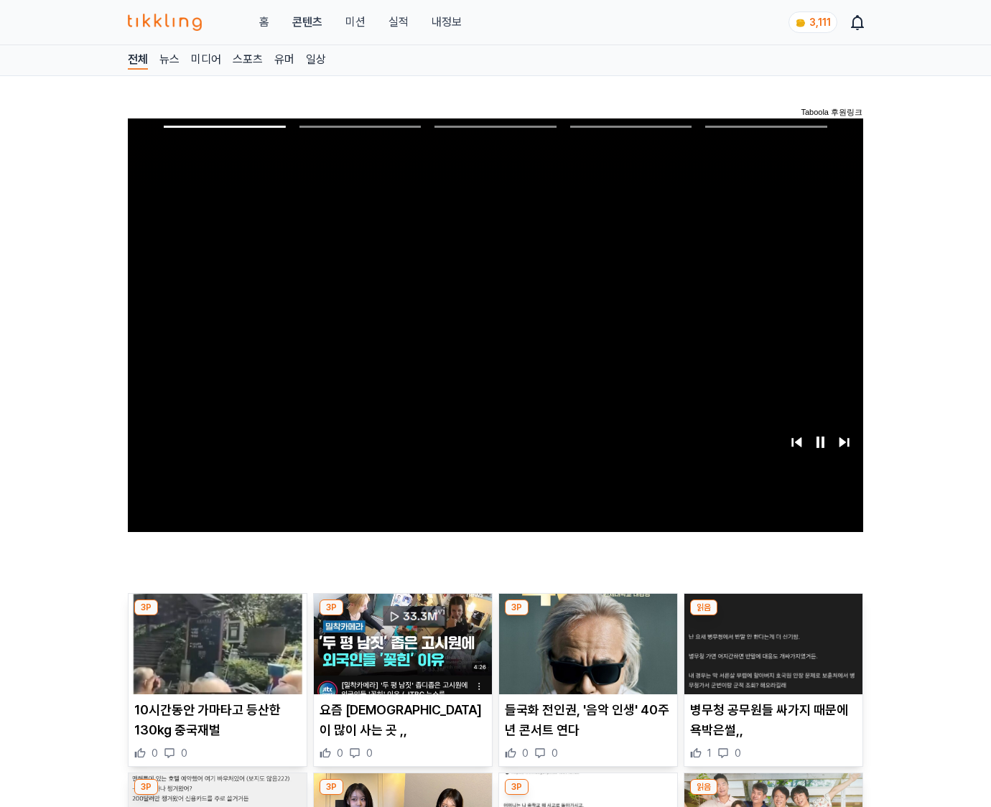
click at [771, 655] on img at bounding box center [774, 644] width 178 height 101
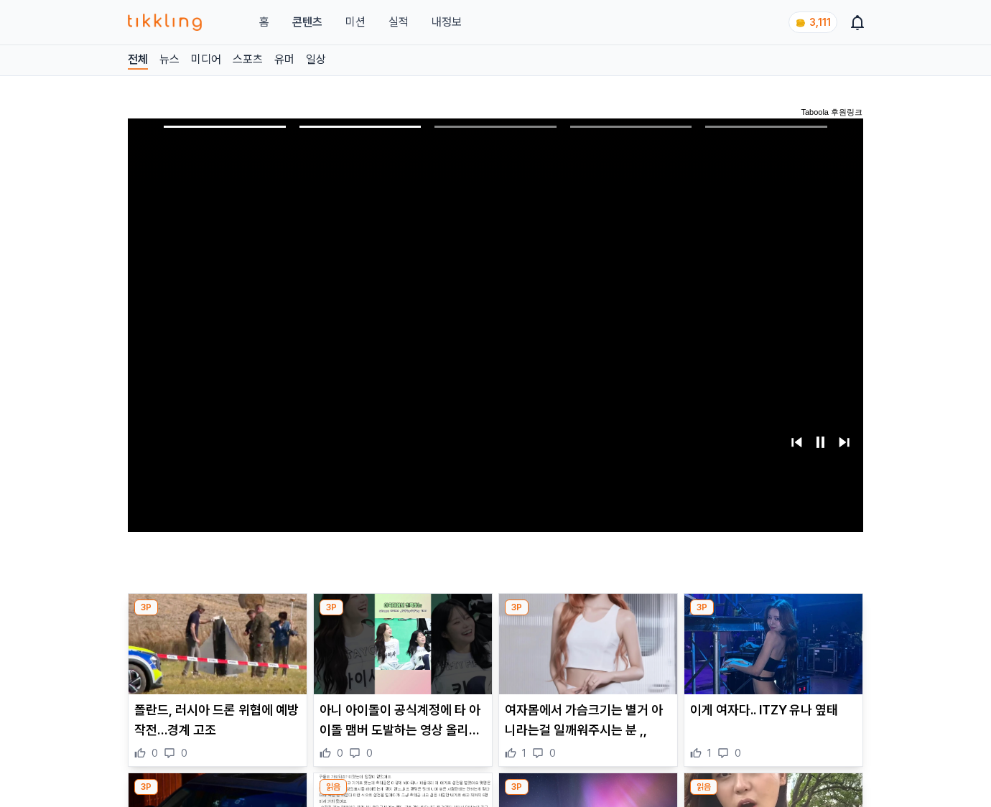
click at [771, 655] on img at bounding box center [774, 644] width 178 height 101
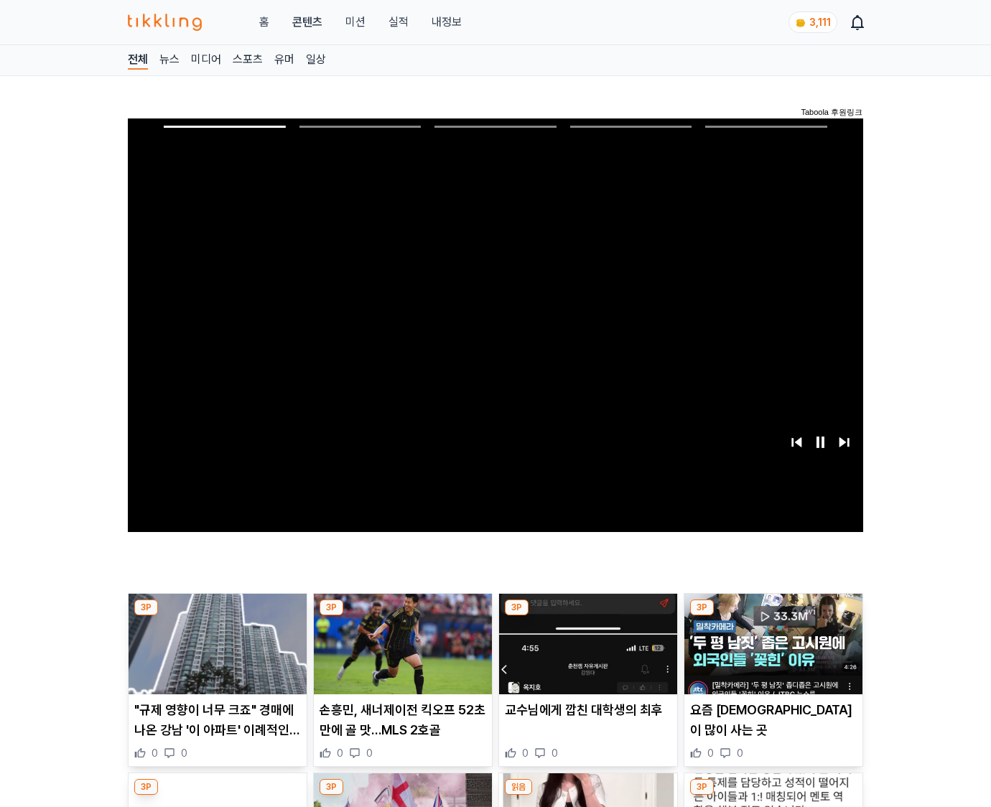
click at [771, 655] on img at bounding box center [774, 644] width 178 height 101
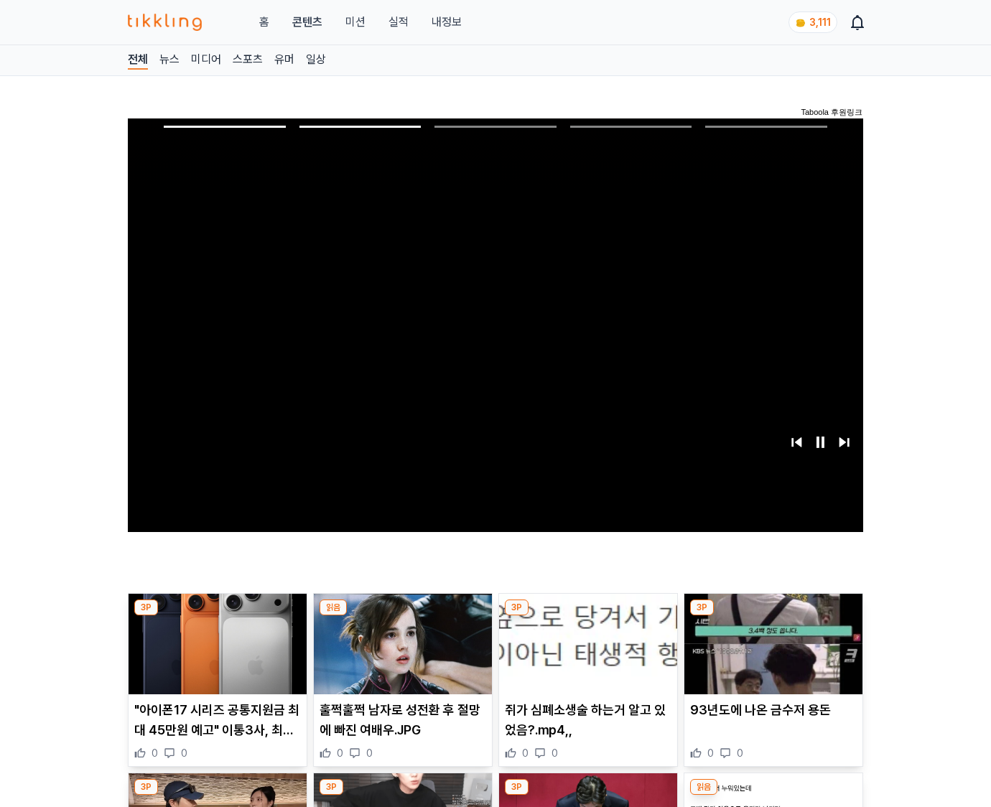
click at [771, 655] on img at bounding box center [774, 644] width 178 height 101
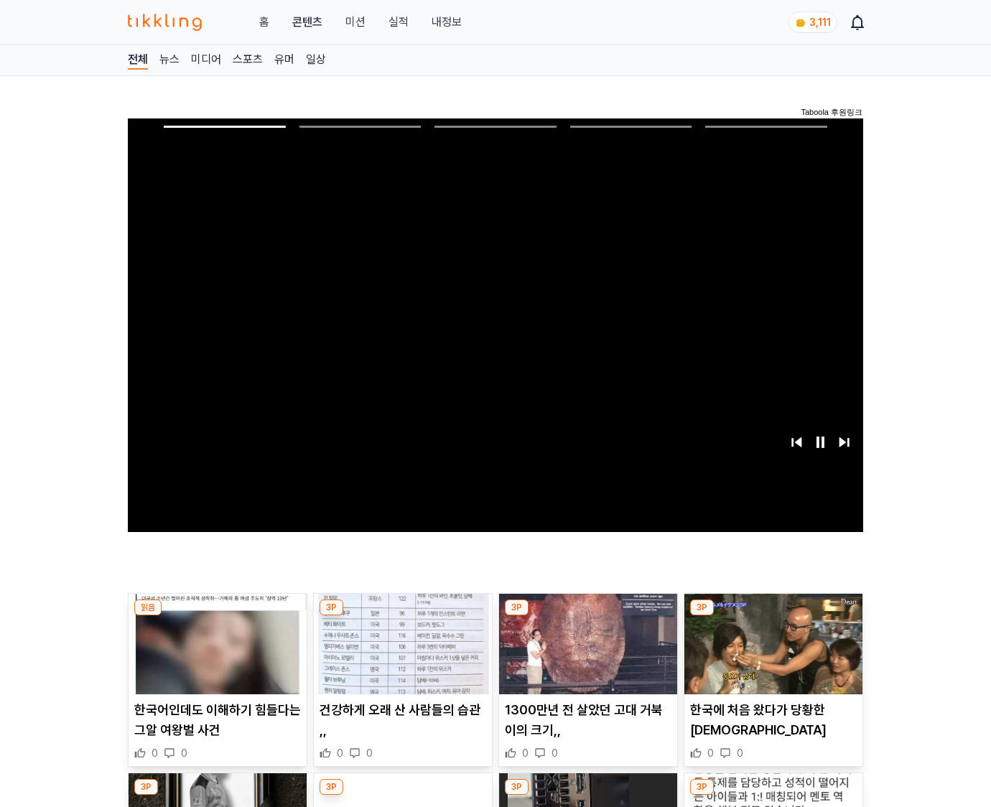
click at [771, 655] on img at bounding box center [774, 644] width 178 height 101
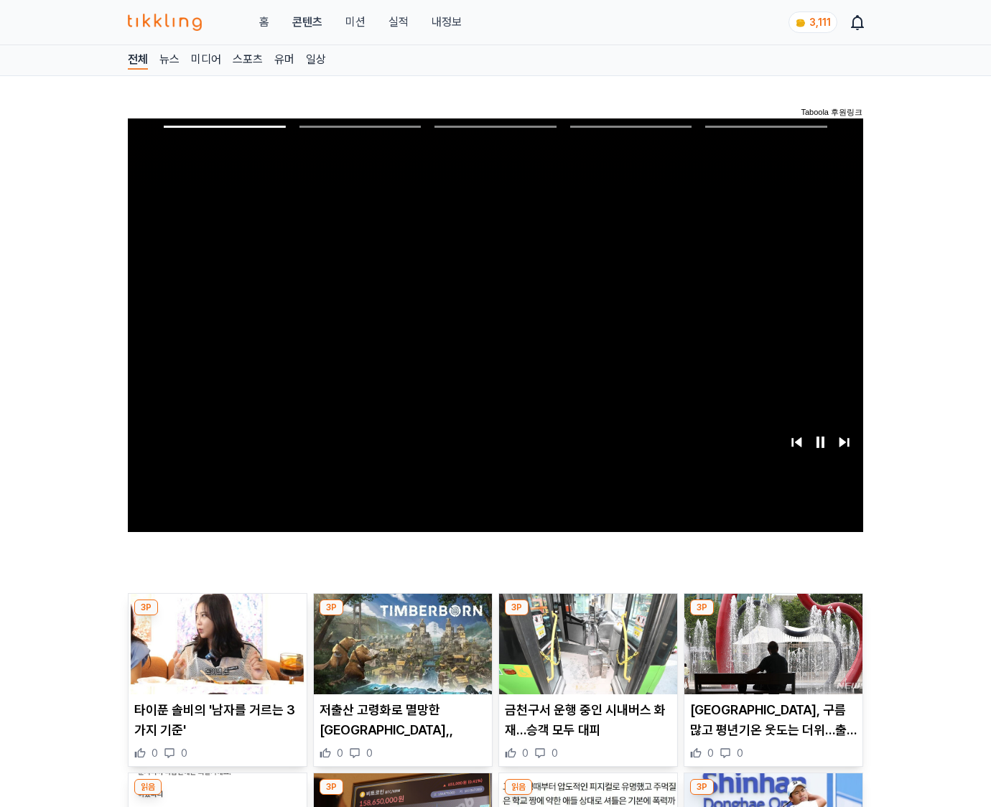
click at [771, 655] on img at bounding box center [774, 644] width 178 height 101
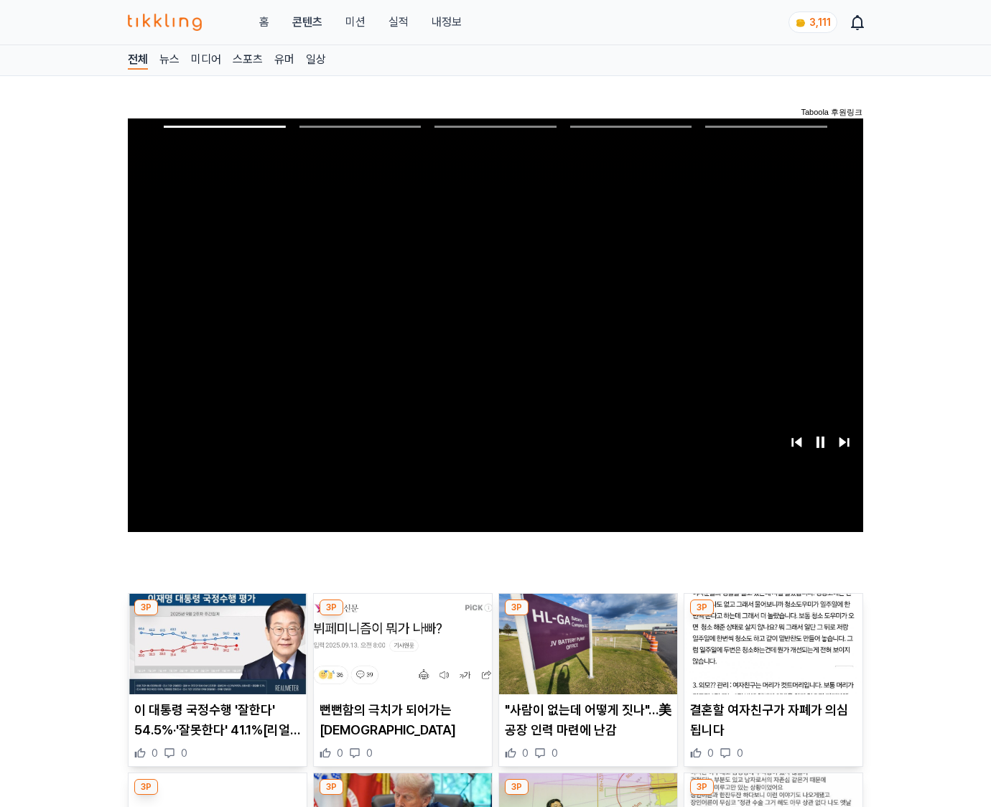
click at [771, 655] on img at bounding box center [774, 644] width 178 height 101
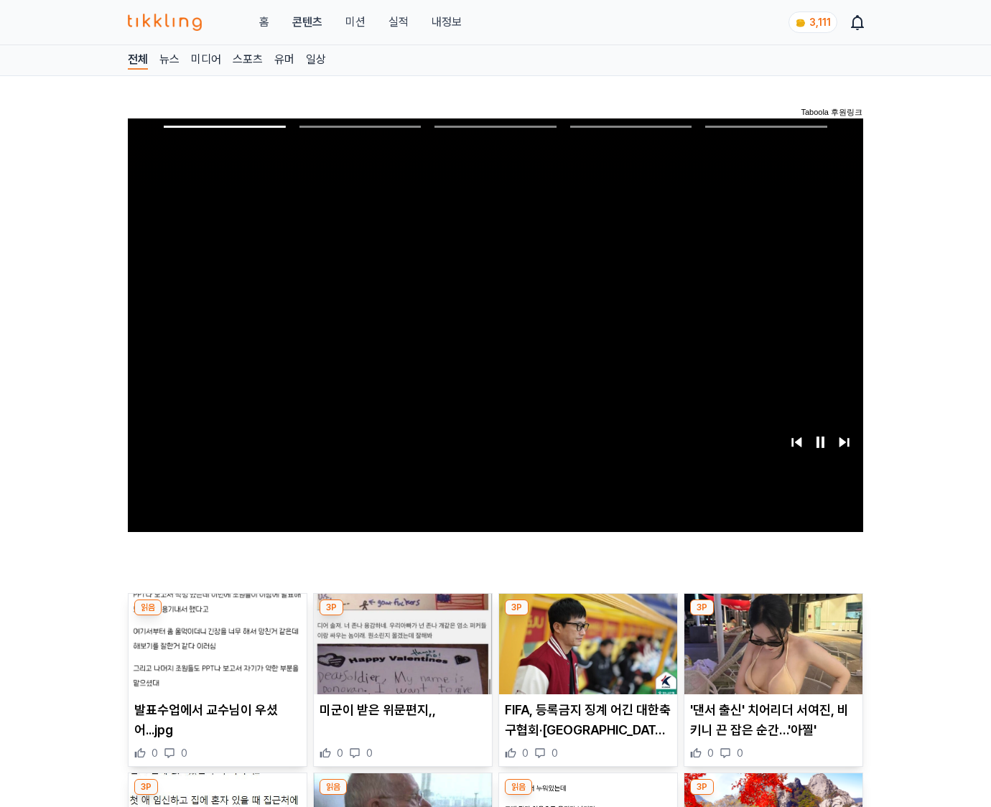
click at [771, 655] on img at bounding box center [774, 644] width 178 height 101
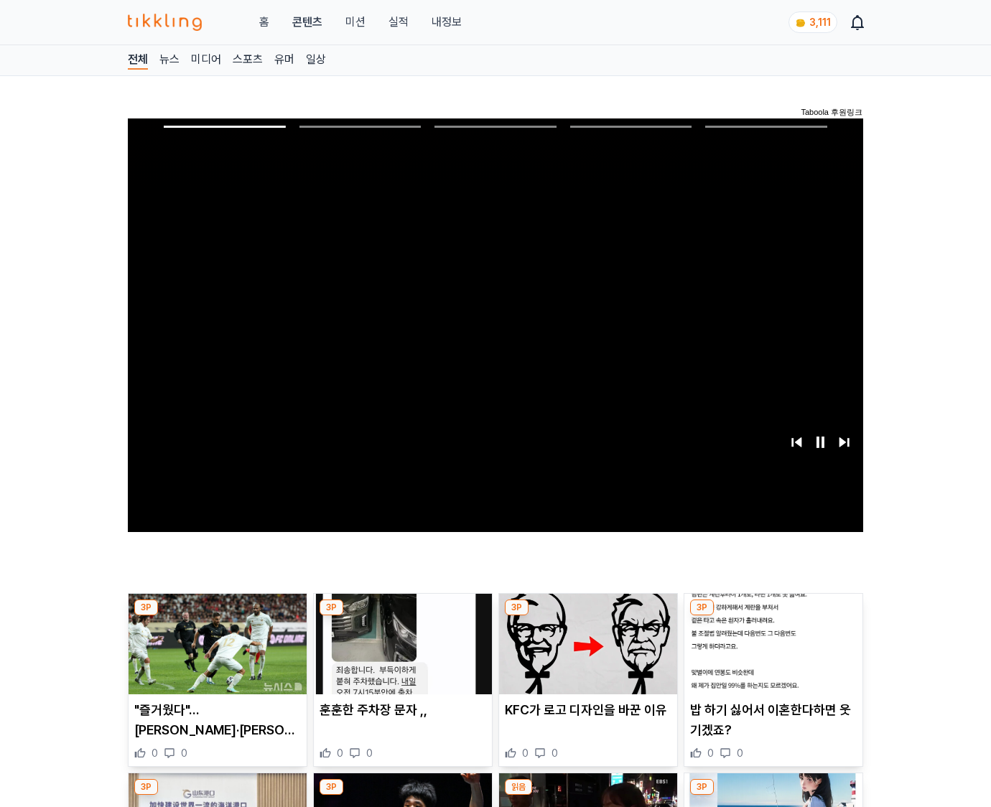
click at [771, 655] on img at bounding box center [774, 644] width 178 height 101
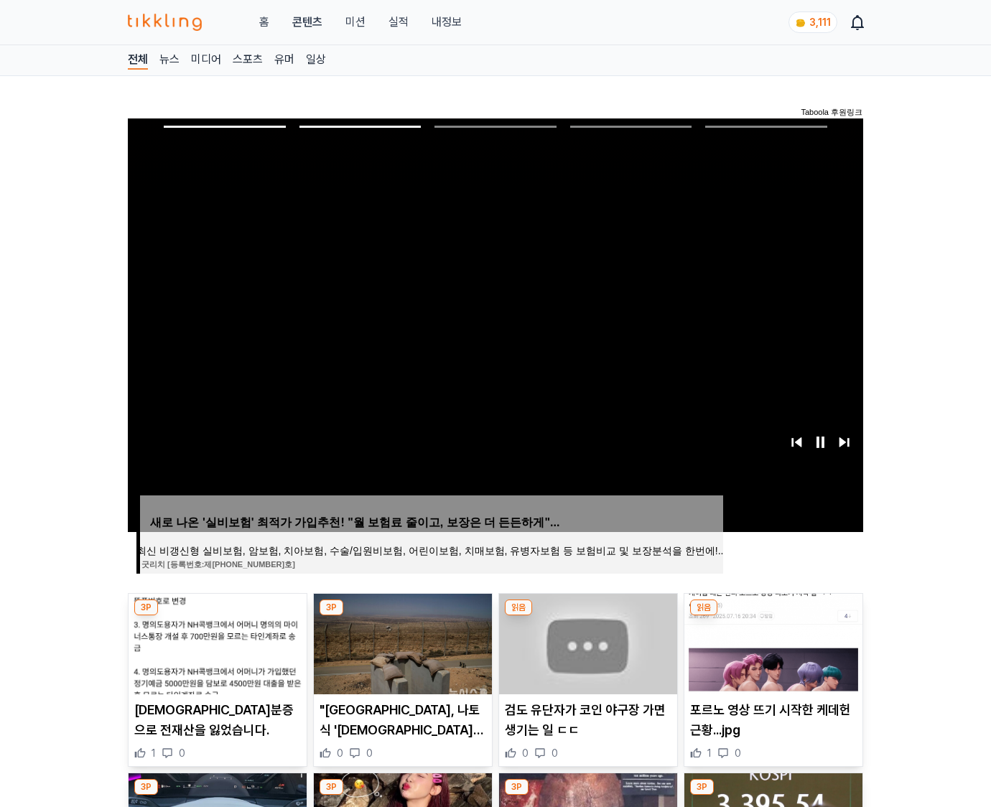
click at [771, 655] on img at bounding box center [774, 644] width 178 height 101
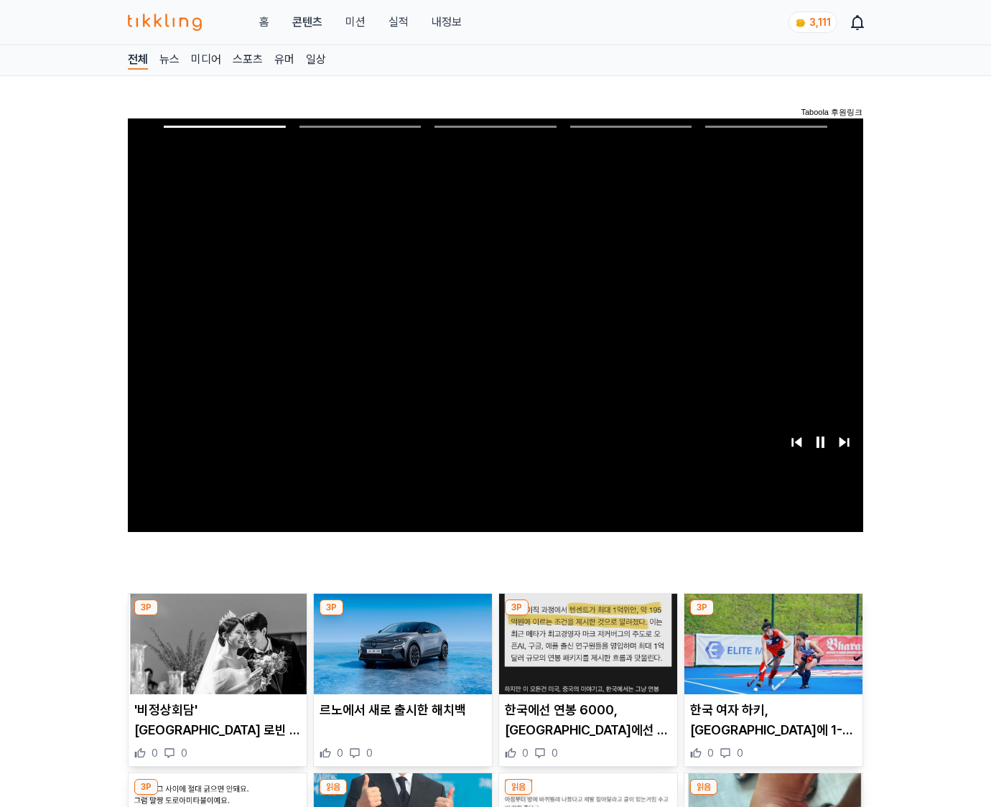
click at [771, 655] on img at bounding box center [774, 644] width 178 height 101
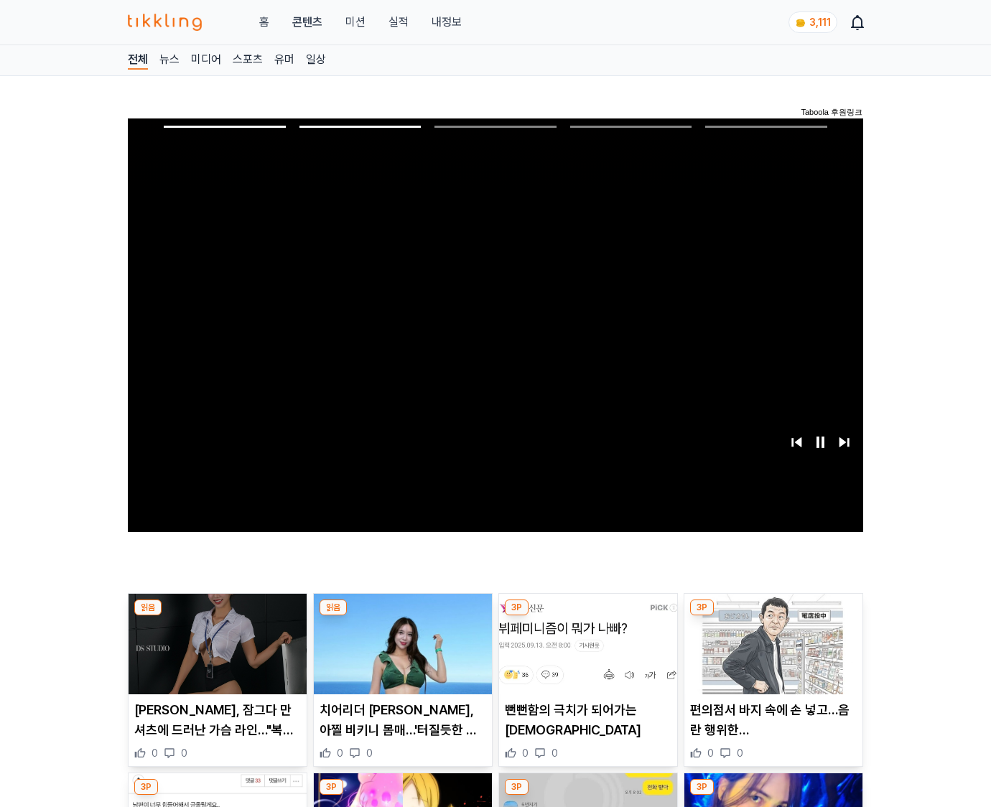
click at [771, 655] on img at bounding box center [774, 644] width 178 height 101
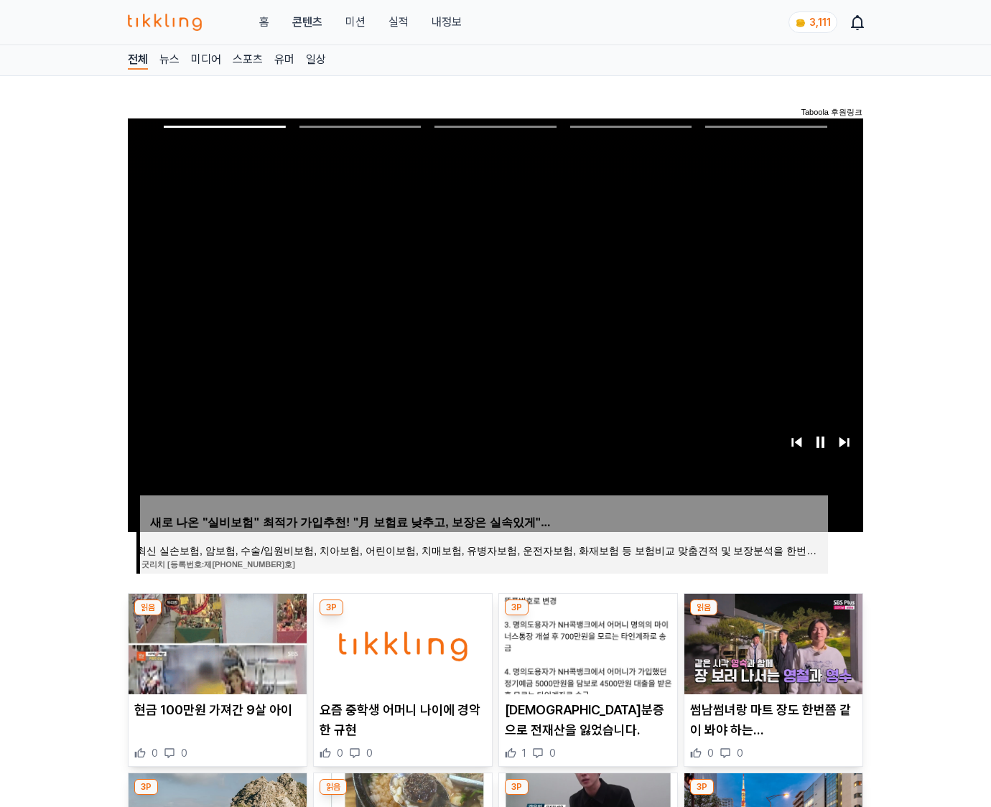
click at [771, 655] on img at bounding box center [774, 644] width 178 height 101
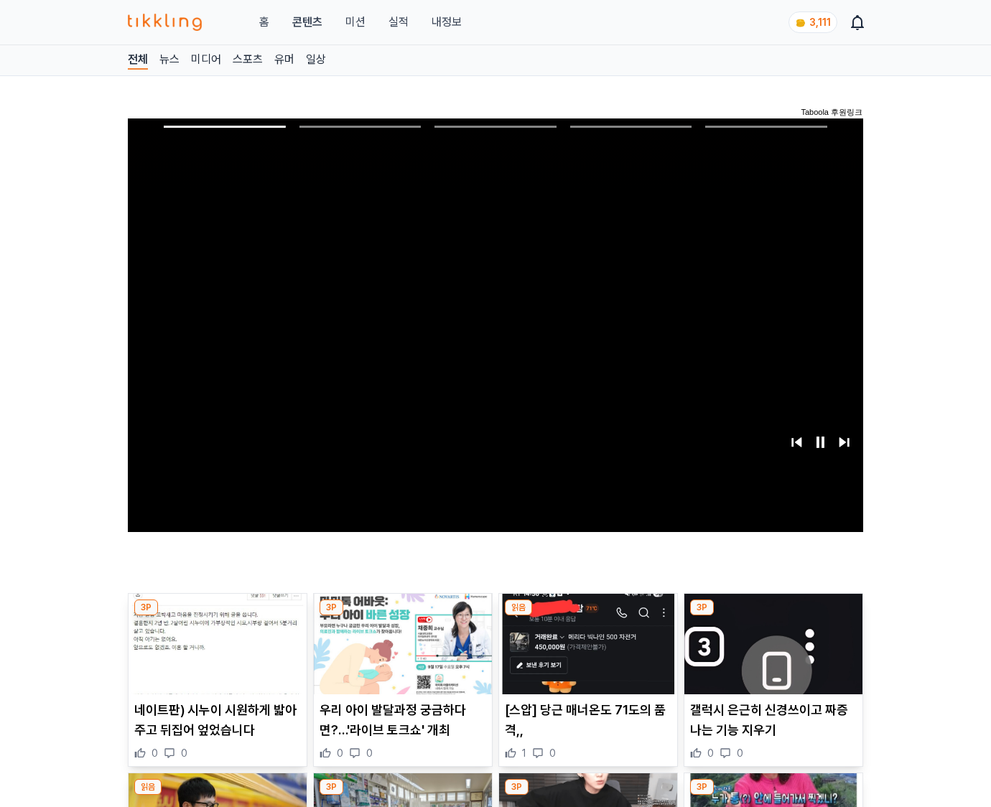
click at [771, 655] on img at bounding box center [774, 644] width 178 height 101
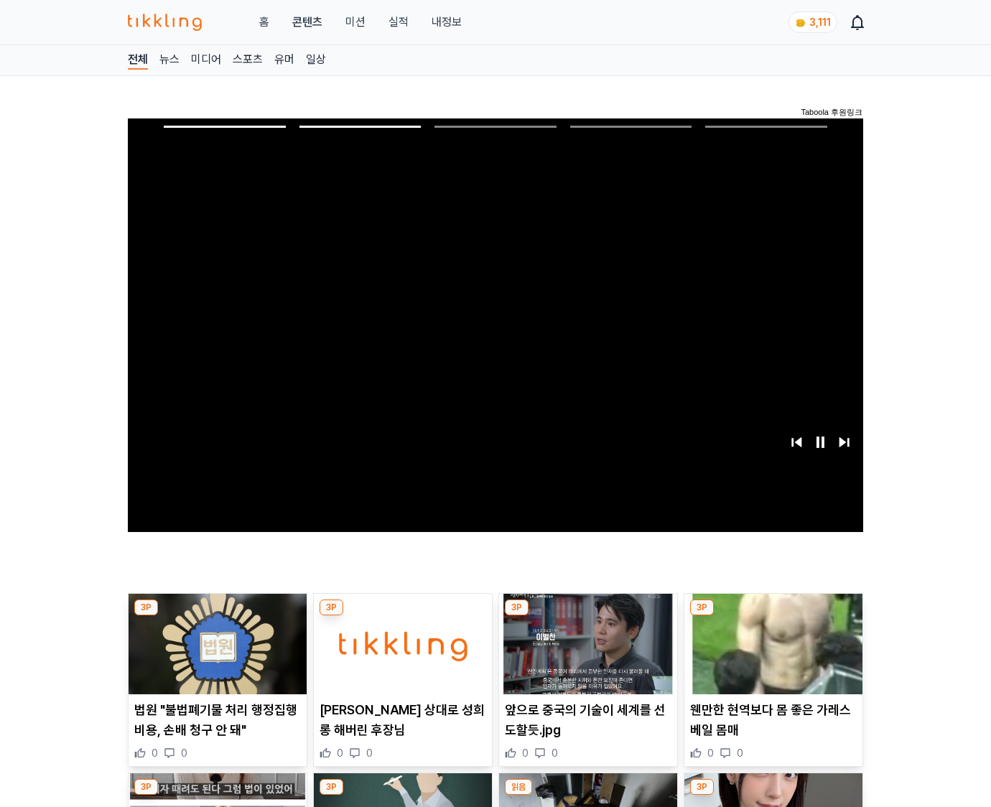
click at [771, 655] on img at bounding box center [774, 644] width 178 height 101
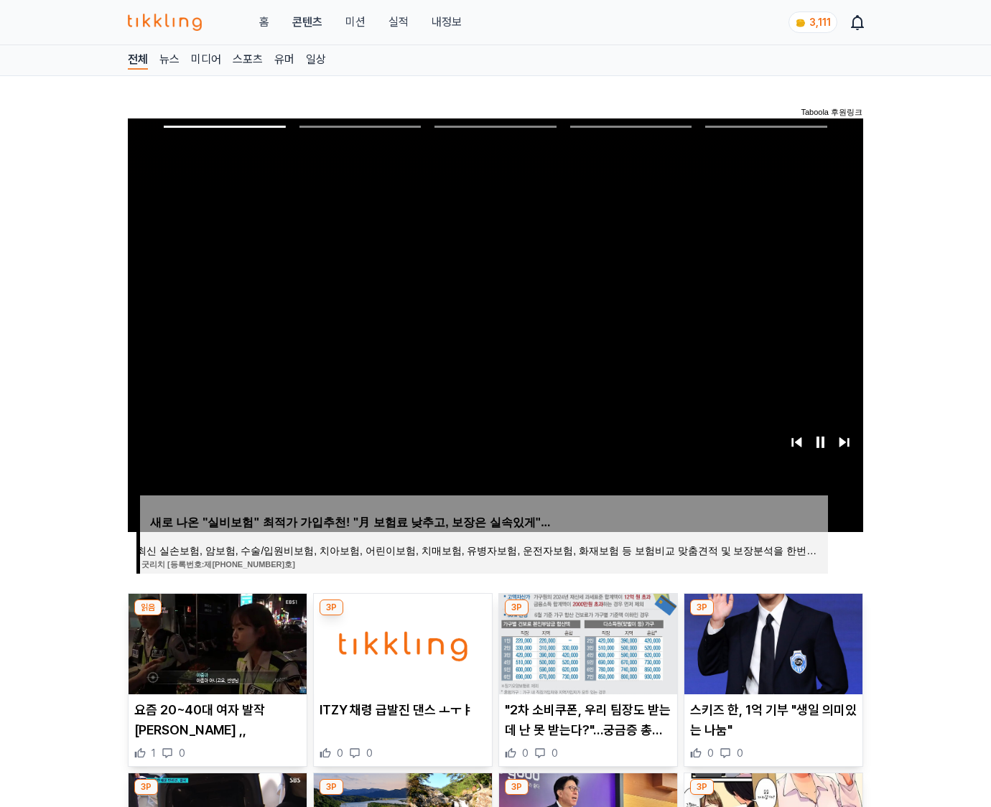
click at [771, 655] on img at bounding box center [774, 644] width 178 height 101
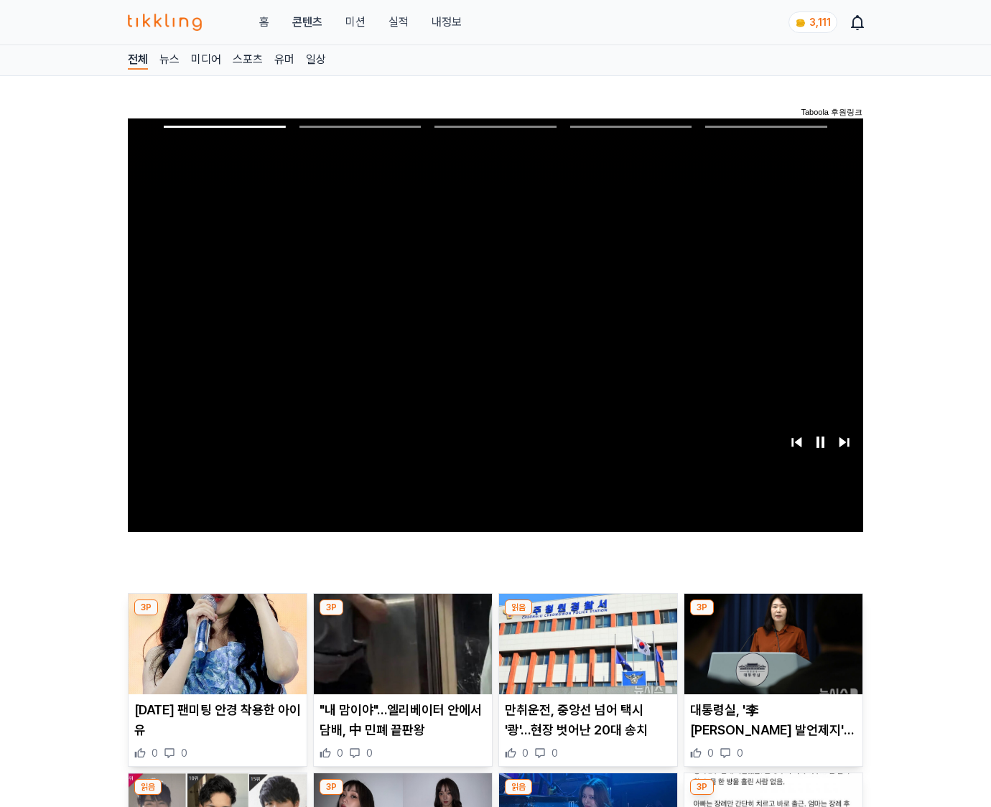
click at [771, 655] on img at bounding box center [774, 644] width 178 height 101
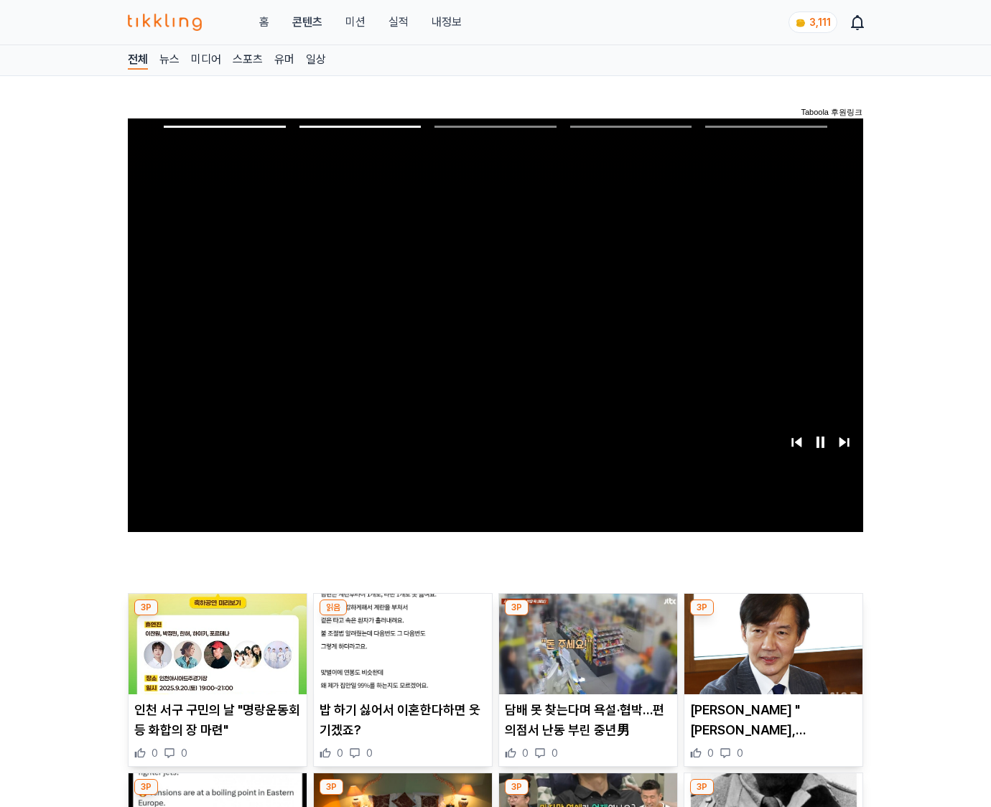
click at [771, 655] on img at bounding box center [774, 644] width 178 height 101
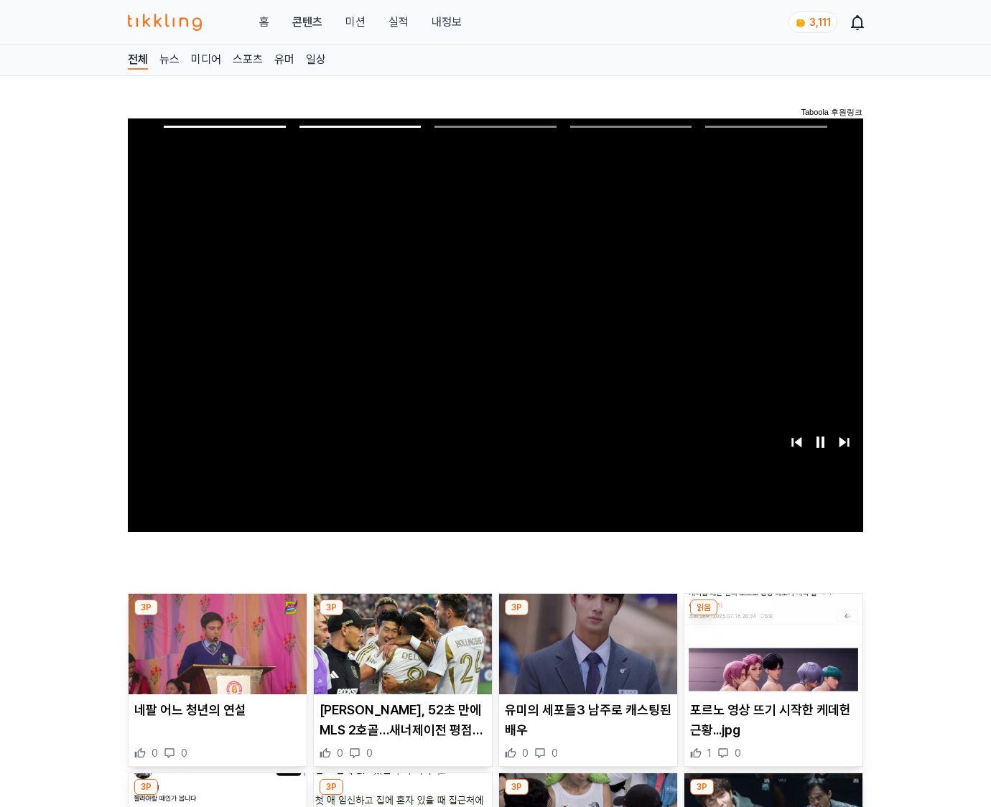
click at [771, 655] on img at bounding box center [774, 644] width 178 height 101
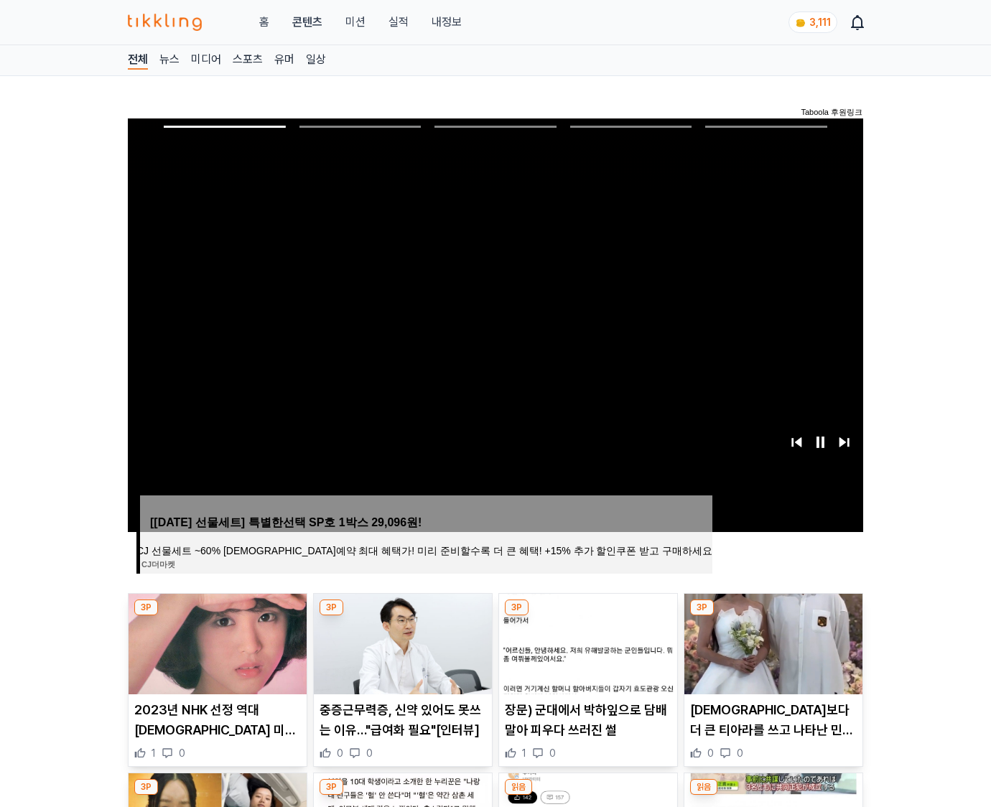
click at [771, 655] on img at bounding box center [774, 644] width 178 height 101
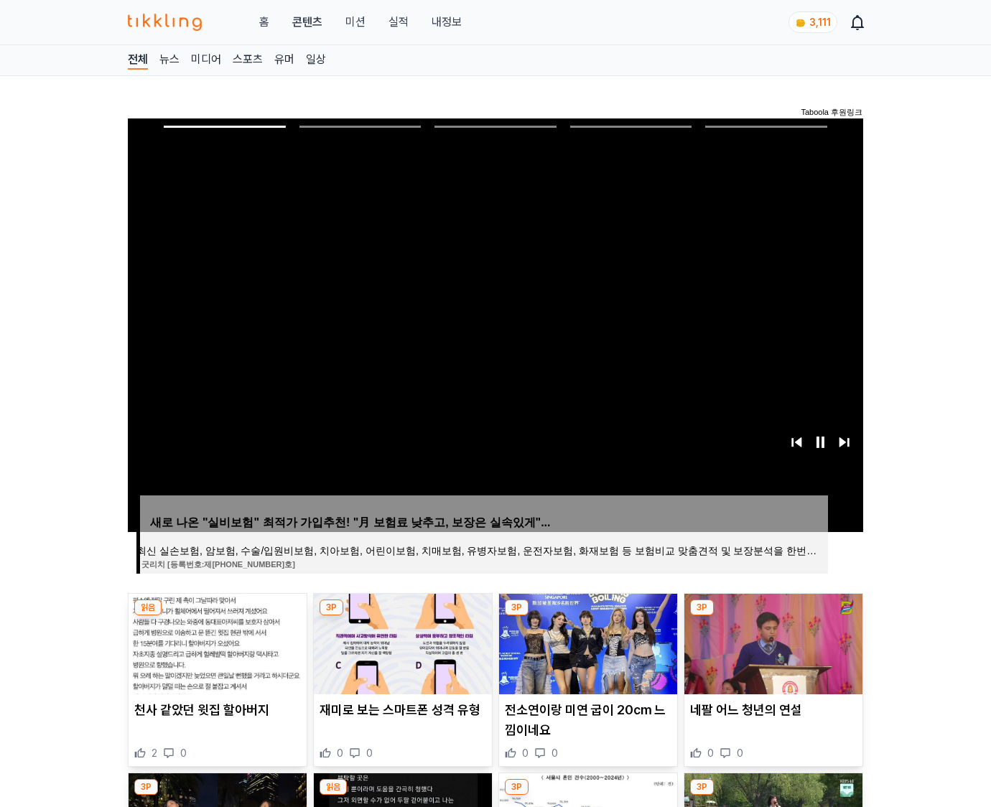
click at [771, 655] on img at bounding box center [774, 644] width 178 height 101
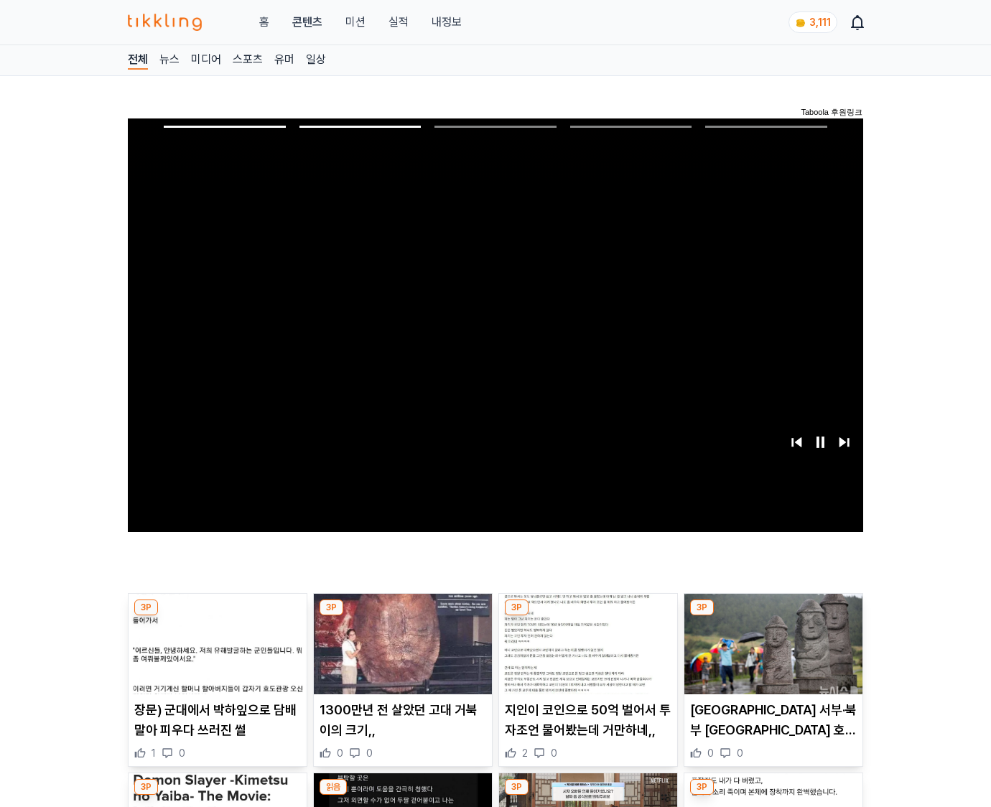
click at [771, 655] on img at bounding box center [774, 644] width 178 height 101
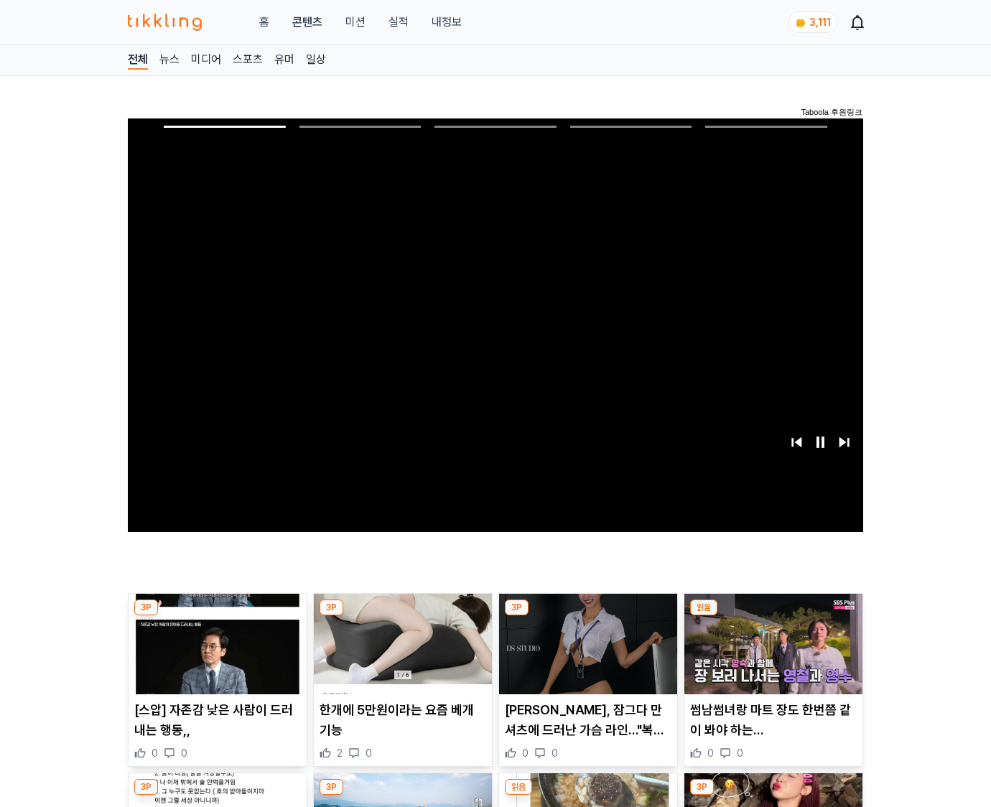
click at [771, 655] on img at bounding box center [774, 644] width 178 height 101
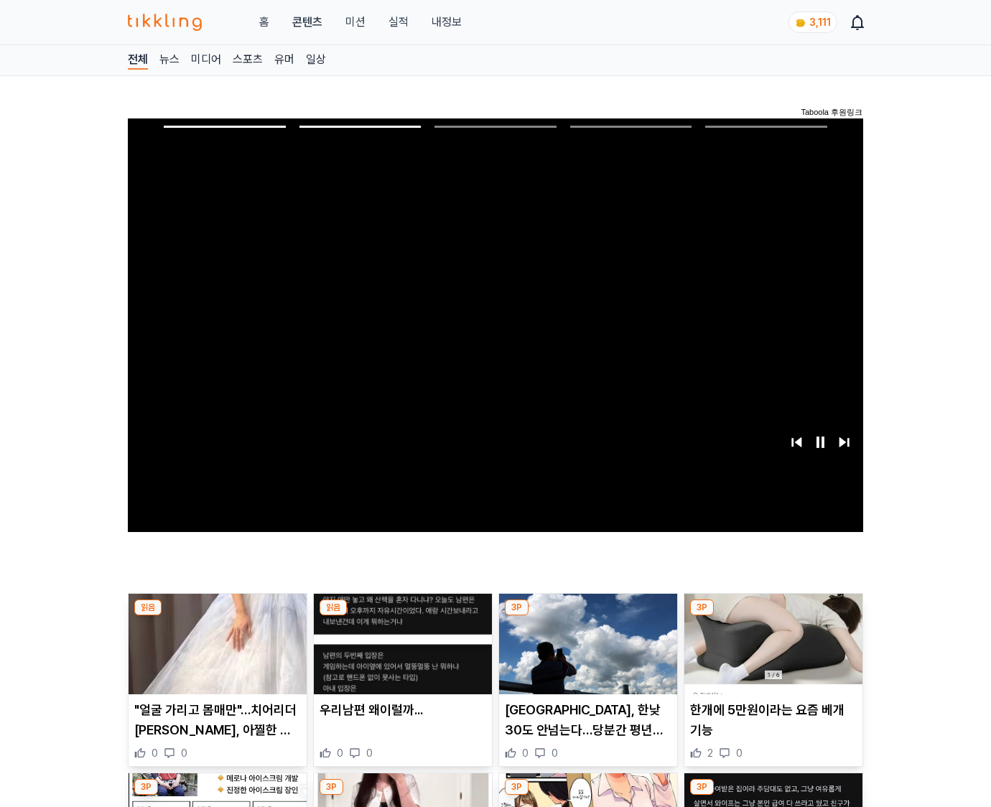
click at [771, 655] on img at bounding box center [774, 644] width 178 height 101
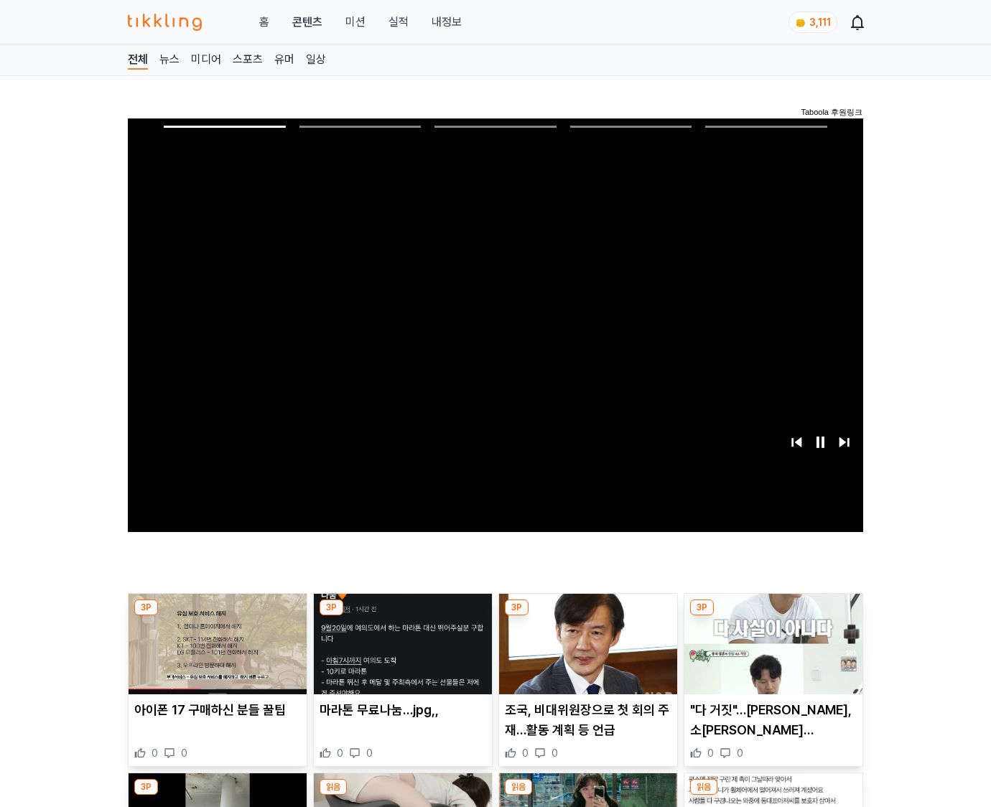
click at [771, 655] on img at bounding box center [774, 644] width 178 height 101
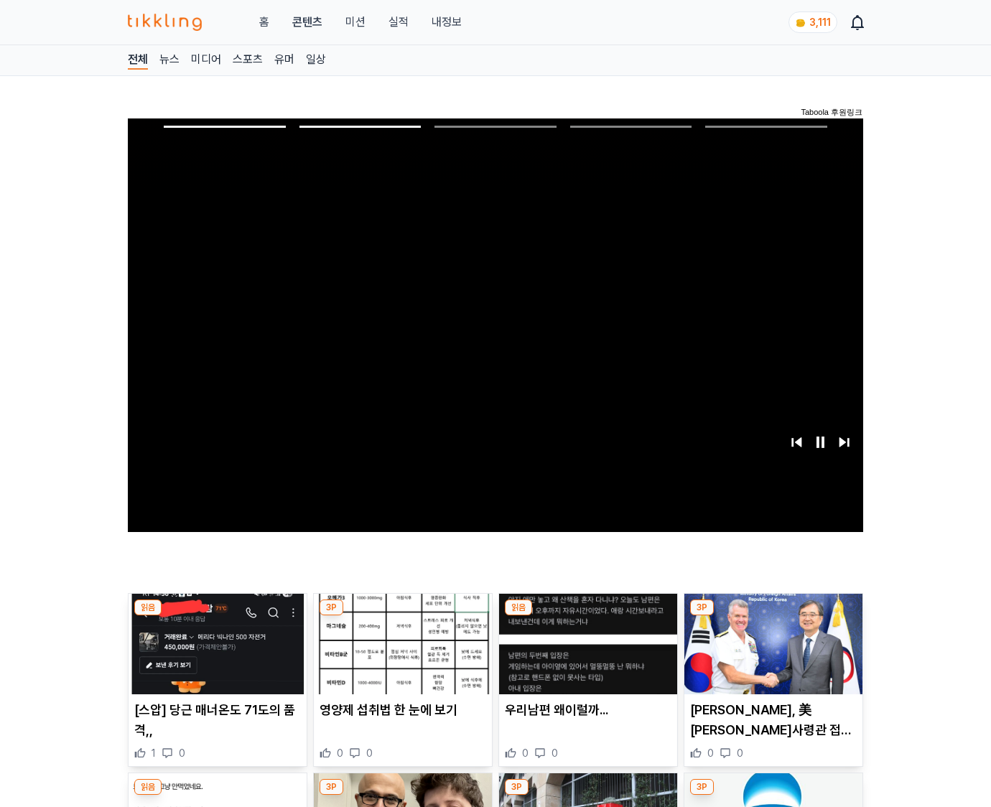
click at [771, 655] on img at bounding box center [774, 644] width 178 height 101
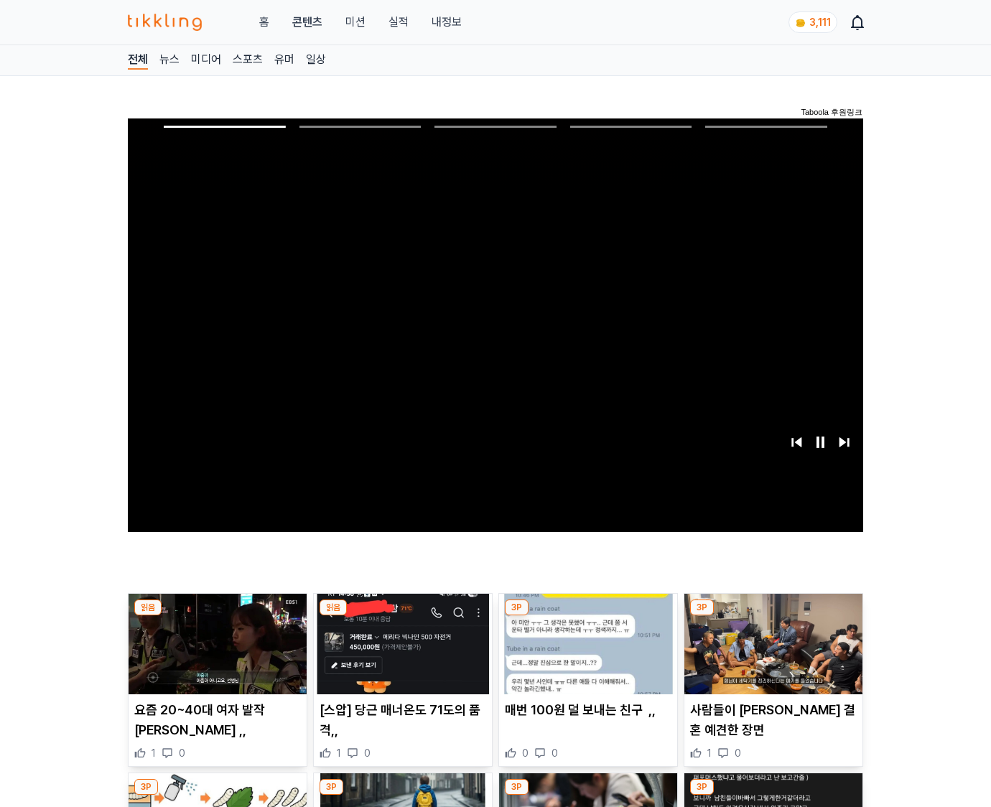
click at [771, 655] on img at bounding box center [774, 644] width 178 height 101
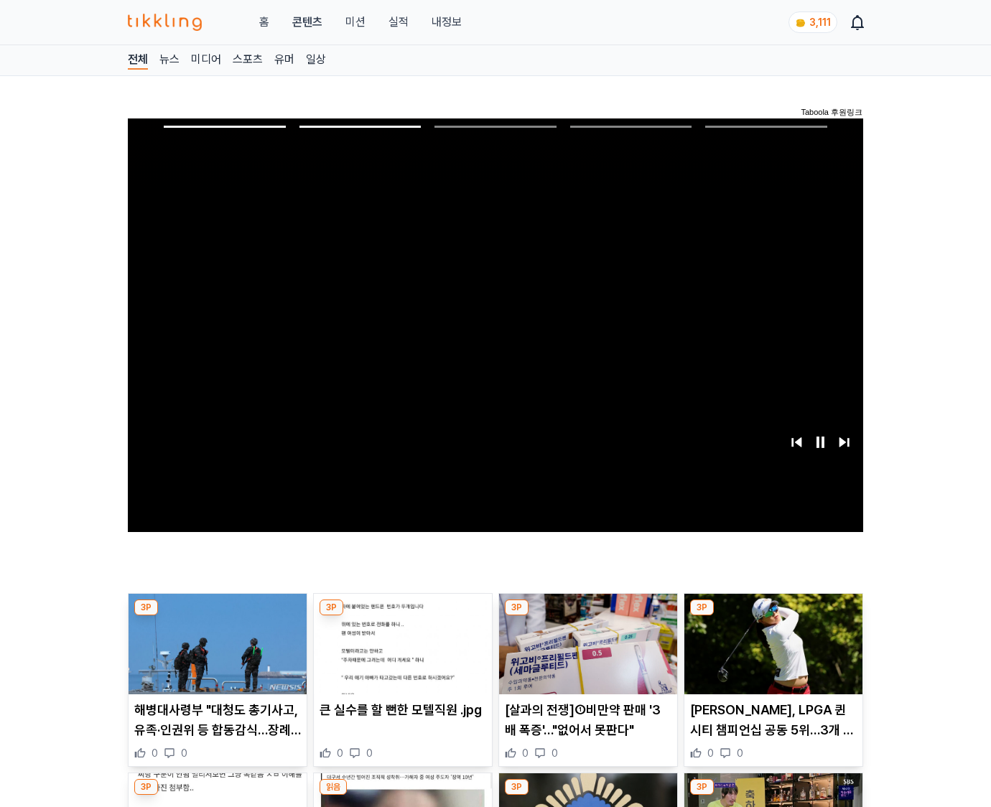
click at [771, 655] on img at bounding box center [774, 644] width 178 height 101
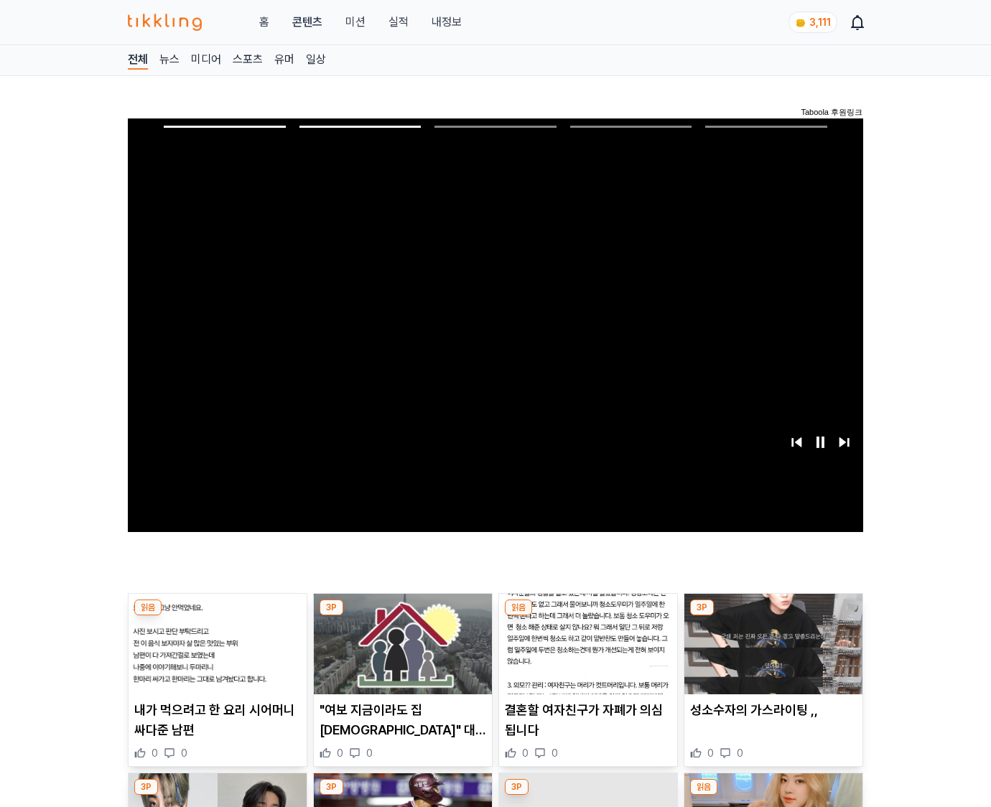
click at [771, 655] on img at bounding box center [774, 644] width 178 height 101
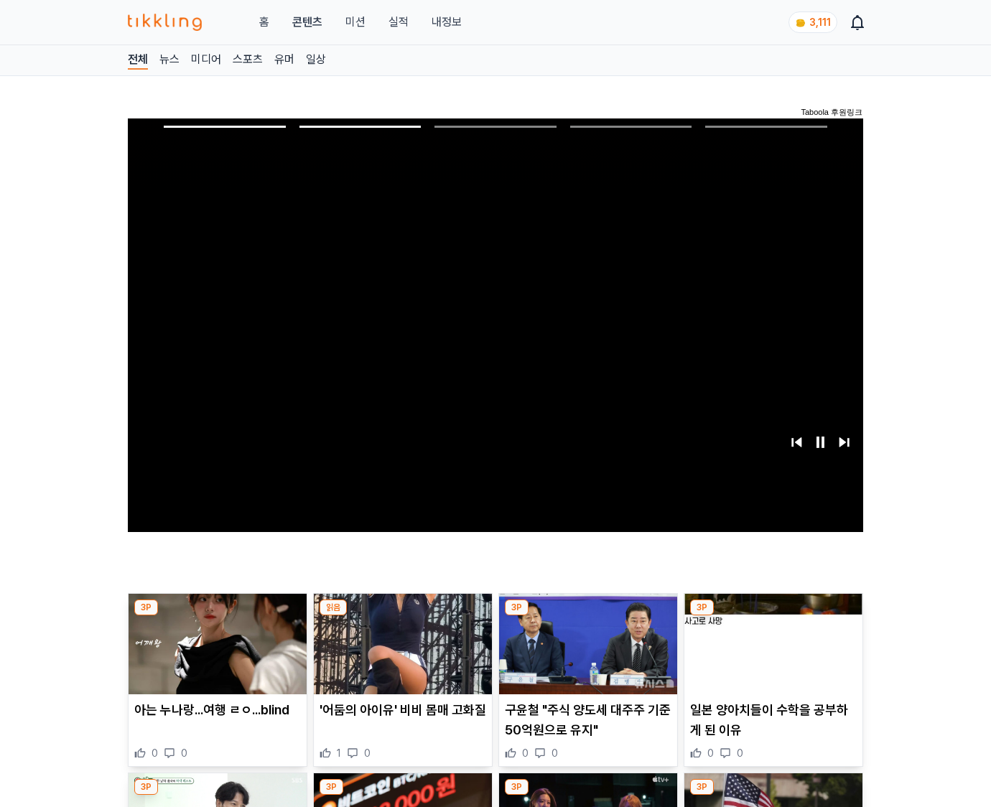
click at [771, 655] on img at bounding box center [774, 644] width 178 height 101
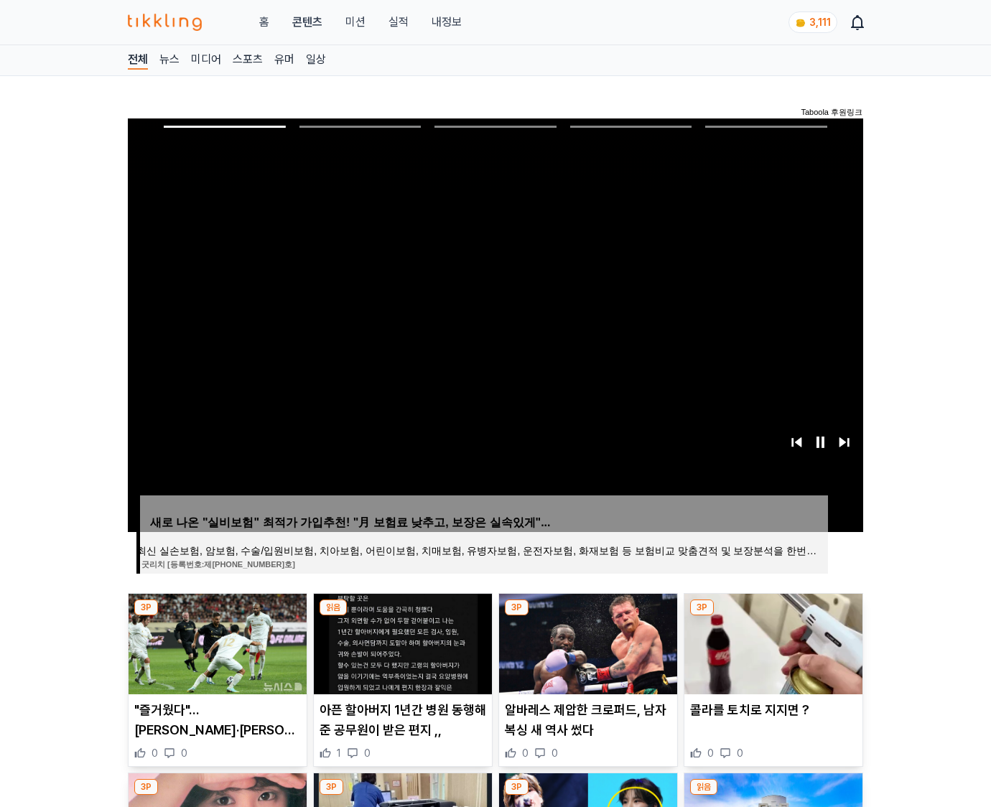
click at [771, 655] on img at bounding box center [774, 644] width 178 height 101
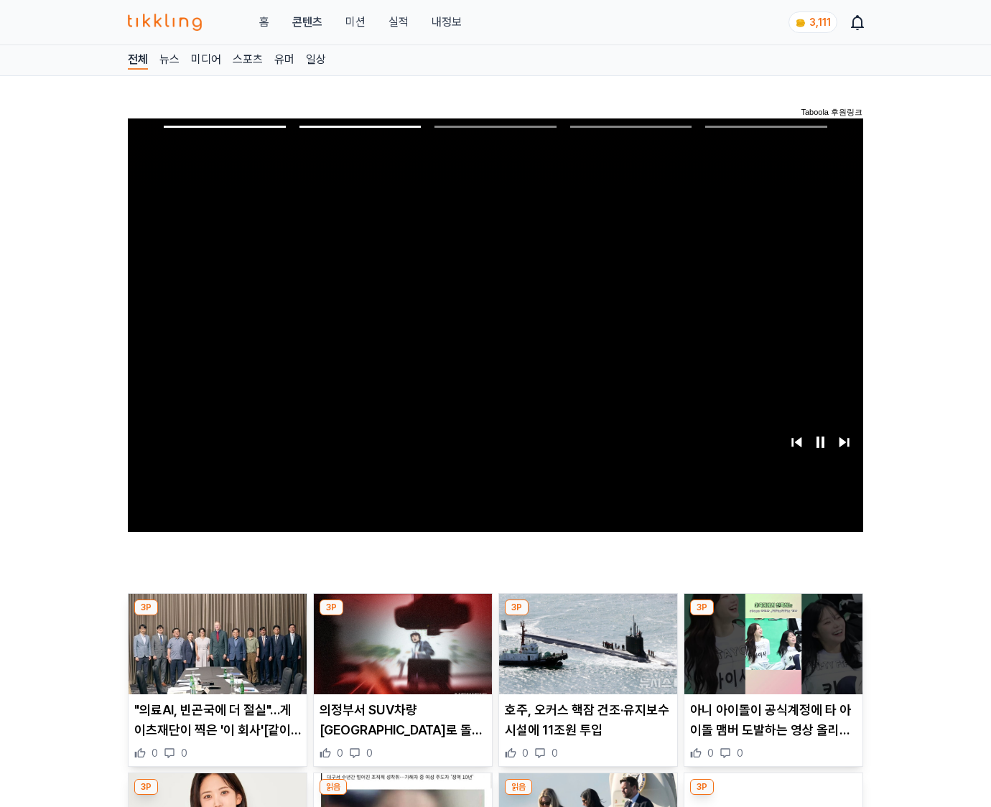
click at [771, 655] on img at bounding box center [774, 644] width 178 height 101
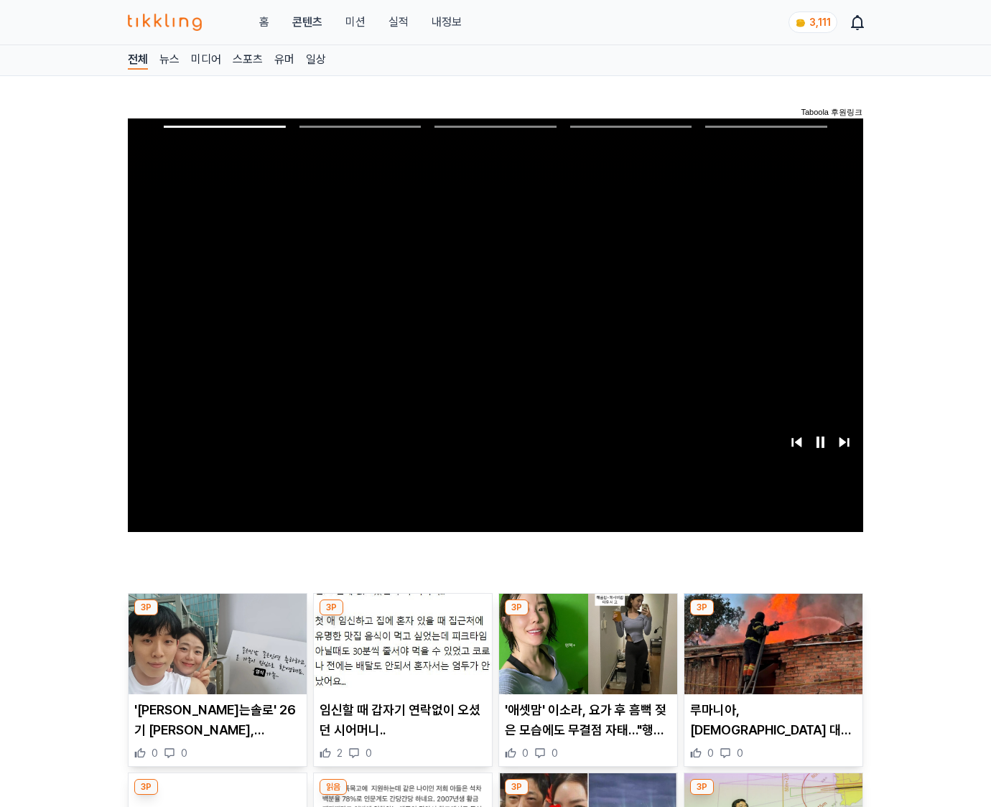
click at [771, 655] on img at bounding box center [774, 644] width 178 height 101
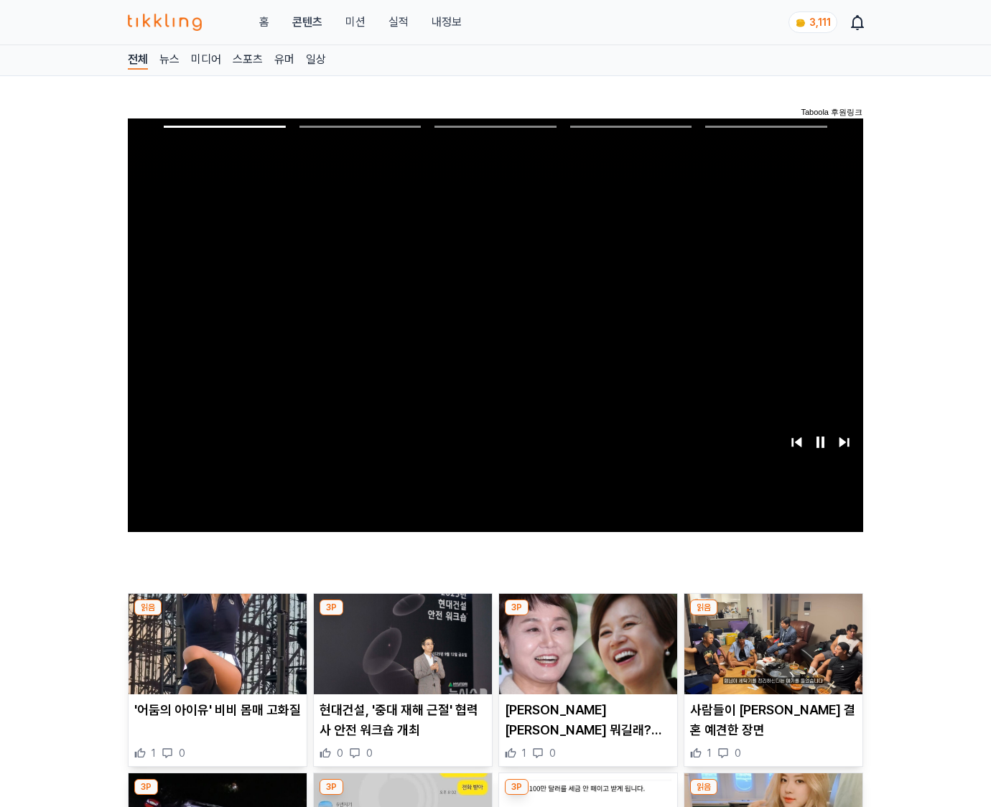
click at [771, 655] on img at bounding box center [774, 644] width 178 height 101
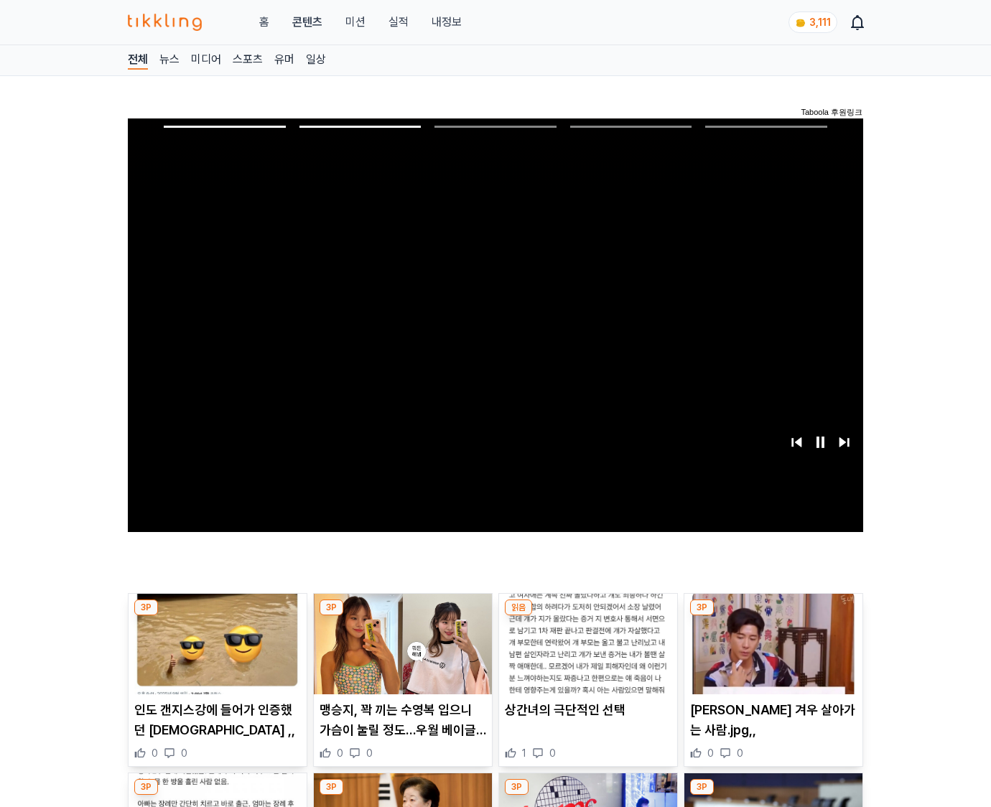
click at [771, 655] on img at bounding box center [774, 644] width 178 height 101
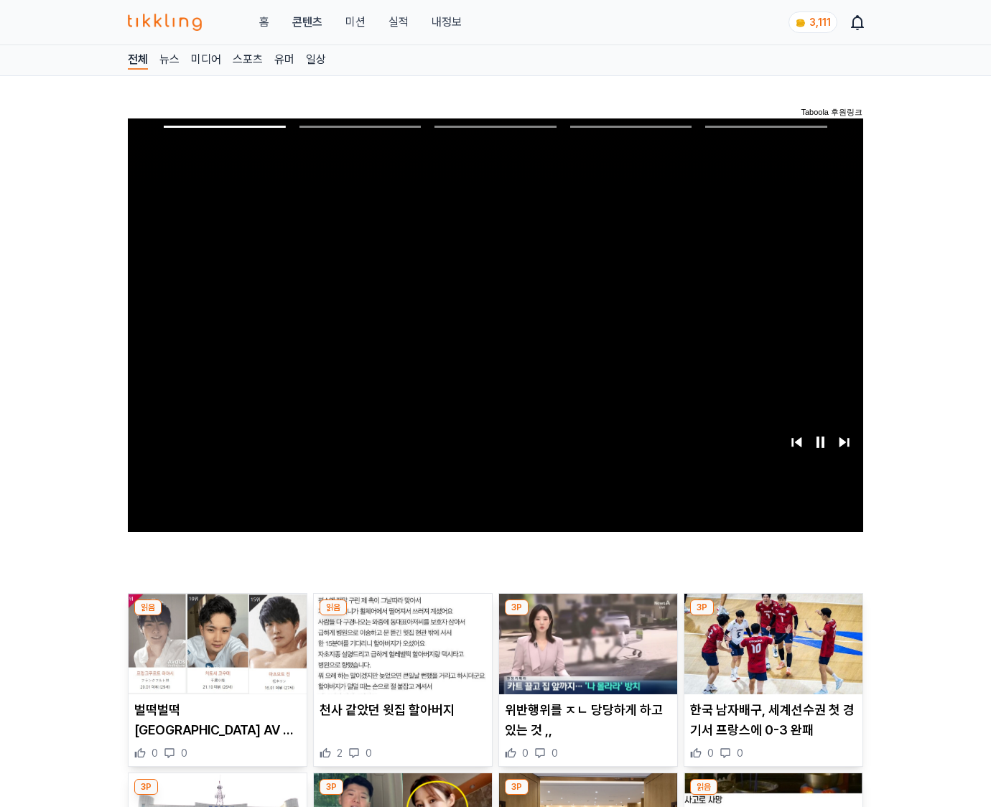
click at [771, 655] on img at bounding box center [774, 644] width 178 height 101
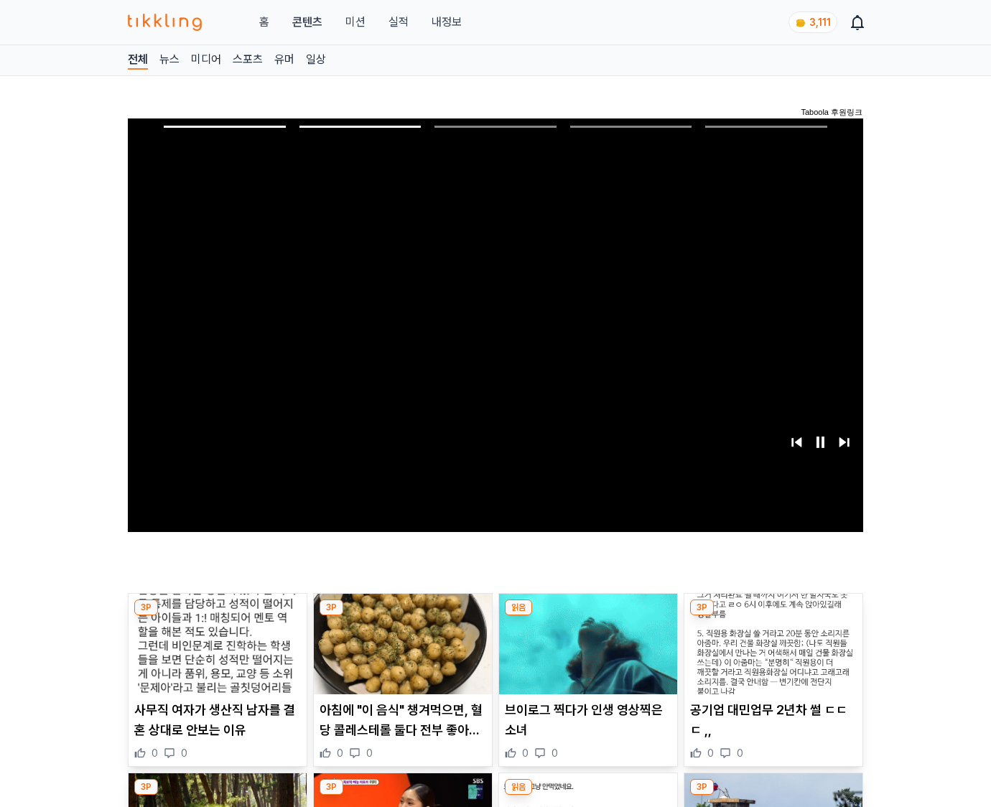
click at [771, 655] on img at bounding box center [774, 644] width 178 height 101
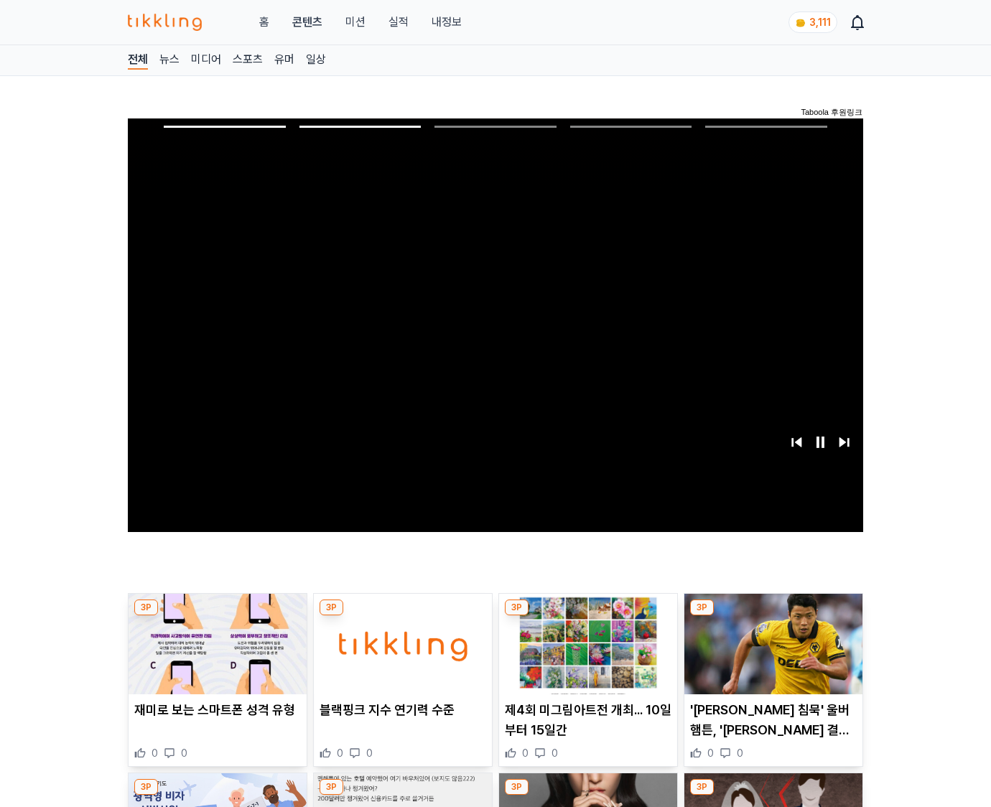
click at [771, 655] on img at bounding box center [774, 644] width 178 height 101
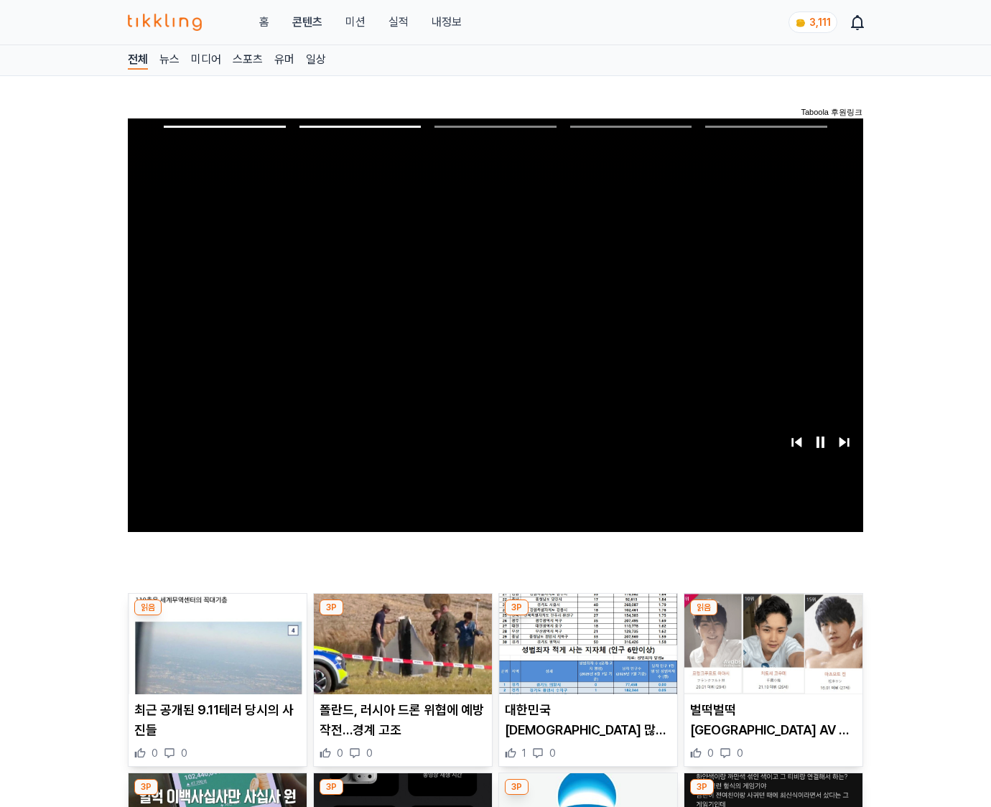
click at [771, 655] on img at bounding box center [774, 644] width 178 height 101
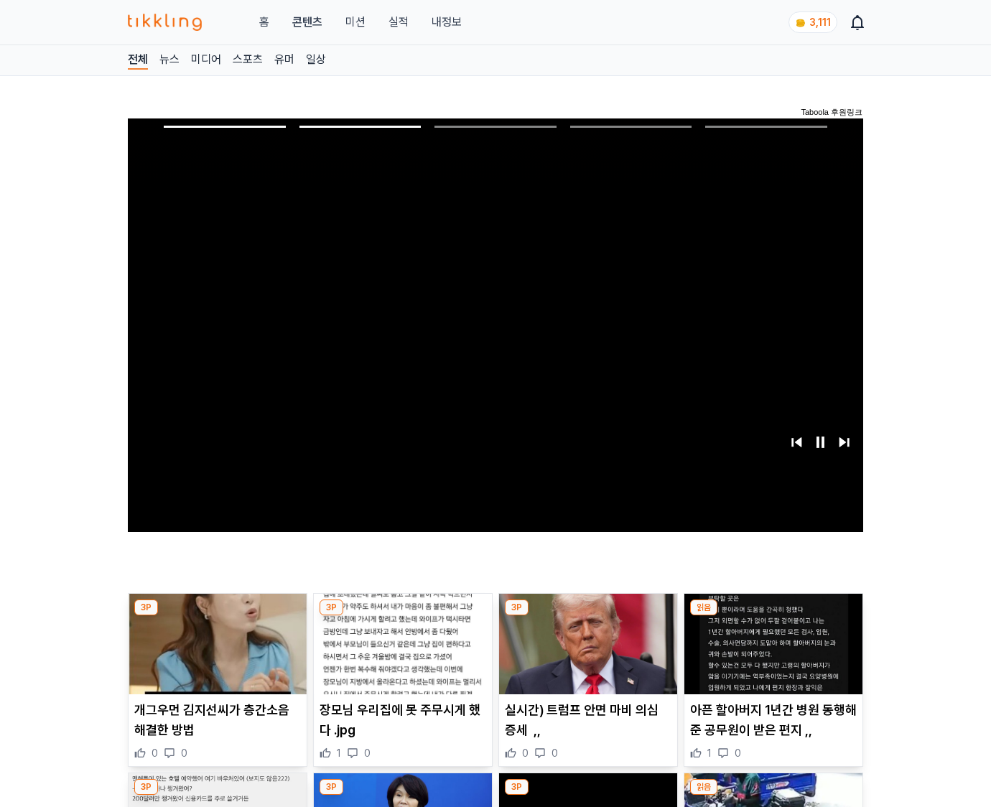
click at [771, 655] on img at bounding box center [774, 644] width 178 height 101
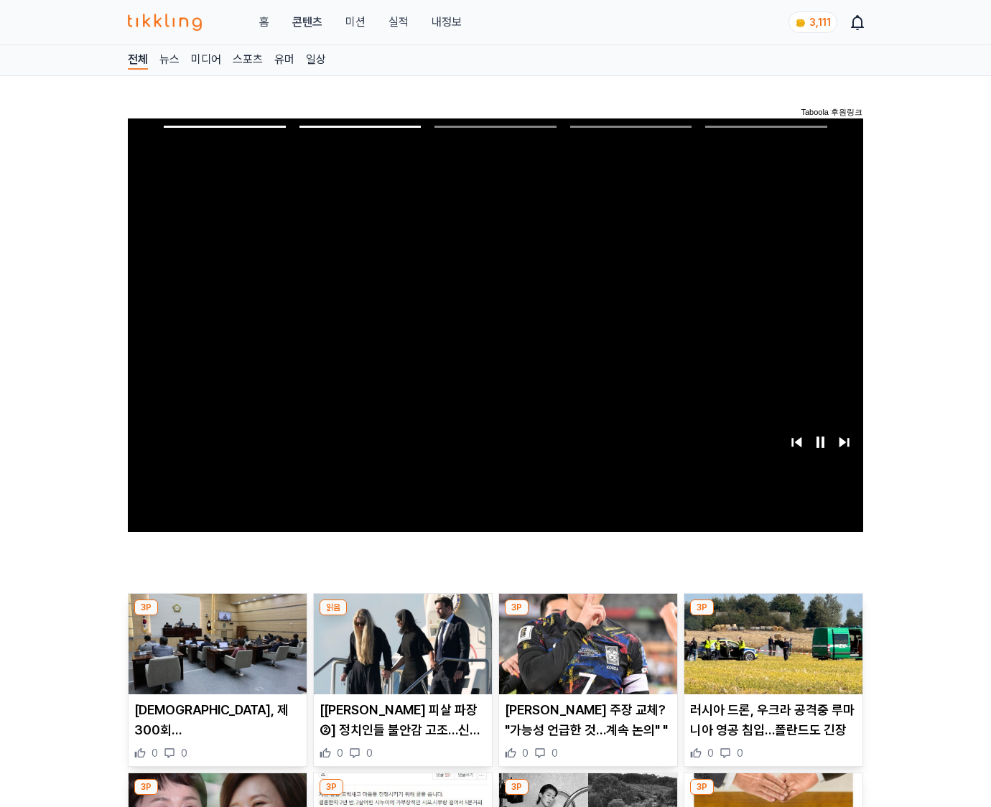
click at [771, 655] on img at bounding box center [774, 644] width 178 height 101
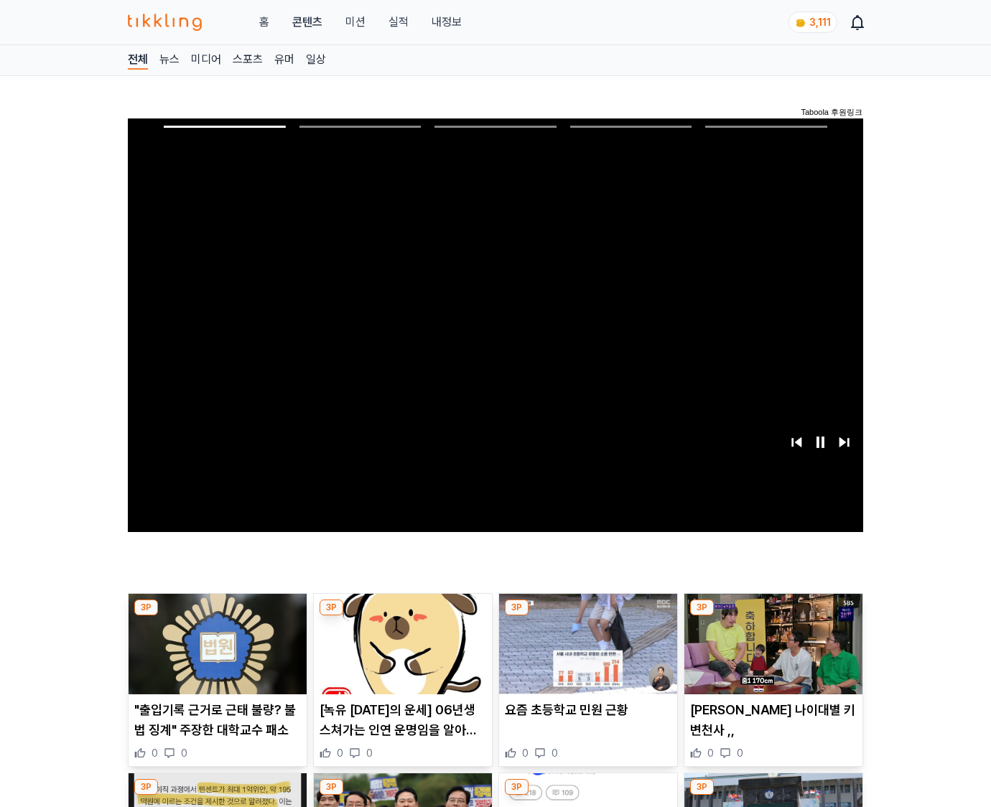
click at [771, 655] on img at bounding box center [774, 644] width 178 height 101
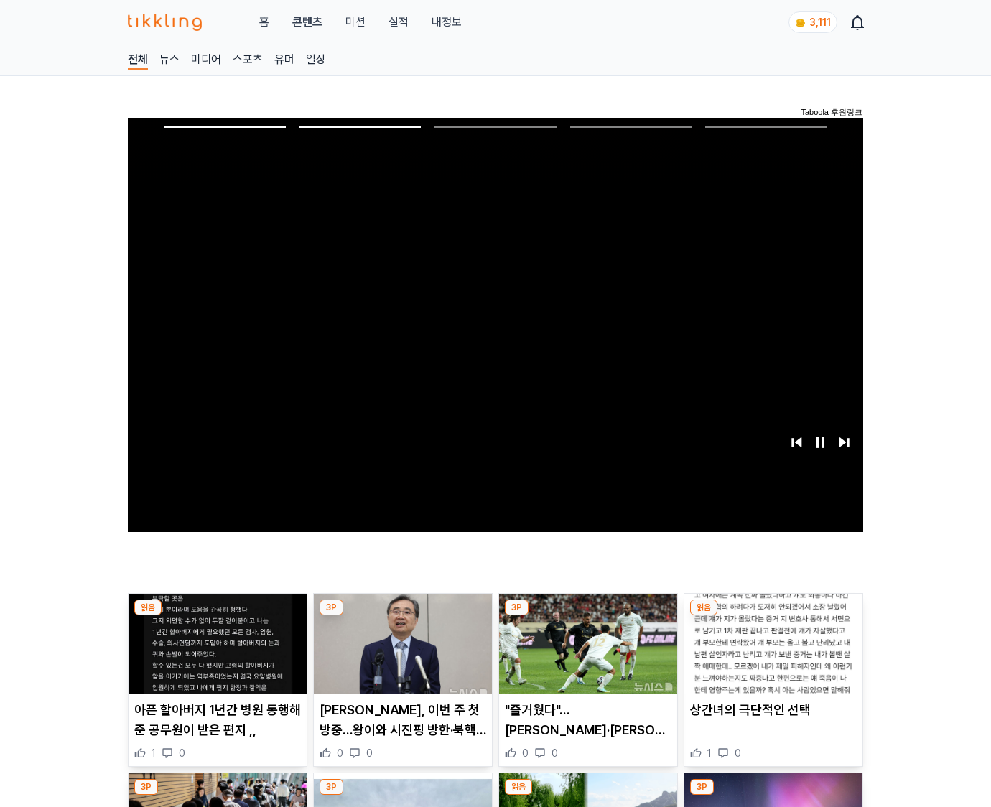
click at [771, 655] on img at bounding box center [774, 644] width 178 height 101
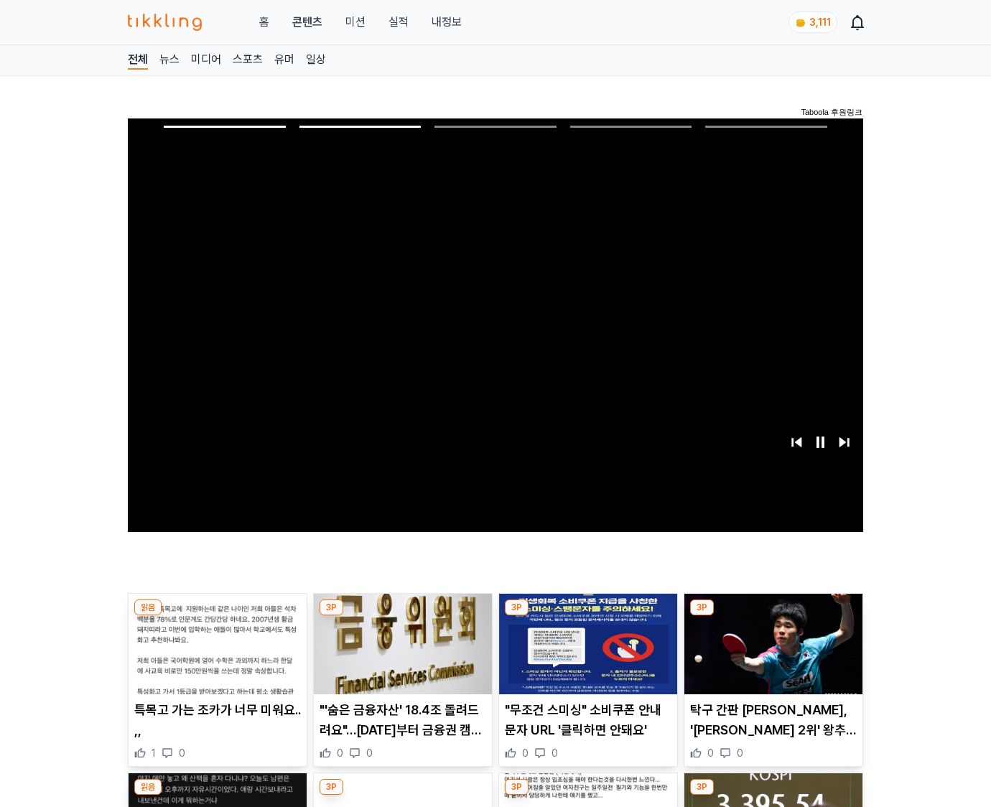
click at [771, 655] on img at bounding box center [774, 644] width 178 height 101
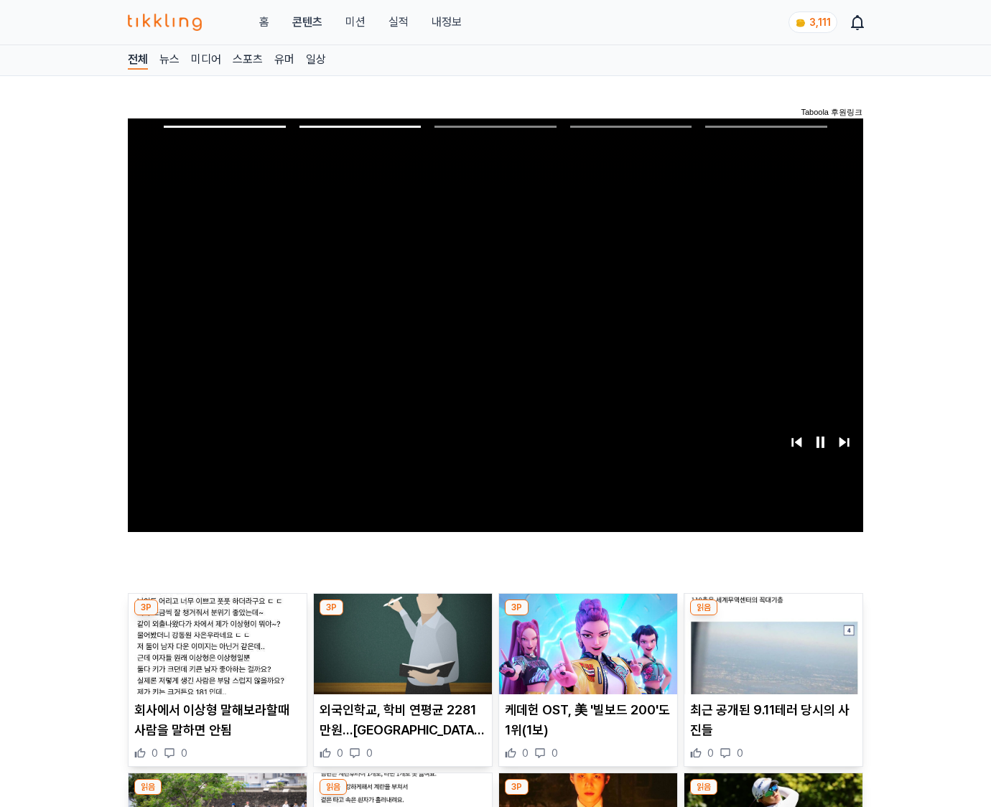
click at [771, 655] on img at bounding box center [774, 644] width 178 height 101
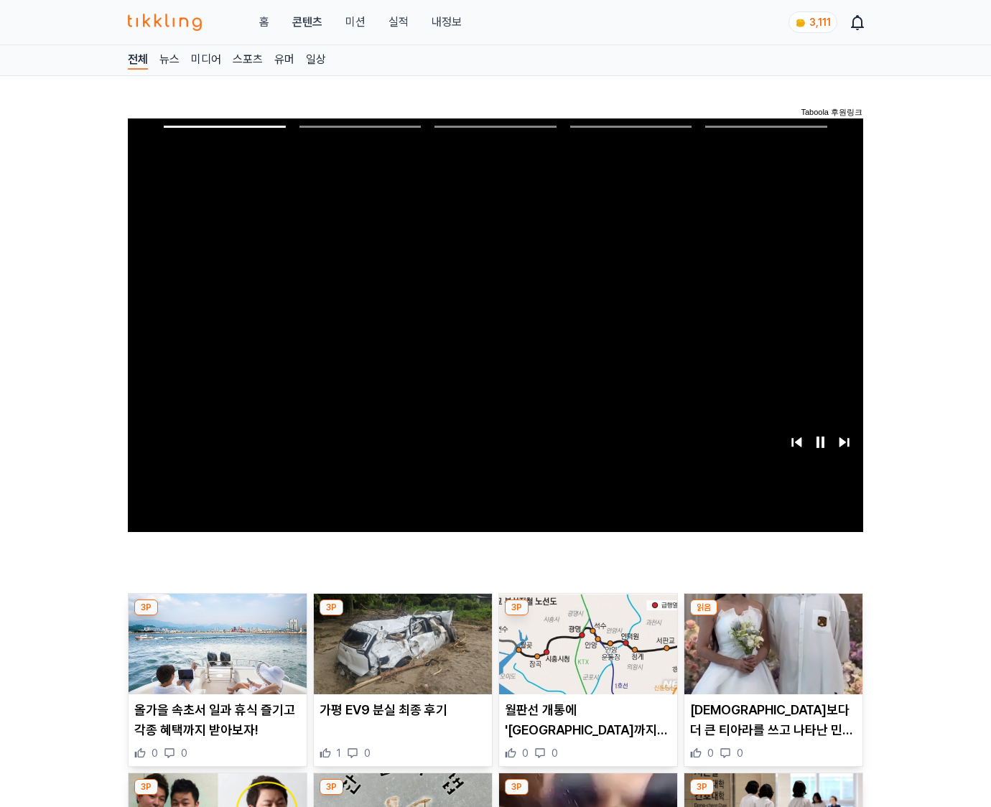
click at [771, 655] on img at bounding box center [774, 644] width 178 height 101
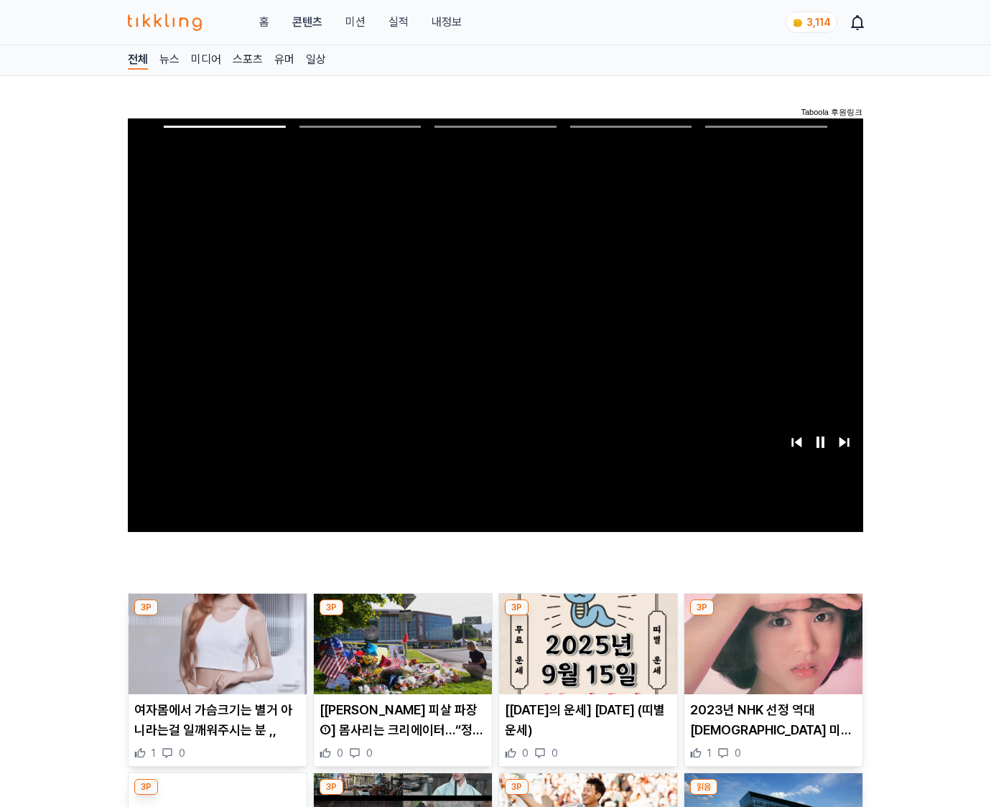
click at [771, 655] on img at bounding box center [774, 644] width 178 height 101
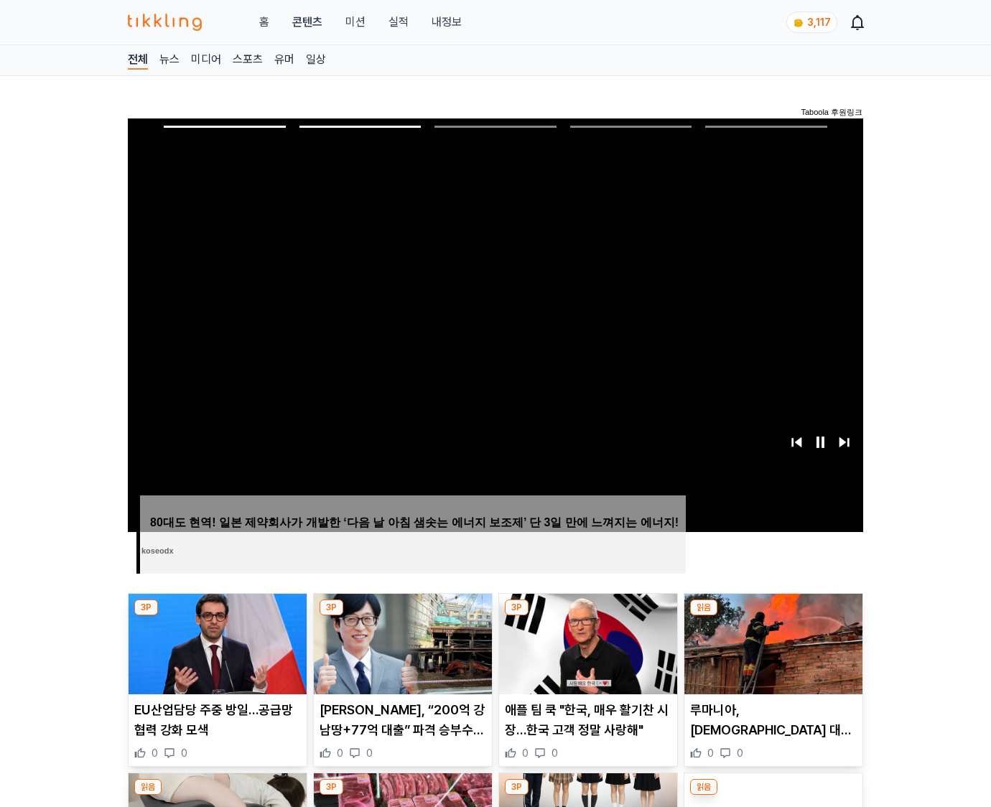
click at [771, 655] on img at bounding box center [774, 644] width 178 height 101
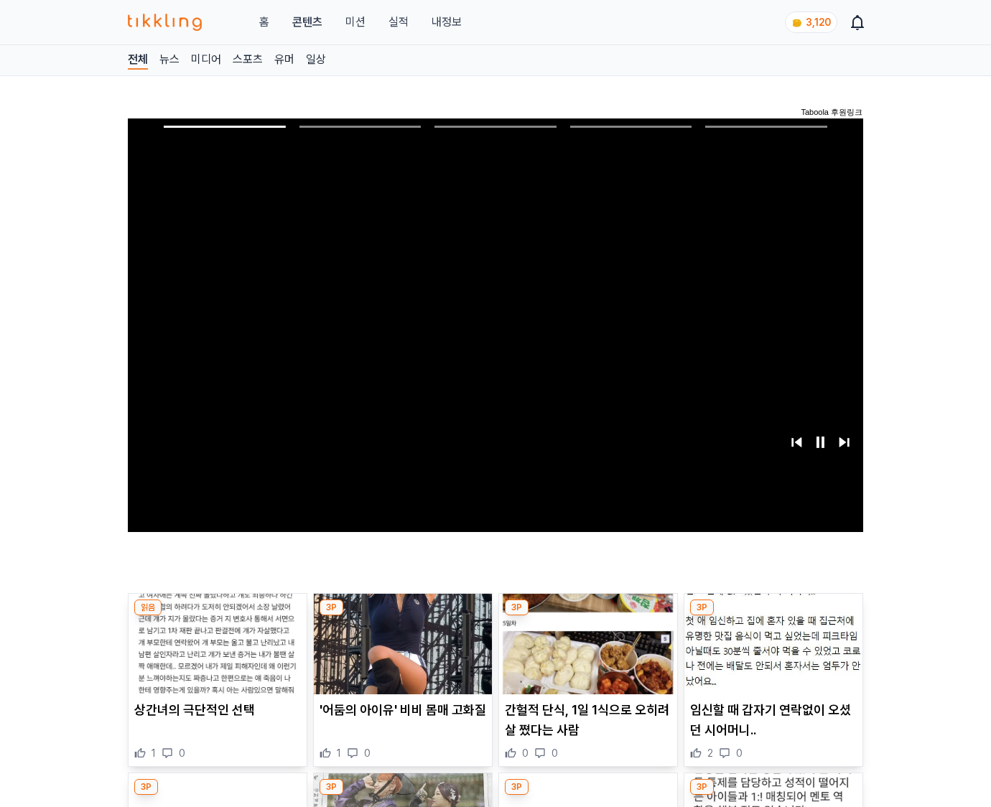
click at [771, 655] on img at bounding box center [774, 644] width 178 height 101
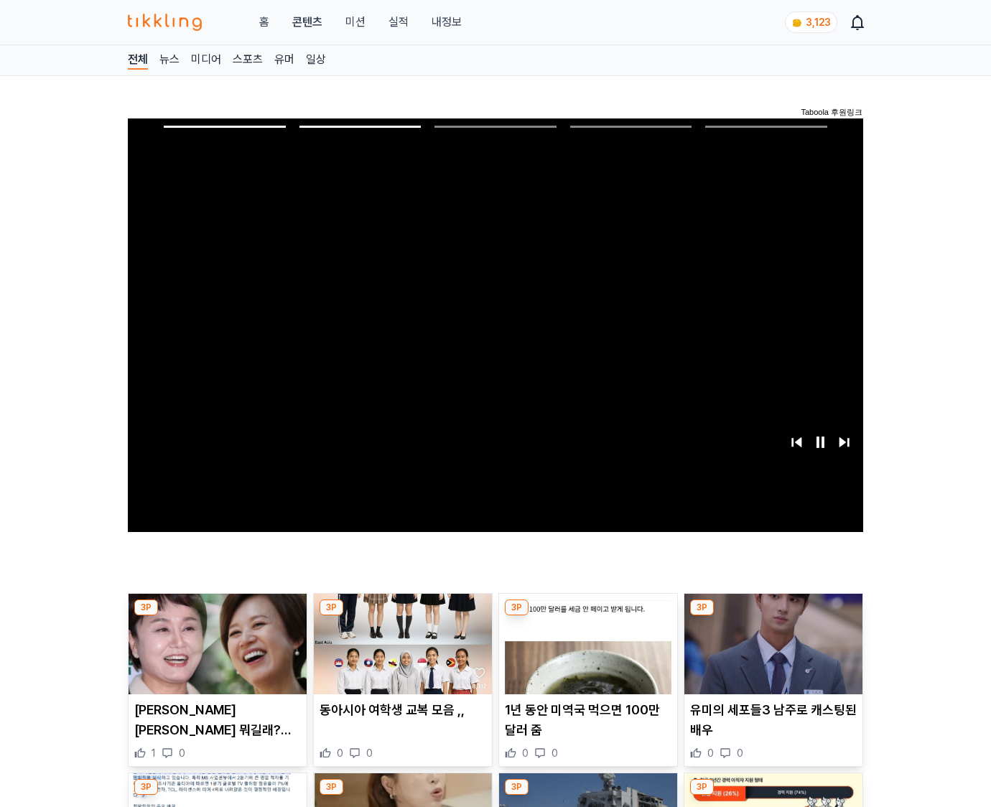
click at [771, 655] on img at bounding box center [774, 644] width 178 height 101
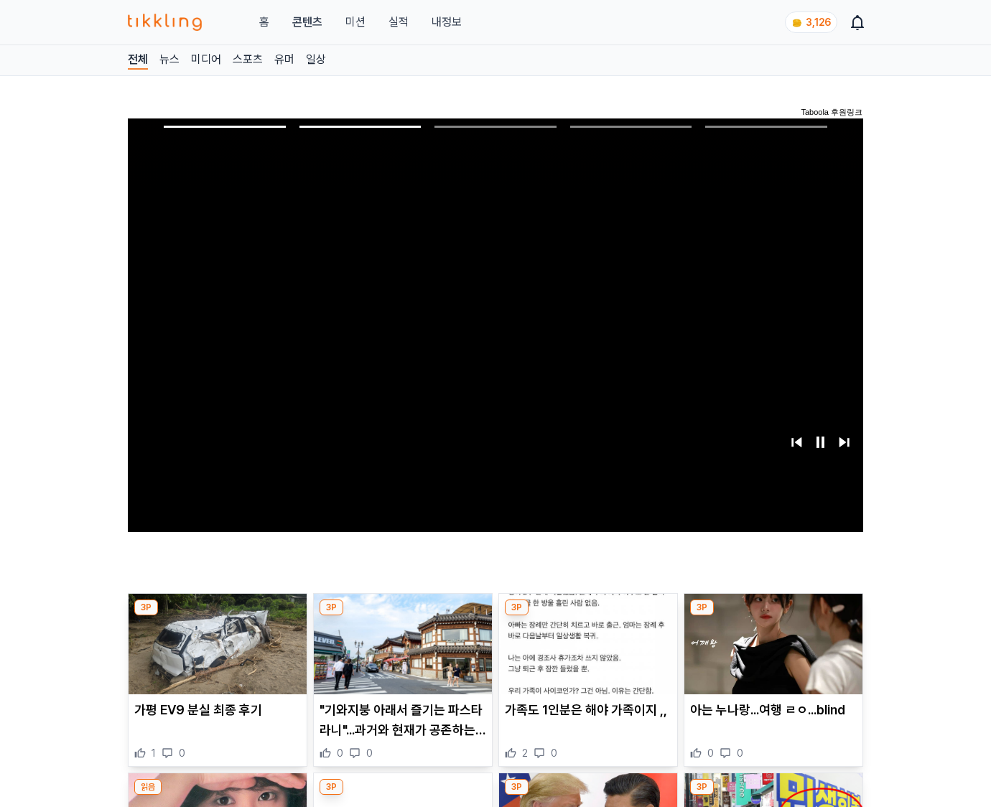
click at [771, 655] on img at bounding box center [774, 644] width 178 height 101
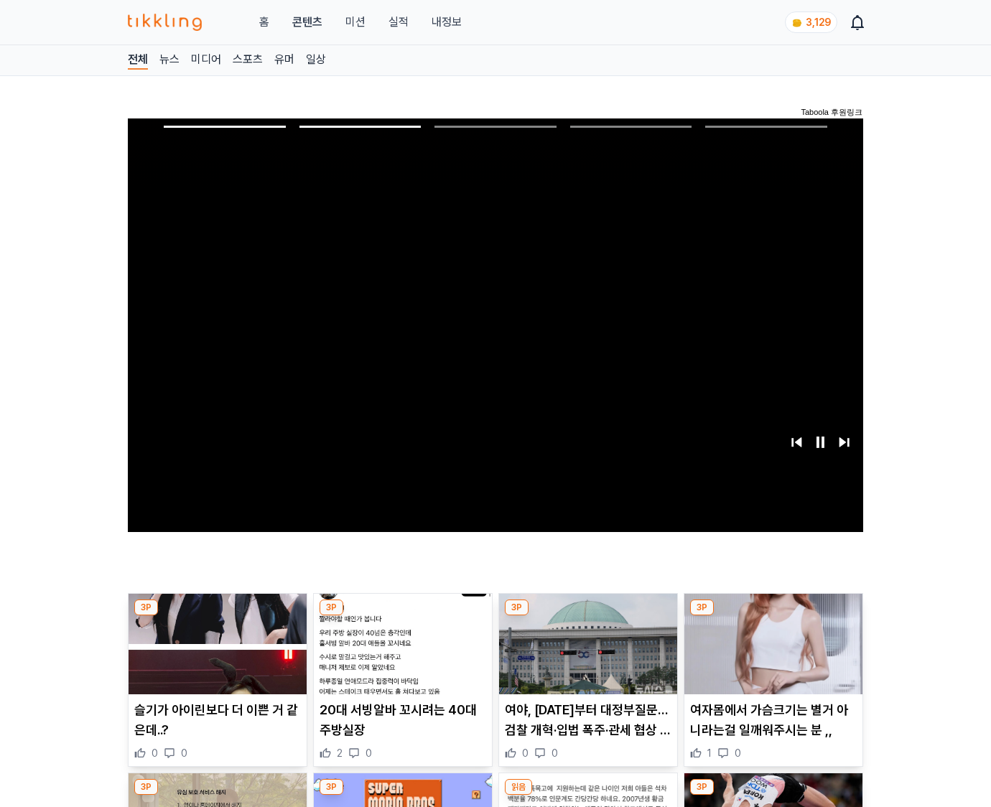
click at [771, 655] on img at bounding box center [774, 644] width 178 height 101
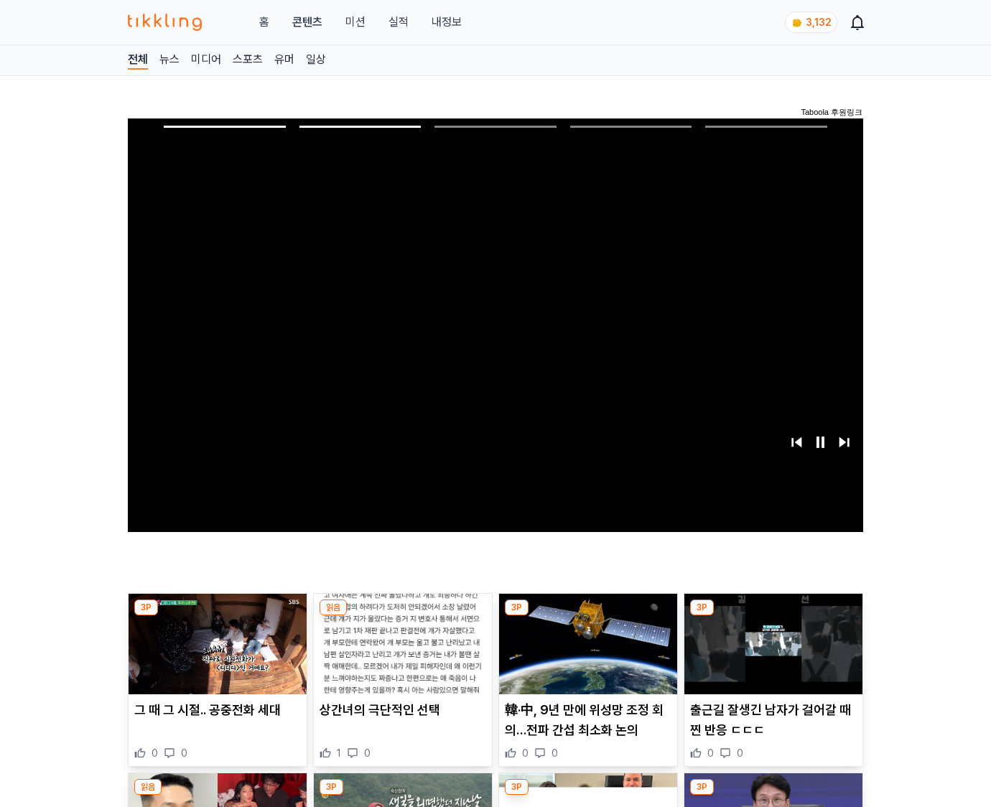
click at [771, 655] on img at bounding box center [774, 644] width 178 height 101
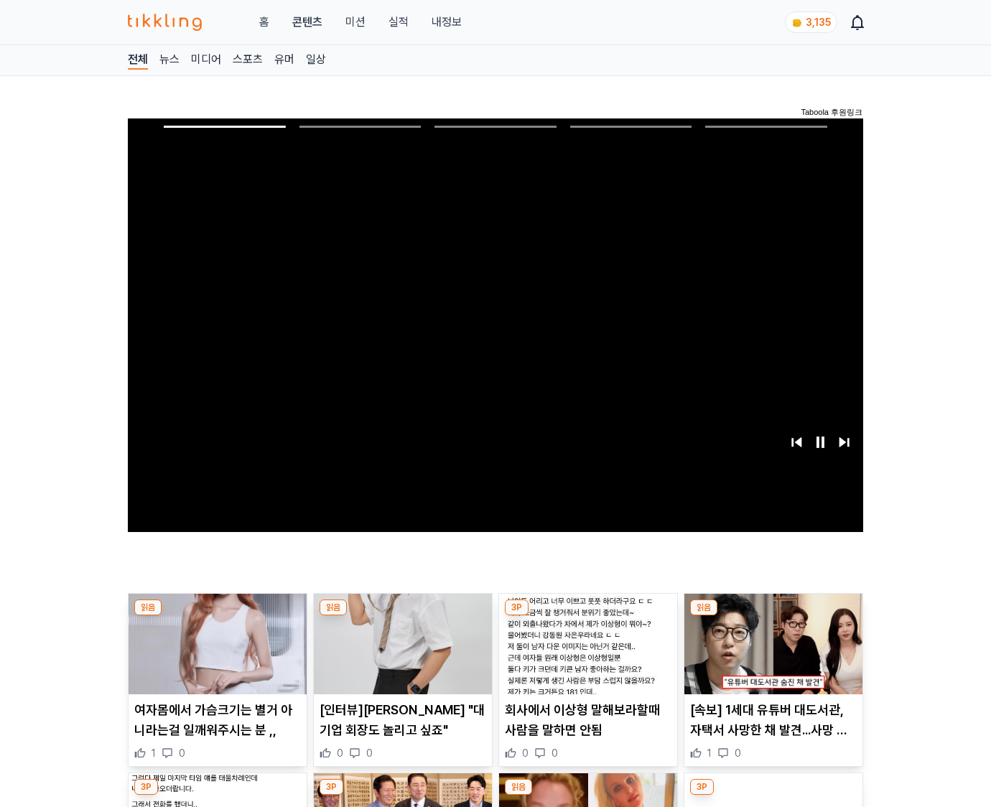
click at [771, 655] on img at bounding box center [774, 644] width 178 height 101
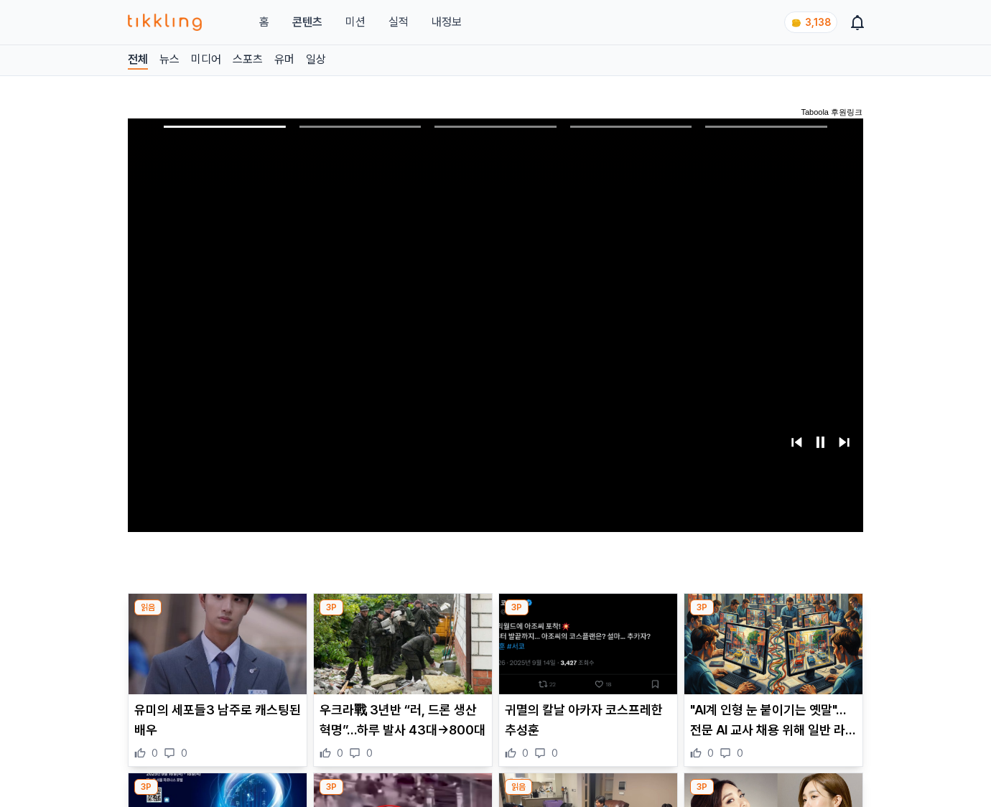
click at [771, 655] on img at bounding box center [774, 644] width 178 height 101
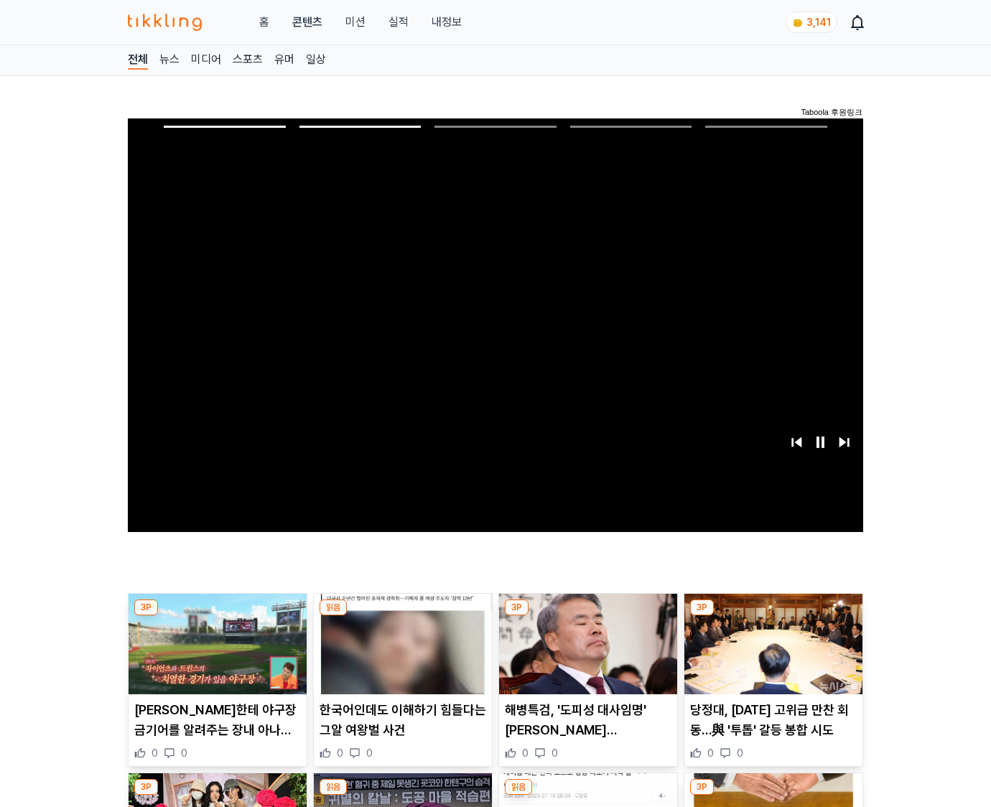
click at [771, 655] on img at bounding box center [774, 644] width 178 height 101
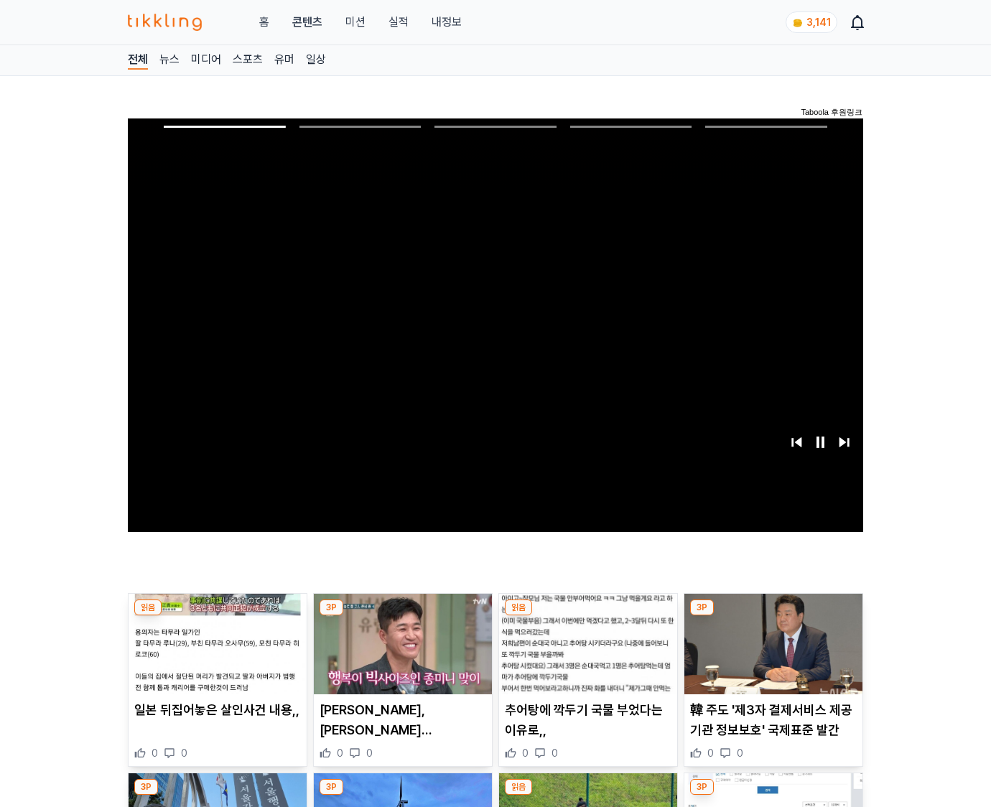
click at [771, 655] on img at bounding box center [774, 644] width 178 height 101
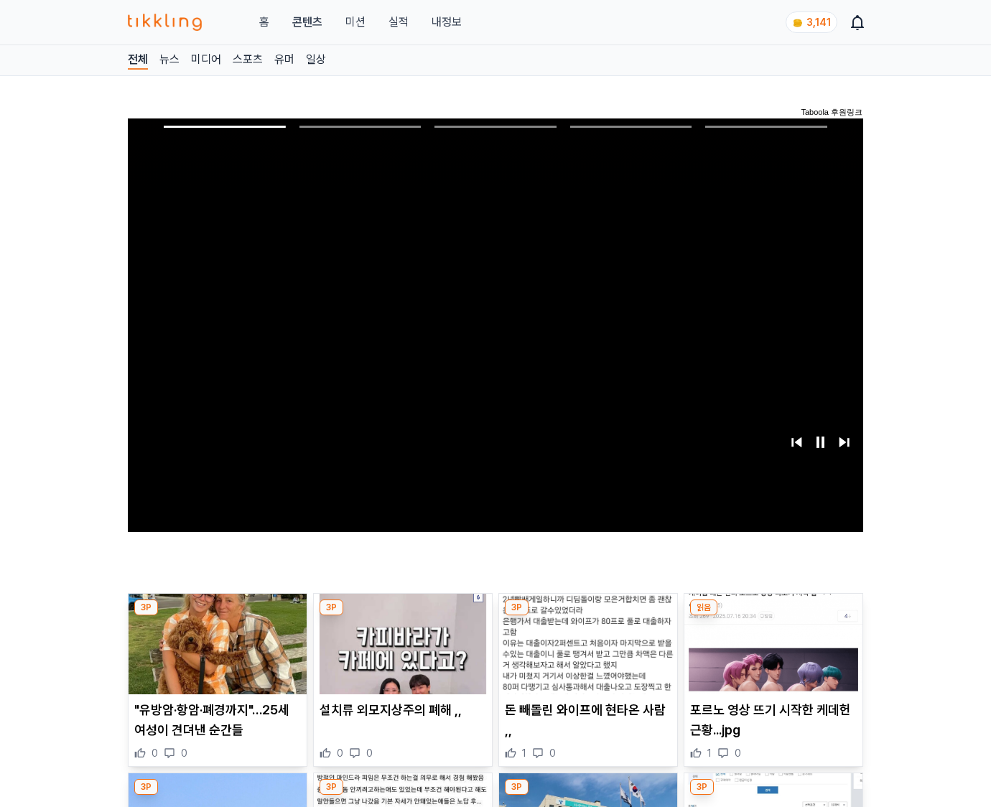
click at [771, 655] on img at bounding box center [774, 644] width 178 height 101
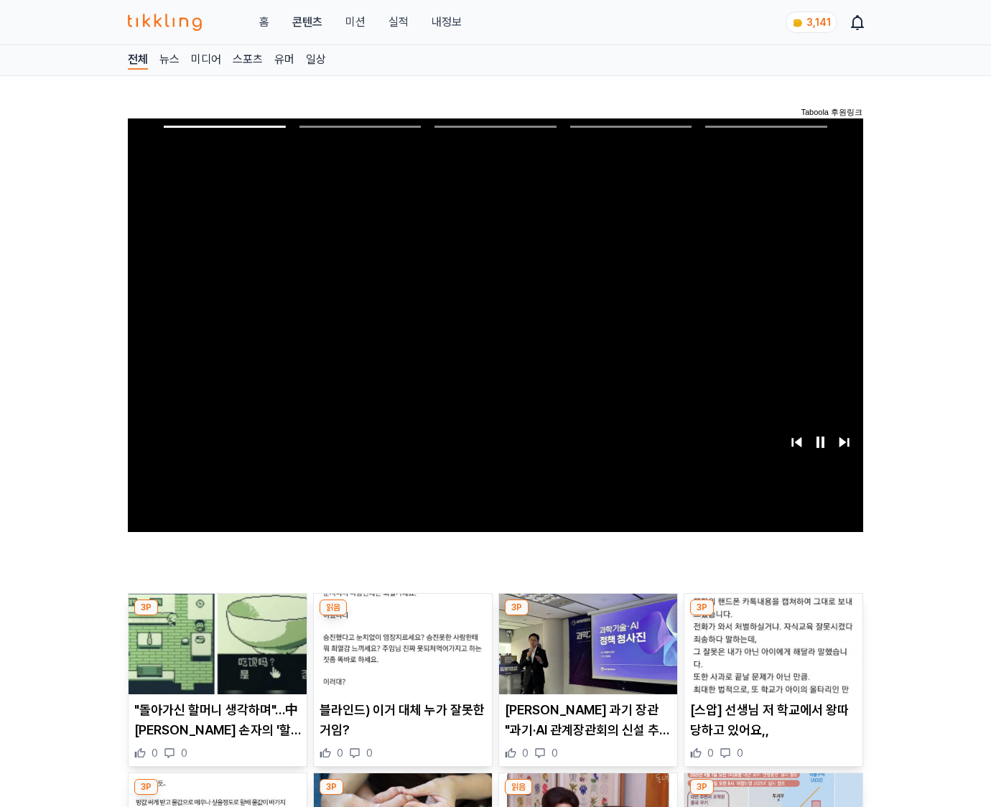
click at [771, 655] on img at bounding box center [774, 644] width 178 height 101
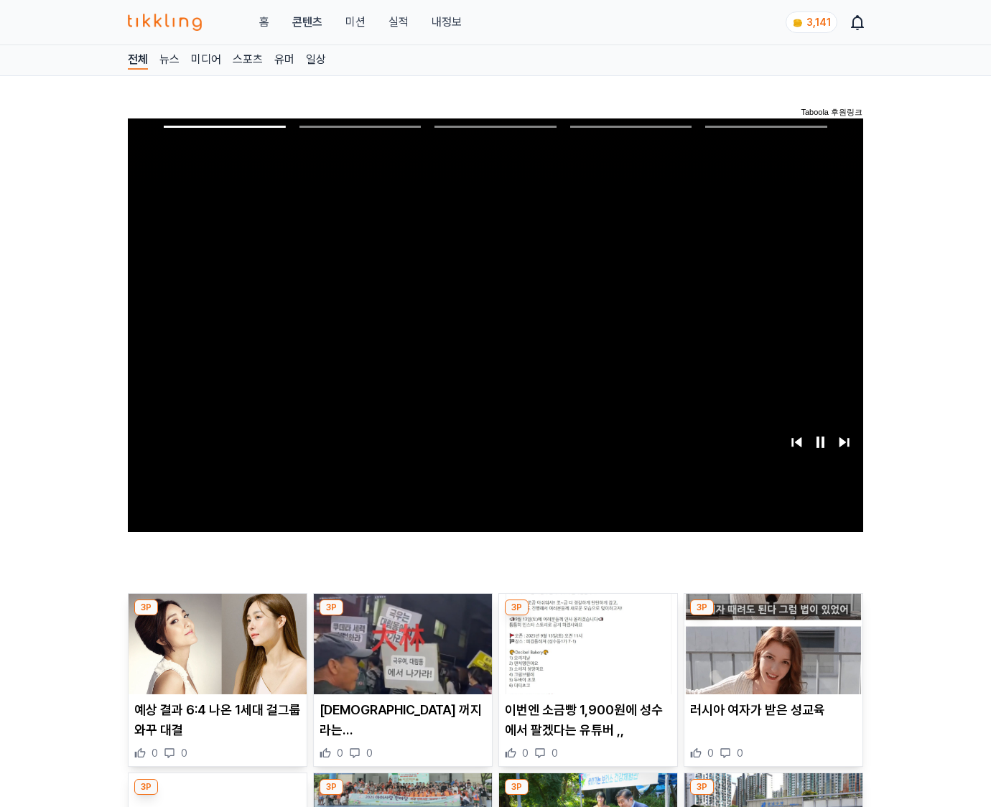
click at [771, 655] on img at bounding box center [774, 644] width 178 height 101
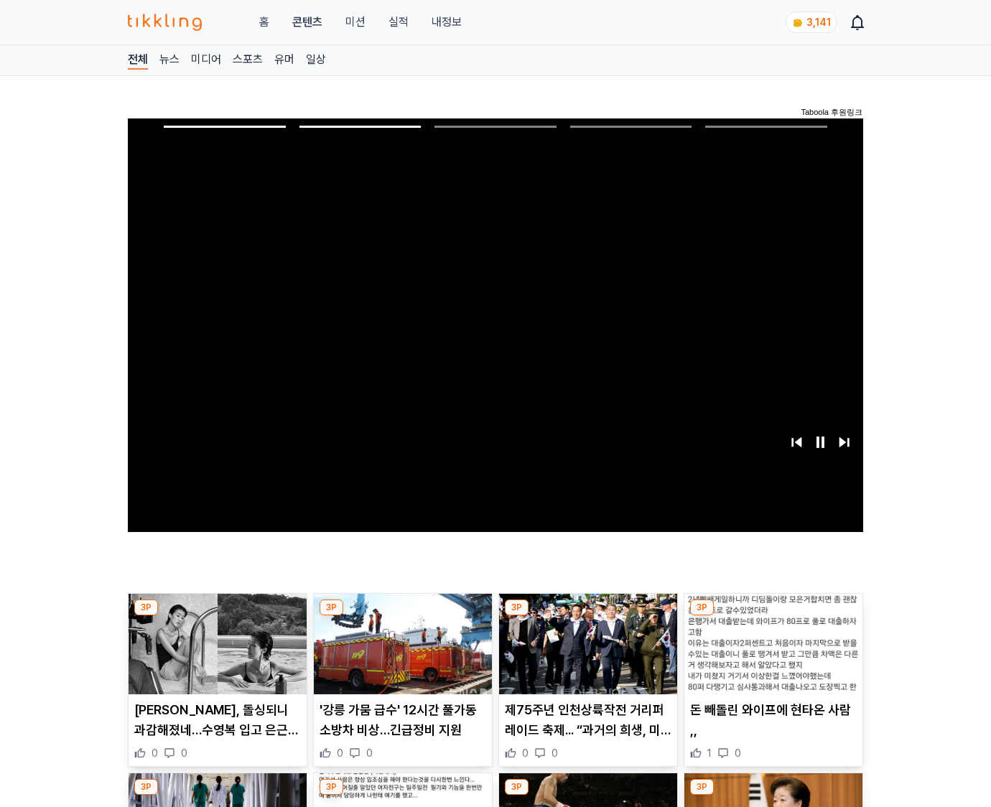
click at [771, 655] on img at bounding box center [774, 644] width 178 height 101
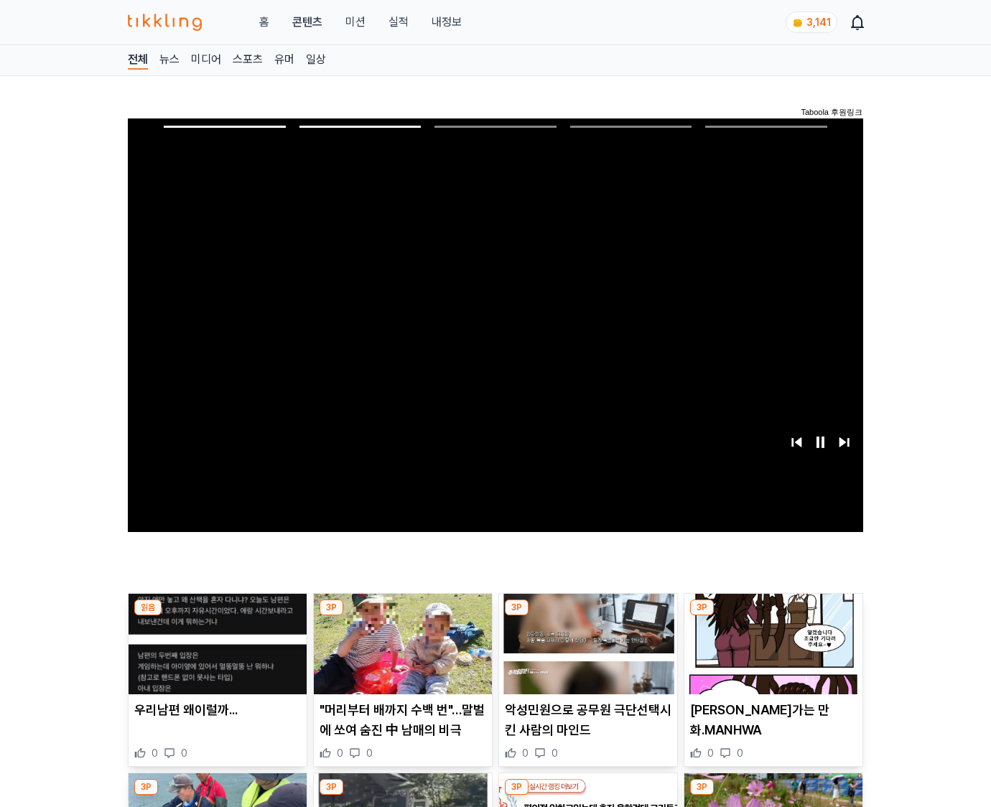
click at [771, 655] on img at bounding box center [774, 644] width 178 height 101
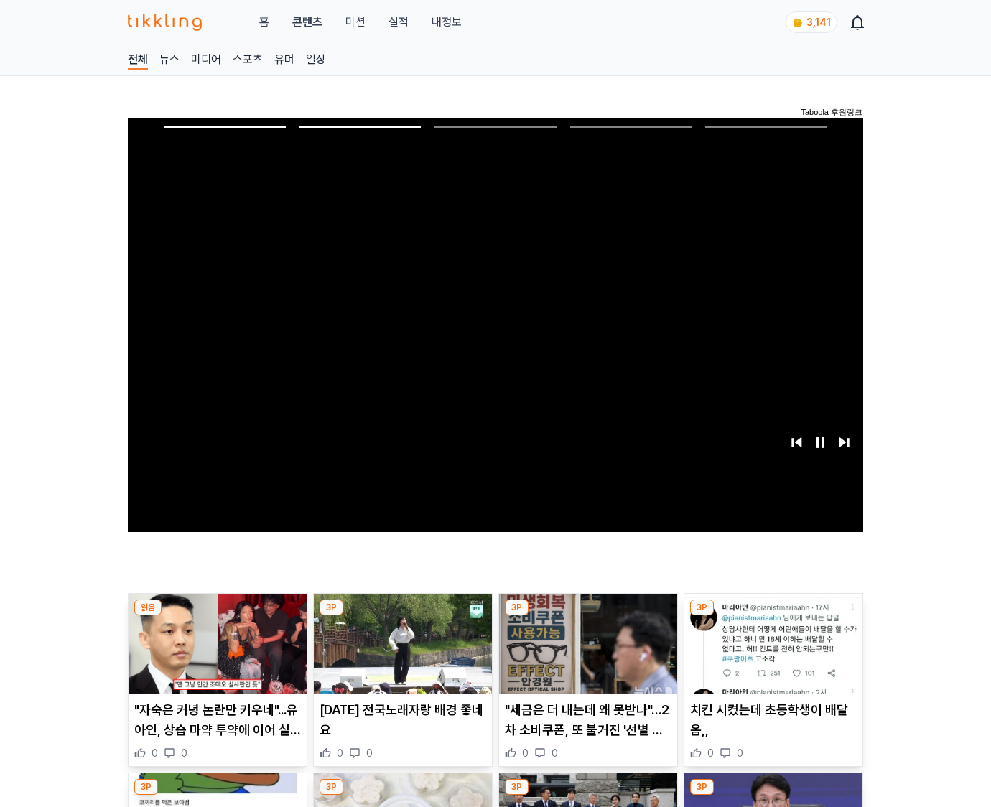
click at [771, 655] on img at bounding box center [774, 644] width 178 height 101
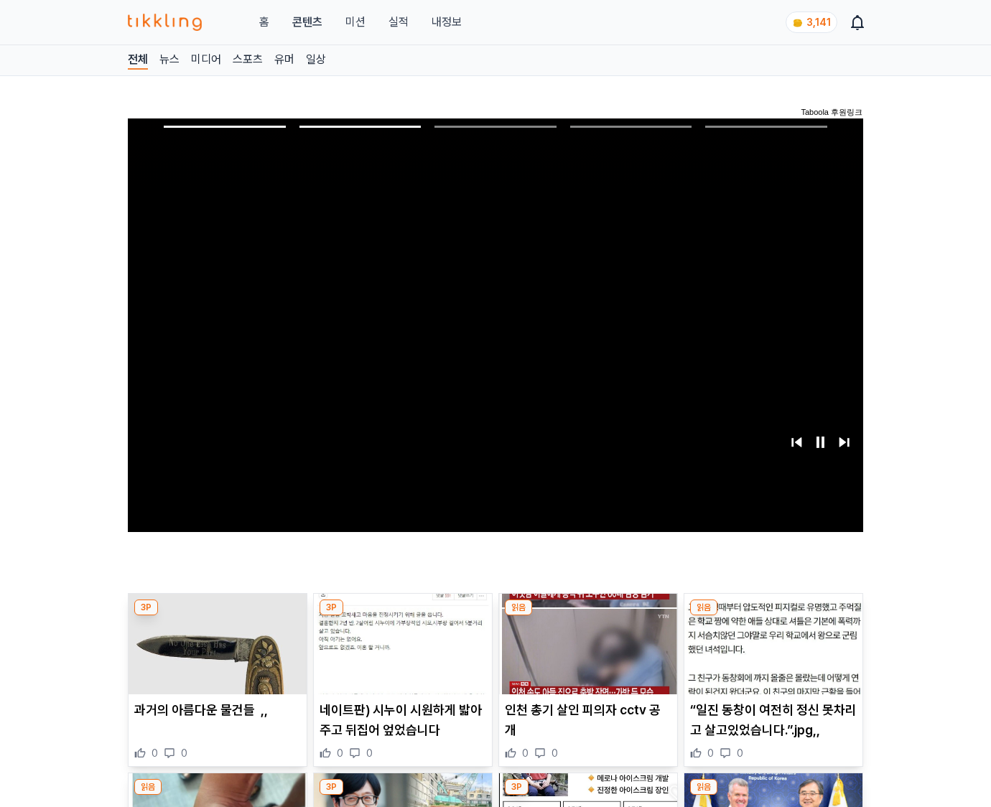
click at [771, 655] on img at bounding box center [774, 644] width 178 height 101
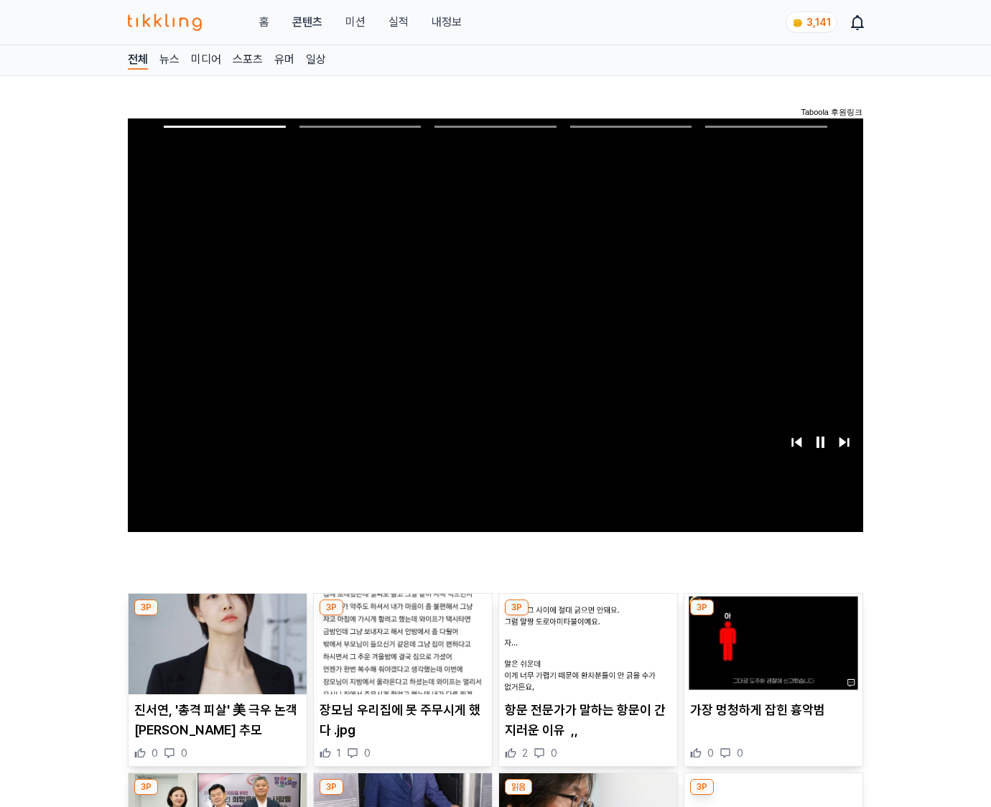
click at [771, 655] on img at bounding box center [774, 644] width 178 height 101
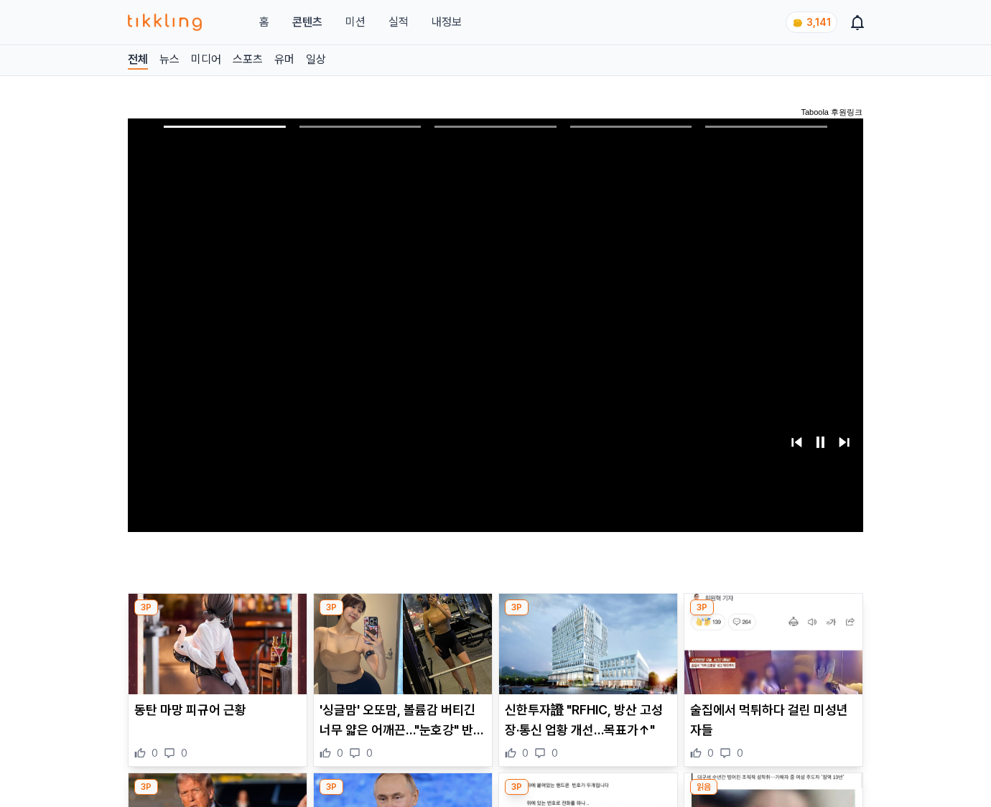
click at [771, 655] on img at bounding box center [774, 644] width 178 height 101
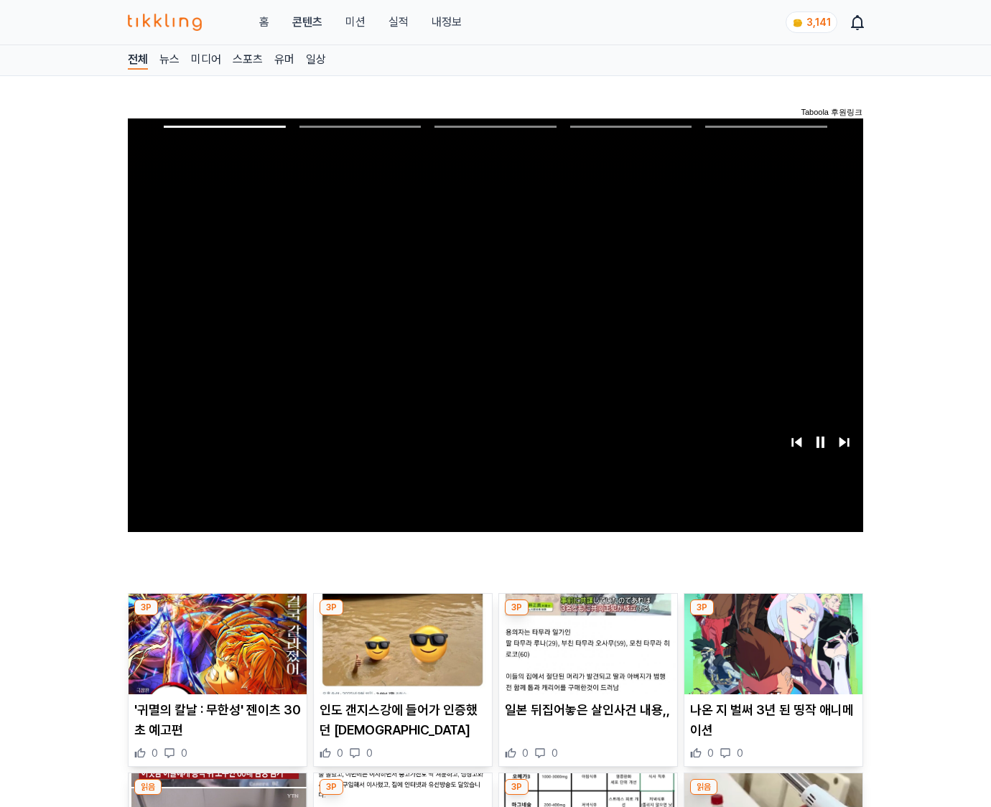
click at [771, 655] on img at bounding box center [774, 644] width 178 height 101
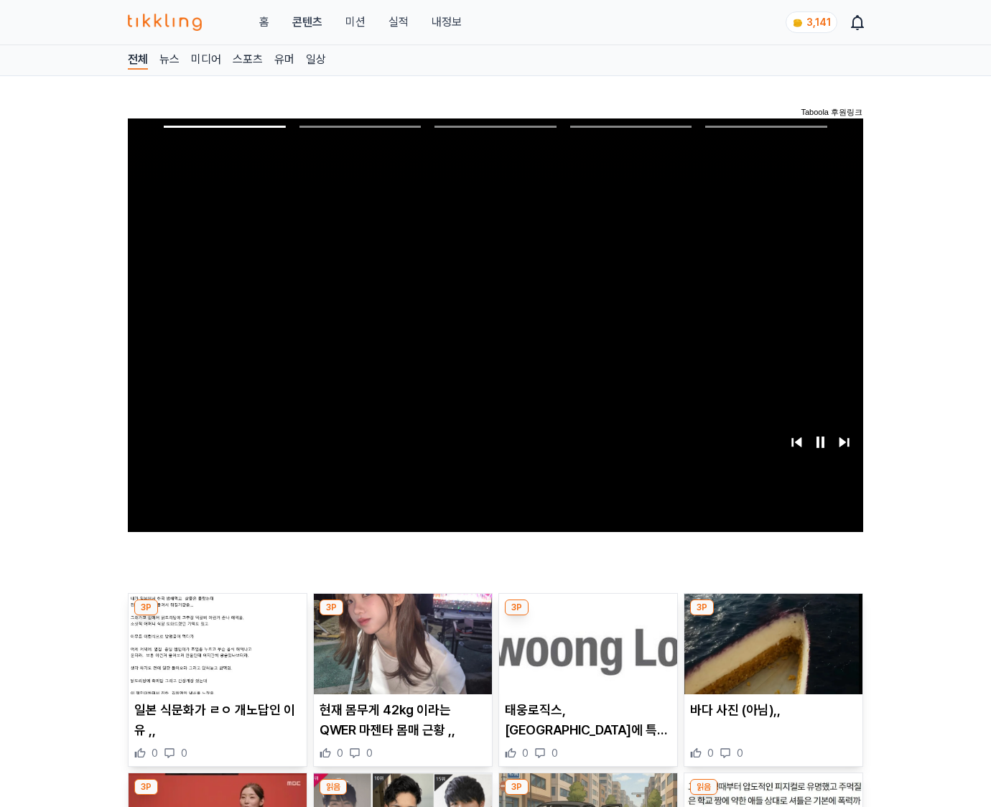
click at [771, 655] on img at bounding box center [774, 644] width 178 height 101
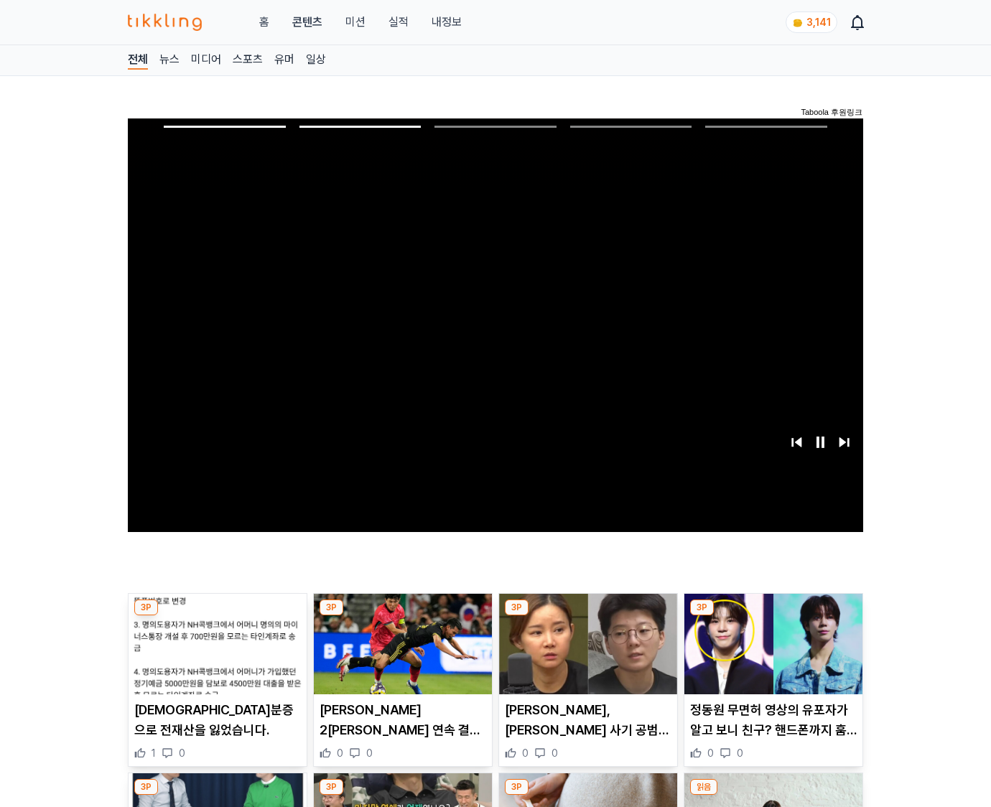
click at [771, 655] on img at bounding box center [774, 644] width 178 height 101
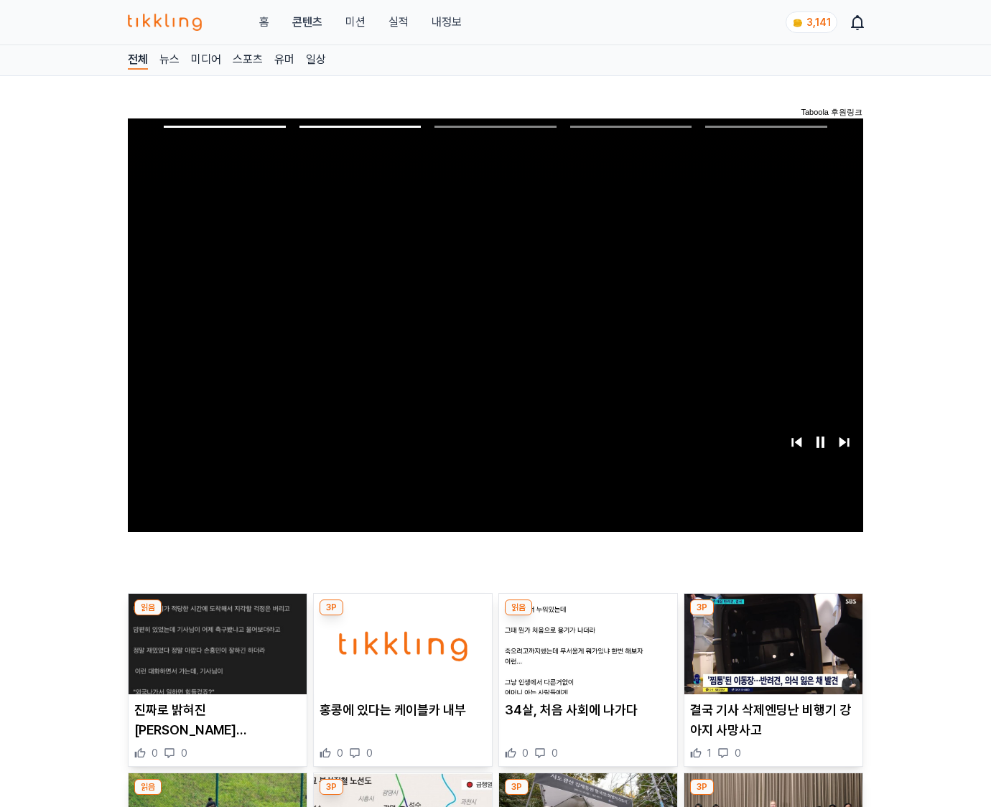
click at [771, 655] on img at bounding box center [774, 644] width 178 height 101
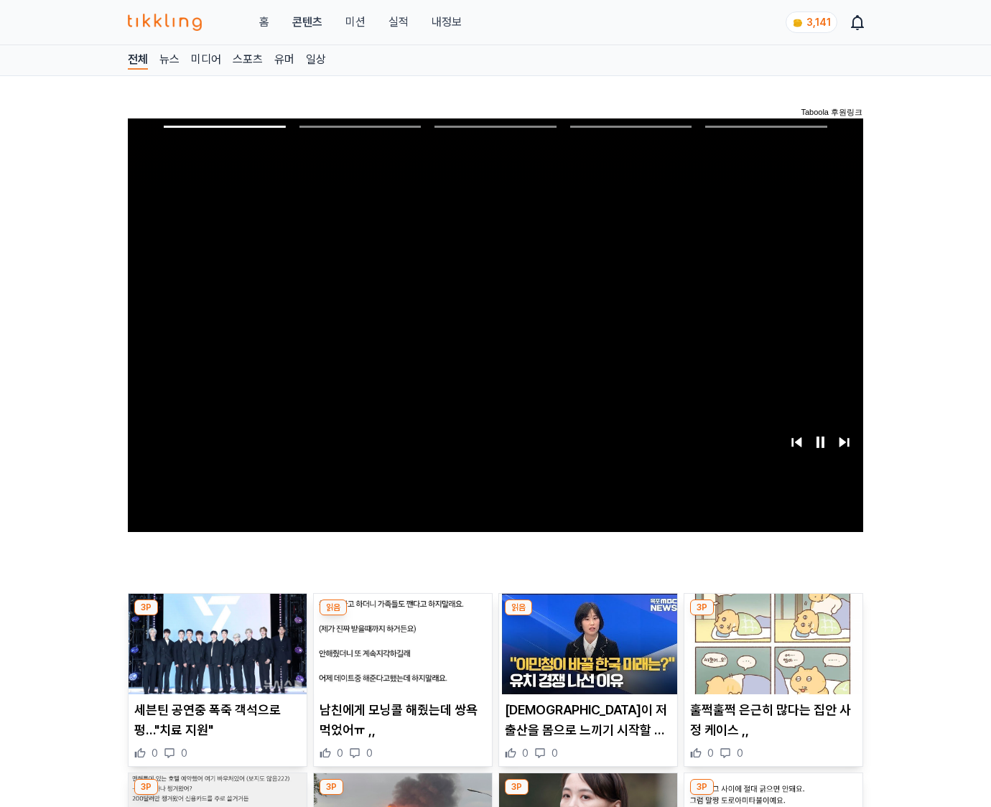
click at [771, 655] on img at bounding box center [774, 644] width 178 height 101
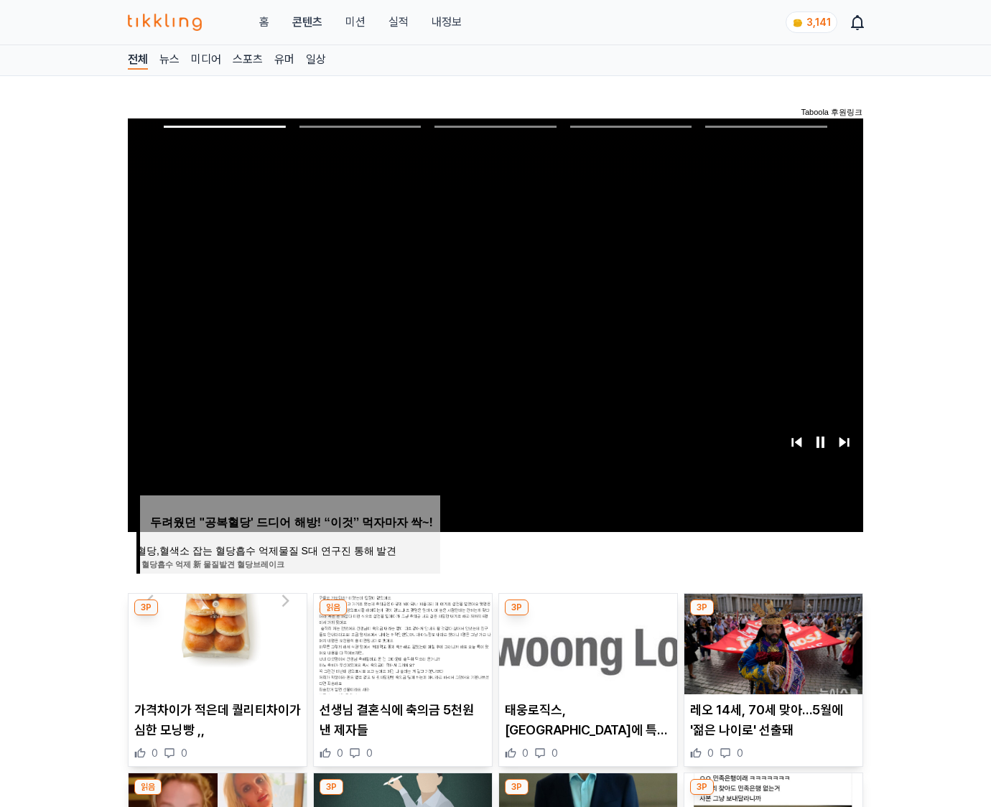
click at [771, 655] on img at bounding box center [774, 644] width 178 height 101
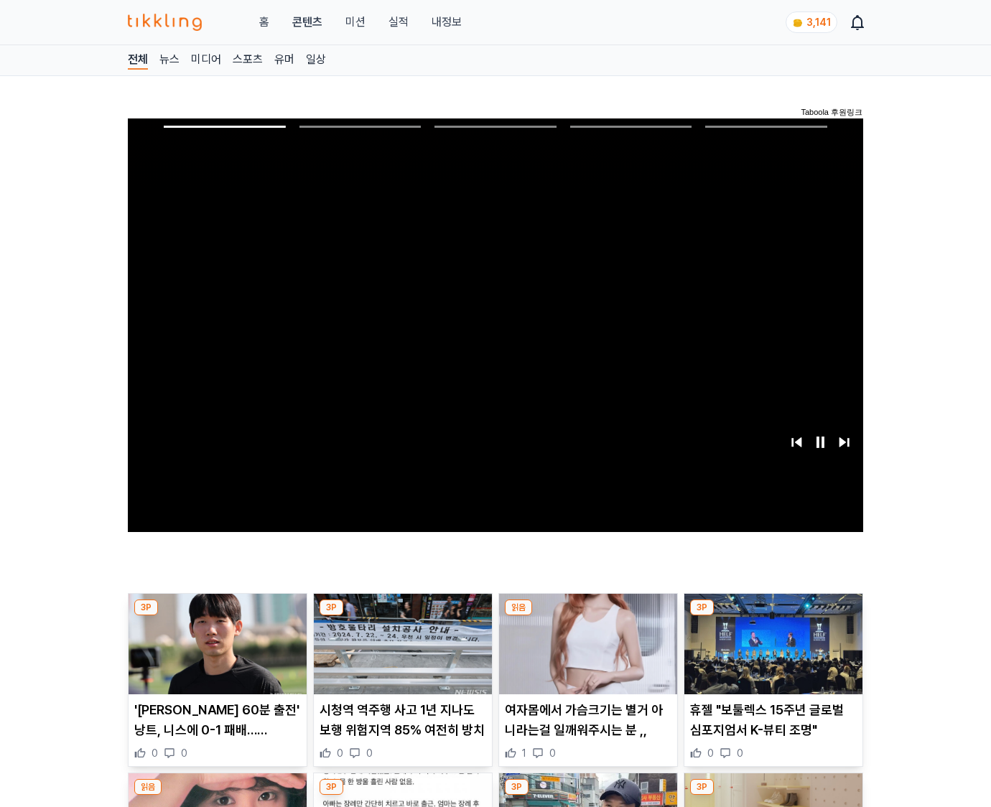
click at [771, 655] on img at bounding box center [774, 644] width 178 height 101
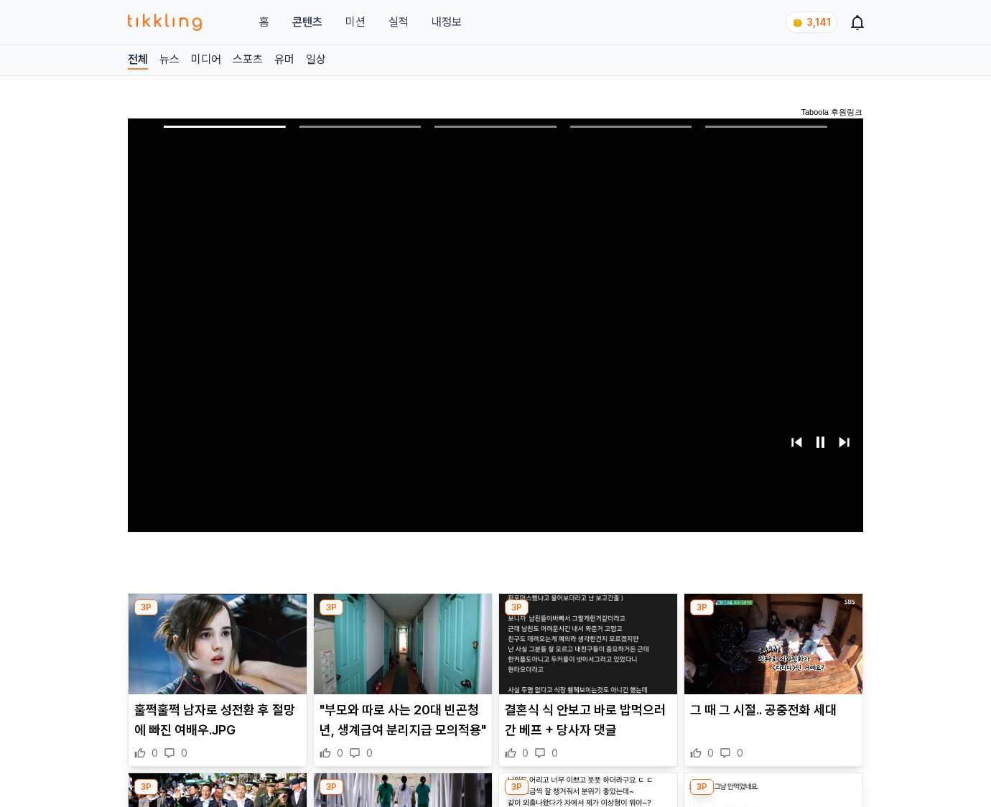
click at [771, 655] on img at bounding box center [774, 644] width 178 height 101
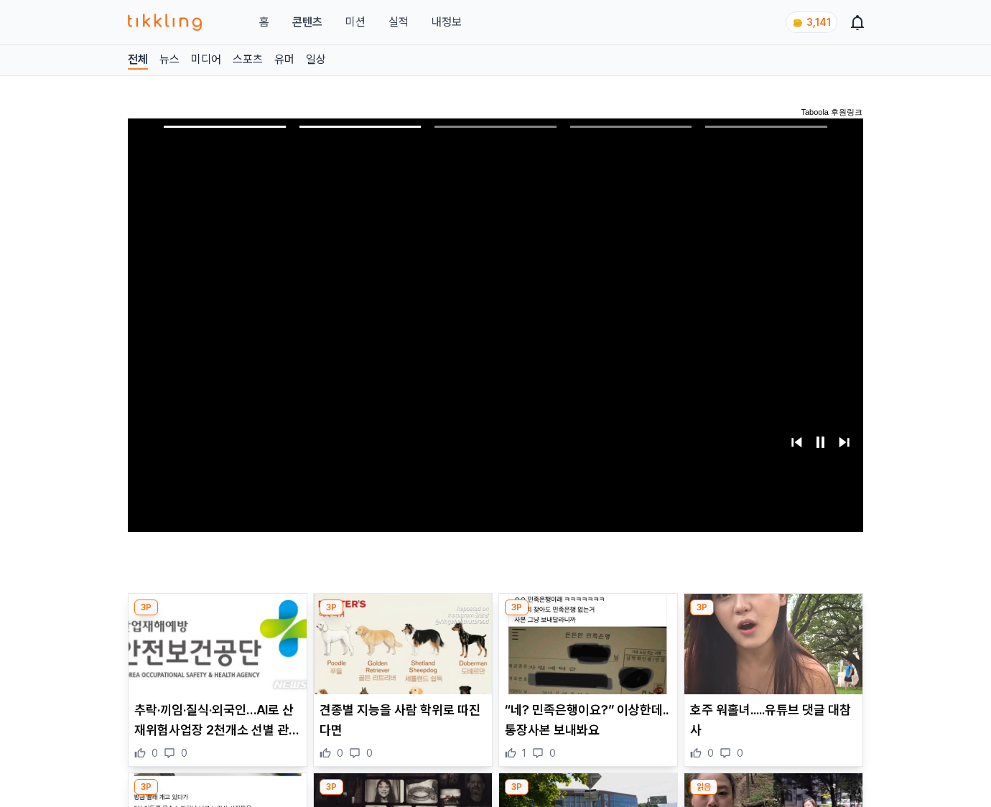
click at [771, 655] on img at bounding box center [774, 644] width 178 height 101
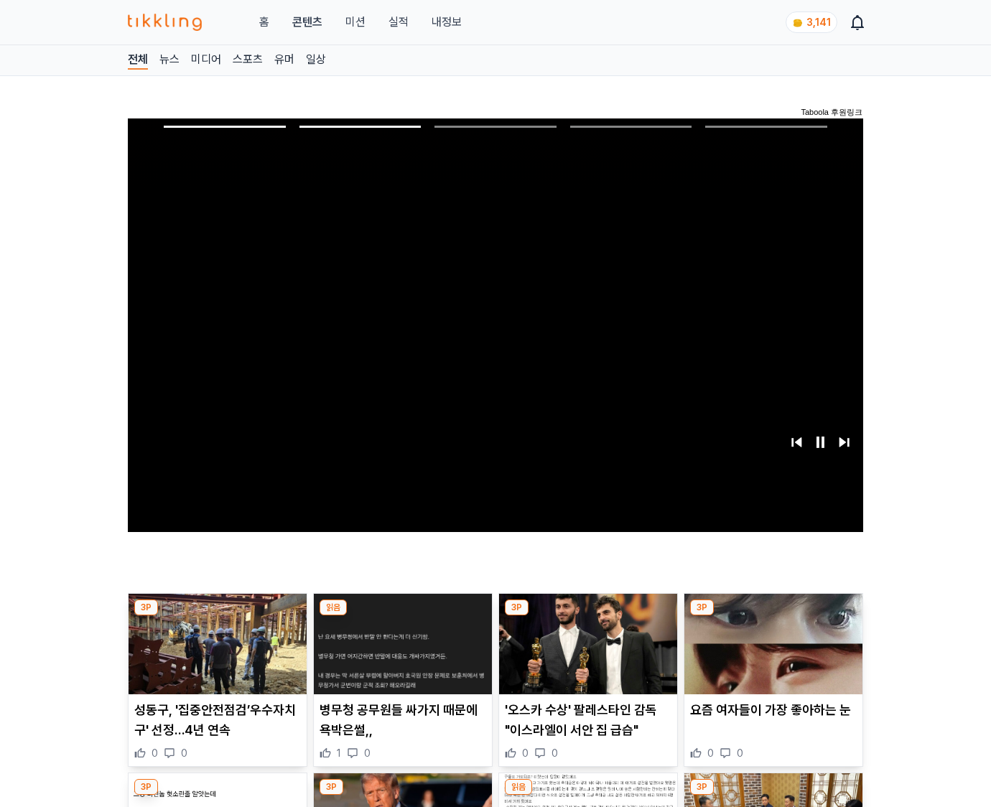
click at [771, 655] on img at bounding box center [774, 644] width 178 height 101
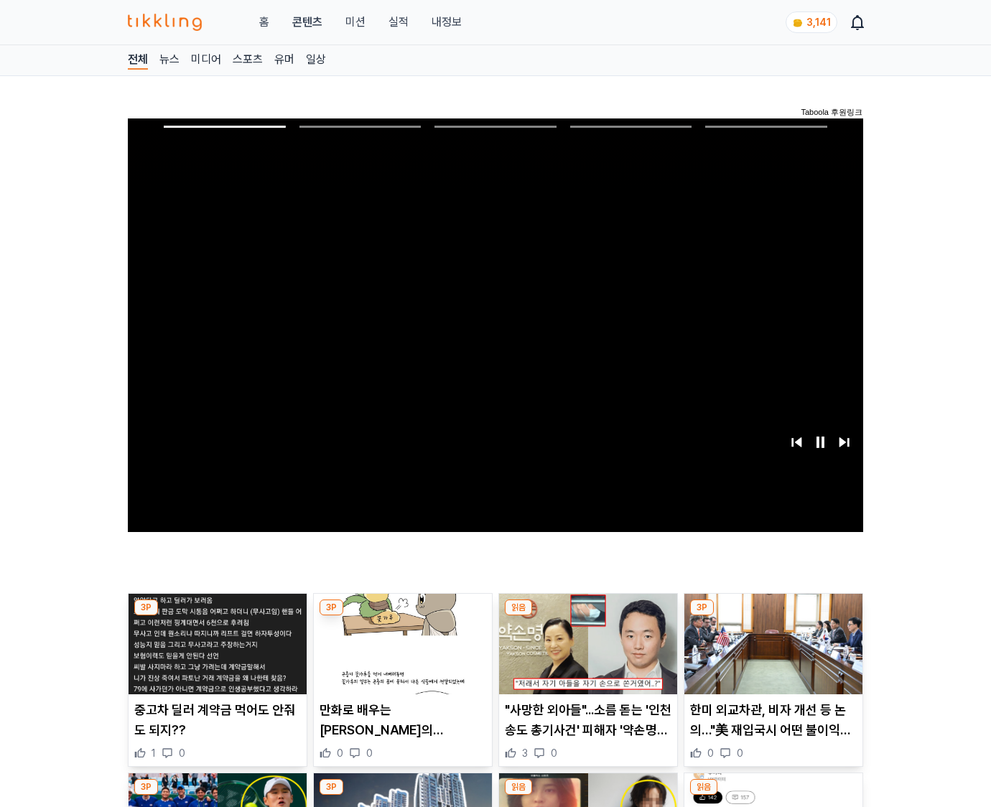
click at [771, 655] on img at bounding box center [774, 644] width 178 height 101
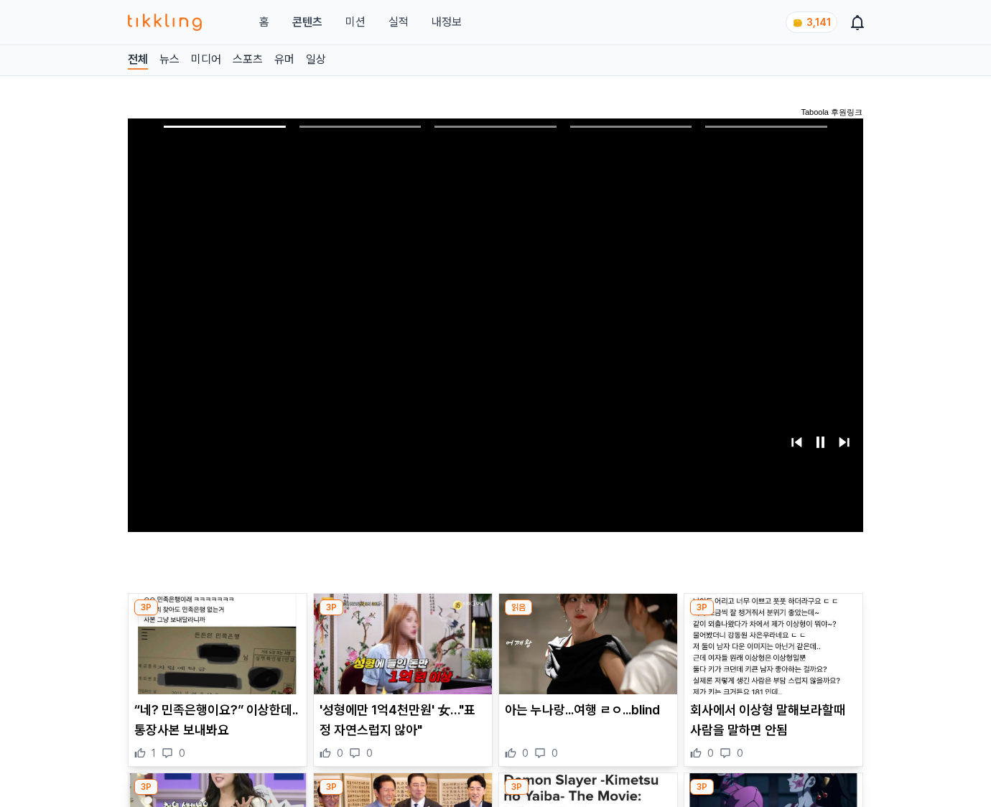
click at [771, 655] on img at bounding box center [774, 644] width 178 height 101
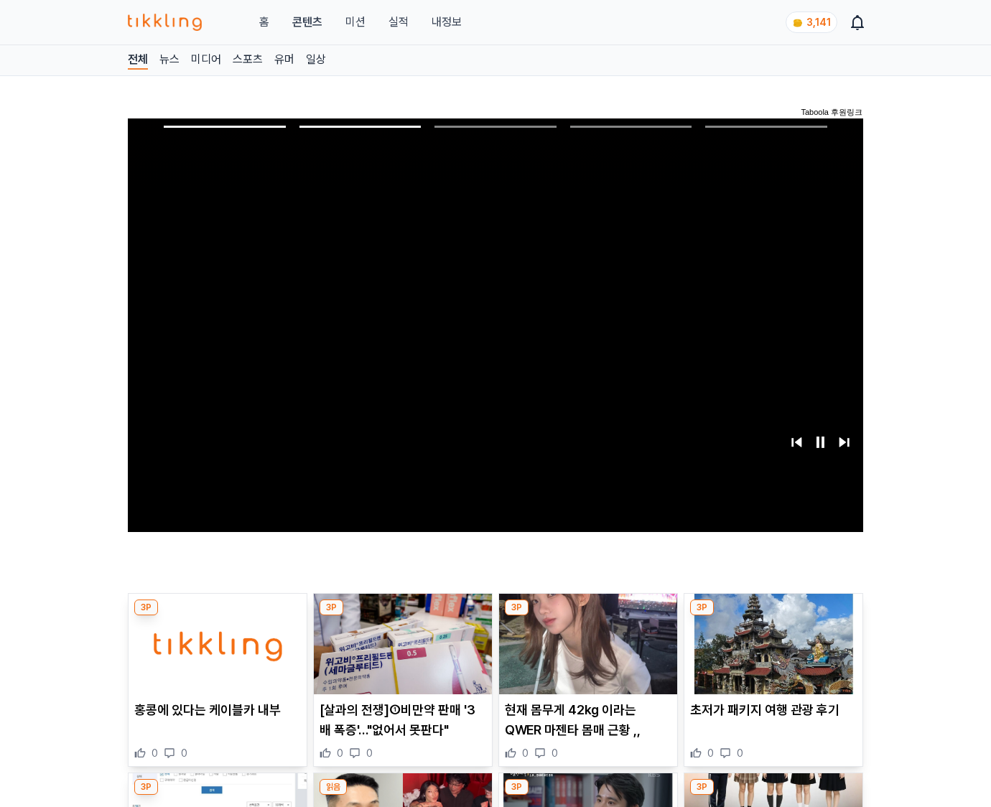
click at [771, 655] on img at bounding box center [774, 644] width 178 height 101
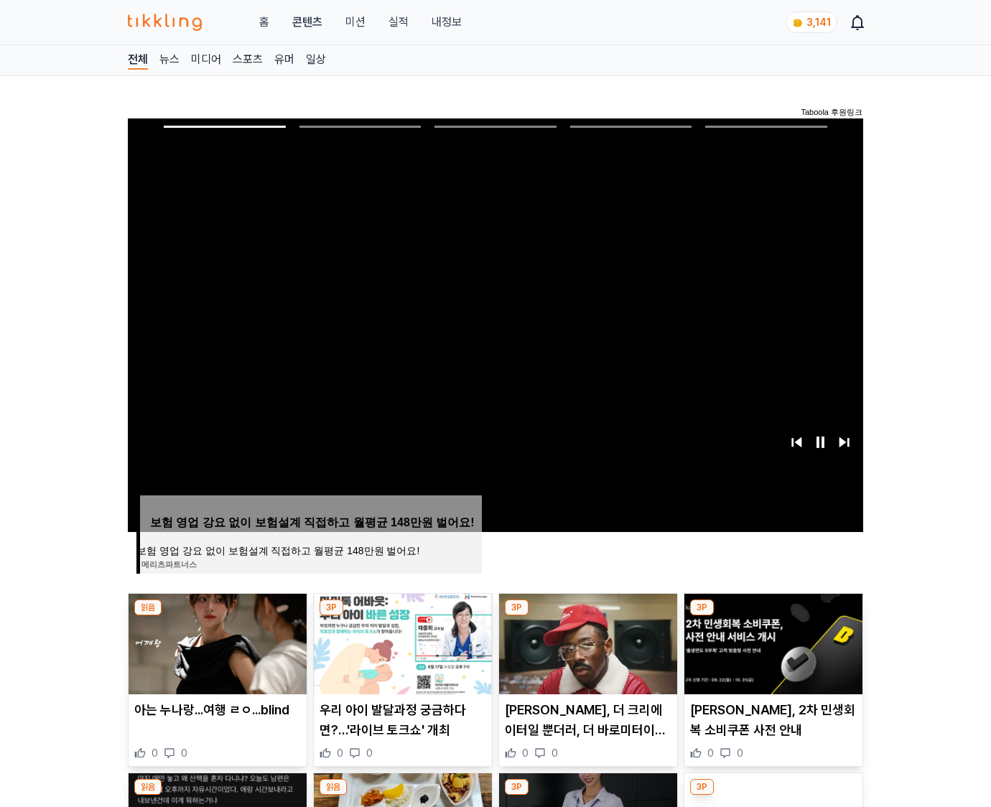
click at [771, 655] on img at bounding box center [774, 644] width 178 height 101
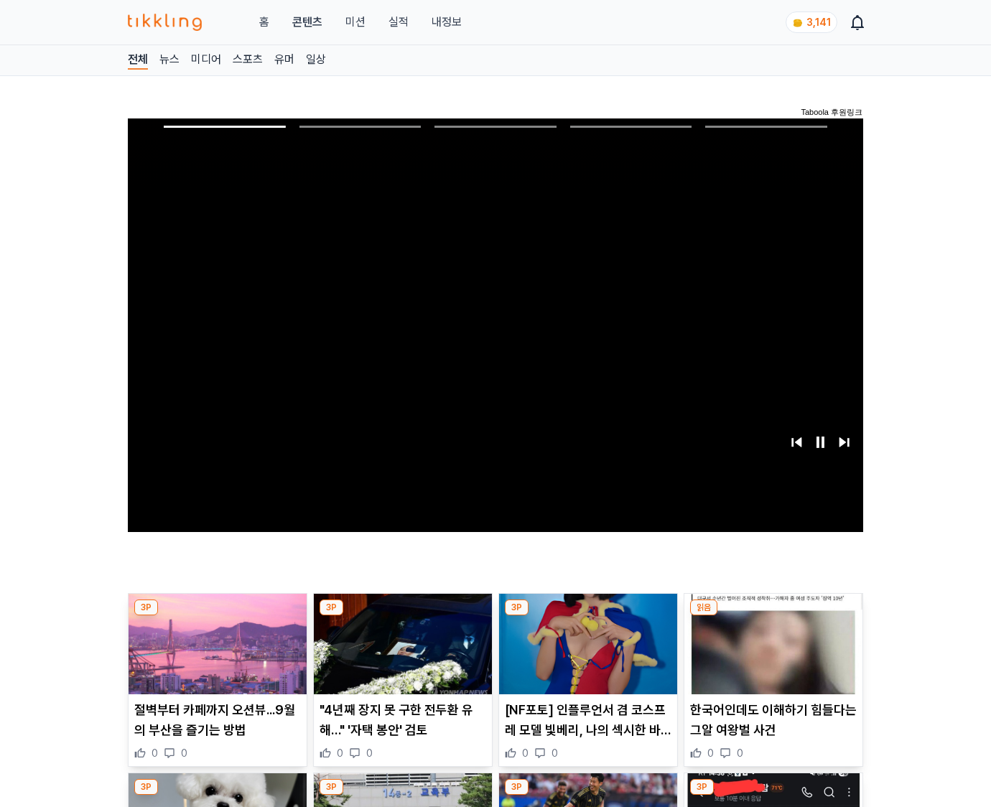
click at [771, 655] on img at bounding box center [774, 644] width 178 height 101
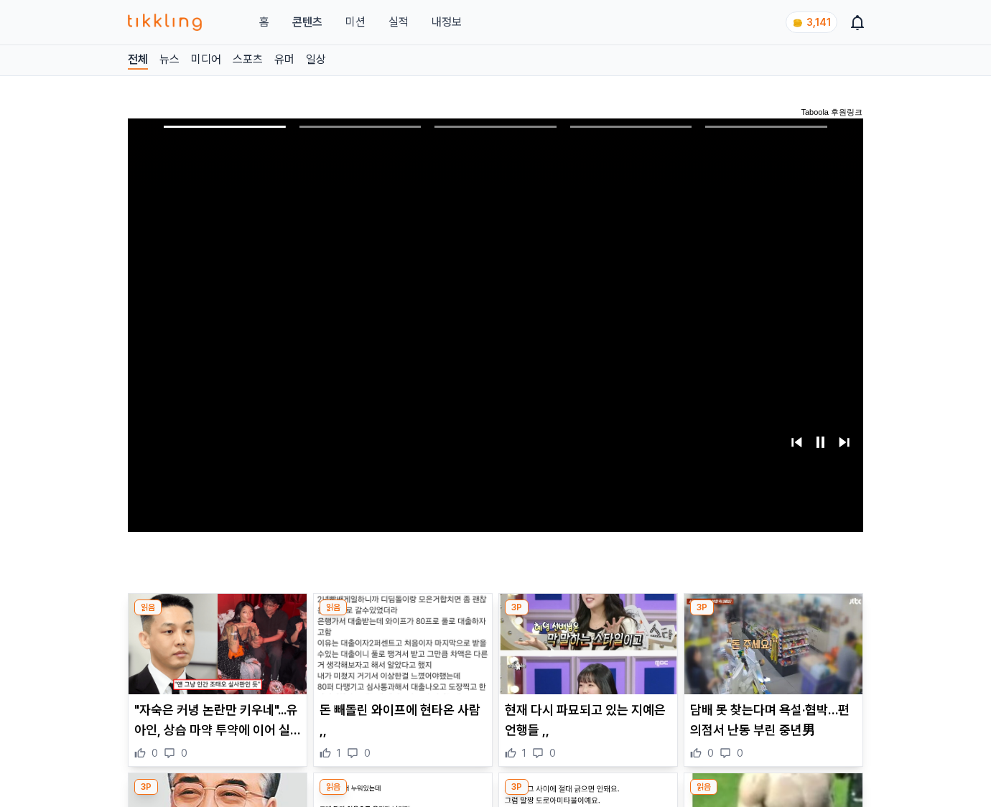
click at [771, 655] on img at bounding box center [774, 644] width 178 height 101
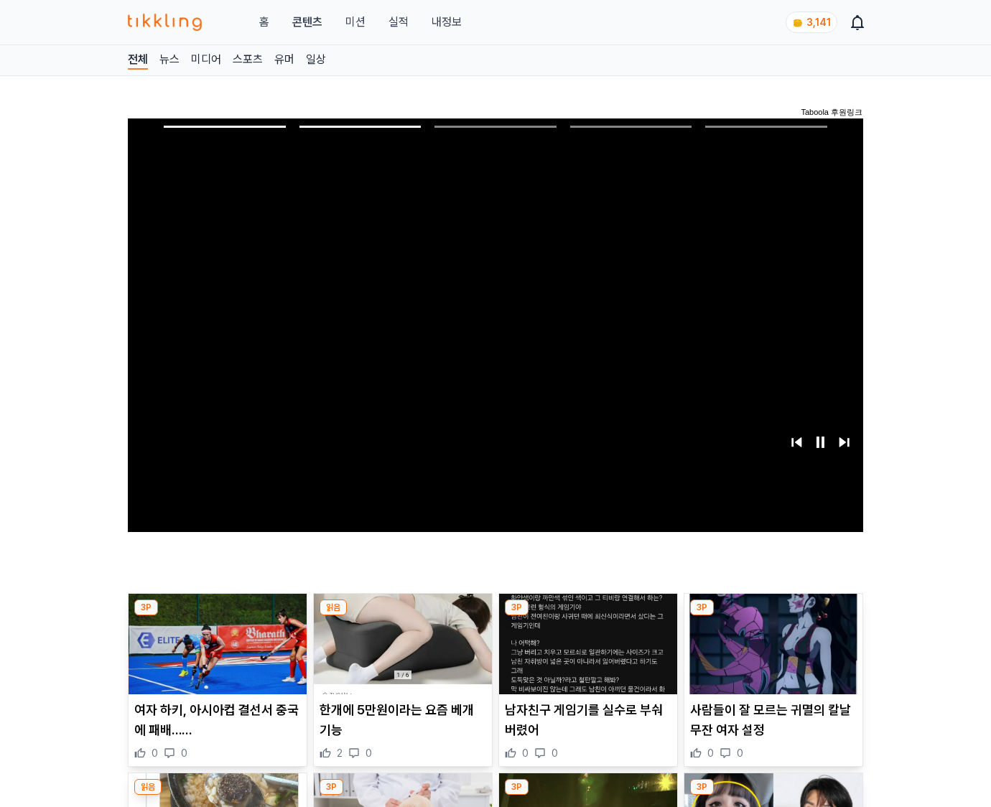
click at [771, 655] on img at bounding box center [774, 644] width 178 height 101
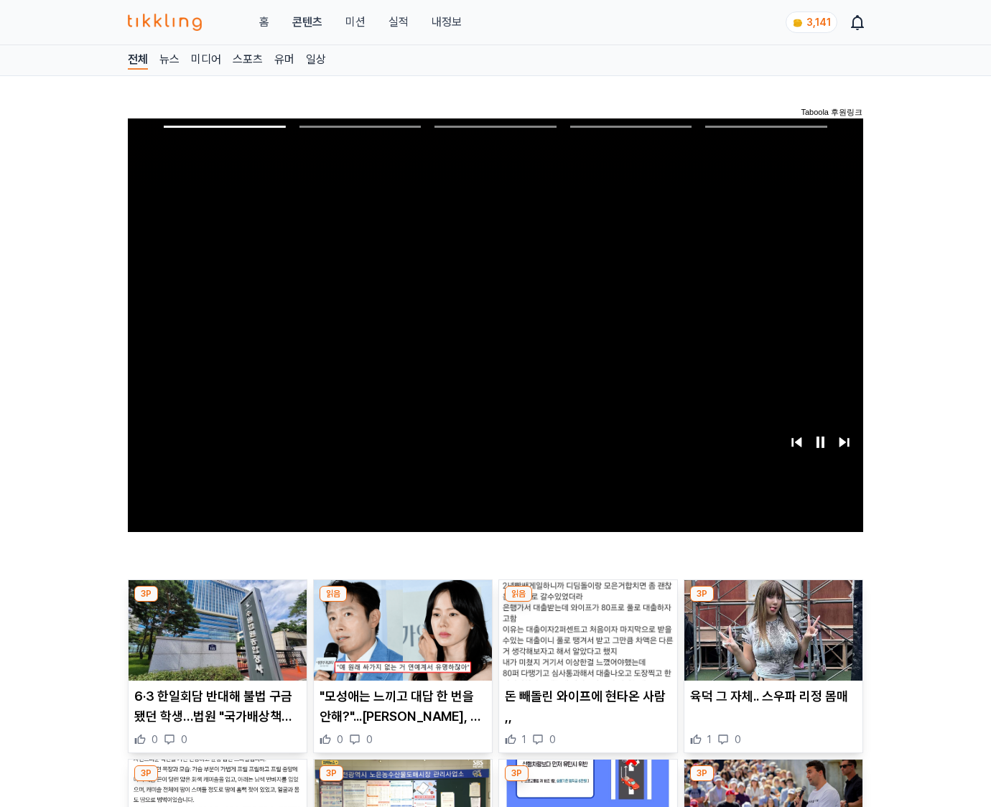
click at [771, 655] on img at bounding box center [774, 630] width 178 height 101
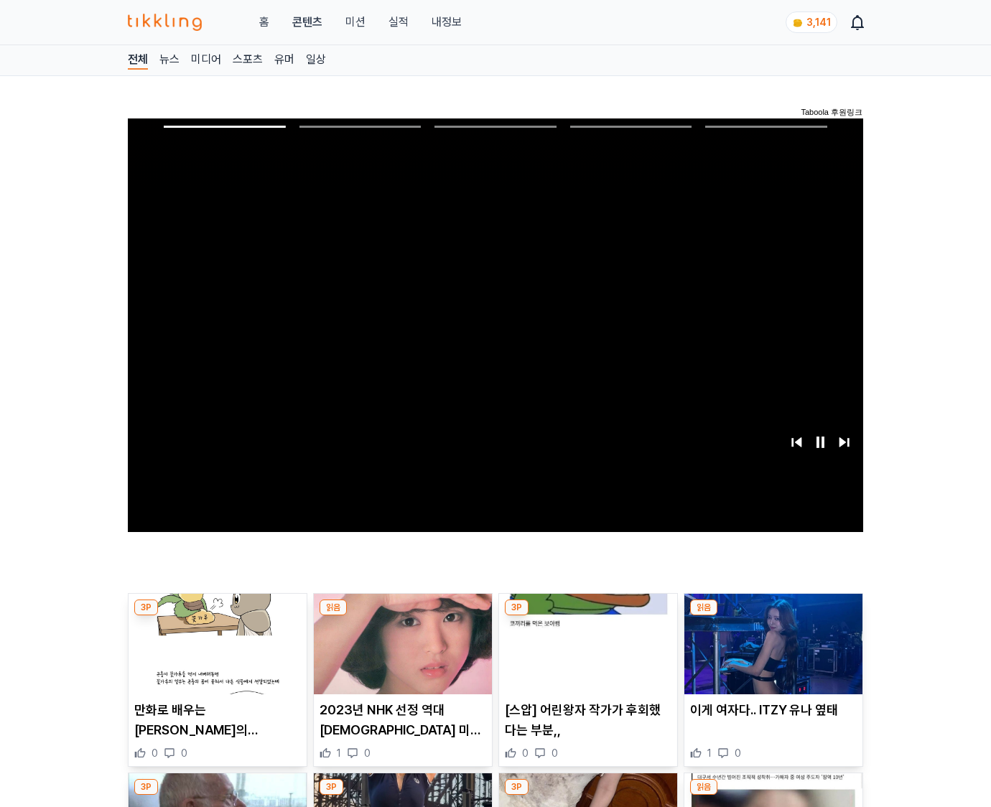
click at [771, 655] on img at bounding box center [774, 644] width 178 height 101
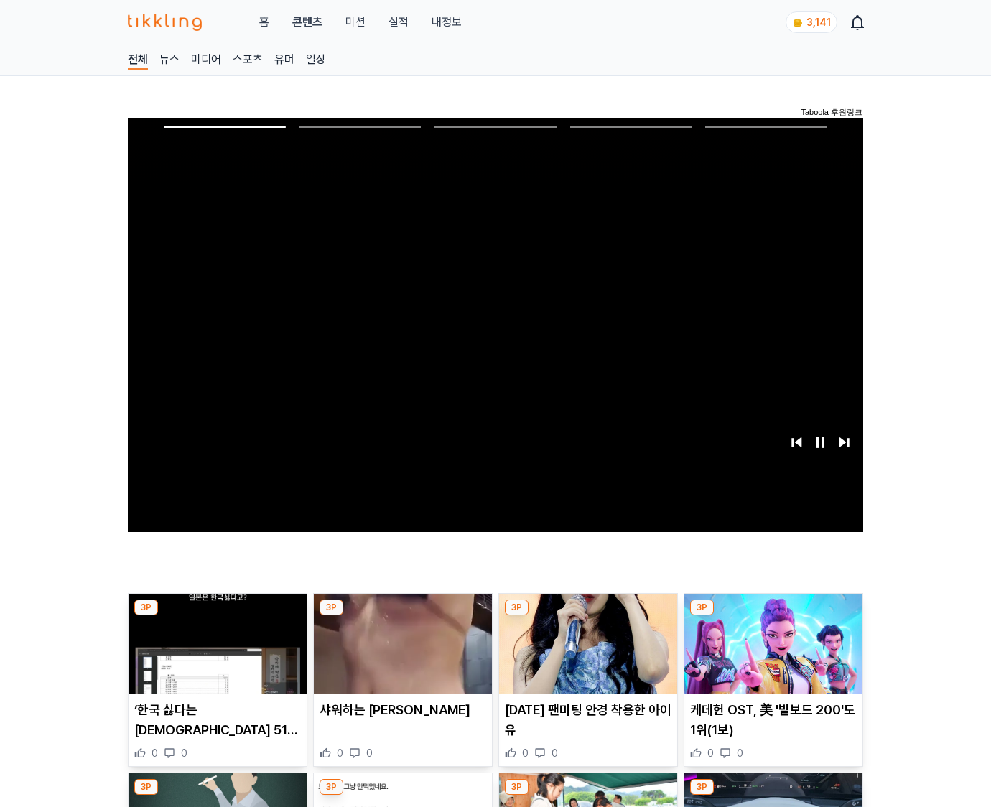
click at [771, 655] on img at bounding box center [774, 644] width 178 height 101
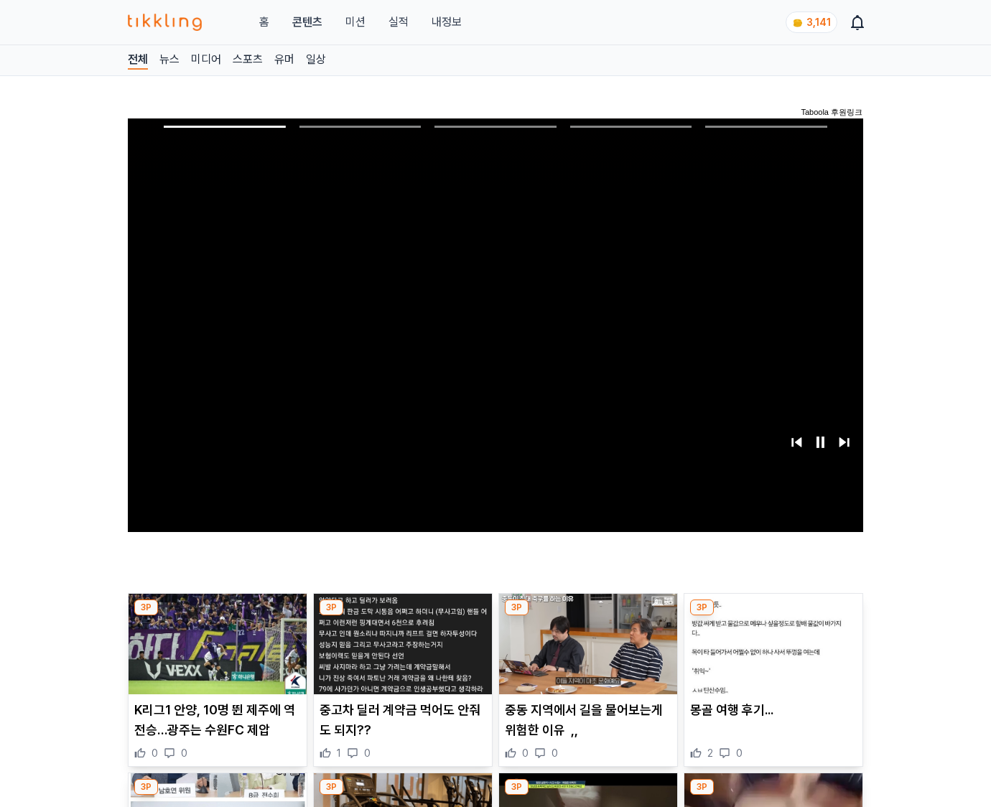
click at [771, 655] on img at bounding box center [774, 644] width 178 height 101
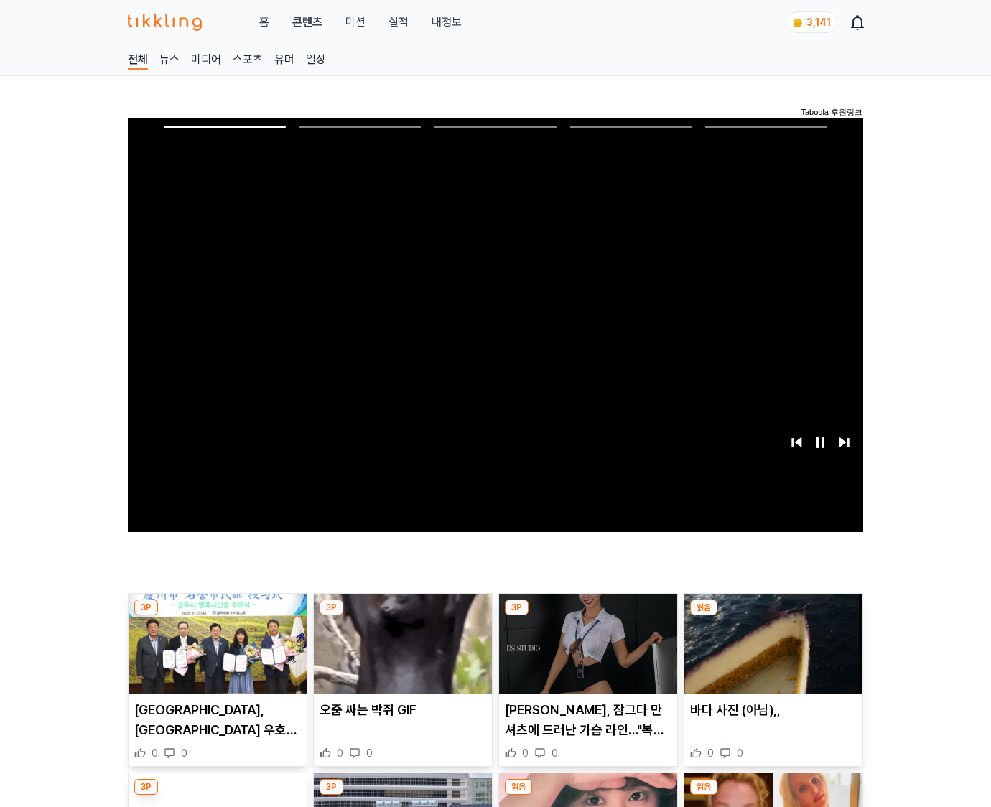
click at [771, 655] on img at bounding box center [774, 644] width 178 height 101
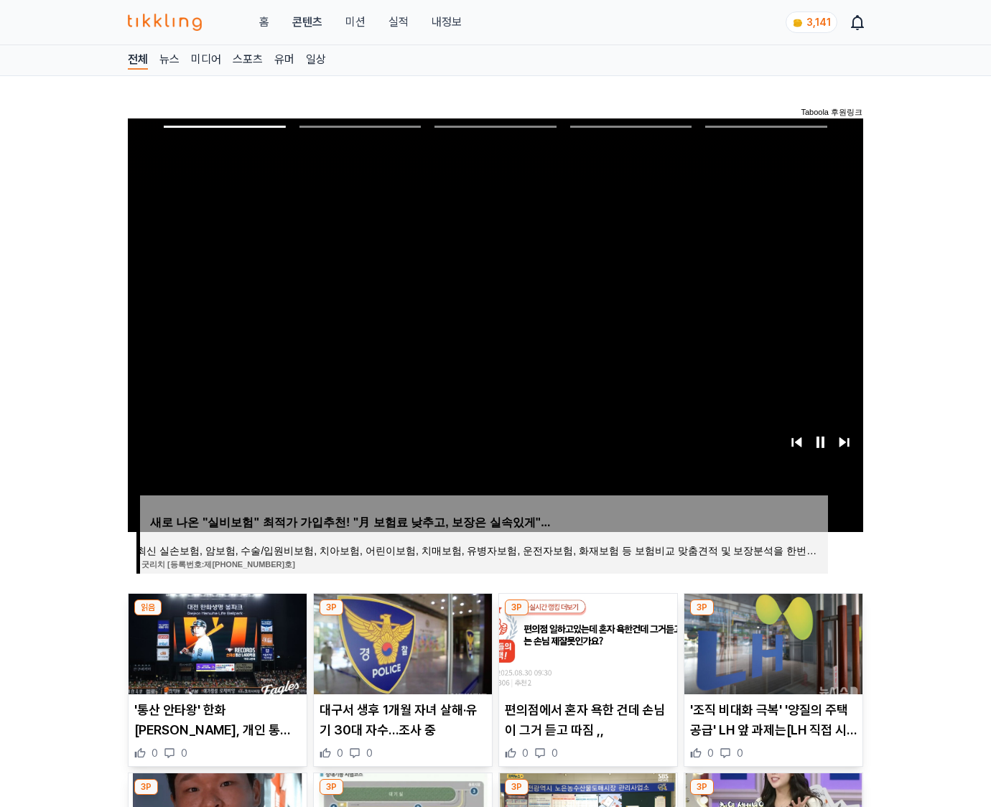
click at [771, 655] on img at bounding box center [774, 644] width 178 height 101
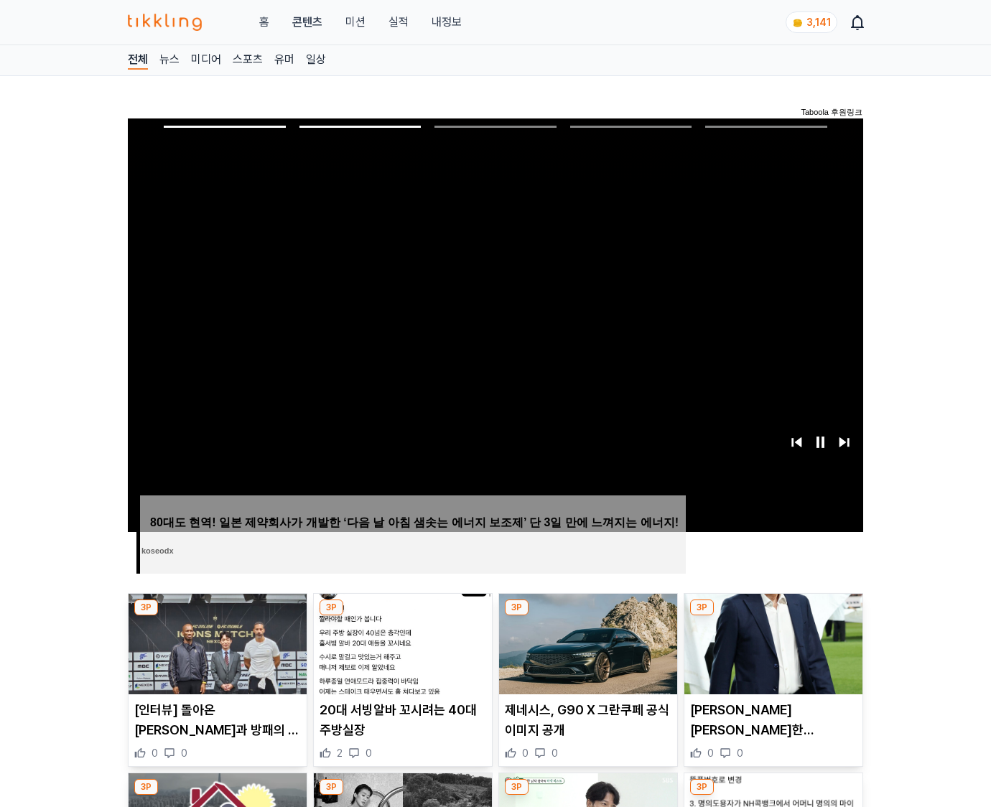
click at [771, 655] on img at bounding box center [774, 644] width 178 height 101
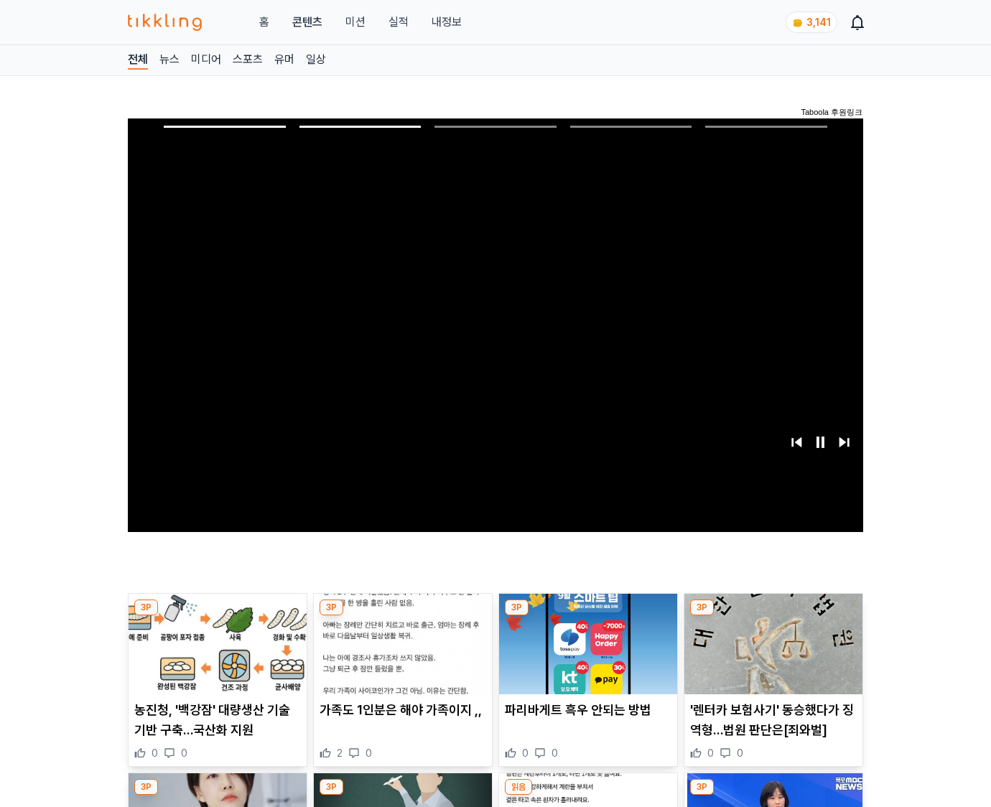
click at [771, 655] on img at bounding box center [774, 644] width 178 height 101
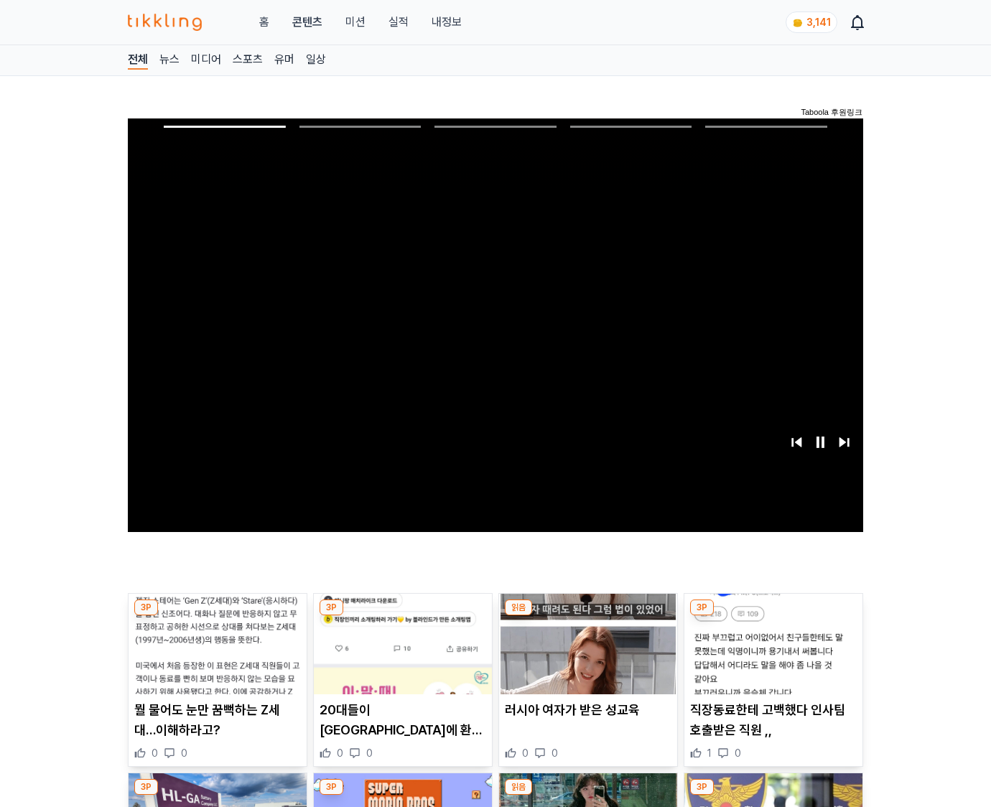
click at [771, 655] on img at bounding box center [774, 644] width 178 height 101
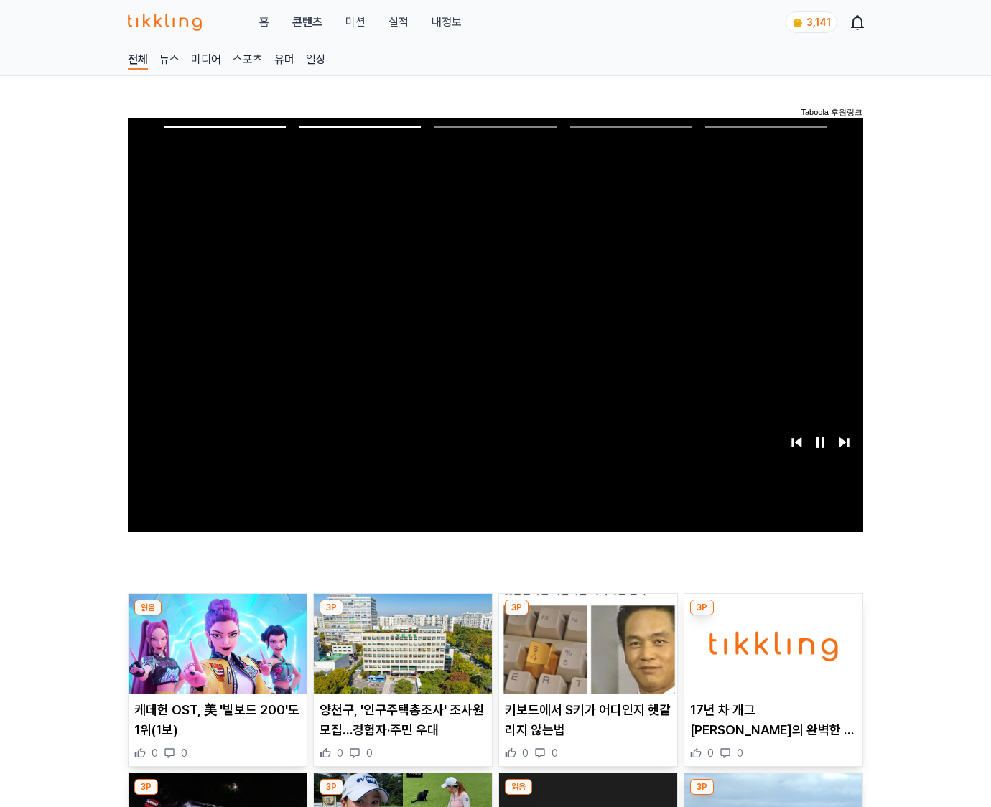
click at [771, 655] on img at bounding box center [774, 644] width 178 height 101
